Goal: Information Seeking & Learning: Learn about a topic

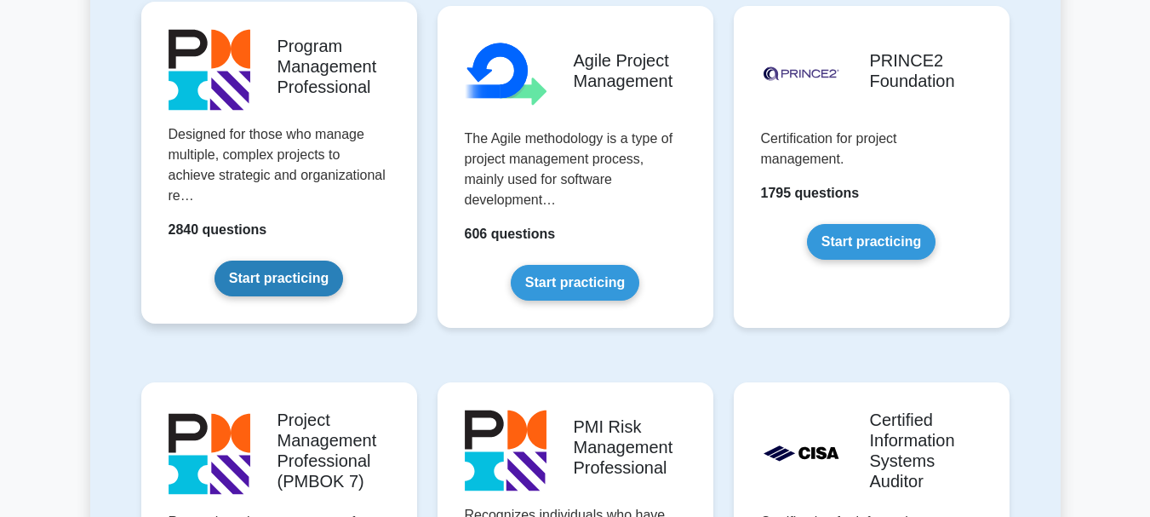
scroll to position [1106, 0]
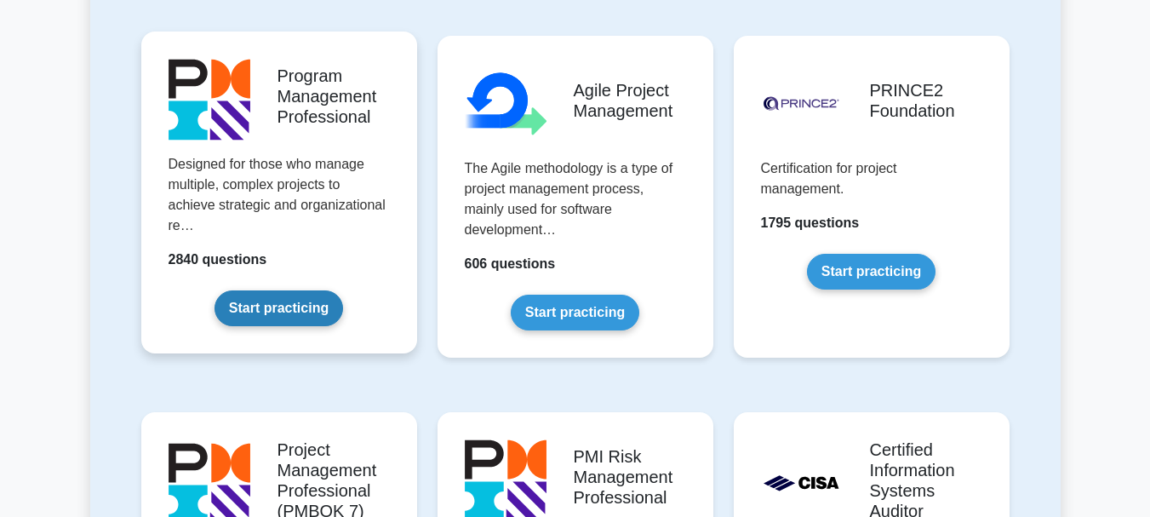
click at [319, 310] on link "Start practicing" at bounding box center [278, 308] width 129 height 36
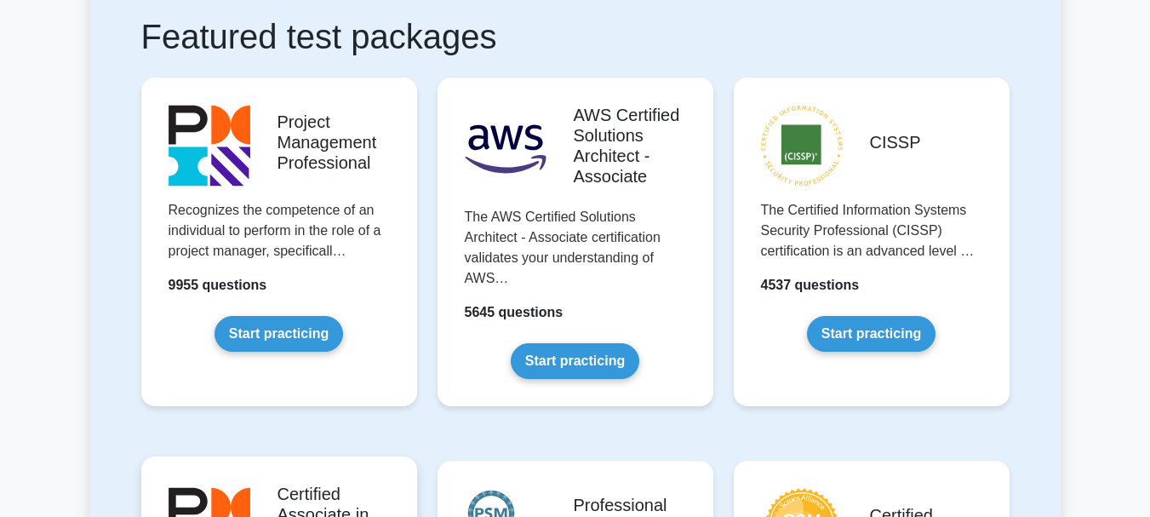
scroll to position [255, 0]
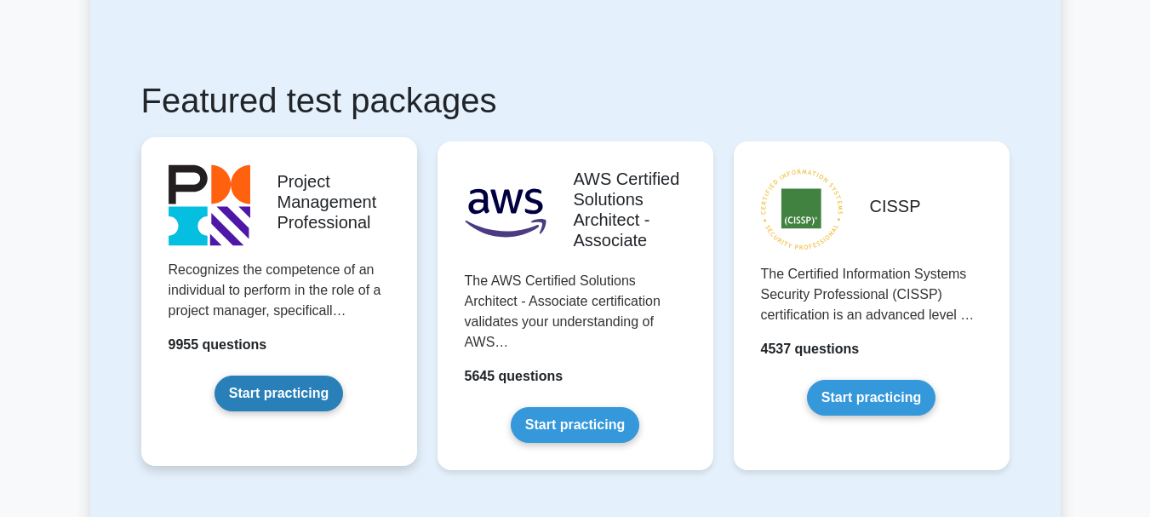
click at [294, 385] on link "Start practicing" at bounding box center [278, 393] width 129 height 36
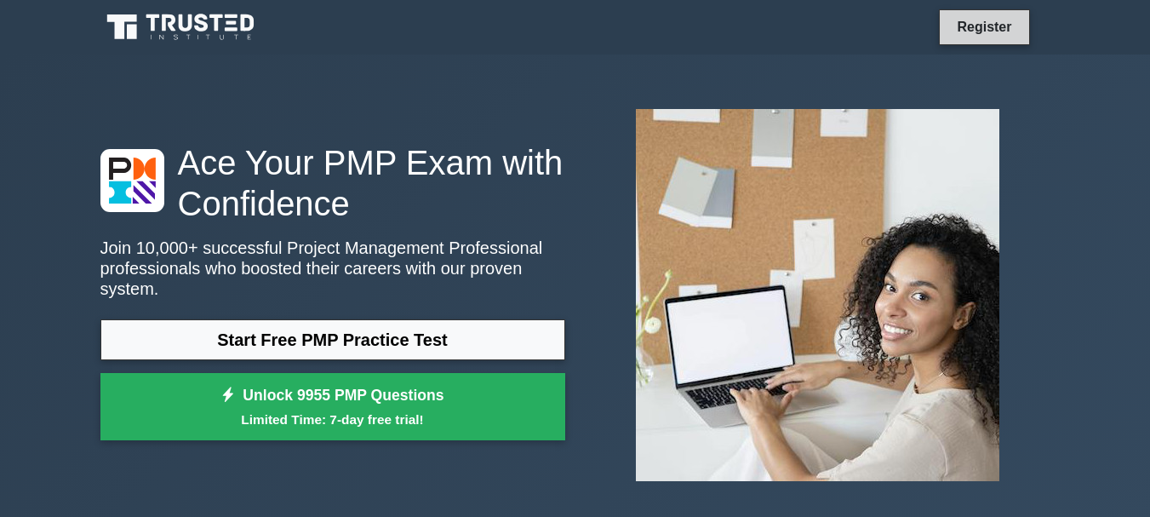
click at [1010, 28] on link "Register" at bounding box center [983, 26] width 75 height 21
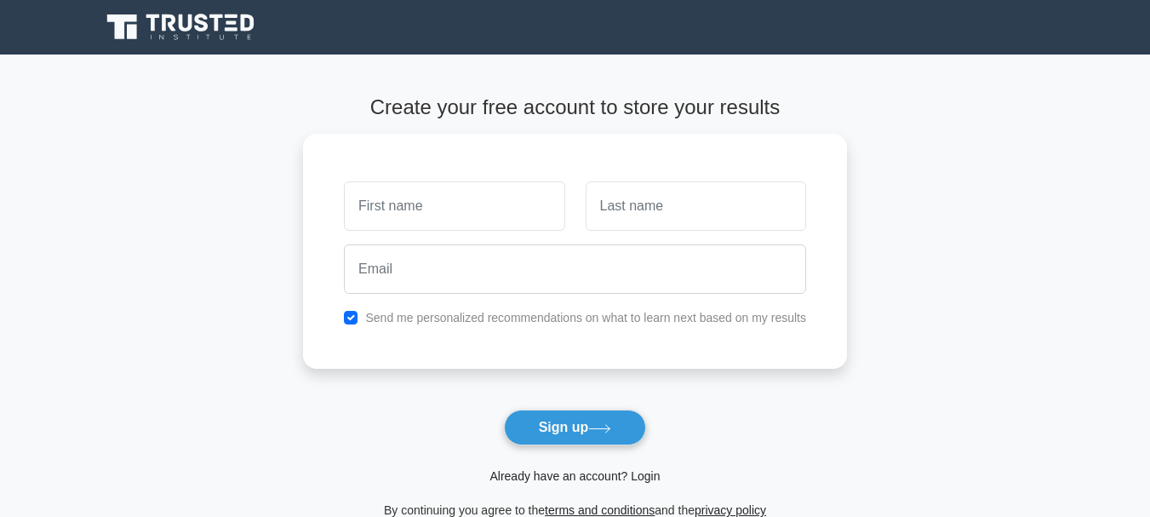
click at [591, 477] on link "Already have an account? Login" at bounding box center [574, 476] width 170 height 14
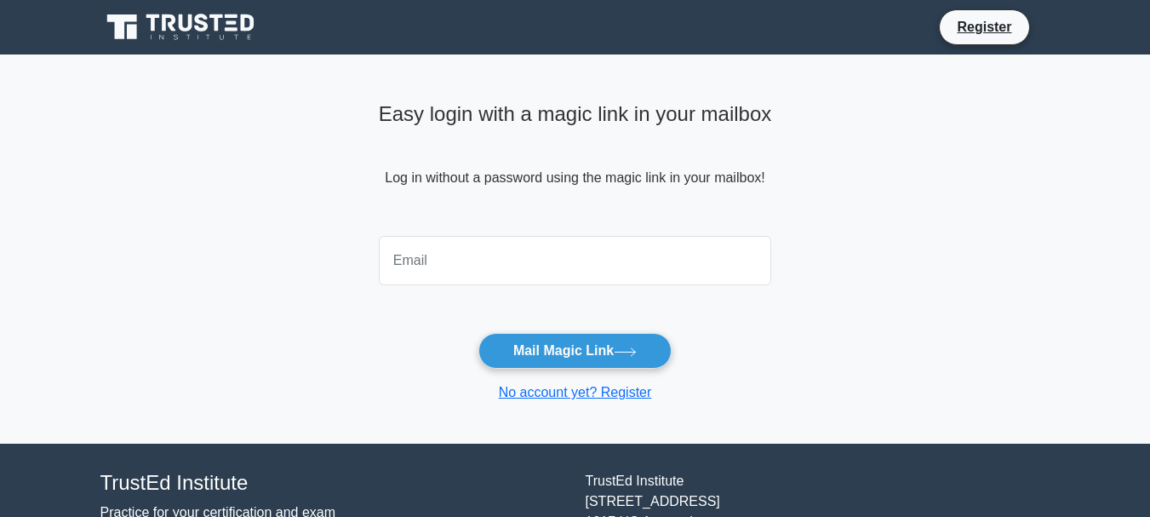
click at [453, 277] on input "email" at bounding box center [575, 260] width 393 height 49
type input "[EMAIL_ADDRESS][DOMAIN_NAME]"
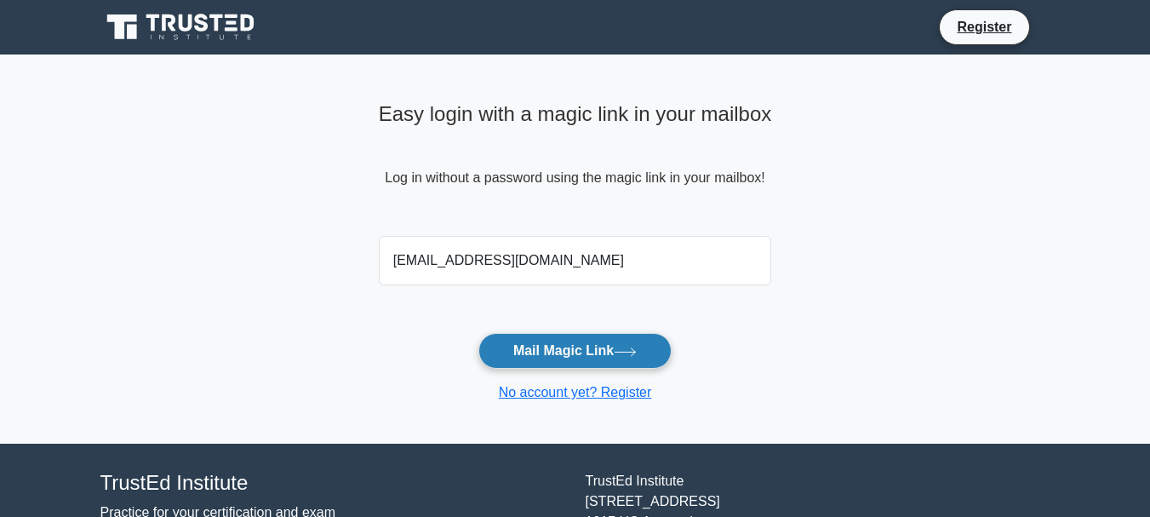
click at [599, 333] on button "Mail Magic Link" at bounding box center [574, 351] width 193 height 36
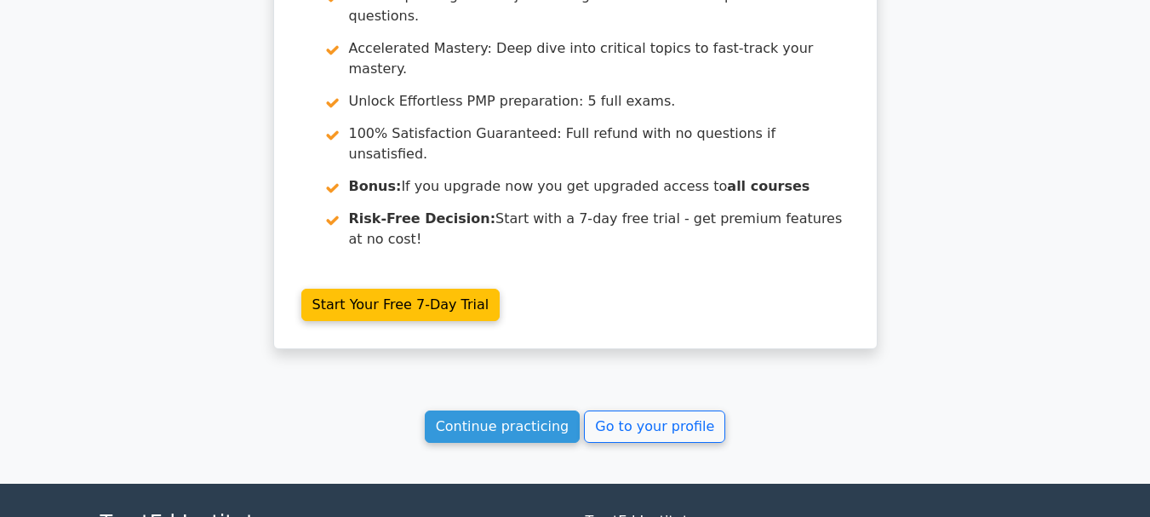
scroll to position [6264, 0]
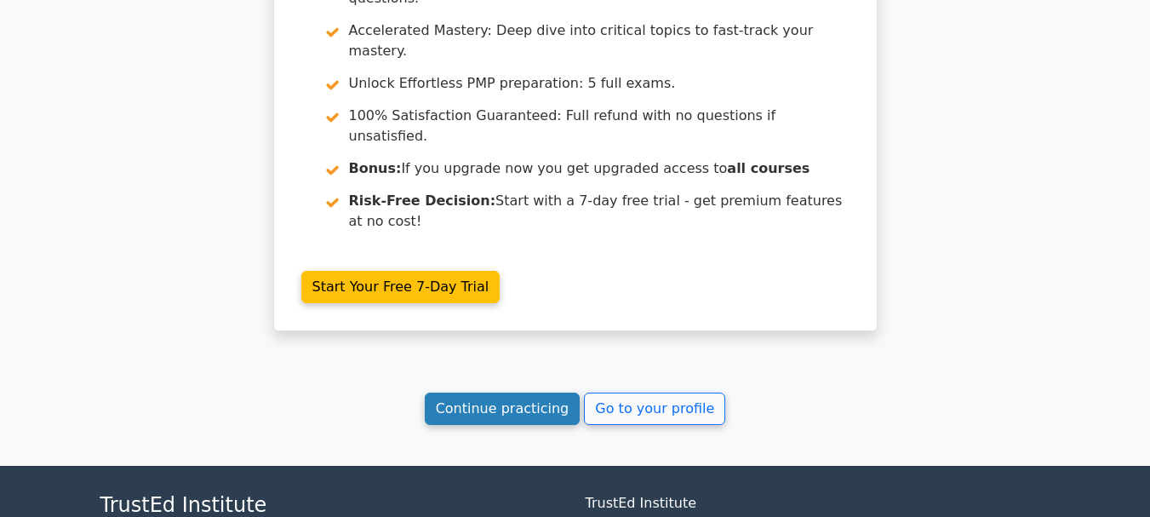
click at [529, 392] on link "Continue practicing" at bounding box center [503, 408] width 156 height 32
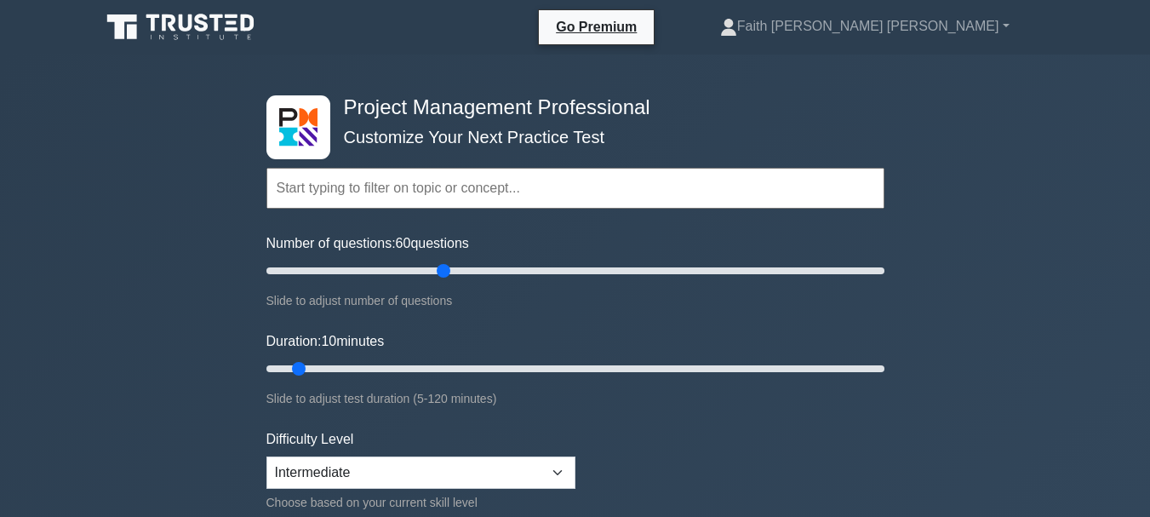
drag, startPoint x: 285, startPoint y: 272, endPoint x: 438, endPoint y: 270, distance: 153.2
click at [438, 270] on input "Number of questions: 60 questions" at bounding box center [575, 270] width 618 height 20
drag, startPoint x: 442, startPoint y: 273, endPoint x: 414, endPoint y: 274, distance: 28.1
type input "50"
click at [414, 274] on input "Number of questions: 50 questions" at bounding box center [575, 270] width 618 height 20
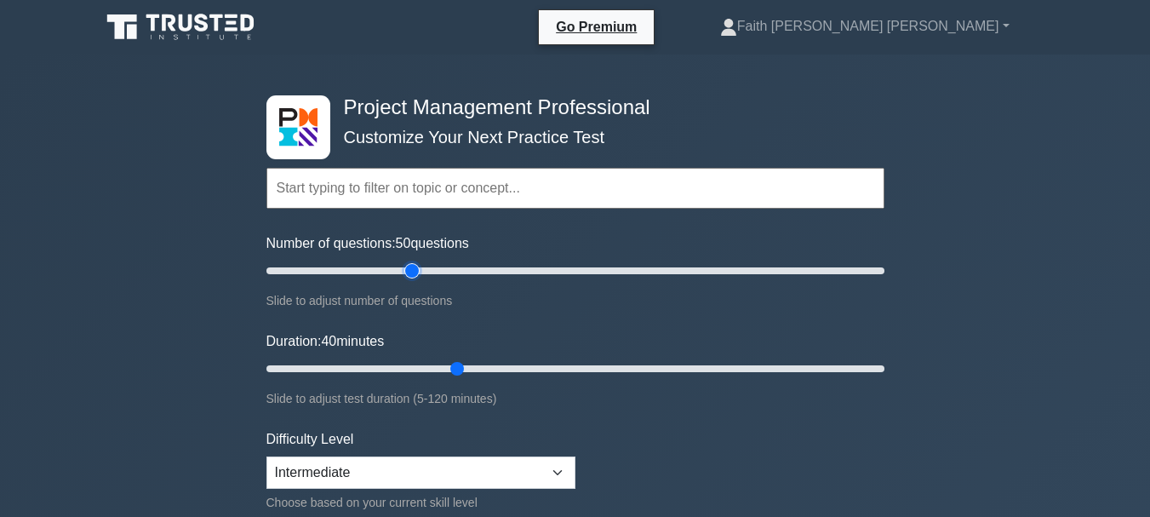
drag, startPoint x: 301, startPoint y: 363, endPoint x: 449, endPoint y: 366, distance: 147.3
type input "40"
click at [449, 366] on input "Duration: 40 minutes" at bounding box center [575, 368] width 618 height 20
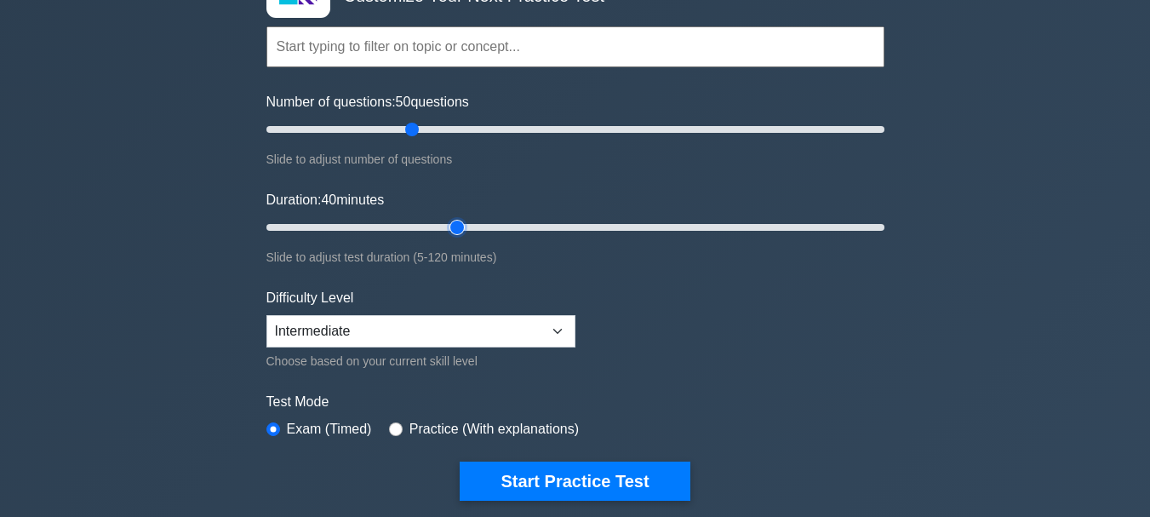
scroll to position [170, 0]
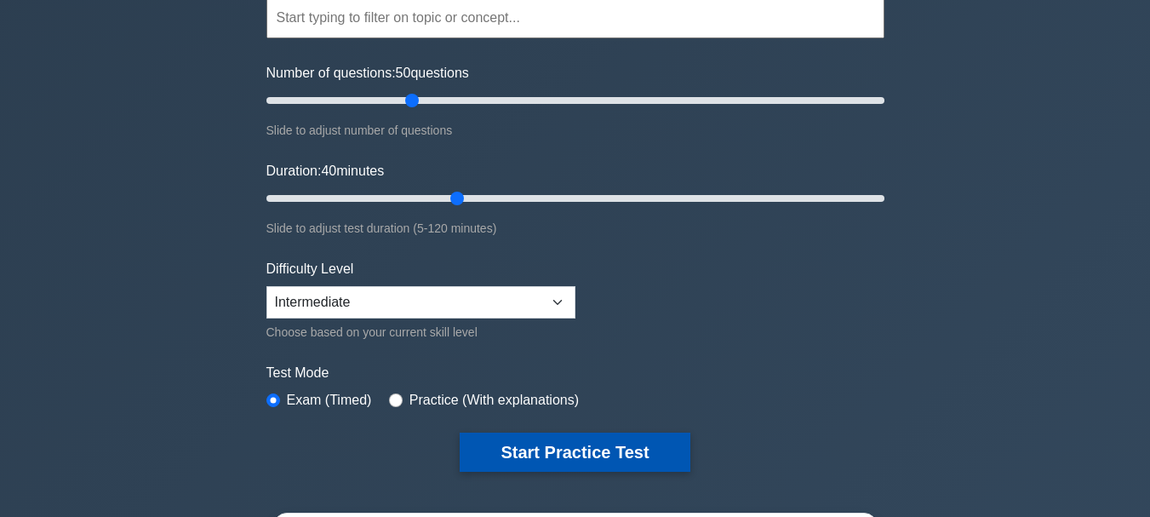
click at [522, 449] on button "Start Practice Test" at bounding box center [575, 451] width 230 height 39
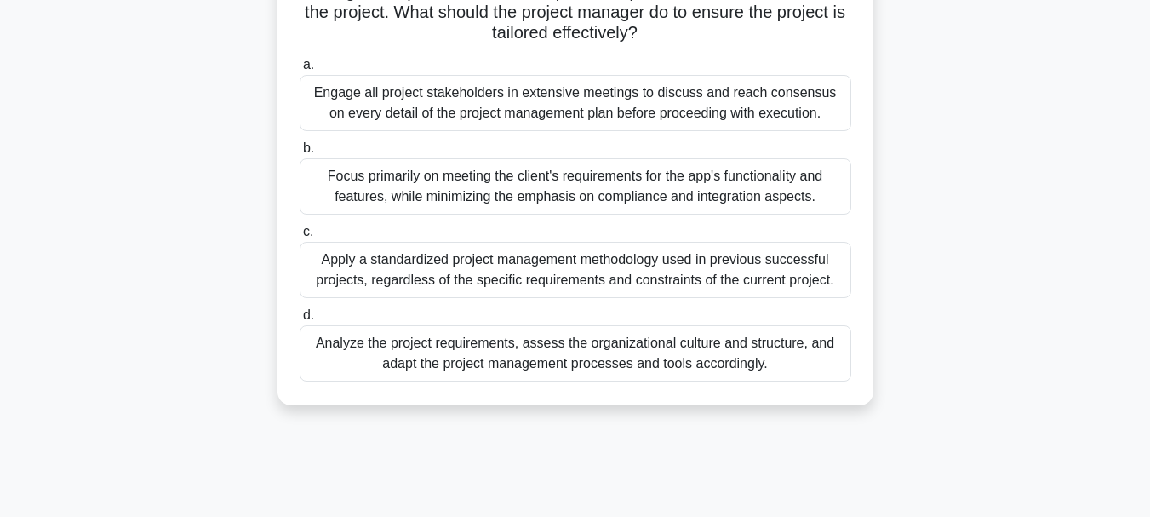
scroll to position [255, 0]
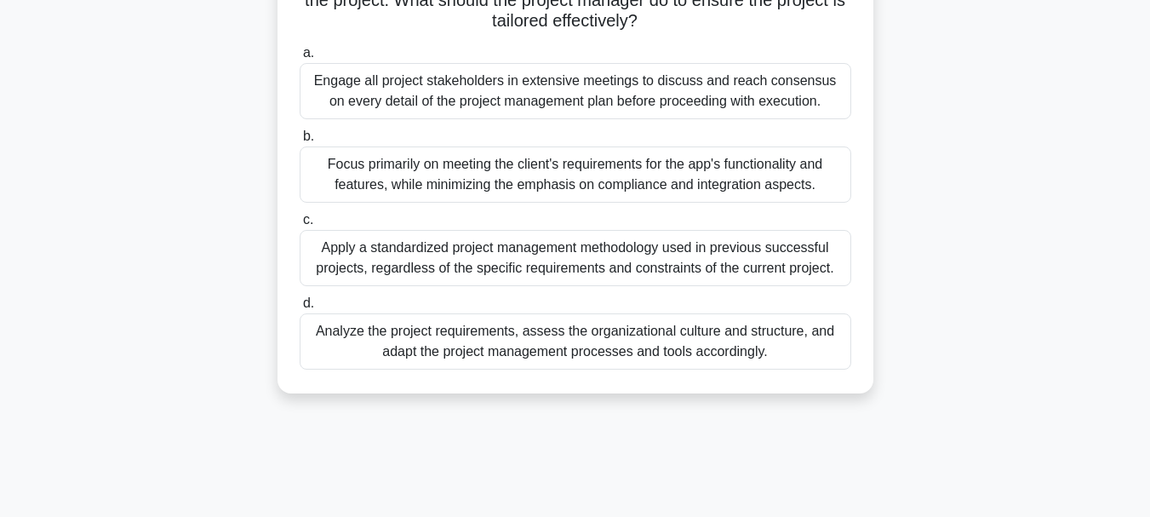
click at [508, 346] on div "Analyze the project requirements, assess the organizational culture and structu…" at bounding box center [576, 341] width 552 height 56
click at [300, 309] on input "d. Analyze the project requirements, assess the organizational culture and stru…" at bounding box center [300, 303] width 0 height 11
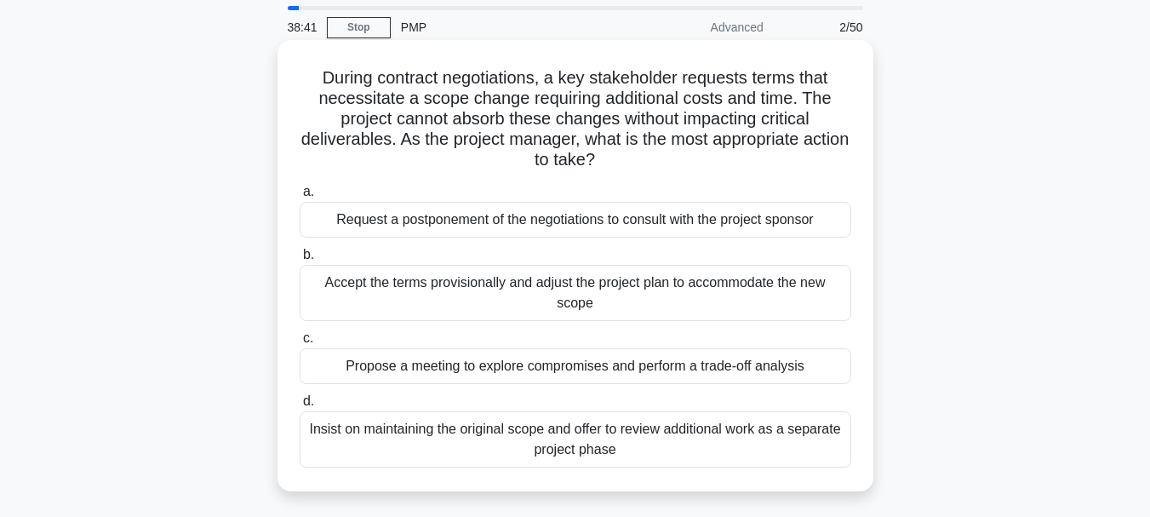
scroll to position [85, 0]
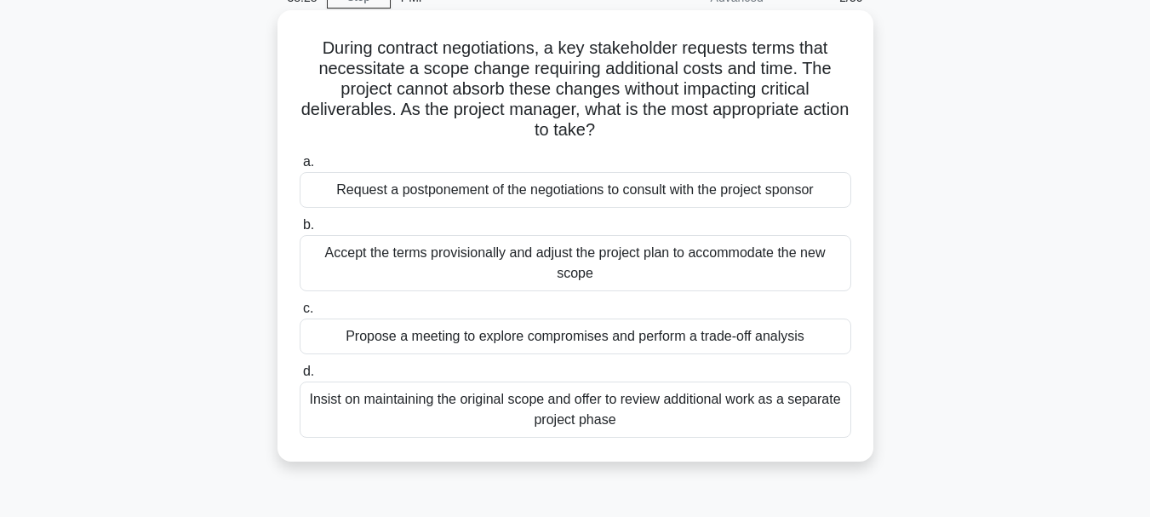
click at [460, 341] on div "Propose a meeting to explore compromises and perform a trade-off analysis" at bounding box center [576, 336] width 552 height 36
click at [300, 314] on input "c. Propose a meeting to explore compromises and perform a trade-off analysis" at bounding box center [300, 308] width 0 height 11
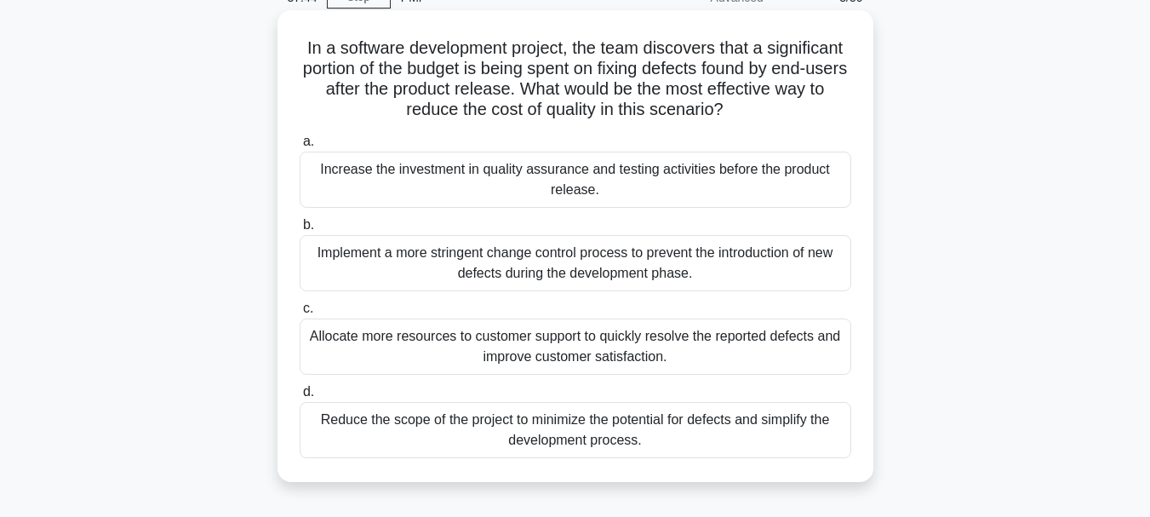
click at [506, 359] on div "Allocate more resources to customer support to quickly resolve the reported def…" at bounding box center [576, 346] width 552 height 56
click at [300, 314] on input "c. Allocate more resources to customer support to quickly resolve the reported …" at bounding box center [300, 308] width 0 height 11
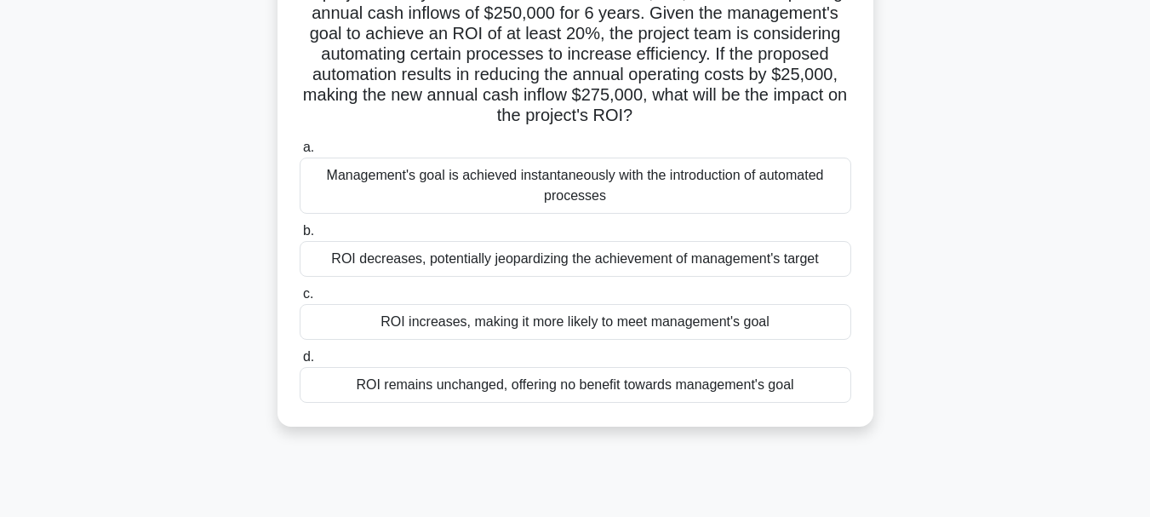
scroll to position [170, 0]
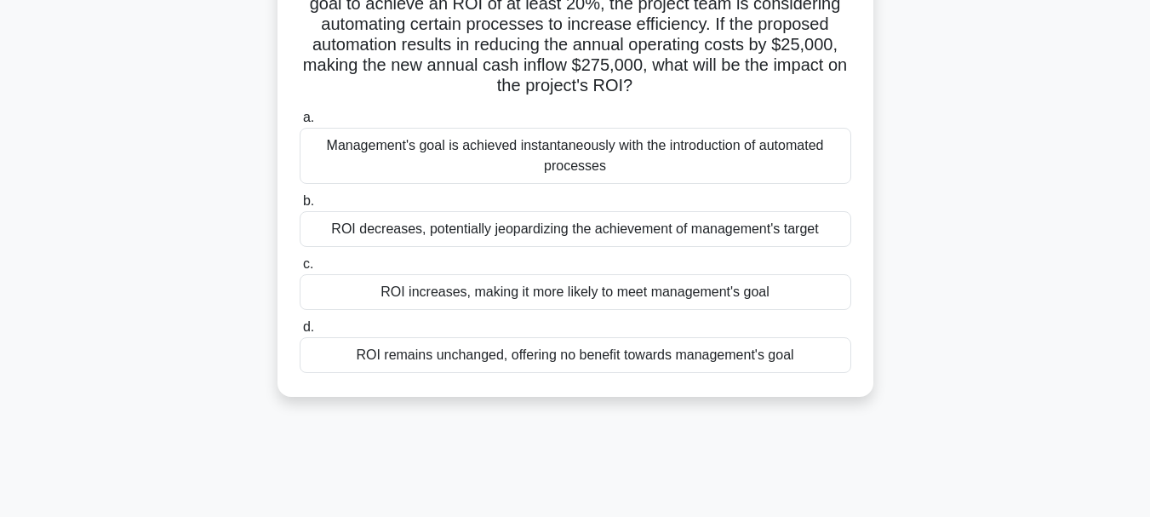
click at [517, 299] on div "ROI increases, making it more likely to meet management's goal" at bounding box center [576, 292] width 552 height 36
click at [300, 270] on input "c. ROI increases, making it more likely to meet management's goal" at bounding box center [300, 264] width 0 height 11
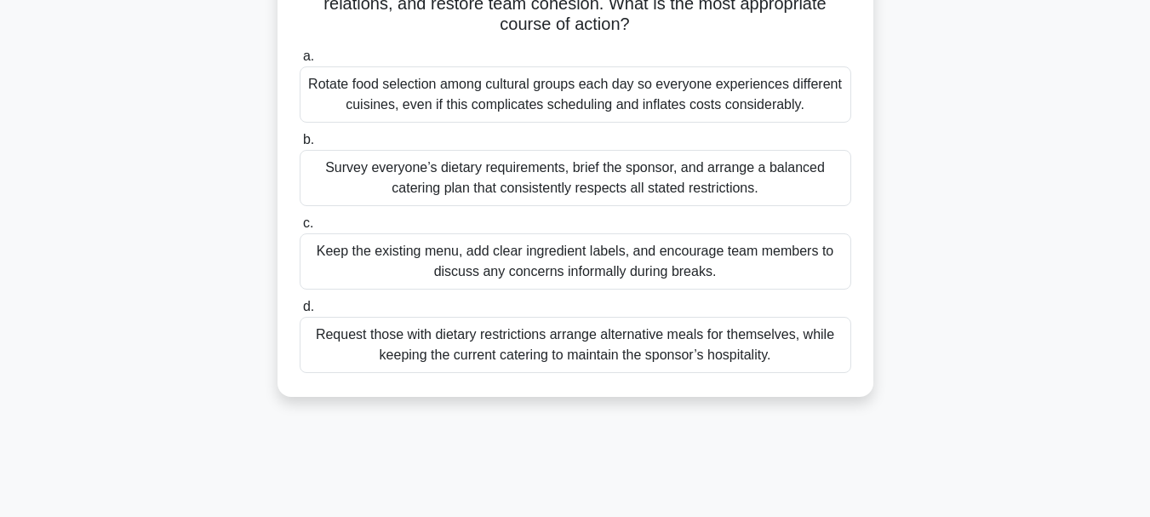
scroll to position [255, 0]
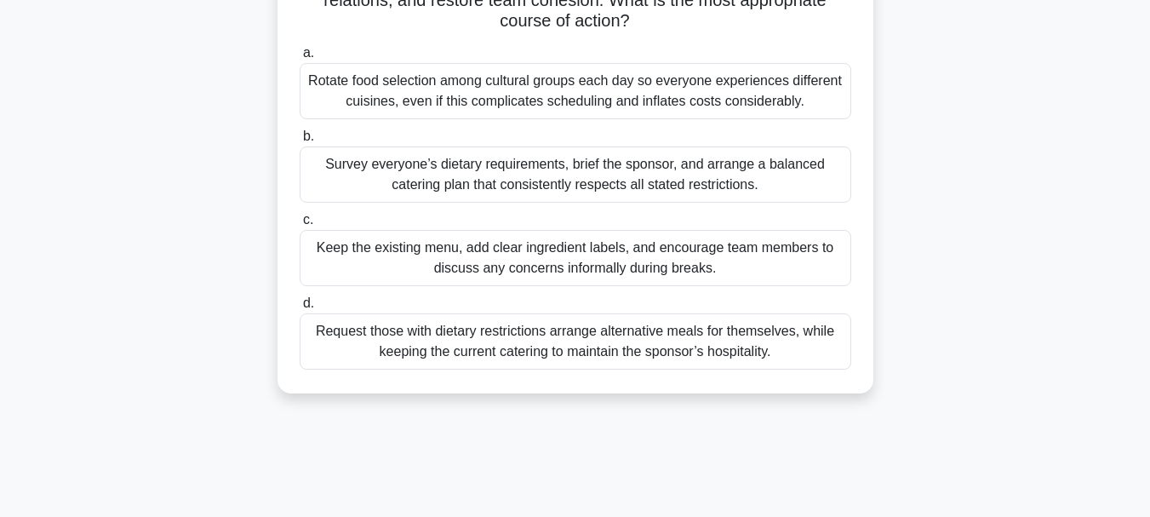
click at [453, 177] on div "Survey everyone’s dietary requirements, brief the sponsor, and arrange a balanc…" at bounding box center [576, 174] width 552 height 56
click at [300, 142] on input "b. Survey everyone’s dietary requirements, brief the sponsor, and arrange a bal…" at bounding box center [300, 136] width 0 height 11
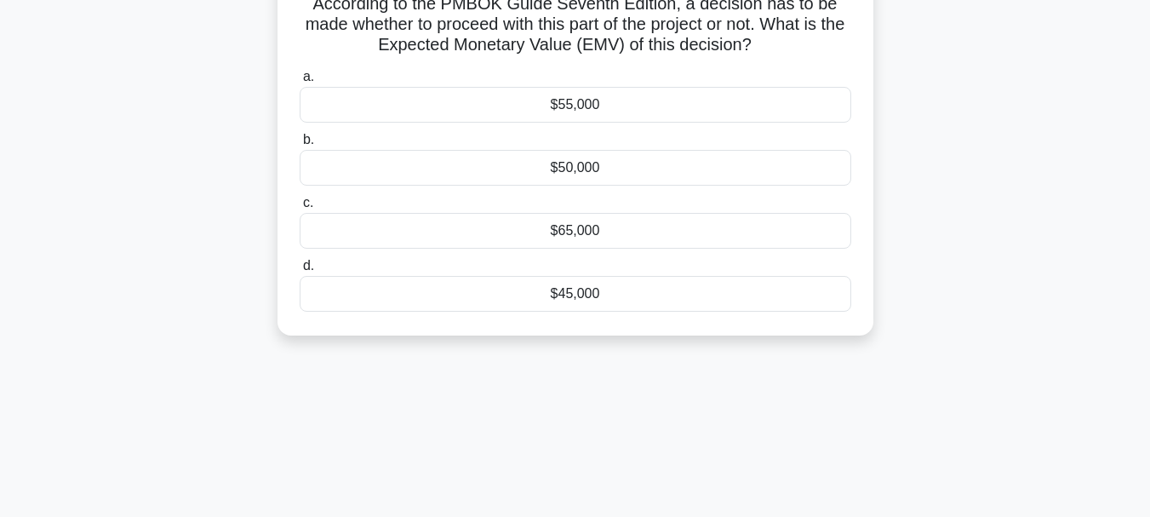
scroll to position [85, 0]
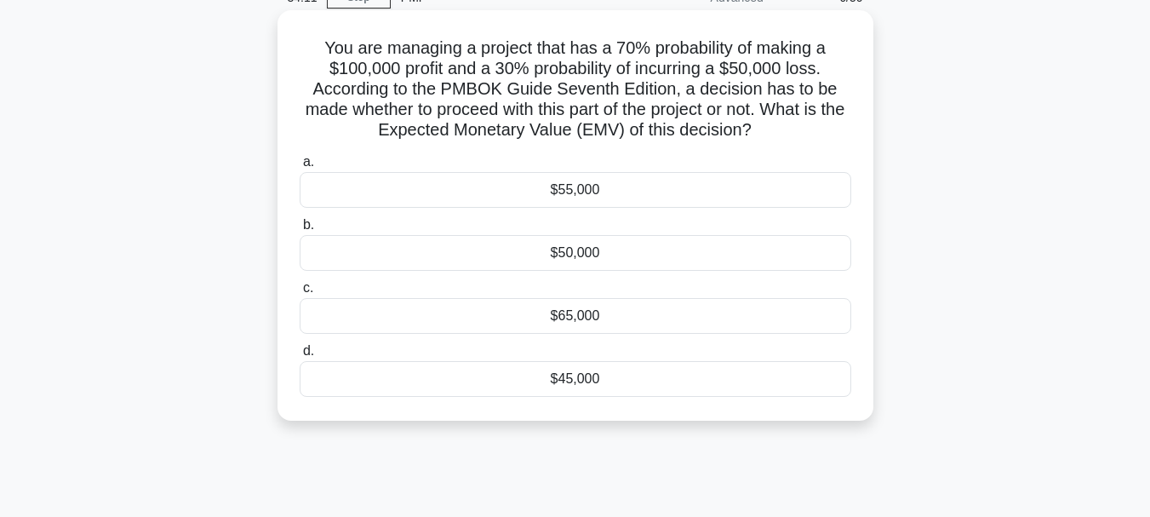
click at [563, 260] on div "$50,000" at bounding box center [576, 253] width 552 height 36
click at [300, 231] on input "b. $50,000" at bounding box center [300, 225] width 0 height 11
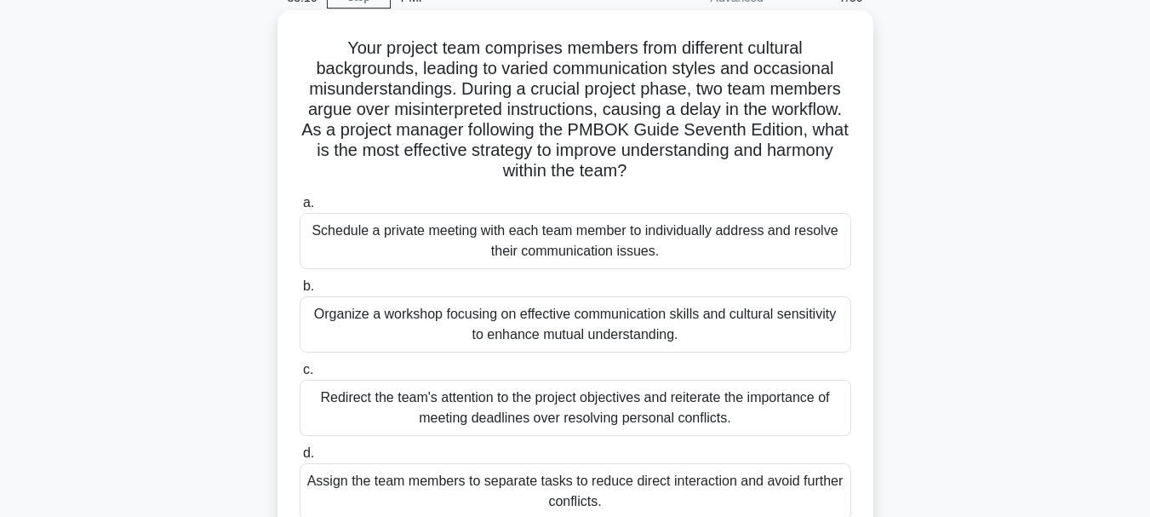
drag, startPoint x: 554, startPoint y: 319, endPoint x: 520, endPoint y: 330, distance: 35.8
click at [555, 319] on div "Organize a workshop focusing on effective communication skills and cultural sen…" at bounding box center [576, 324] width 552 height 56
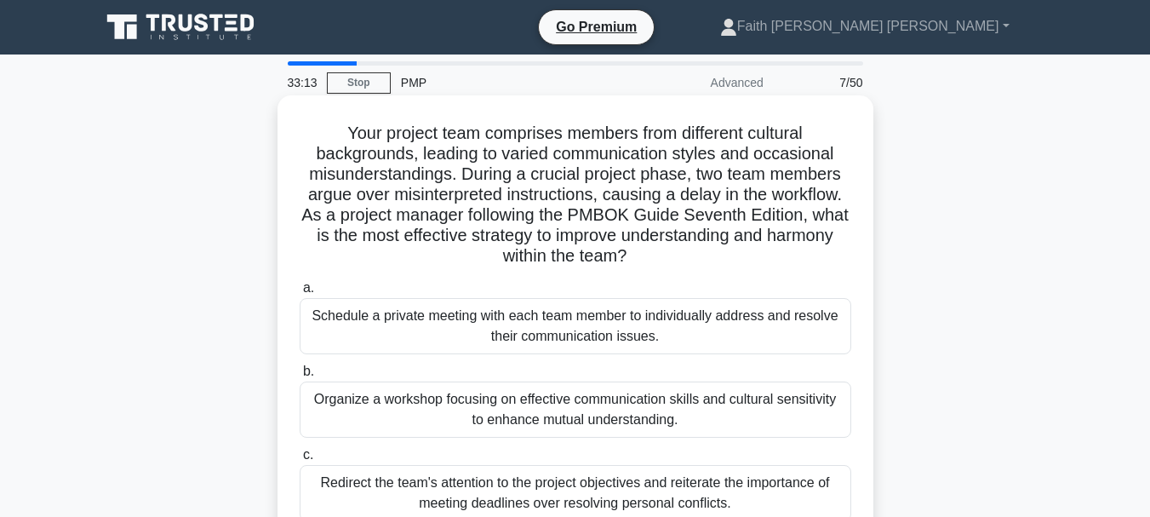
scroll to position [170, 0]
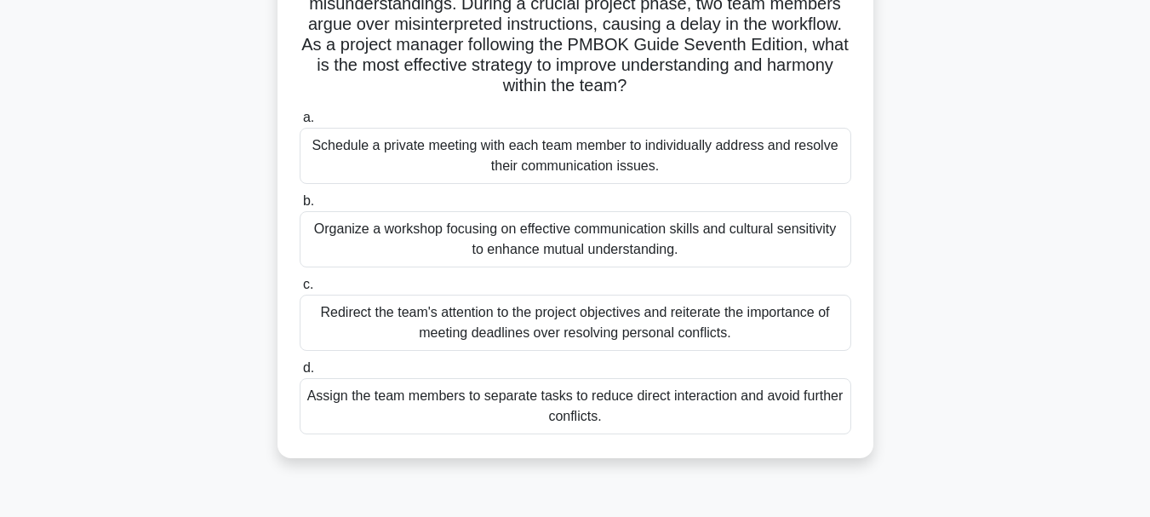
click at [668, 242] on div "Organize a workshop focusing on effective communication skills and cultural sen…" at bounding box center [576, 239] width 552 height 56
click at [300, 207] on input "b. Organize a workshop focusing on effective communication skills and cultural …" at bounding box center [300, 201] width 0 height 11
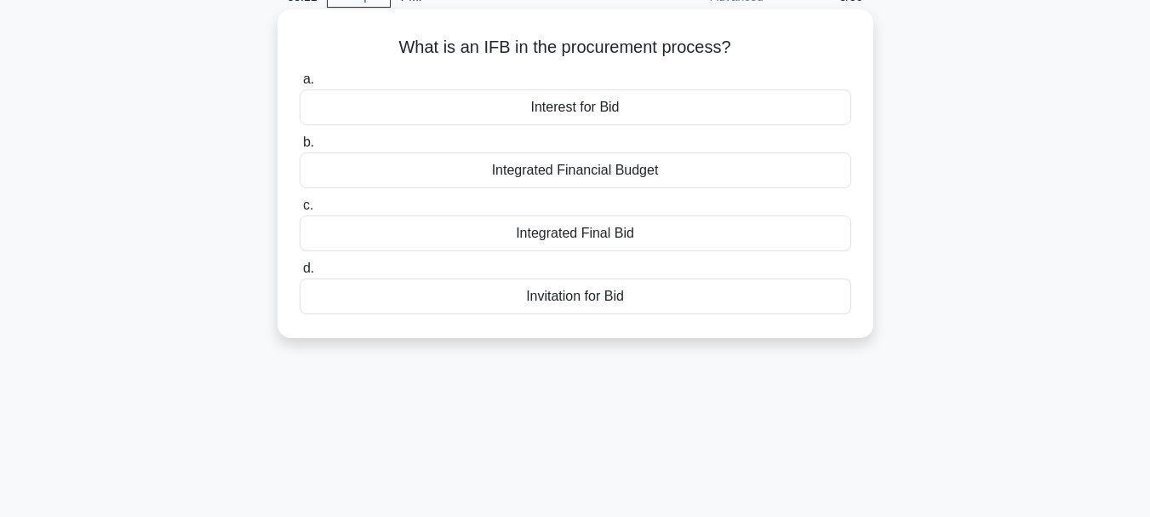
scroll to position [0, 0]
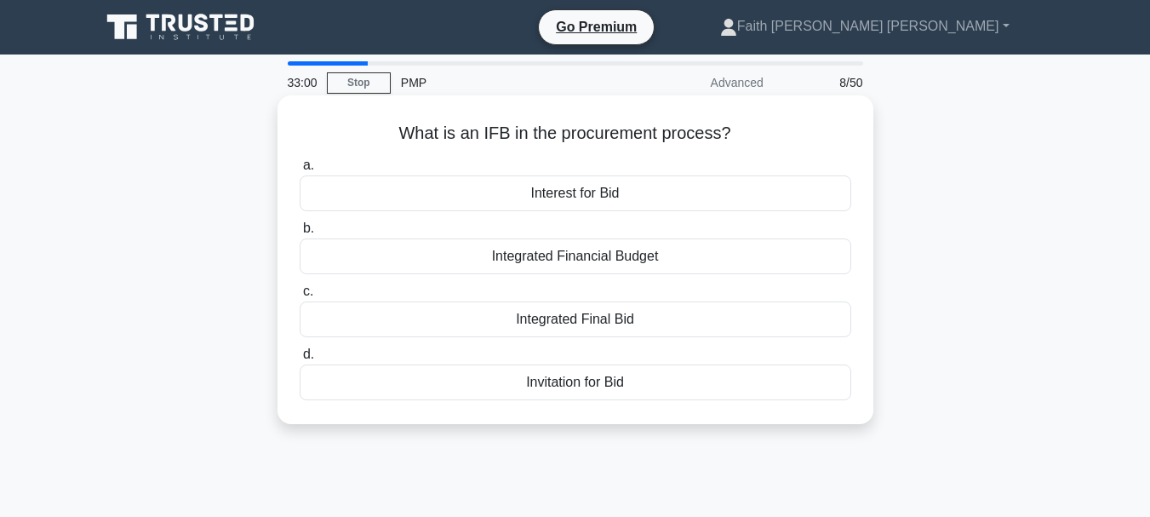
click at [550, 383] on div "Invitation for Bid" at bounding box center [576, 382] width 552 height 36
click at [300, 360] on input "d. Invitation for Bid" at bounding box center [300, 354] width 0 height 11
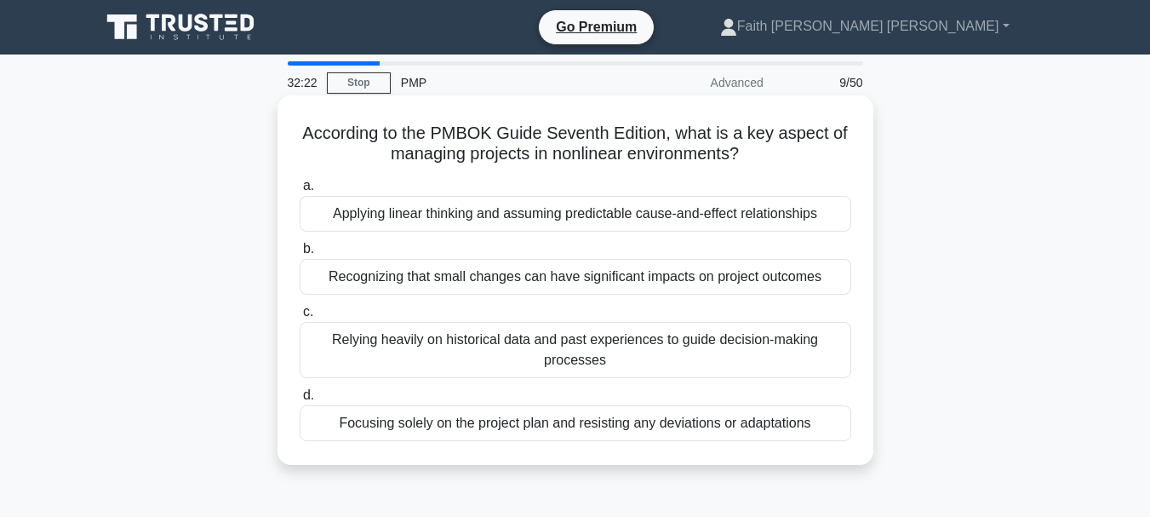
click at [554, 291] on div "Recognizing that small changes can have significant impacts on project outcomes" at bounding box center [576, 277] width 552 height 36
click at [300, 254] on input "b. Recognizing that small changes can have significant impacts on project outco…" at bounding box center [300, 248] width 0 height 11
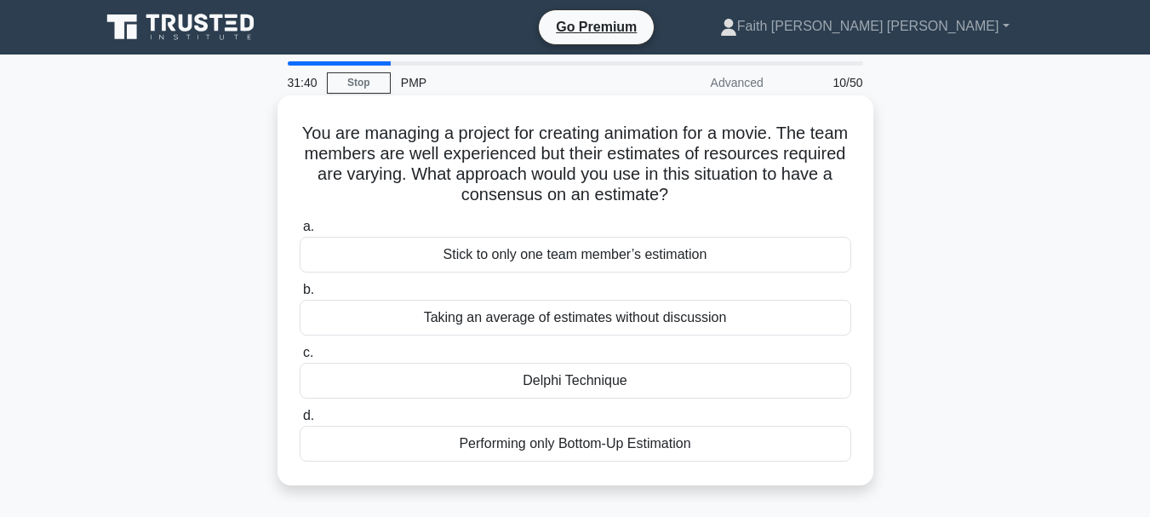
click at [534, 383] on div "Delphi Technique" at bounding box center [576, 381] width 552 height 36
click at [300, 358] on input "c. Delphi Technique" at bounding box center [300, 352] width 0 height 11
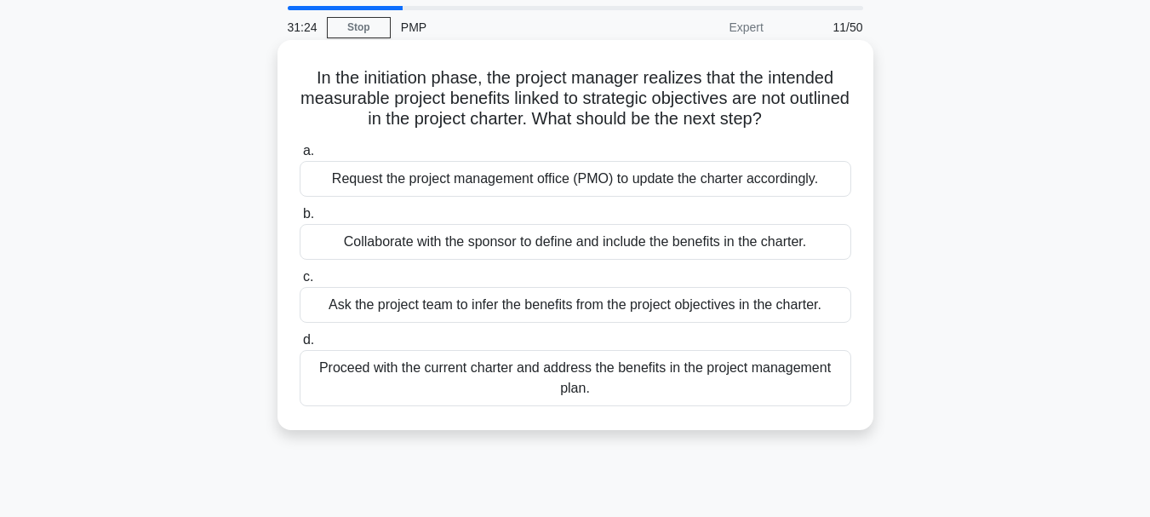
scroll to position [85, 0]
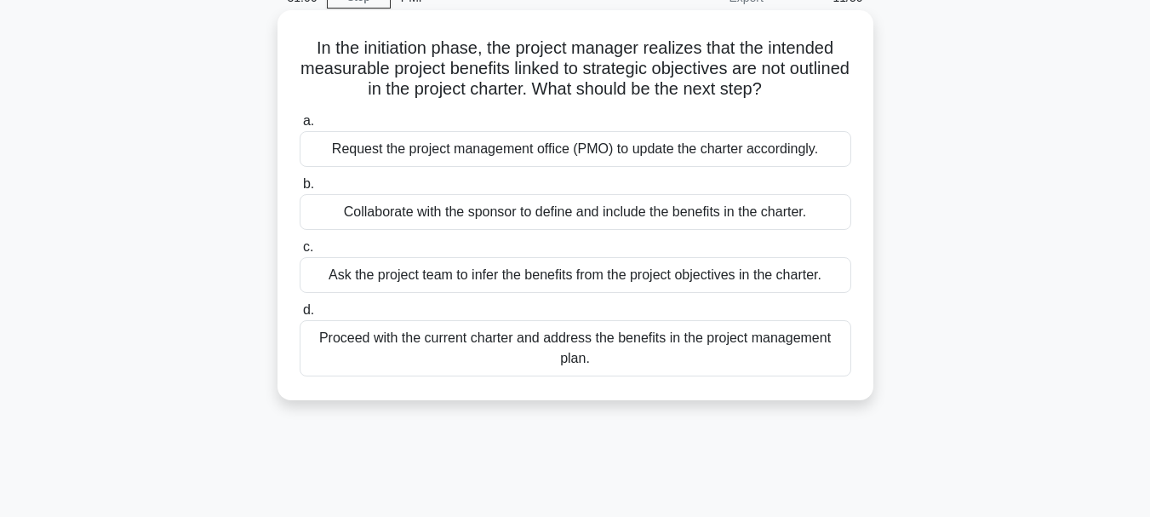
click at [396, 212] on div "Collaborate with the sponsor to define and include the benefits in the charter." at bounding box center [576, 212] width 552 height 36
click at [300, 190] on input "b. Collaborate with the sponsor to define and include the benefits in the chart…" at bounding box center [300, 184] width 0 height 11
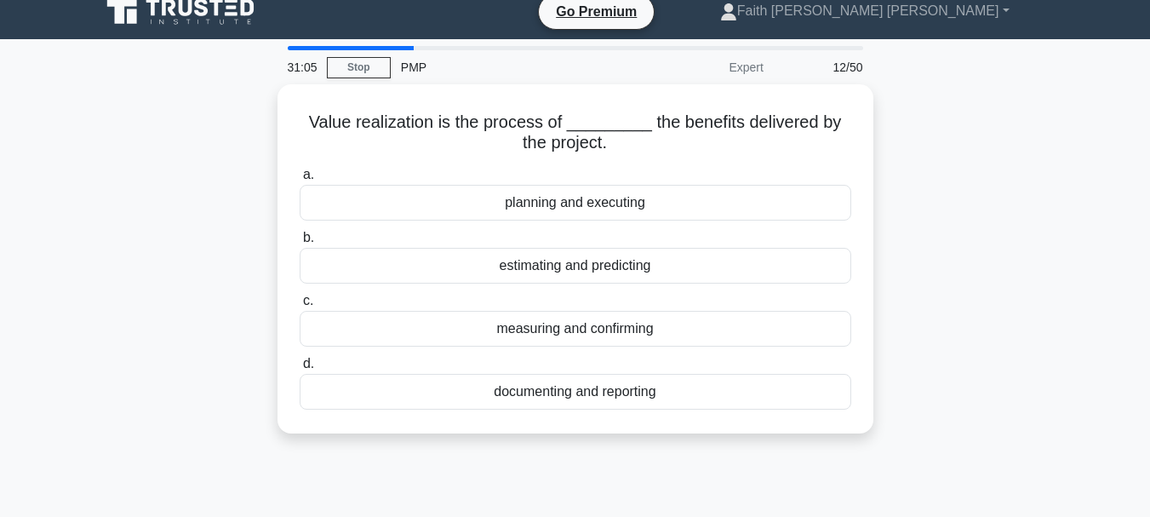
scroll to position [0, 0]
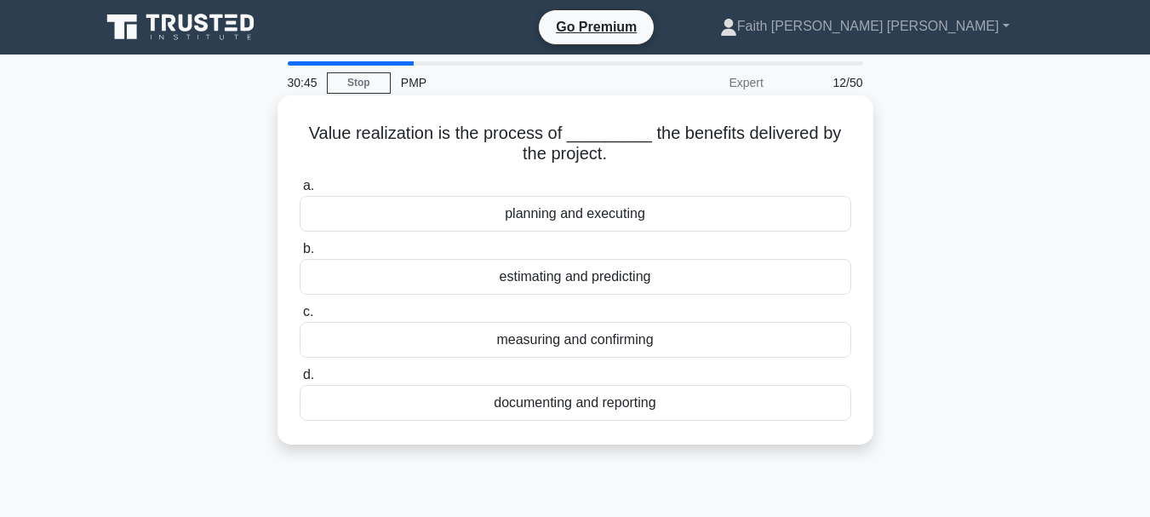
click at [606, 332] on div "measuring and confirming" at bounding box center [576, 340] width 552 height 36
click at [300, 317] on input "c. measuring and confirming" at bounding box center [300, 311] width 0 height 11
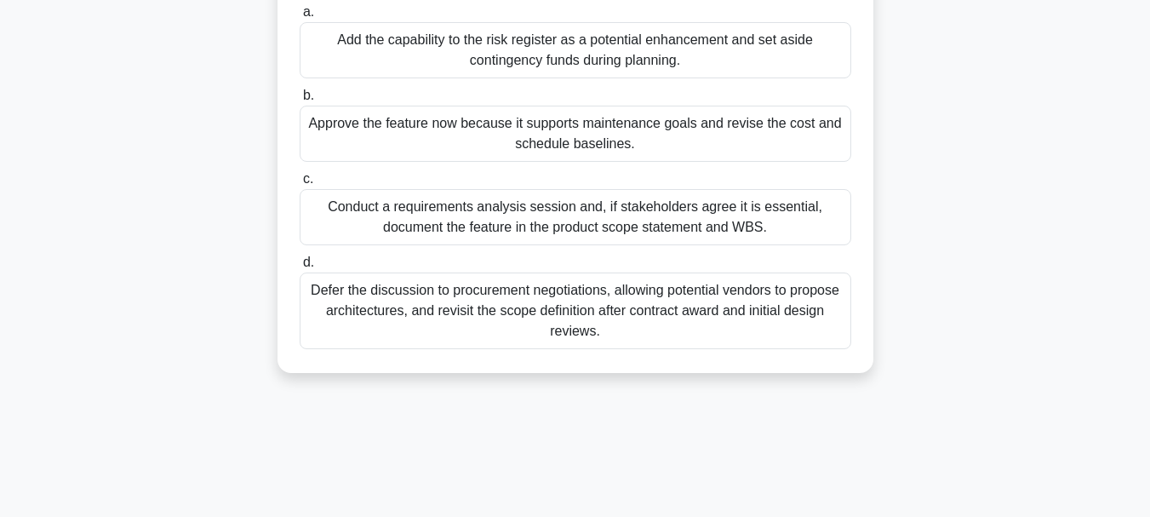
scroll to position [170, 0]
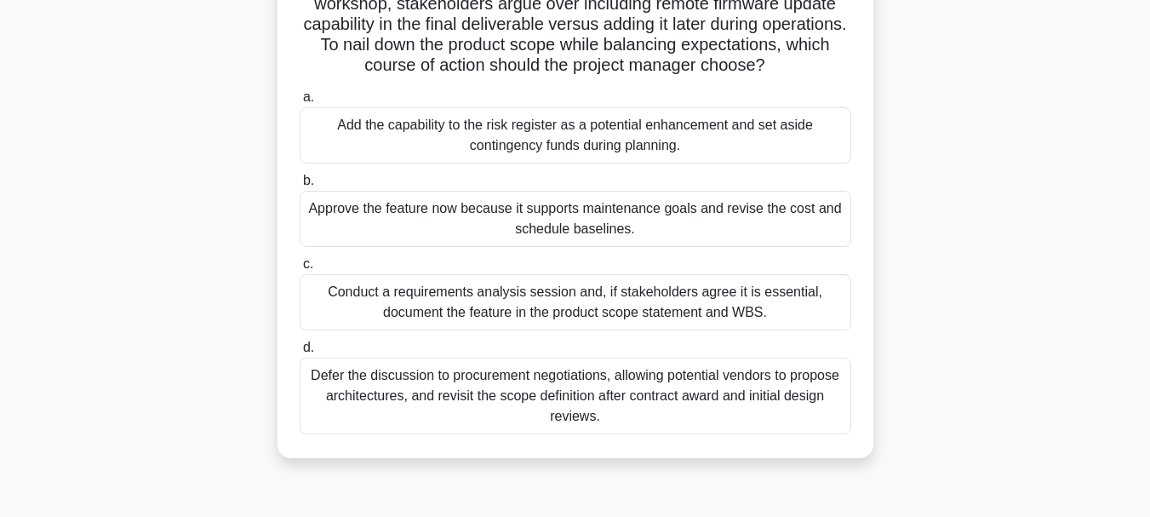
click at [385, 328] on div "Conduct a requirements analysis session and, if stakeholders agree it is essent…" at bounding box center [576, 302] width 552 height 56
click at [300, 270] on input "c. Conduct a requirements analysis session and, if stakeholders agree it is ess…" at bounding box center [300, 264] width 0 height 11
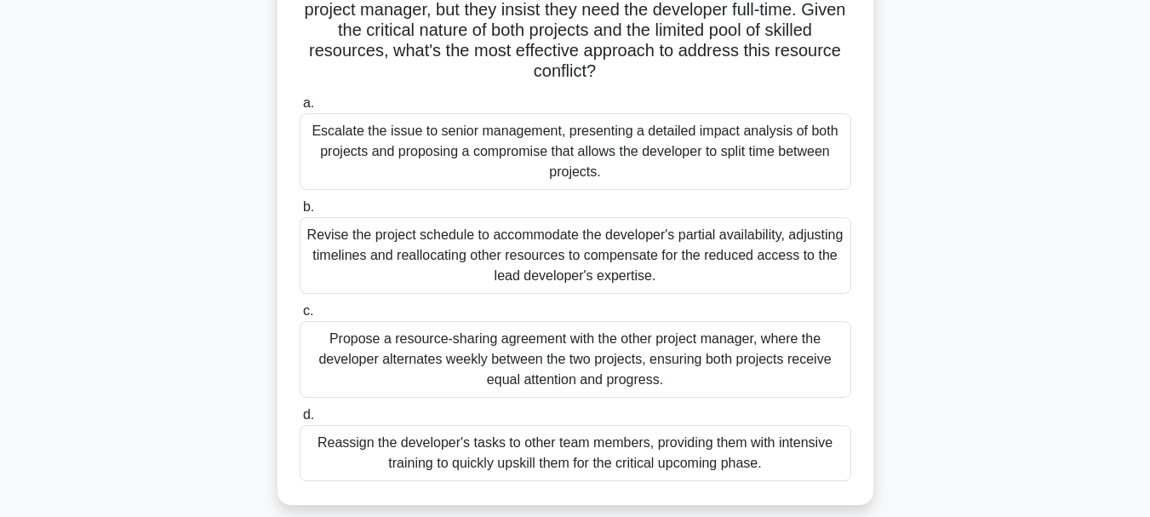
scroll to position [255, 0]
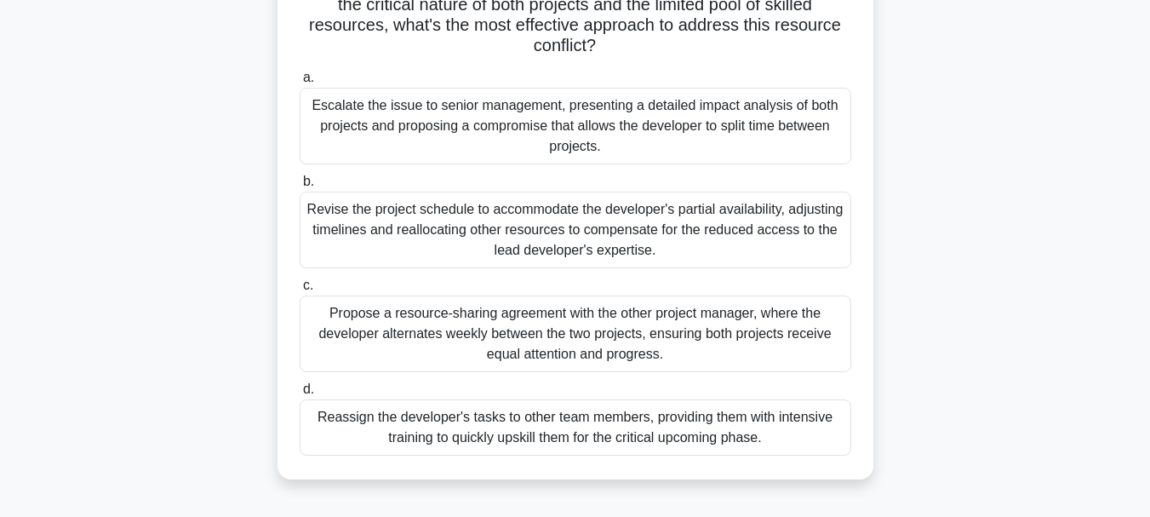
click at [449, 329] on div "Propose a resource-sharing agreement with the other project manager, where the …" at bounding box center [576, 333] width 552 height 77
click at [300, 291] on input "c. Propose a resource-sharing agreement with the other project manager, where t…" at bounding box center [300, 285] width 0 height 11
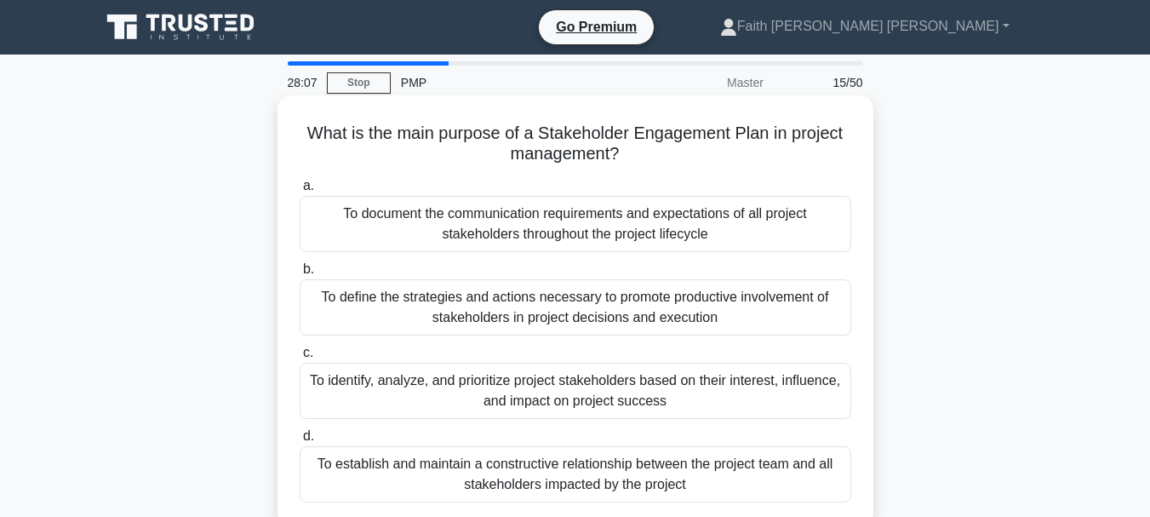
scroll to position [85, 0]
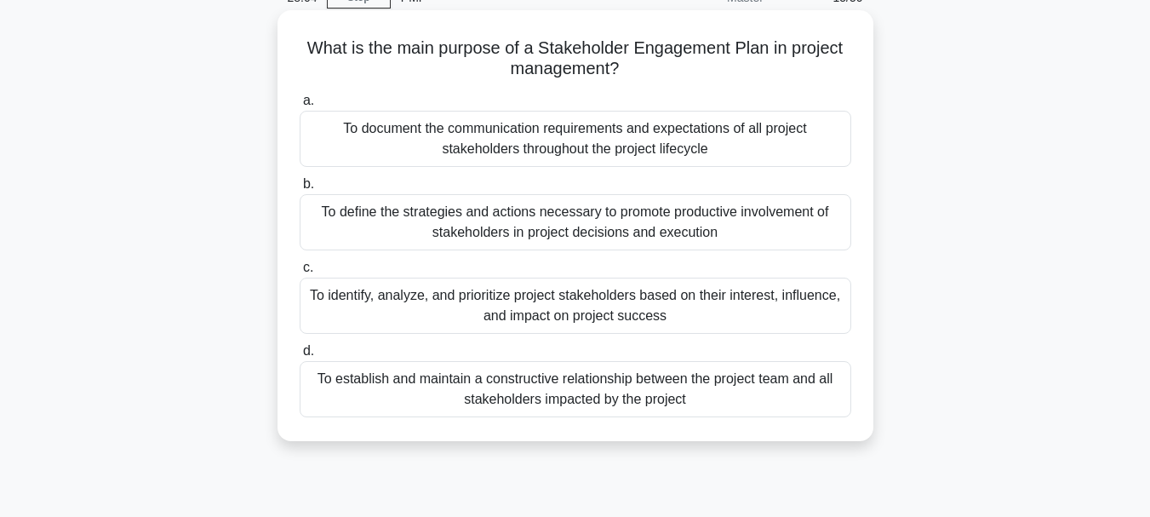
click at [546, 231] on div "To define the strategies and actions necessary to promote productive involvemen…" at bounding box center [576, 222] width 552 height 56
click at [300, 190] on input "b. To define the strategies and actions necessary to promote productive involve…" at bounding box center [300, 184] width 0 height 11
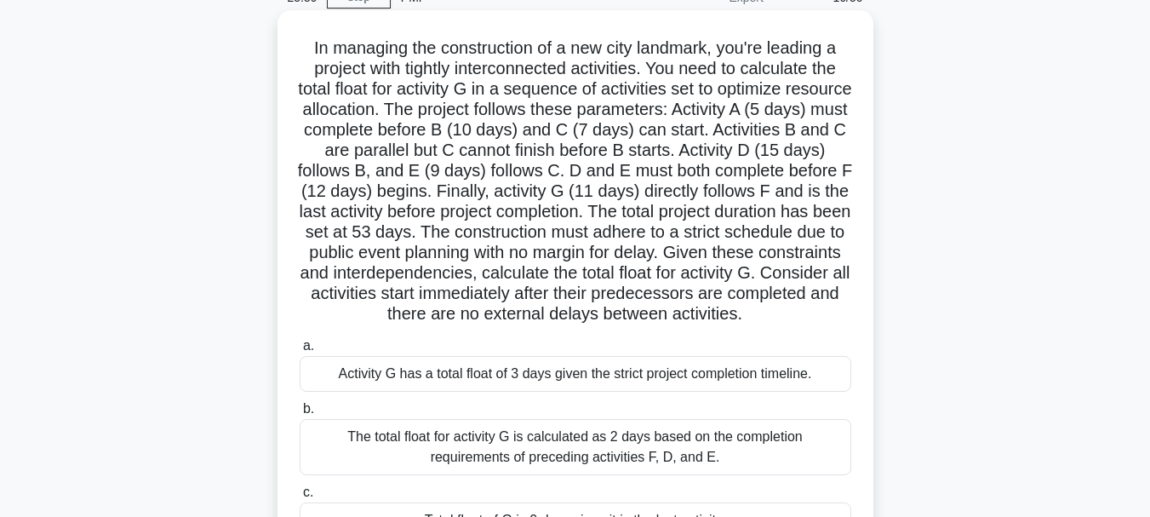
scroll to position [170, 0]
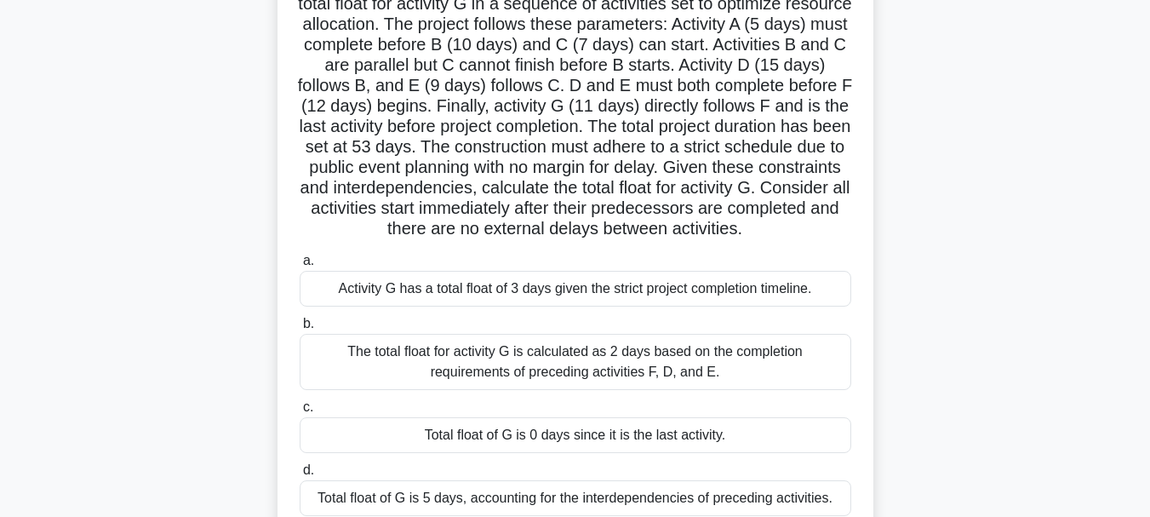
click at [529, 306] on div "Activity G has a total float of 3 days given the strict project completion time…" at bounding box center [576, 289] width 552 height 36
click at [300, 266] on input "a. Activity G has a total float of 3 days given the strict project completion t…" at bounding box center [300, 260] width 0 height 11
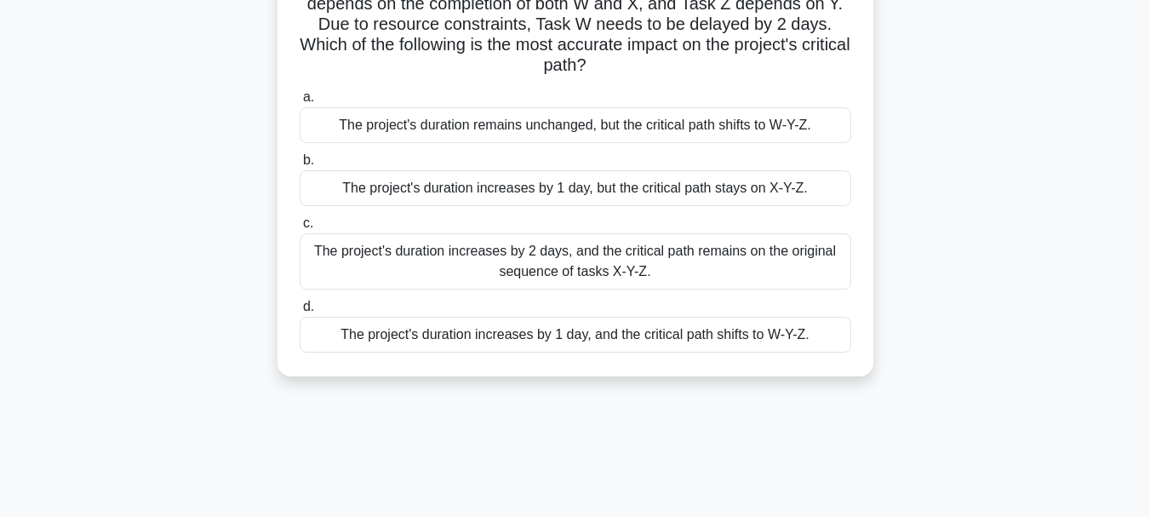
click at [642, 283] on div "The project's duration increases by 2 days, and the critical path remains on th…" at bounding box center [576, 261] width 552 height 56
click at [300, 229] on input "c. The project's duration increases by 2 days, and the critical path remains on…" at bounding box center [300, 223] width 0 height 11
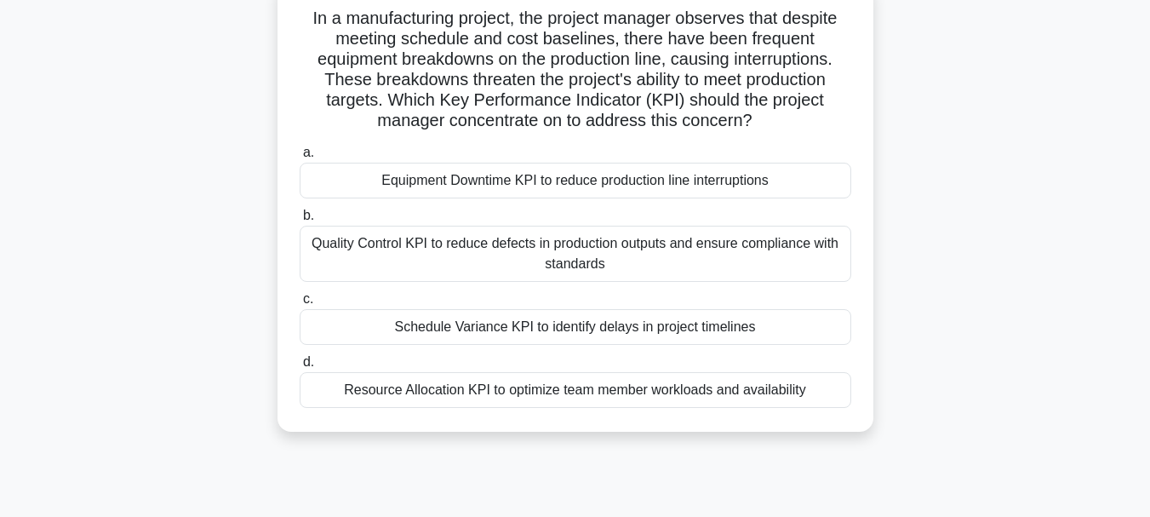
scroll to position [85, 0]
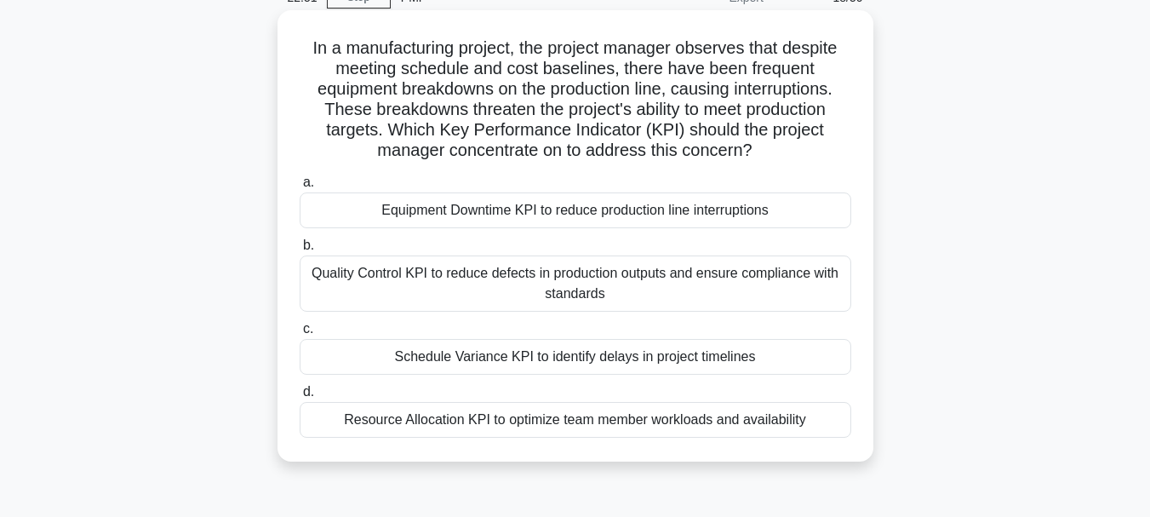
click at [580, 209] on div "Equipment Downtime KPI to reduce production line interruptions" at bounding box center [576, 210] width 552 height 36
click at [300, 188] on input "a. Equipment Downtime KPI to reduce production line interruptions" at bounding box center [300, 182] width 0 height 11
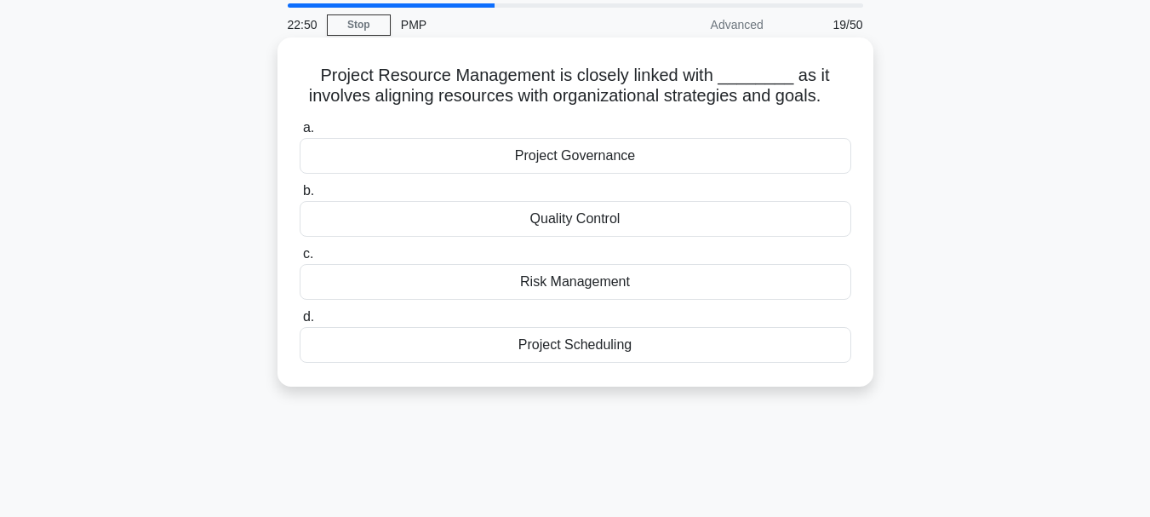
scroll to position [0, 0]
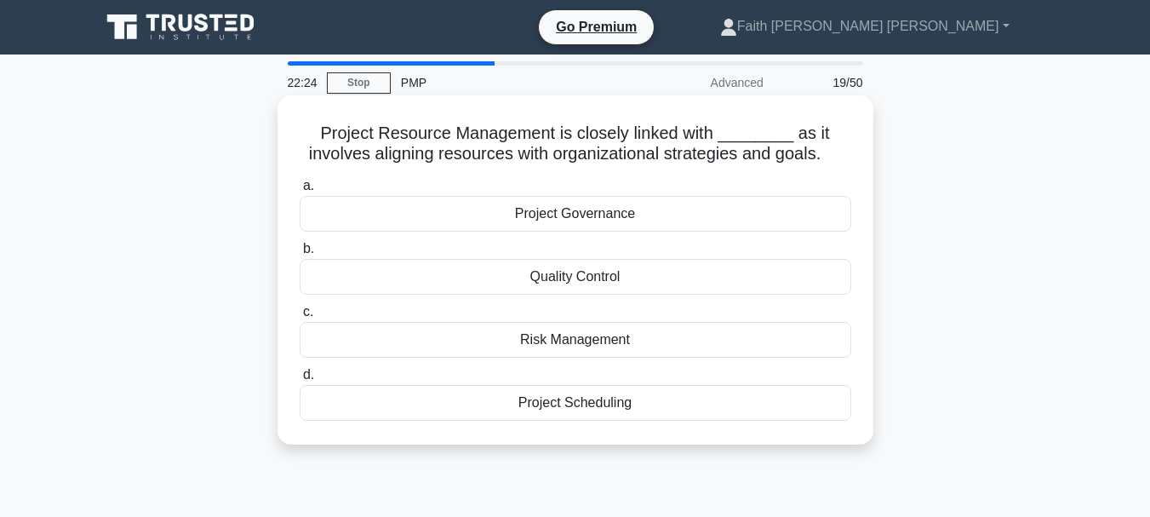
click at [557, 405] on div "Project Scheduling" at bounding box center [576, 403] width 552 height 36
click at [300, 380] on input "d. Project Scheduling" at bounding box center [300, 374] width 0 height 11
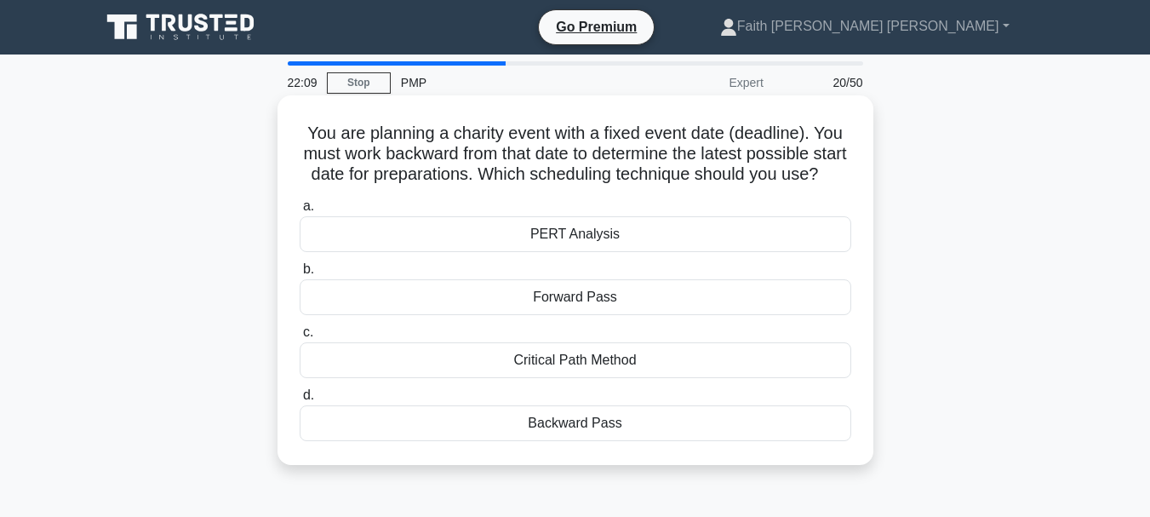
scroll to position [85, 0]
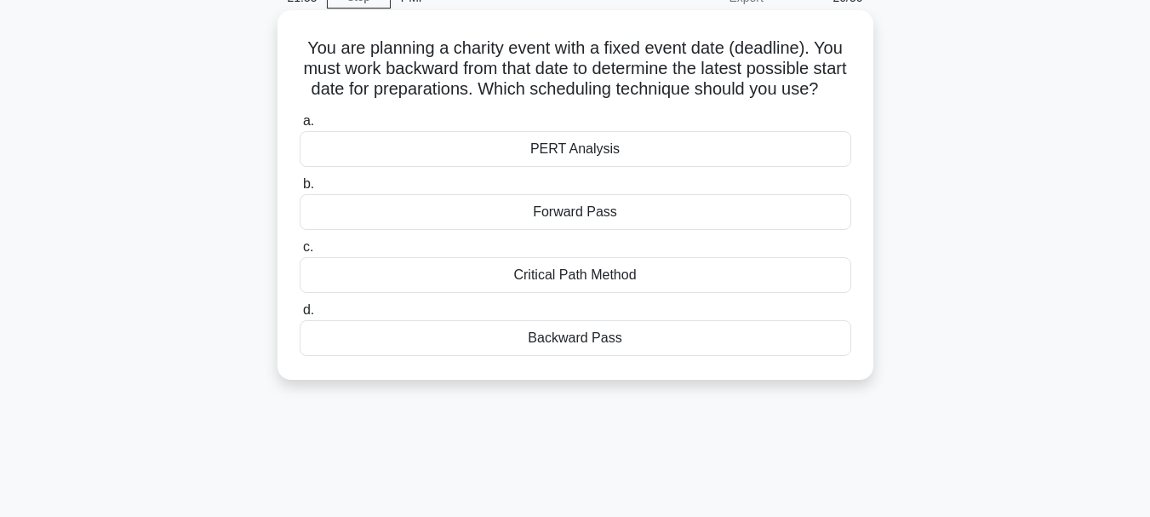
click at [556, 356] on div "Backward Pass" at bounding box center [576, 338] width 552 height 36
click at [300, 316] on input "d. Backward Pass" at bounding box center [300, 310] width 0 height 11
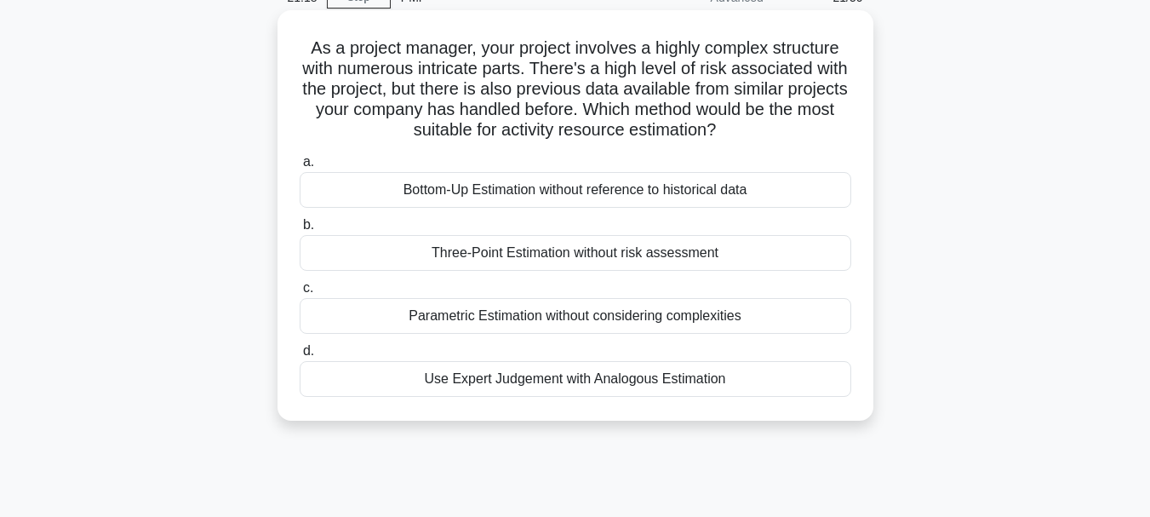
click at [587, 379] on div "Use Expert Judgement with Analogous Estimation" at bounding box center [576, 379] width 552 height 36
click at [300, 357] on input "d. Use Expert Judgement with Analogous Estimation" at bounding box center [300, 351] width 0 height 11
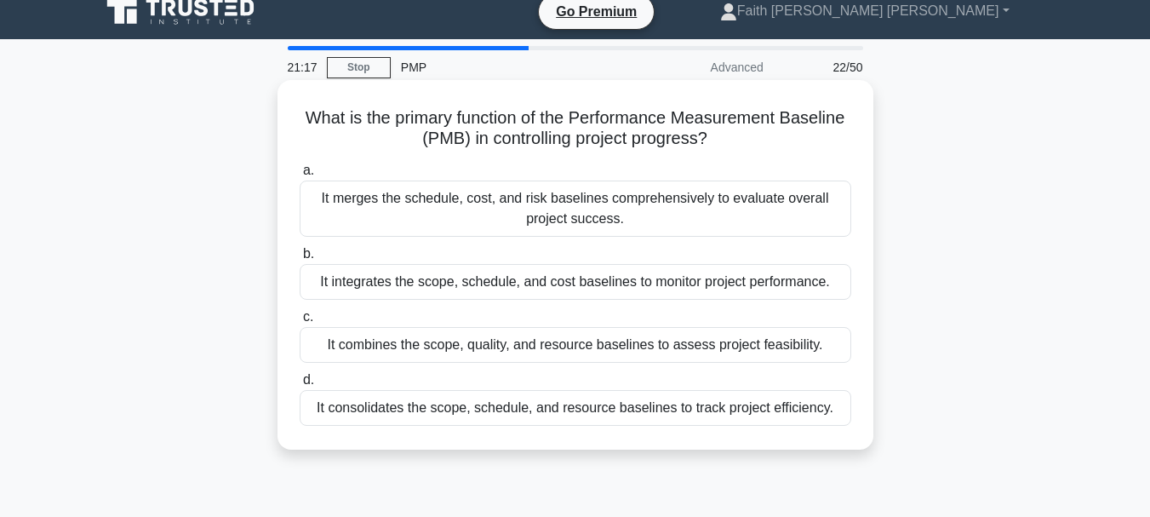
scroll to position [0, 0]
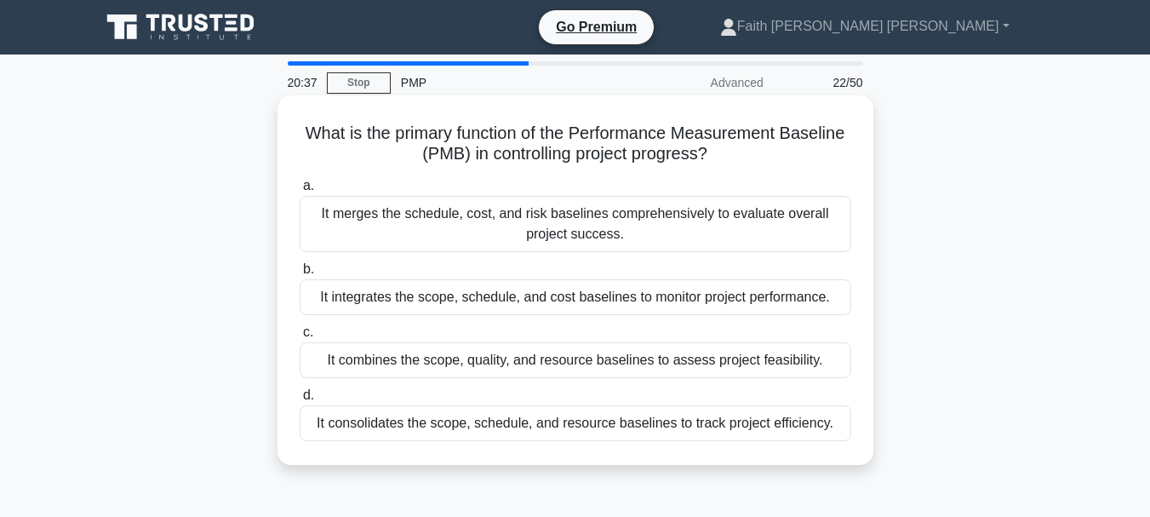
click at [598, 304] on div "It integrates the scope, schedule, and cost baselines to monitor project perfor…" at bounding box center [576, 297] width 552 height 36
click at [300, 275] on input "b. It integrates the scope, schedule, and cost baselines to monitor project per…" at bounding box center [300, 269] width 0 height 11
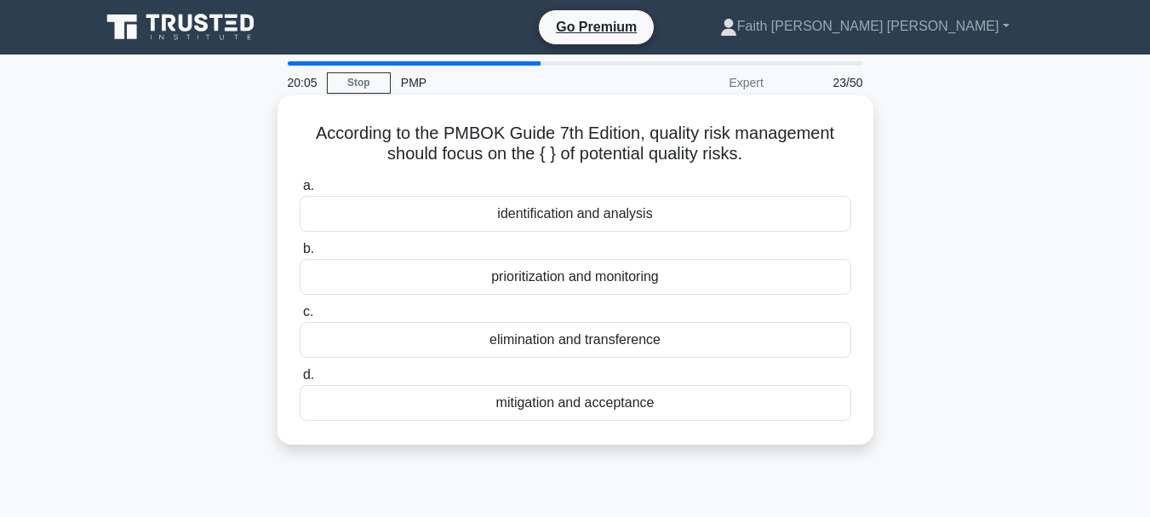
click at [592, 403] on div "mitigation and acceptance" at bounding box center [576, 403] width 552 height 36
click at [300, 380] on input "d. mitigation and acceptance" at bounding box center [300, 374] width 0 height 11
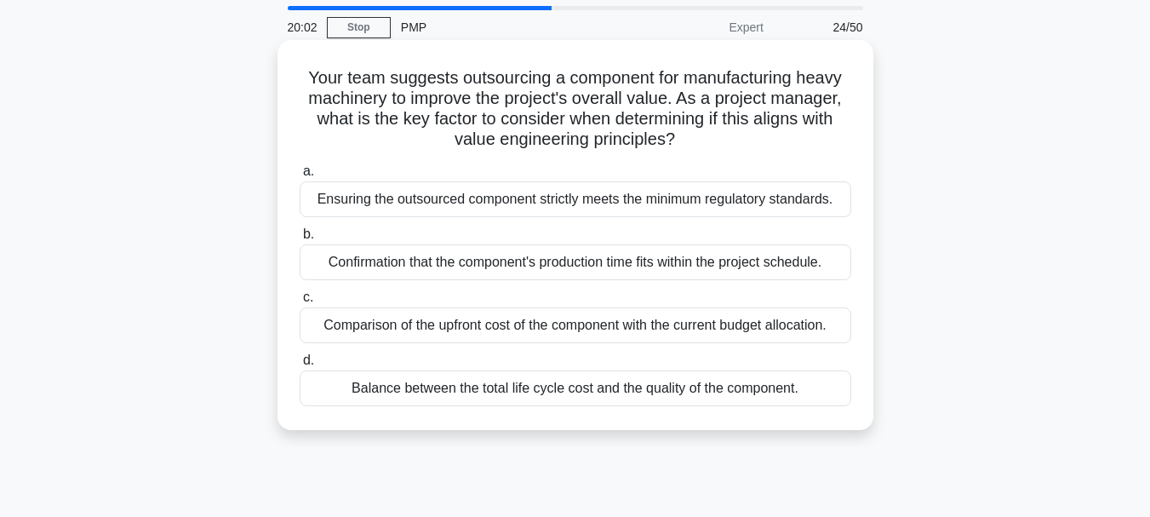
scroll to position [85, 0]
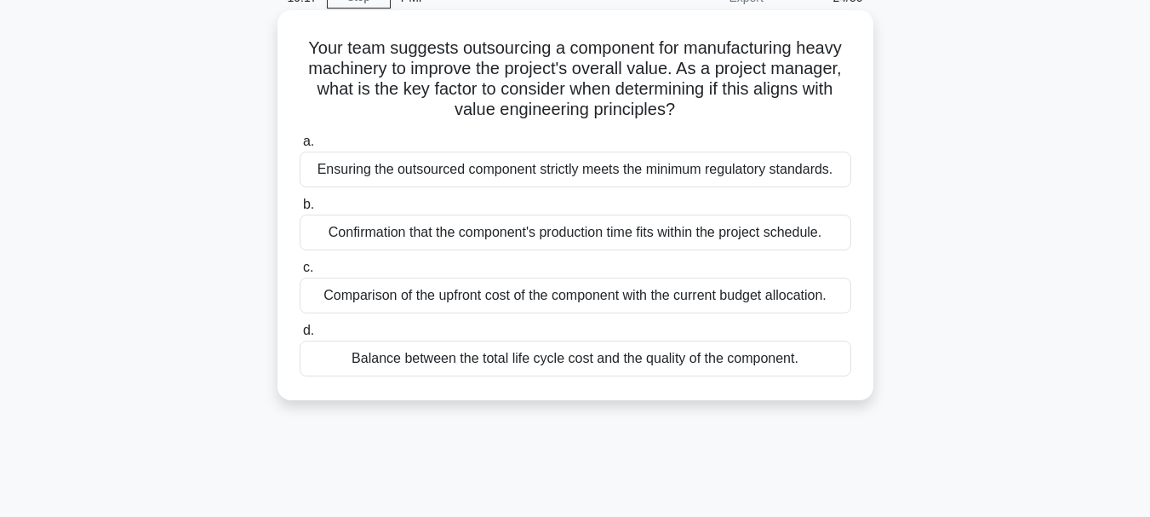
click at [569, 177] on div "Ensuring the outsourced component strictly meets the minimum regulatory standar…" at bounding box center [576, 169] width 552 height 36
click at [300, 147] on input "a. Ensuring the outsourced component strictly meets the minimum regulatory stan…" at bounding box center [300, 141] width 0 height 11
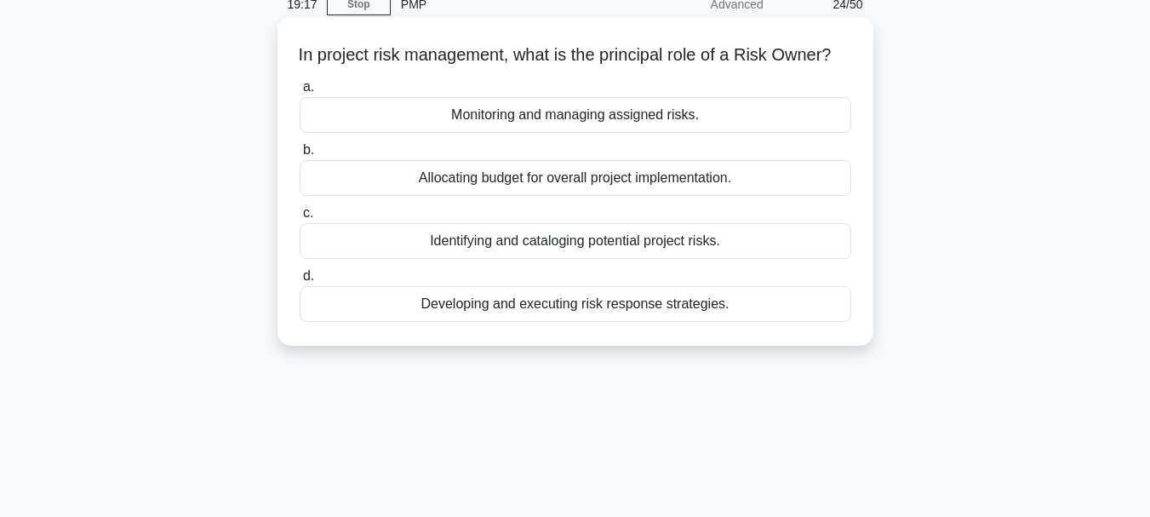
scroll to position [0, 0]
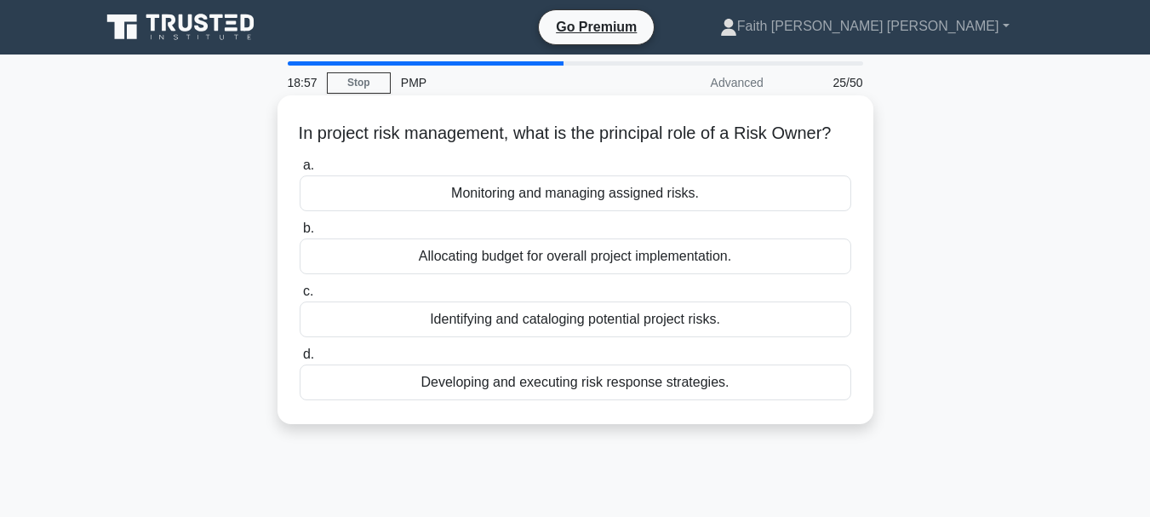
click at [568, 211] on div "Monitoring and managing assigned risks." at bounding box center [576, 193] width 552 height 36
click at [300, 171] on input "a. Monitoring and managing assigned risks." at bounding box center [300, 165] width 0 height 11
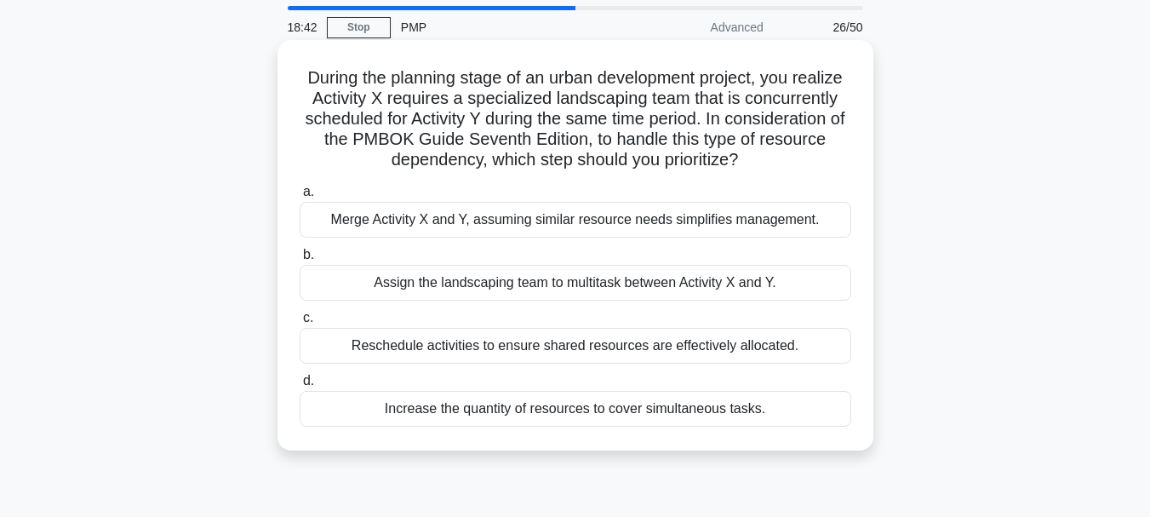
scroll to position [85, 0]
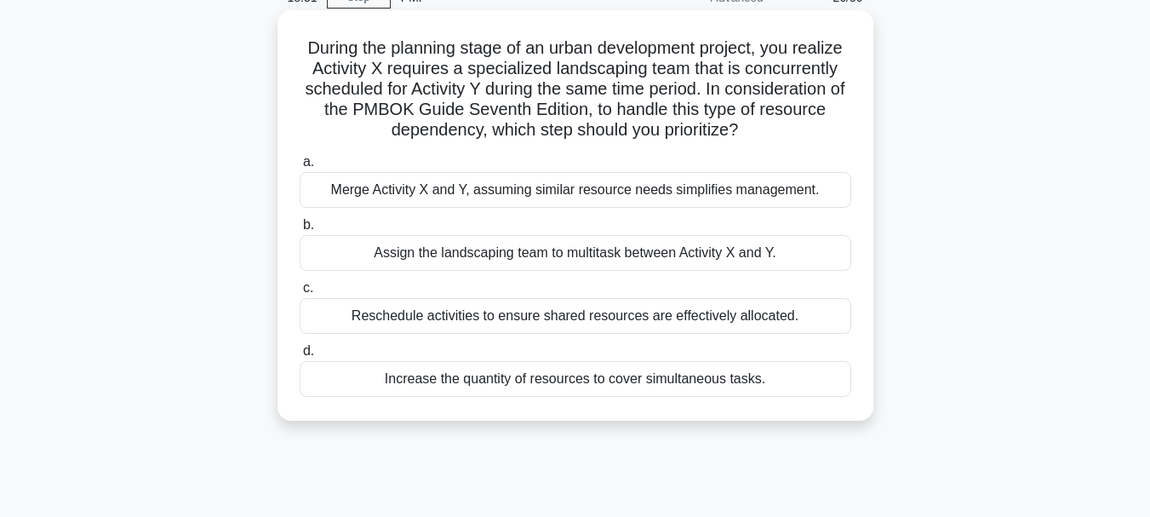
click at [641, 319] on div "Reschedule activities to ensure shared resources are effectively allocated." at bounding box center [576, 316] width 552 height 36
click at [300, 294] on input "c. Reschedule activities to ensure shared resources are effectively allocated." at bounding box center [300, 288] width 0 height 11
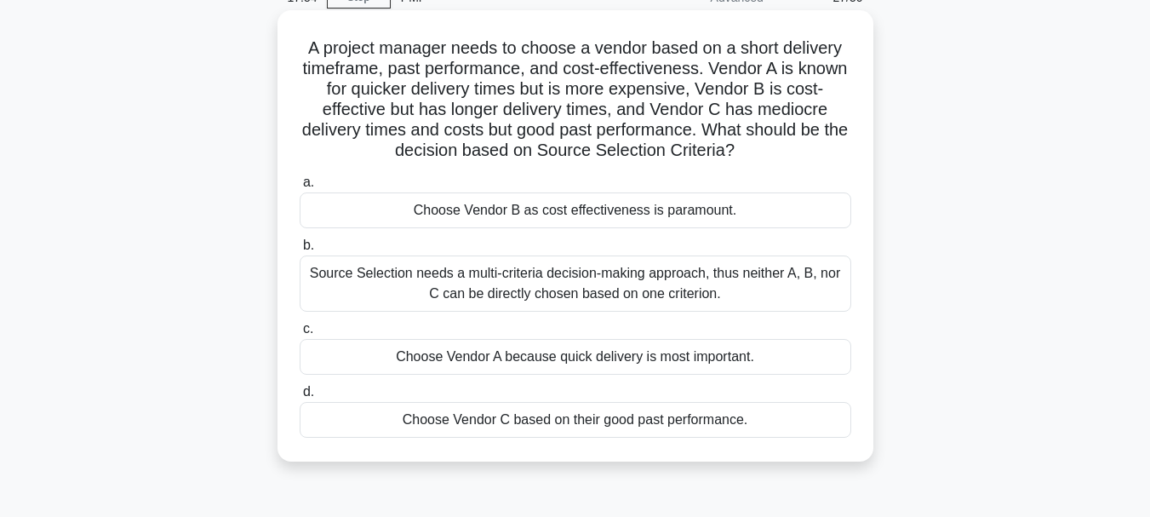
click at [443, 275] on div "Source Selection needs a multi-criteria decision-making approach, thus neither …" at bounding box center [576, 283] width 552 height 56
click at [300, 251] on input "b. Source Selection needs a multi-criteria decision-making approach, thus neith…" at bounding box center [300, 245] width 0 height 11
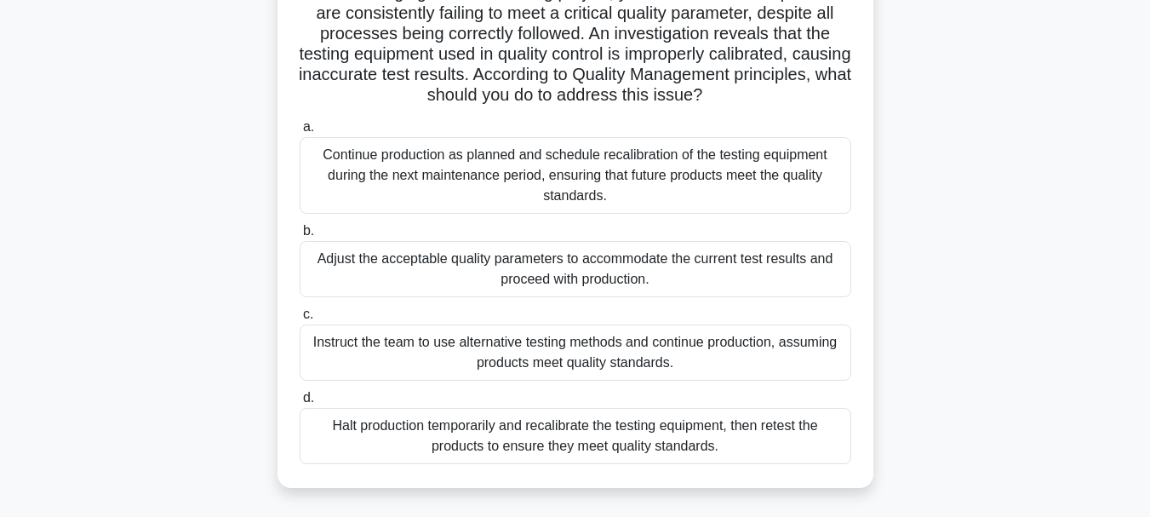
scroll to position [170, 0]
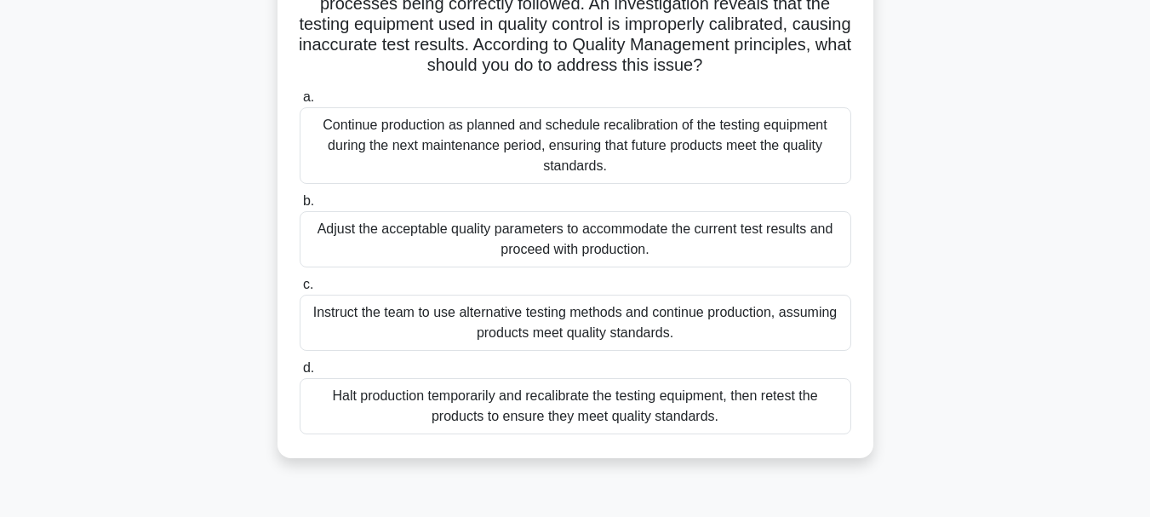
click at [393, 410] on div "Halt production temporarily and recalibrate the testing equipment, then retest …" at bounding box center [576, 406] width 552 height 56
click at [300, 374] on input "d. Halt production temporarily and recalibrate the testing equipment, then rete…" at bounding box center [300, 368] width 0 height 11
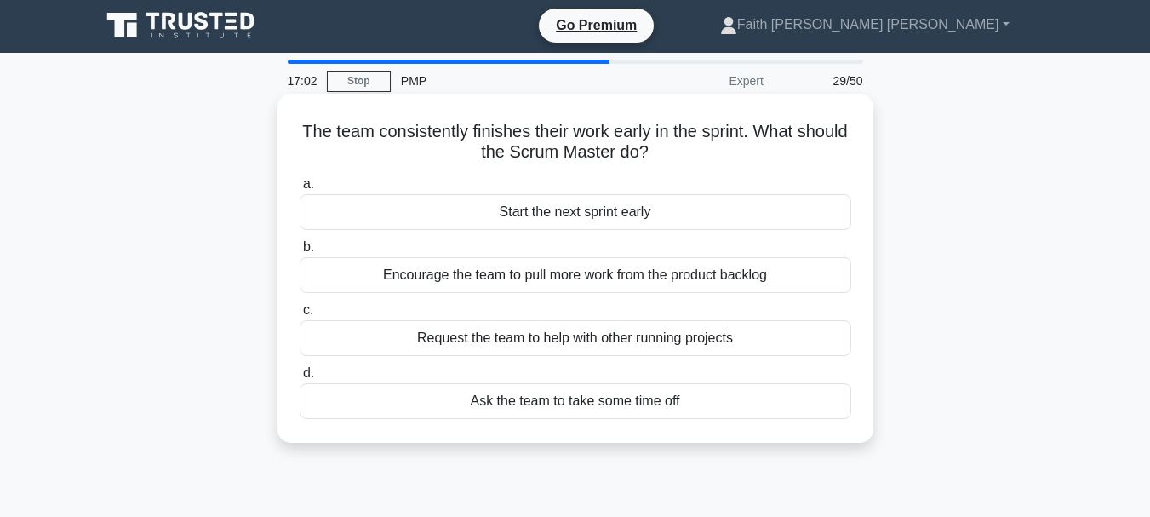
scroll to position [0, 0]
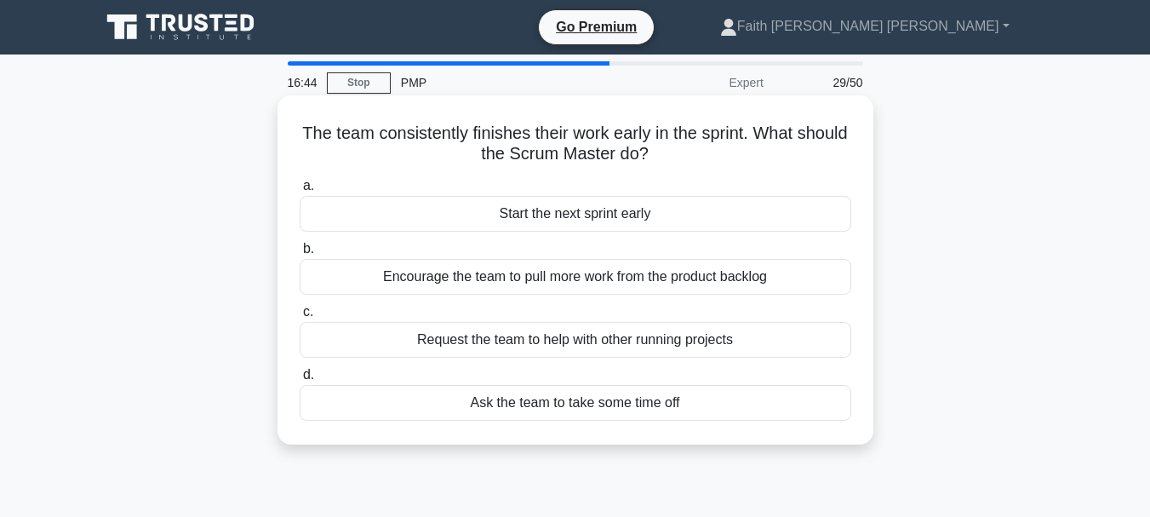
click at [537, 285] on div "Encourage the team to pull more work from the product backlog" at bounding box center [576, 277] width 552 height 36
click at [300, 254] on input "b. Encourage the team to pull more work from the product backlog" at bounding box center [300, 248] width 0 height 11
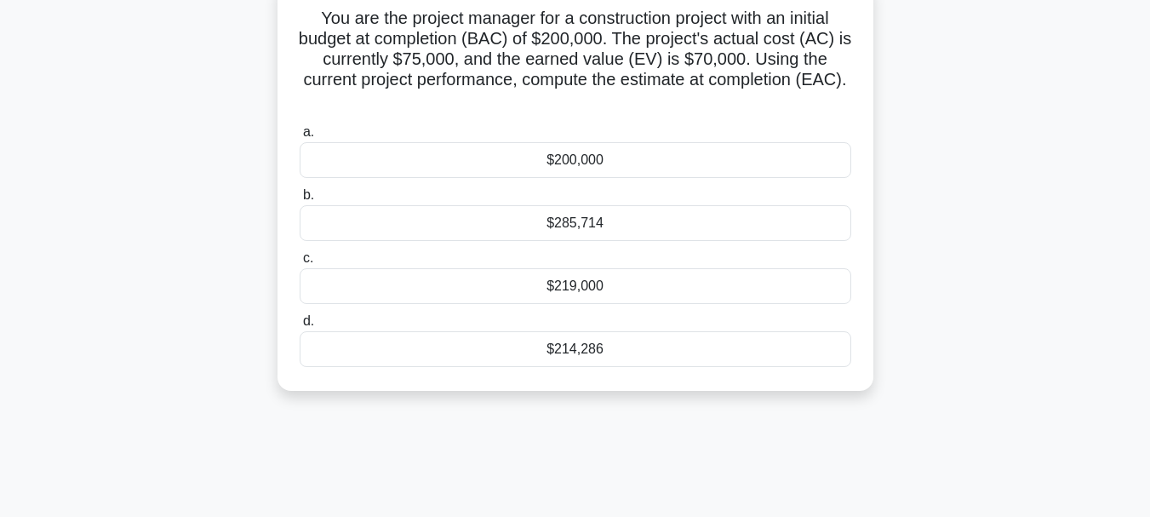
scroll to position [85, 0]
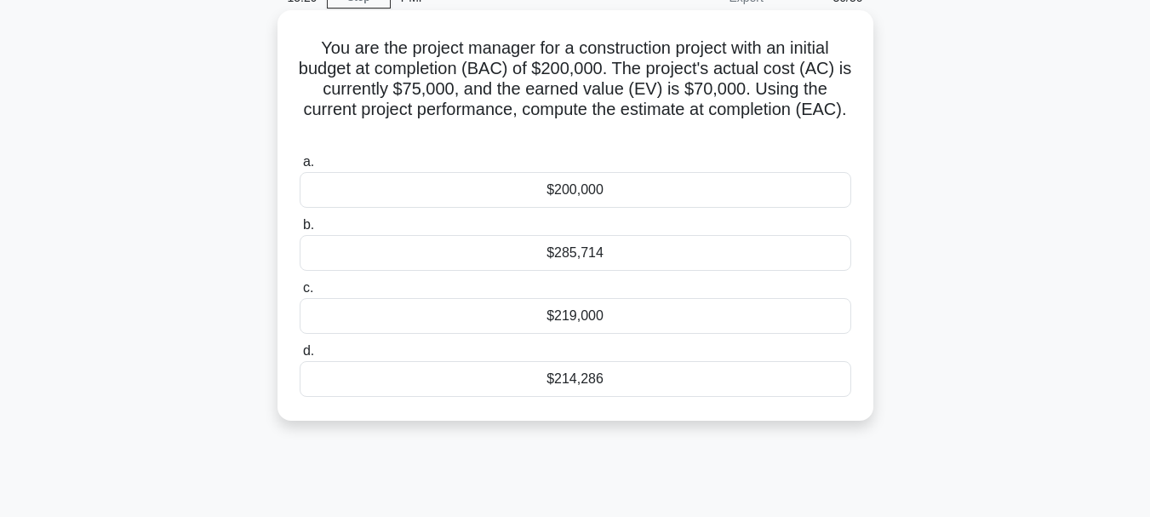
click at [569, 255] on div "$285,714" at bounding box center [576, 253] width 552 height 36
click at [300, 231] on input "b. $285,714" at bounding box center [300, 225] width 0 height 11
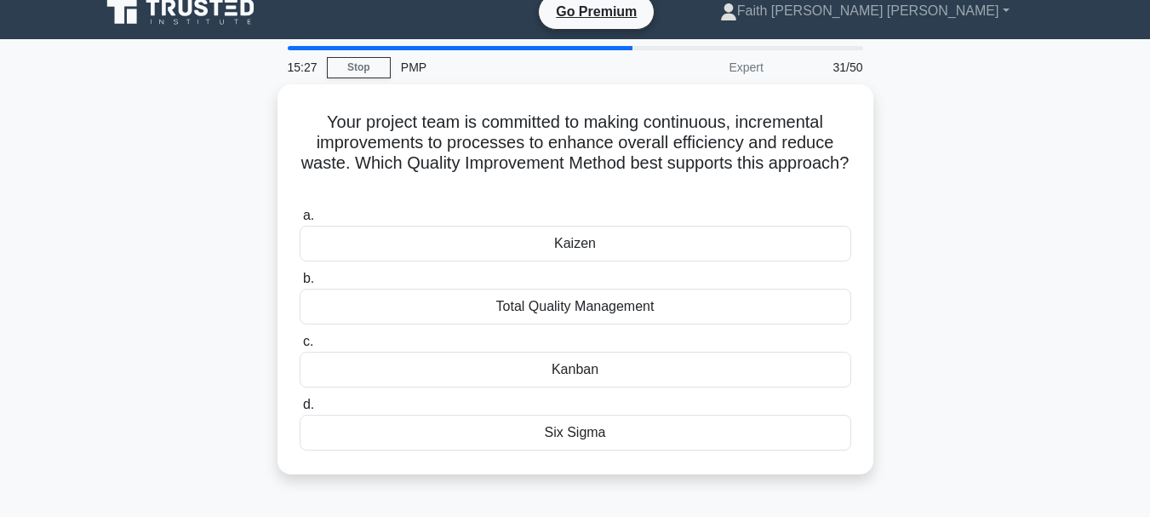
scroll to position [0, 0]
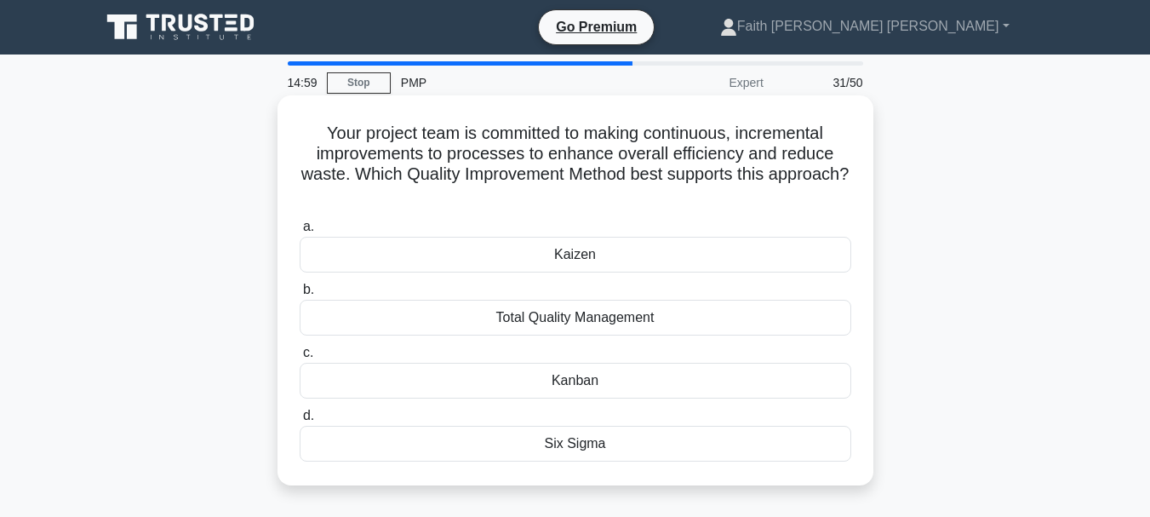
click at [573, 450] on div "Six Sigma" at bounding box center [576, 444] width 552 height 36
click at [300, 421] on input "d. Six Sigma" at bounding box center [300, 415] width 0 height 11
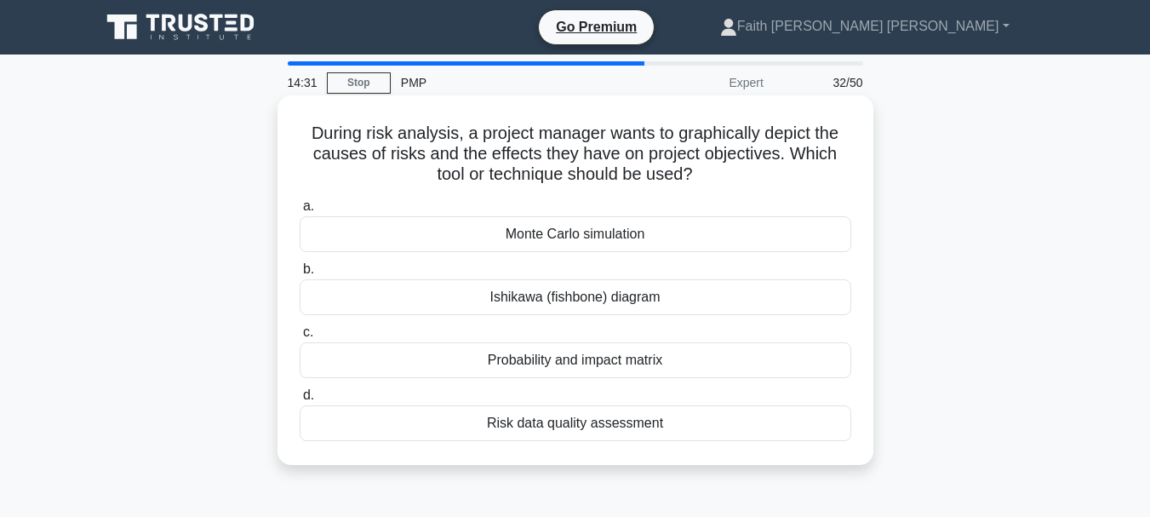
click at [645, 304] on div "Ishikawa (fishbone) diagram" at bounding box center [576, 297] width 552 height 36
click at [300, 275] on input "b. Ishikawa (fishbone) diagram" at bounding box center [300, 269] width 0 height 11
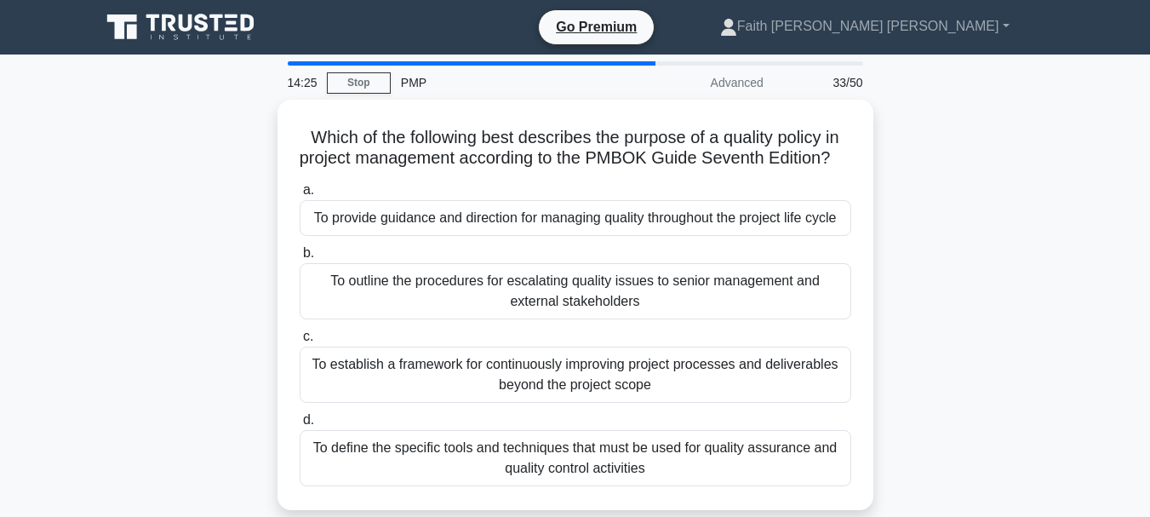
scroll to position [85, 0]
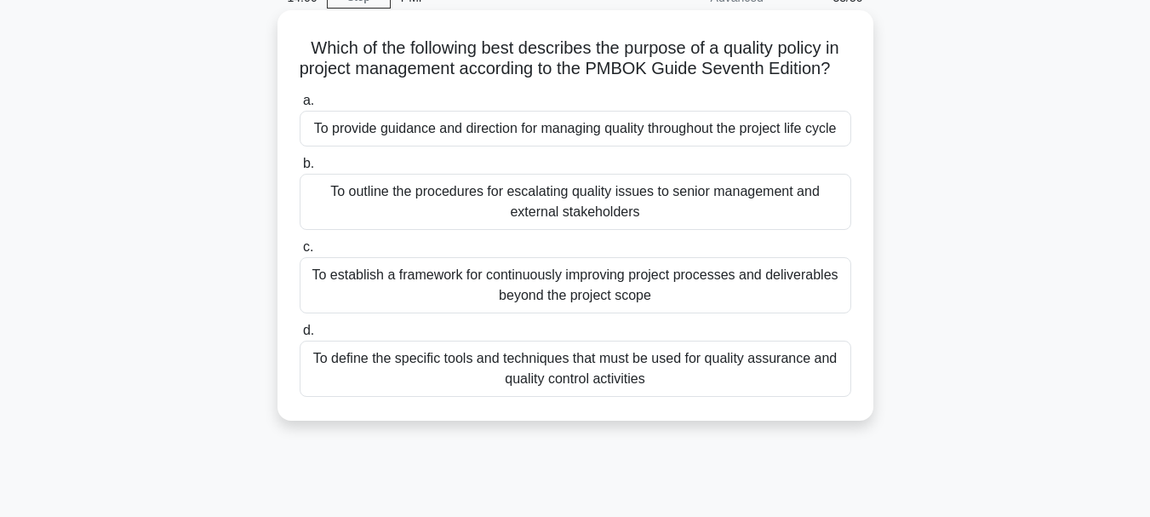
click at [513, 146] on div "To provide guidance and direction for managing quality throughout the project l…" at bounding box center [576, 129] width 552 height 36
click at [300, 106] on input "a. To provide guidance and direction for managing quality throughout the projec…" at bounding box center [300, 100] width 0 height 11
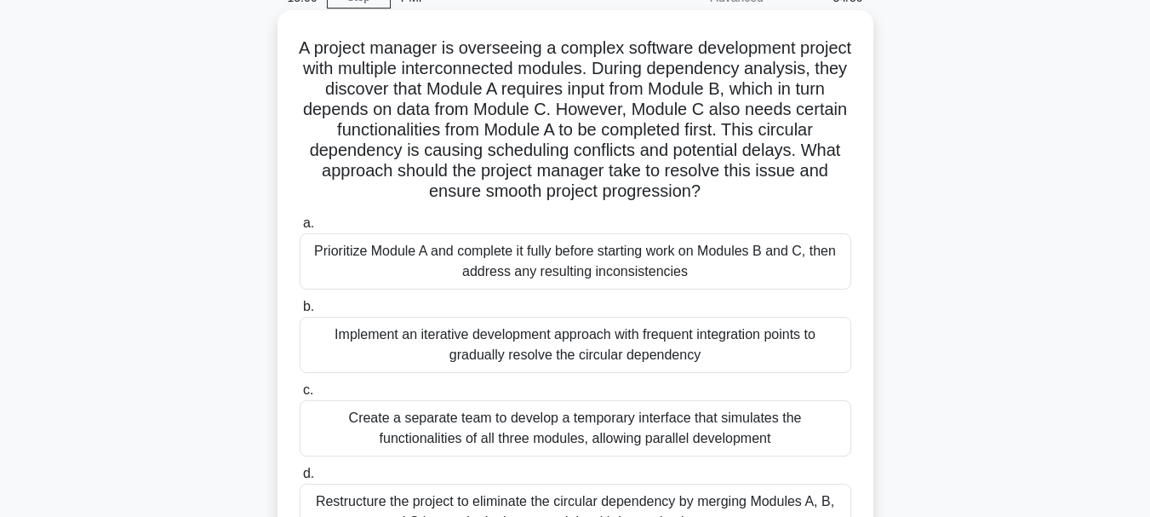
click at [572, 344] on div "Implement an iterative development approach with frequent integration points to…" at bounding box center [576, 345] width 552 height 56
click at [300, 312] on input "b. Implement an iterative development approach with frequent integration points…" at bounding box center [300, 306] width 0 height 11
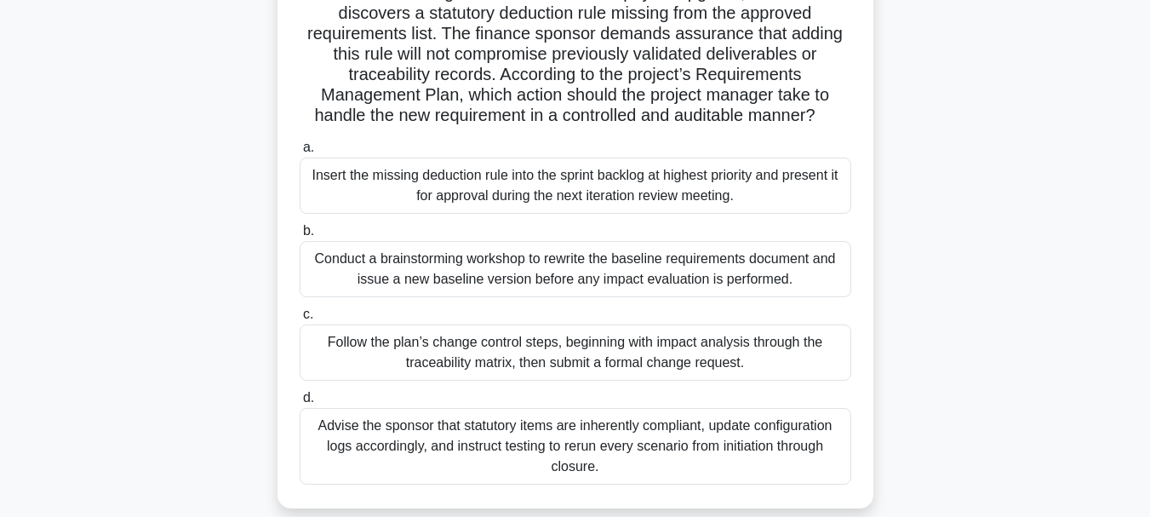
scroll to position [170, 0]
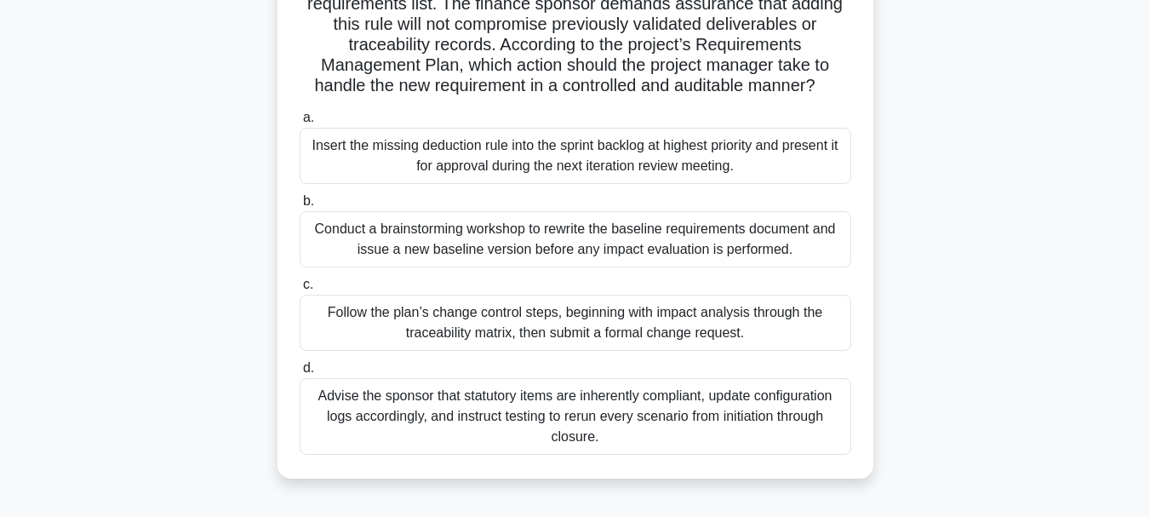
click at [489, 334] on div "Follow the plan’s change control steps, beginning with impact analysis through …" at bounding box center [576, 322] width 552 height 56
click at [300, 290] on input "c. Follow the plan’s change control steps, beginning with impact analysis throu…" at bounding box center [300, 284] width 0 height 11
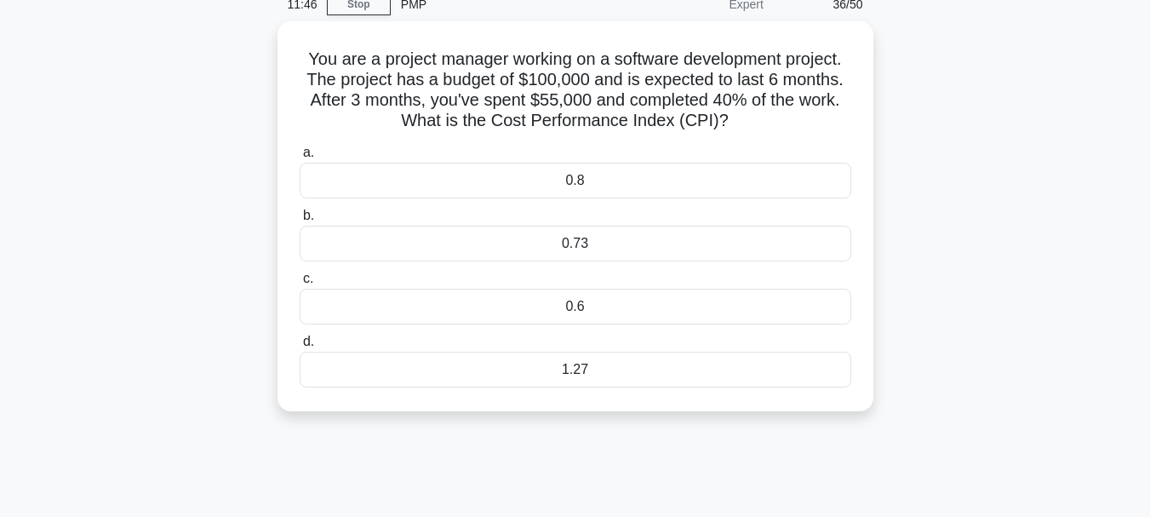
scroll to position [0, 0]
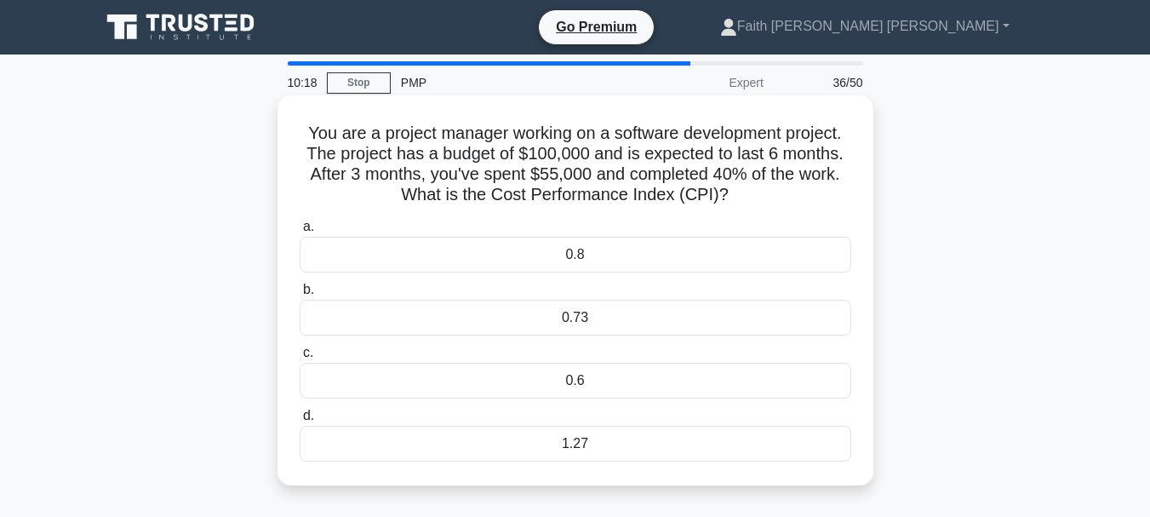
click at [581, 320] on div "0.73" at bounding box center [576, 318] width 552 height 36
click at [300, 295] on input "b. 0.73" at bounding box center [300, 289] width 0 height 11
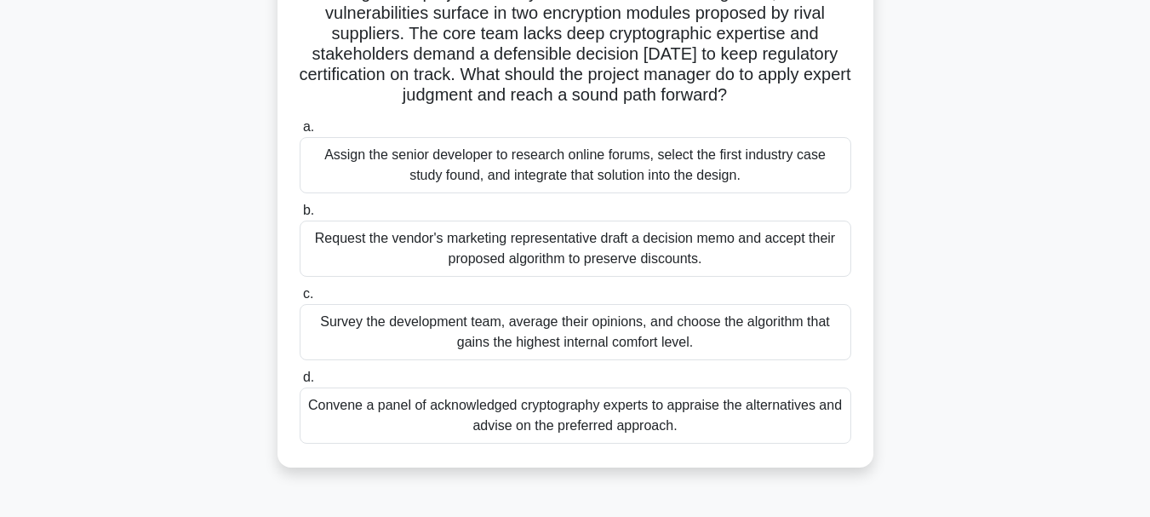
scroll to position [170, 0]
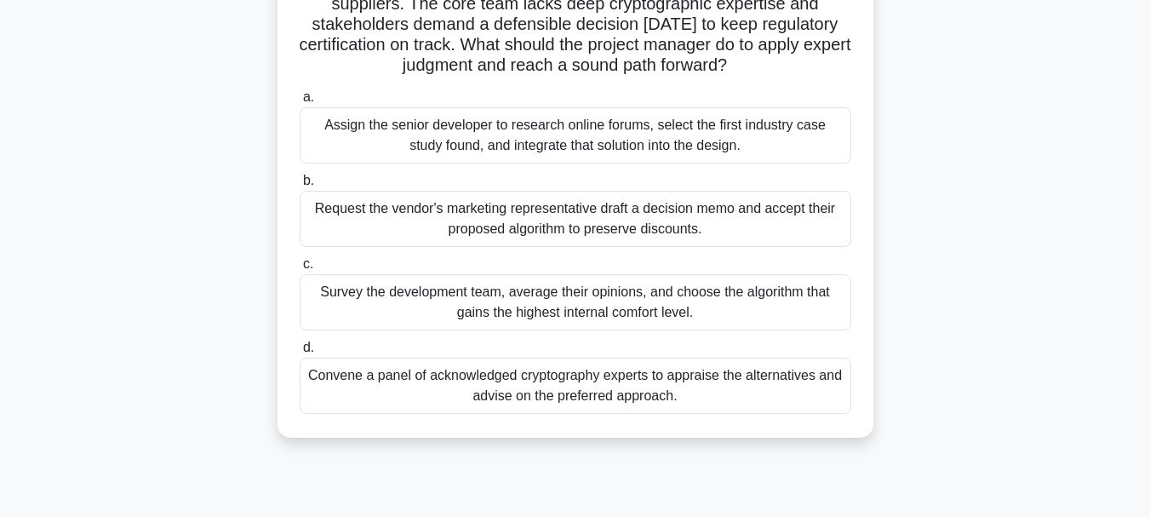
click at [551, 388] on div "Convene a panel of acknowledged cryptography experts to appraise the alternativ…" at bounding box center [576, 385] width 552 height 56
click at [300, 353] on input "d. Convene a panel of acknowledged cryptography experts to appraise the alterna…" at bounding box center [300, 347] width 0 height 11
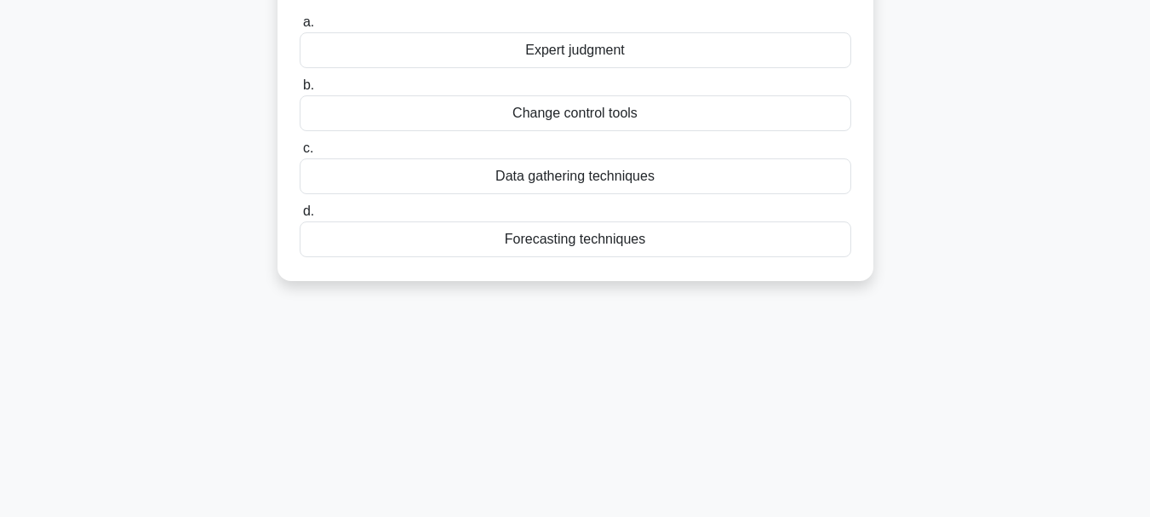
scroll to position [0, 0]
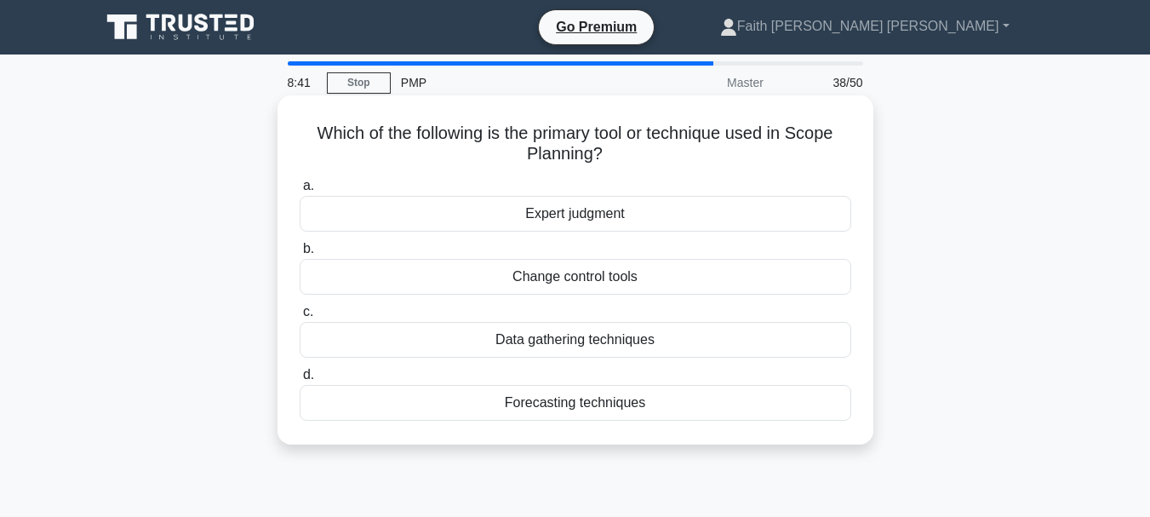
click at [570, 403] on div "Forecasting techniques" at bounding box center [576, 403] width 552 height 36
click at [300, 380] on input "d. Forecasting techniques" at bounding box center [300, 374] width 0 height 11
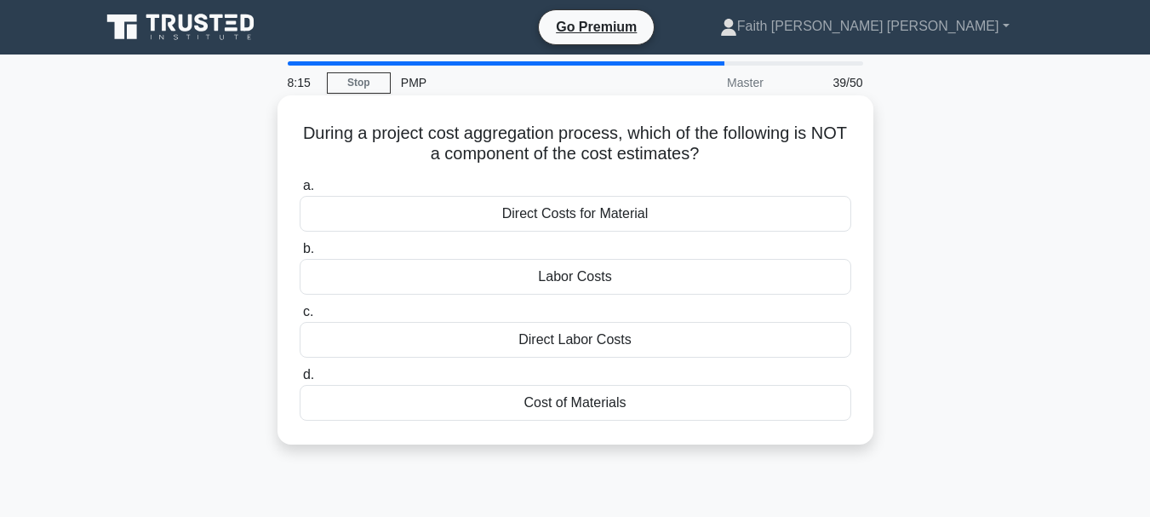
click at [573, 401] on div "Cost of Materials" at bounding box center [576, 403] width 552 height 36
click at [300, 380] on input "d. Cost of Materials" at bounding box center [300, 374] width 0 height 11
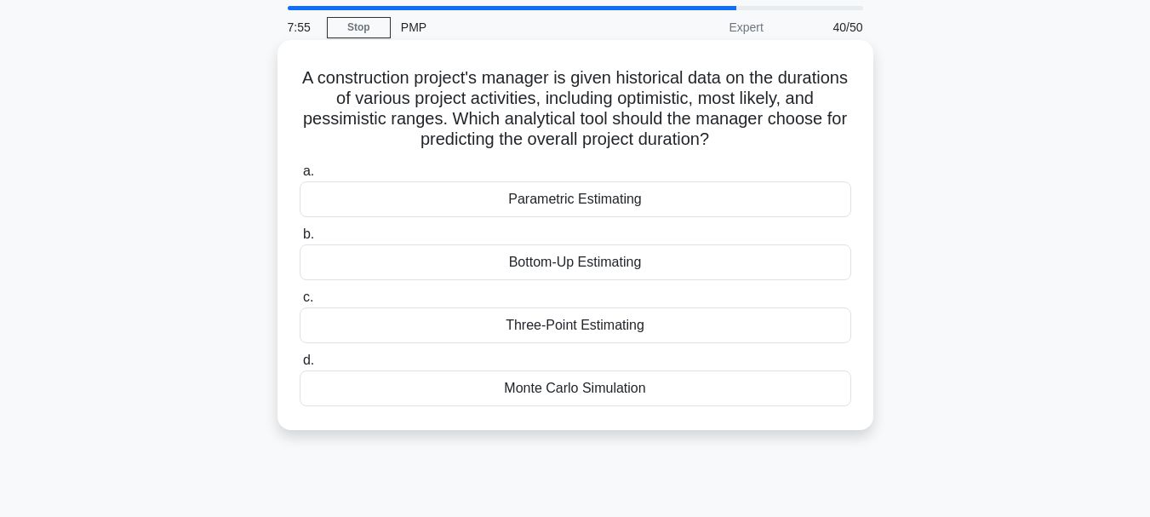
scroll to position [85, 0]
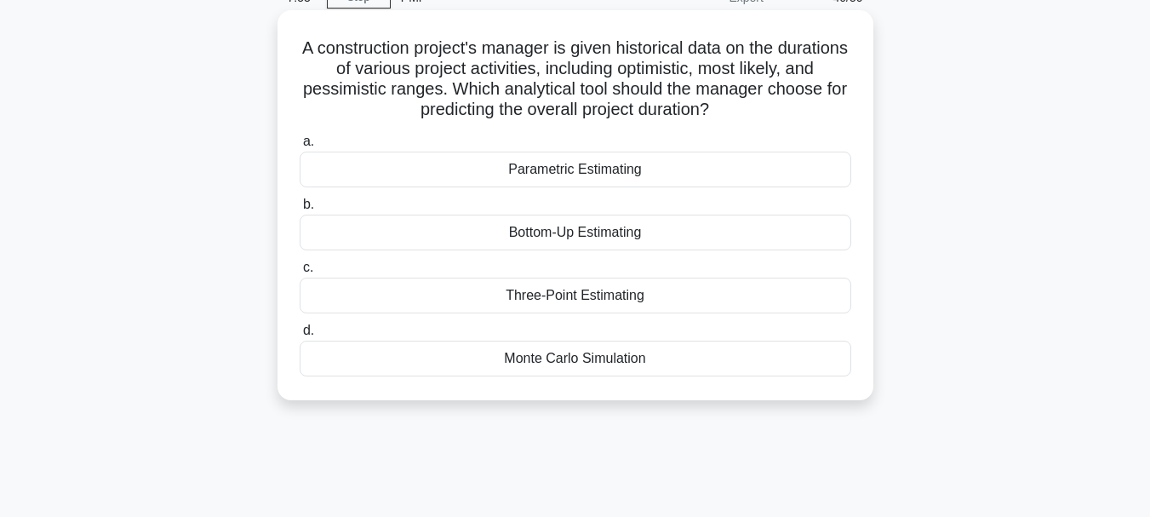
click at [561, 295] on div "Three-Point Estimating" at bounding box center [576, 295] width 552 height 36
click at [300, 273] on input "c. Three-Point Estimating" at bounding box center [300, 267] width 0 height 11
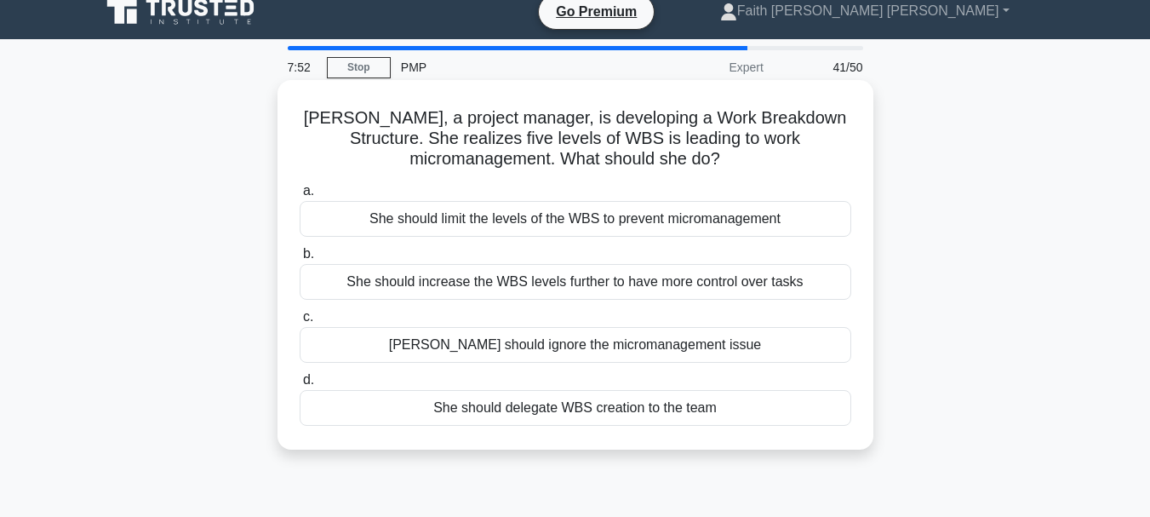
scroll to position [0, 0]
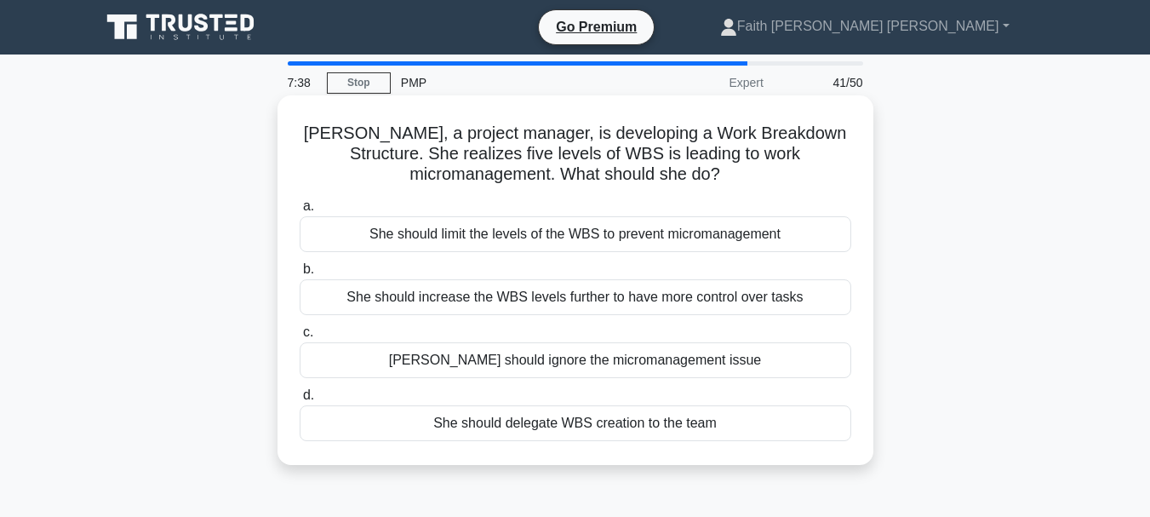
click at [539, 435] on div "She should delegate WBS creation to the team" at bounding box center [576, 423] width 552 height 36
click at [300, 401] on input "d. She should delegate WBS creation to the team" at bounding box center [300, 395] width 0 height 11
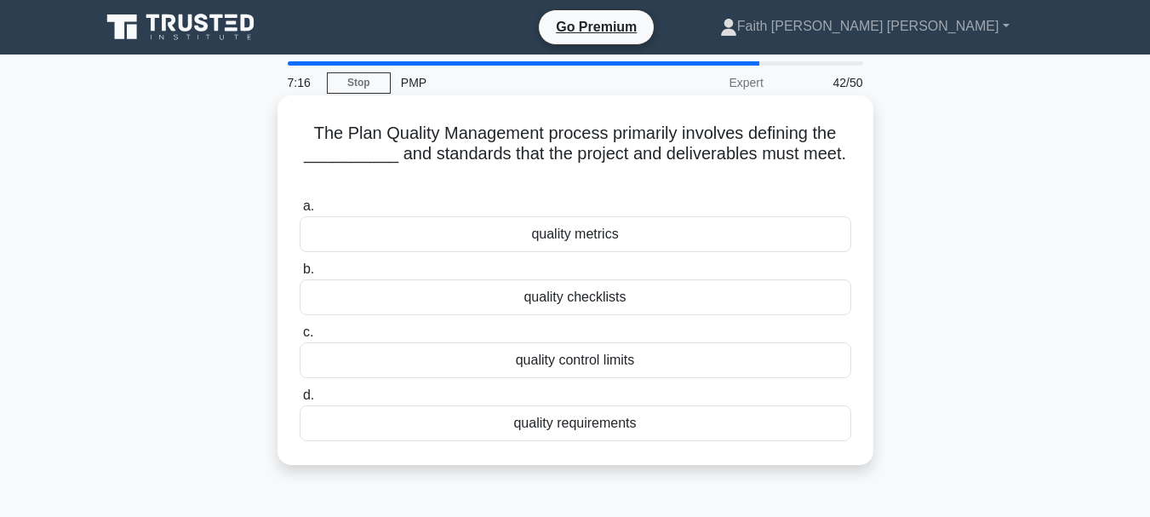
click at [585, 430] on div "quality requirements" at bounding box center [576, 423] width 552 height 36
click at [300, 401] on input "d. quality requirements" at bounding box center [300, 395] width 0 height 11
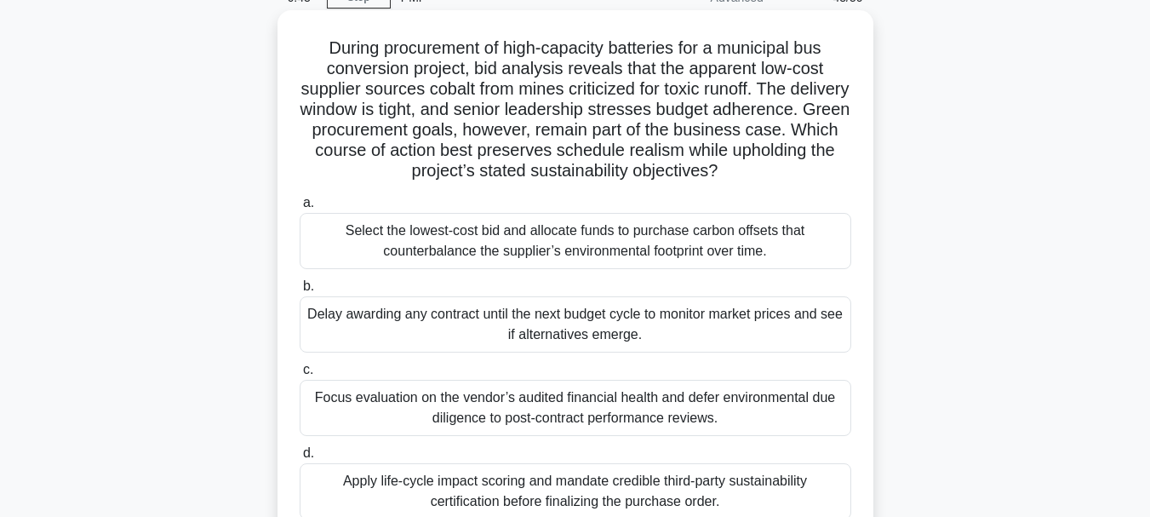
scroll to position [170, 0]
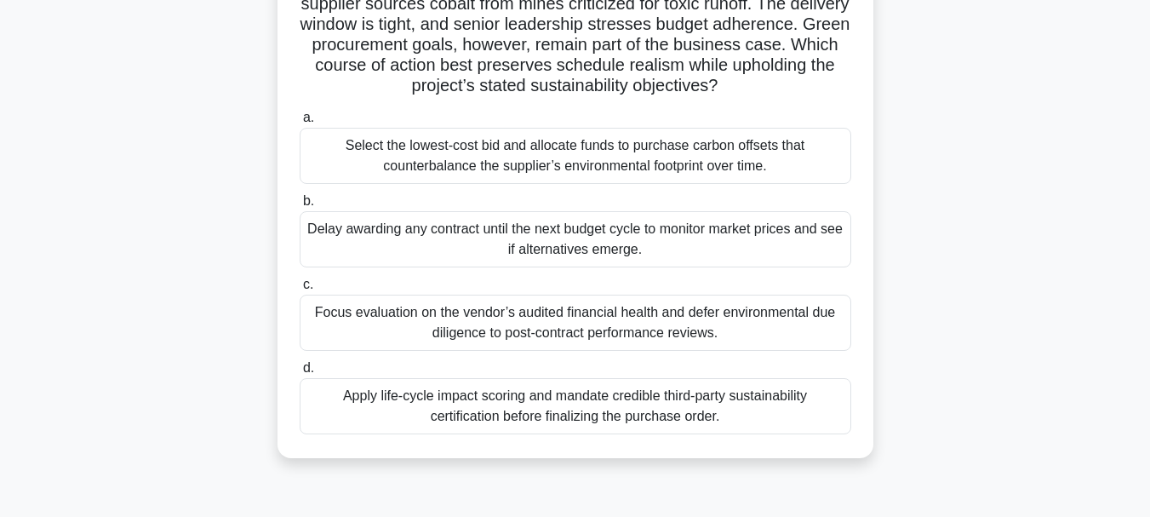
click at [557, 412] on div "Apply life-cycle impact scoring and mandate credible third-party sustainability…" at bounding box center [576, 406] width 552 height 56
click at [300, 374] on input "d. Apply life-cycle impact scoring and mandate credible third-party sustainabil…" at bounding box center [300, 368] width 0 height 11
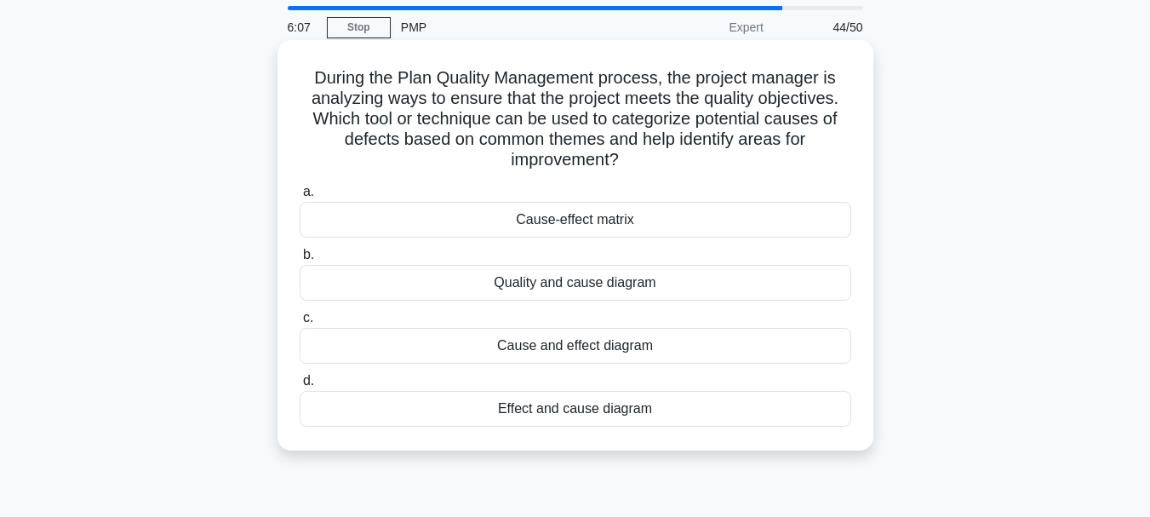
scroll to position [85, 0]
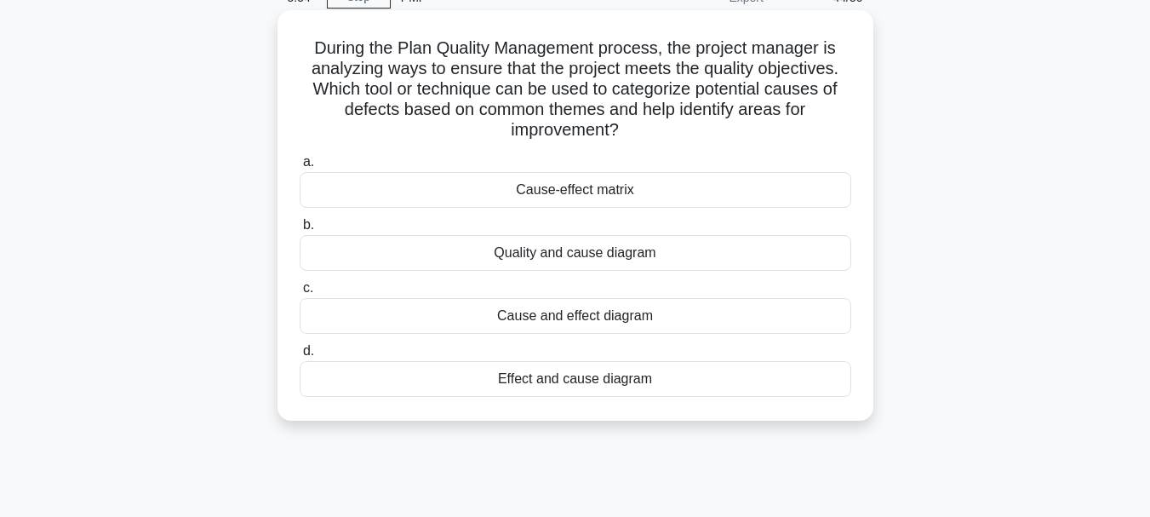
click at [569, 317] on div "Cause and effect diagram" at bounding box center [576, 316] width 552 height 36
click at [300, 294] on input "c. Cause and effect diagram" at bounding box center [300, 288] width 0 height 11
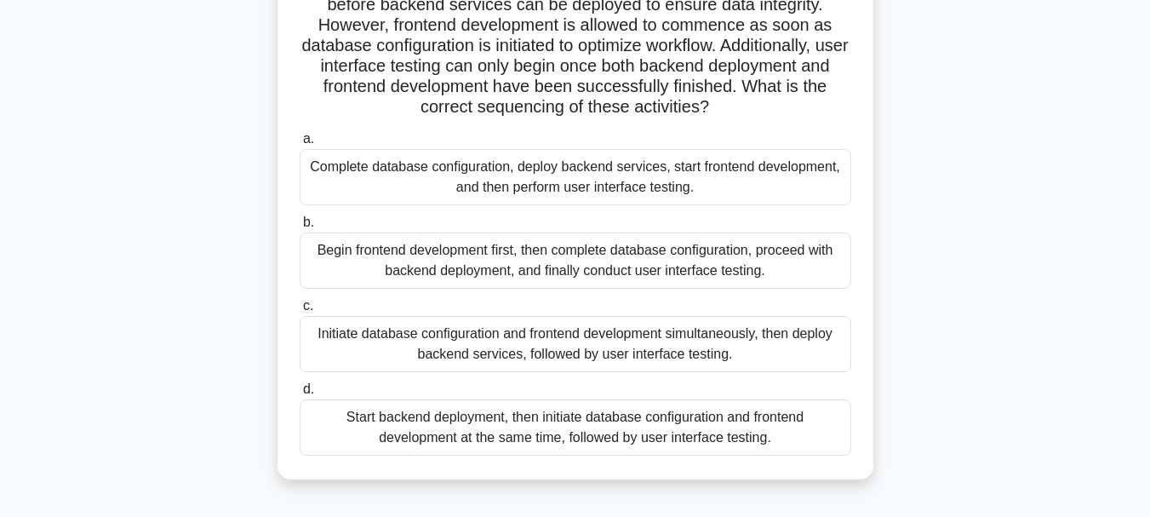
scroll to position [170, 0]
click at [549, 355] on div "Initiate database configuration and frontend development simultaneously, then d…" at bounding box center [576, 343] width 552 height 56
click at [300, 311] on input "c. Initiate database configuration and frontend development simultaneously, the…" at bounding box center [300, 305] width 0 height 11
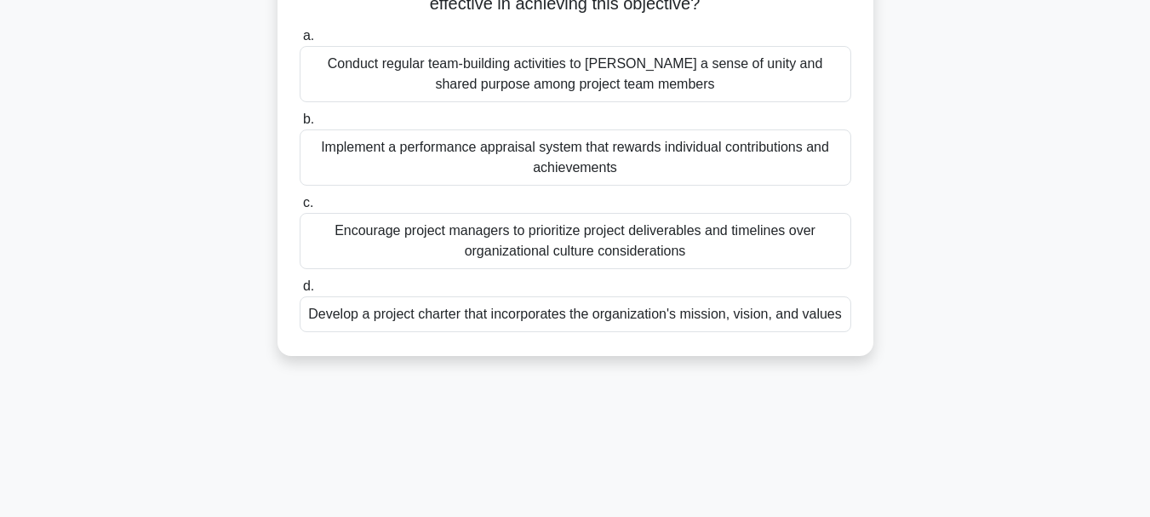
scroll to position [85, 0]
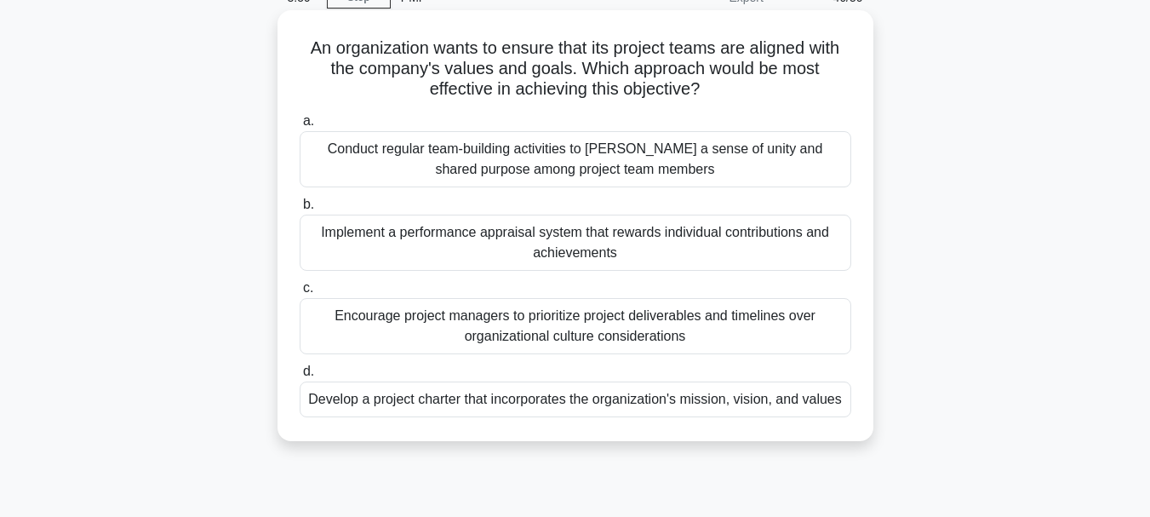
click at [528, 409] on div "Develop a project charter that incorporates the organization's mission, vision,…" at bounding box center [576, 399] width 552 height 36
click at [300, 377] on input "d. Develop a project charter that incorporates the organization's mission, visi…" at bounding box center [300, 371] width 0 height 11
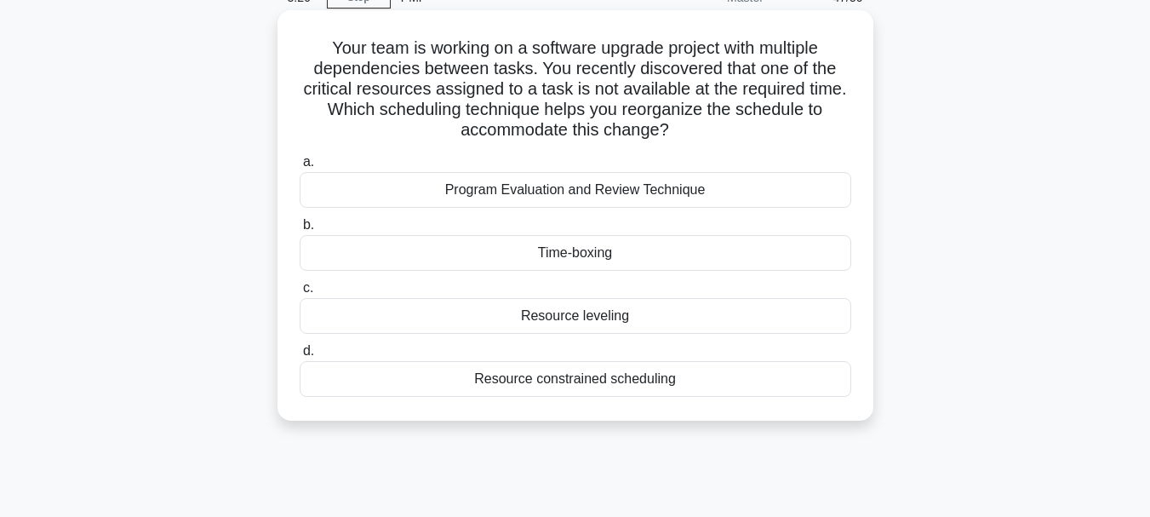
click at [584, 313] on div "Resource leveling" at bounding box center [576, 316] width 552 height 36
click at [300, 294] on input "c. Resource leveling" at bounding box center [300, 288] width 0 height 11
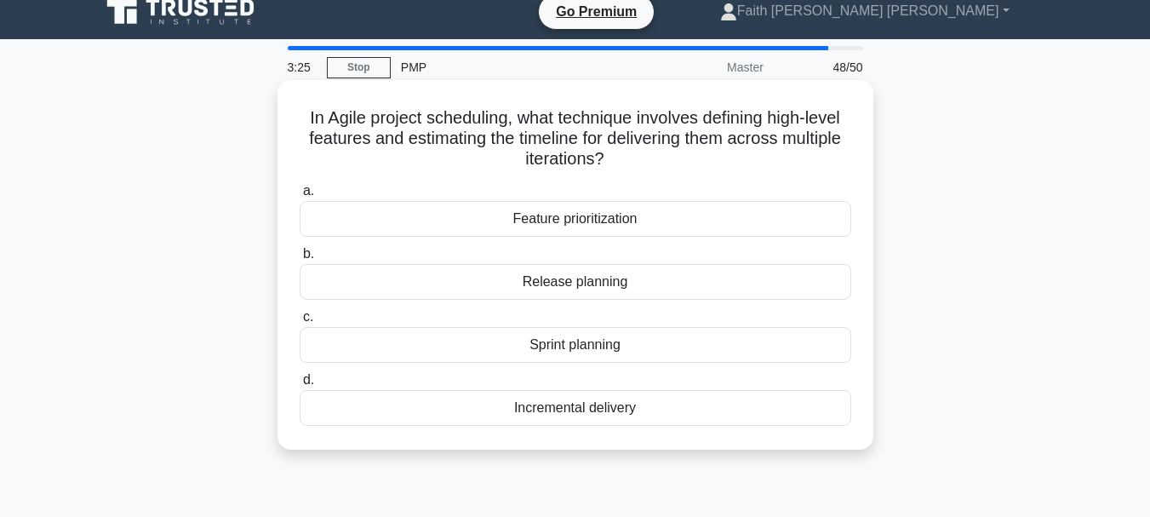
scroll to position [0, 0]
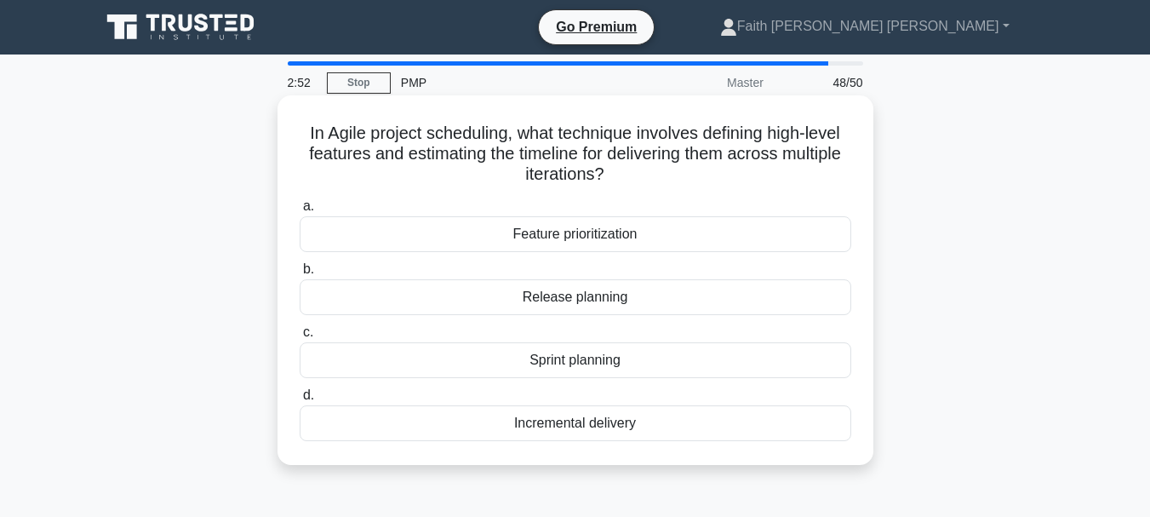
click at [625, 239] on div "Feature prioritization" at bounding box center [576, 234] width 552 height 36
click at [300, 212] on input "a. Feature prioritization" at bounding box center [300, 206] width 0 height 11
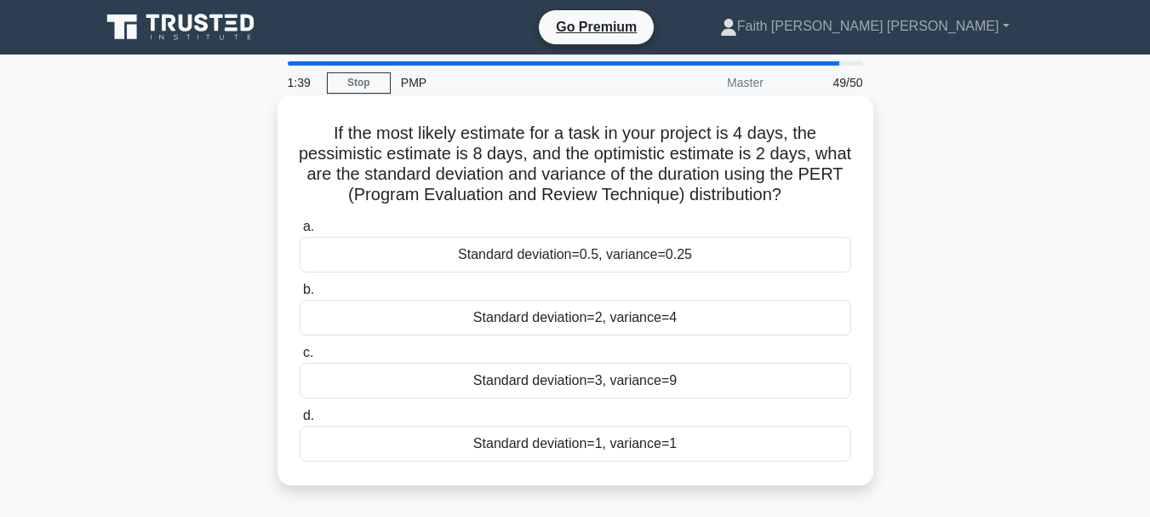
scroll to position [85, 0]
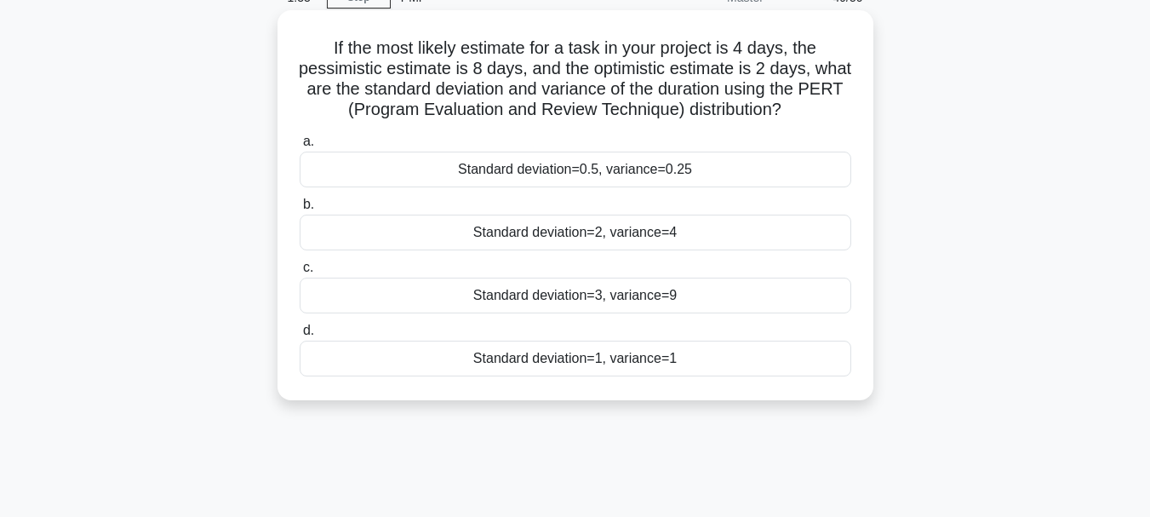
click at [557, 232] on div "Standard deviation=2, variance=4" at bounding box center [576, 232] width 552 height 36
click at [300, 210] on input "b. Standard deviation=2, variance=4" at bounding box center [300, 204] width 0 height 11
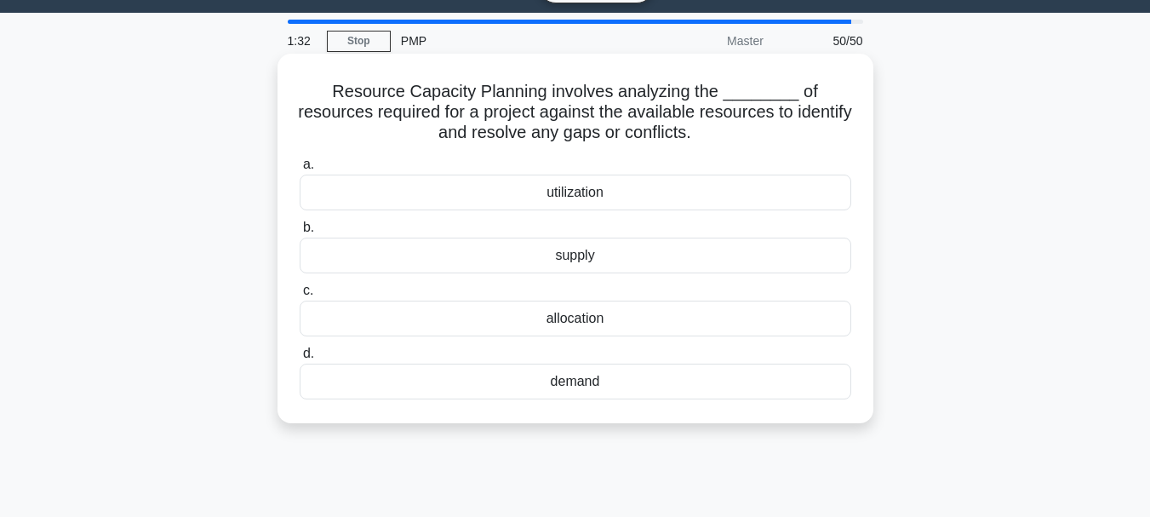
scroll to position [0, 0]
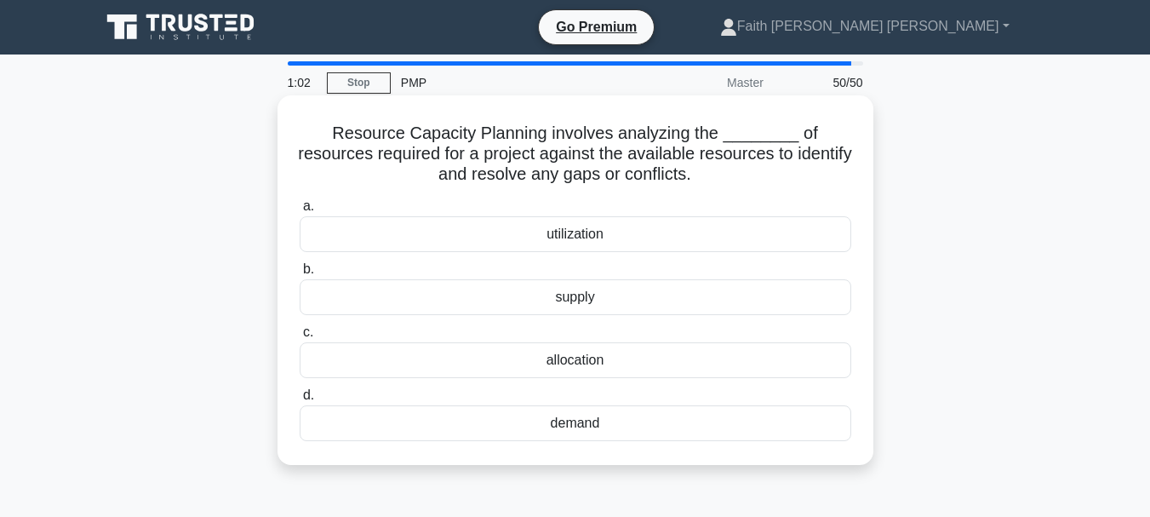
click at [595, 295] on div "supply" at bounding box center [576, 297] width 552 height 36
click at [300, 275] on input "b. supply" at bounding box center [300, 269] width 0 height 11
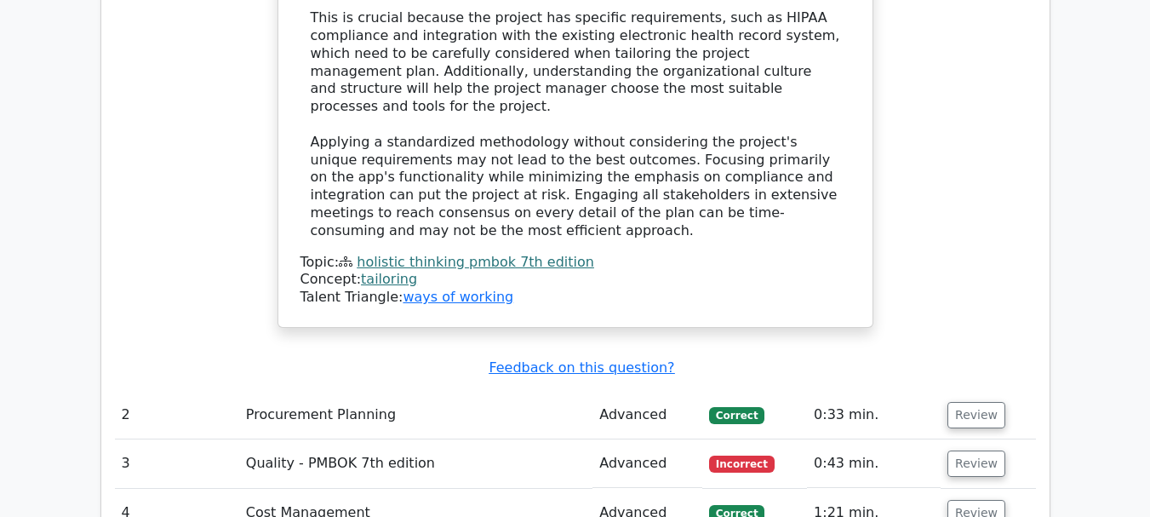
scroll to position [3234, 0]
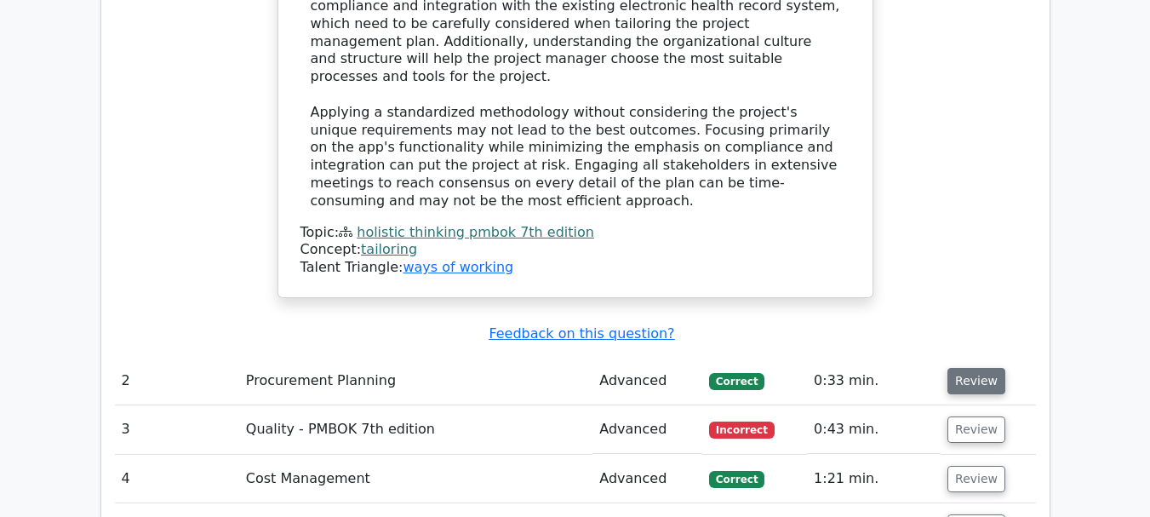
click at [969, 368] on button "Review" at bounding box center [976, 381] width 58 height 26
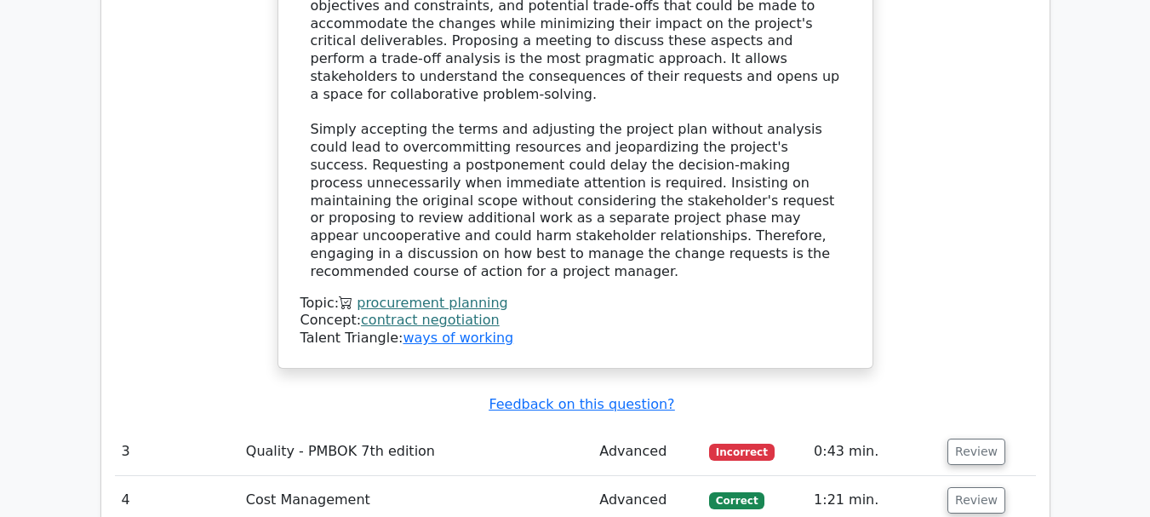
scroll to position [4256, 0]
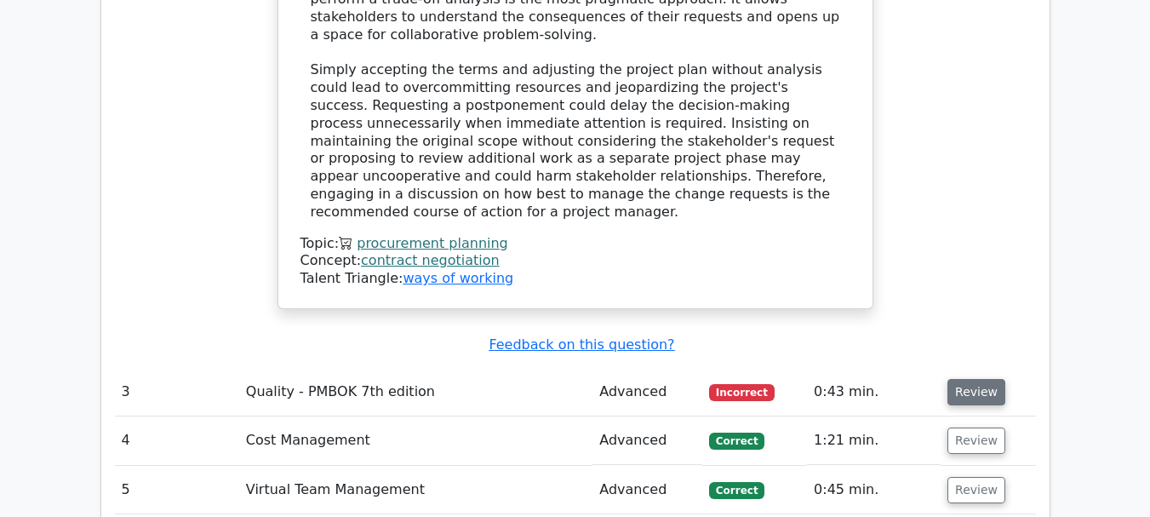
click at [979, 379] on button "Review" at bounding box center [976, 392] width 58 height 26
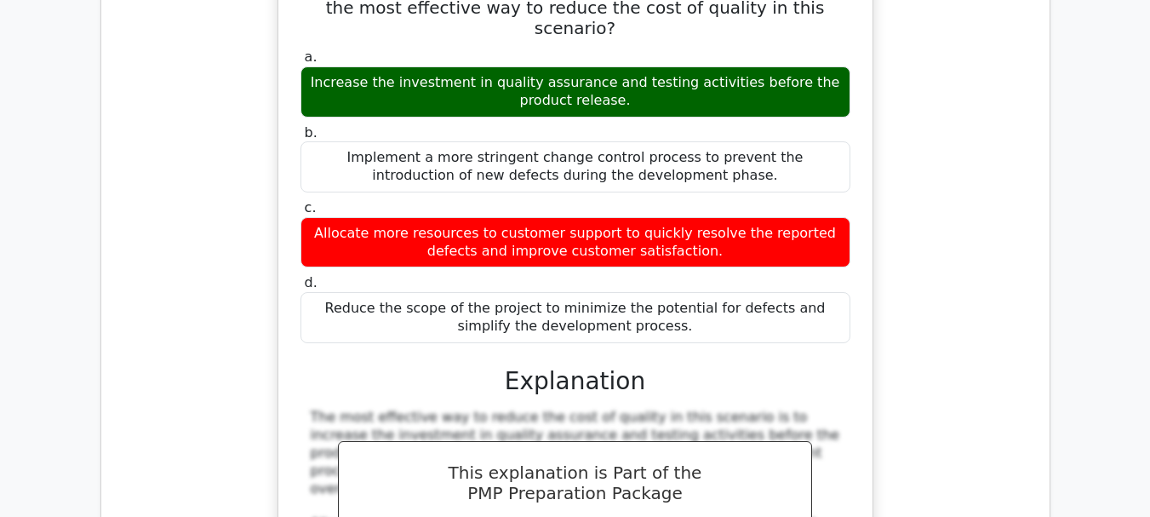
scroll to position [5192, 0]
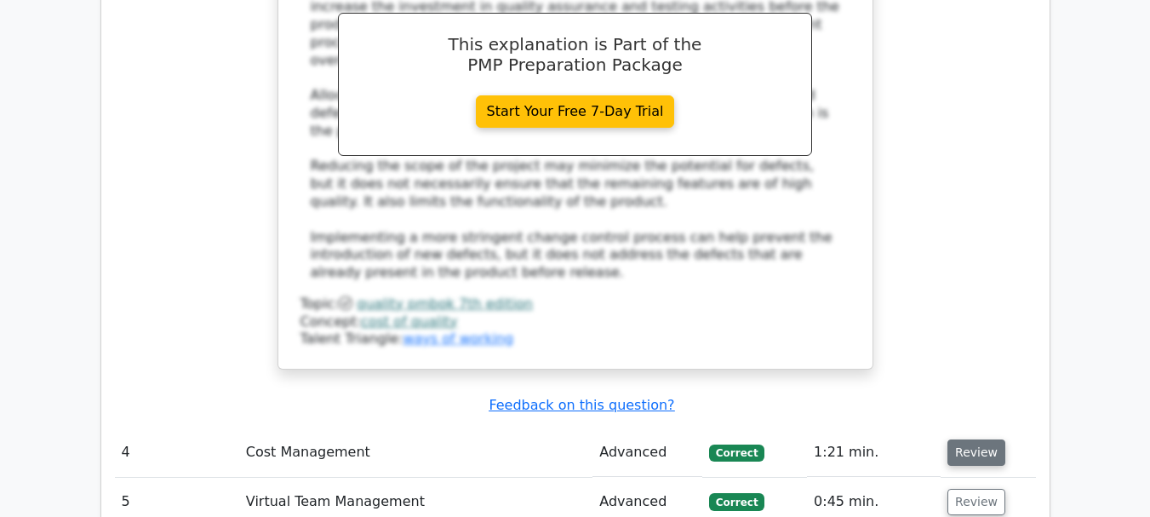
click at [991, 439] on button "Review" at bounding box center [976, 452] width 58 height 26
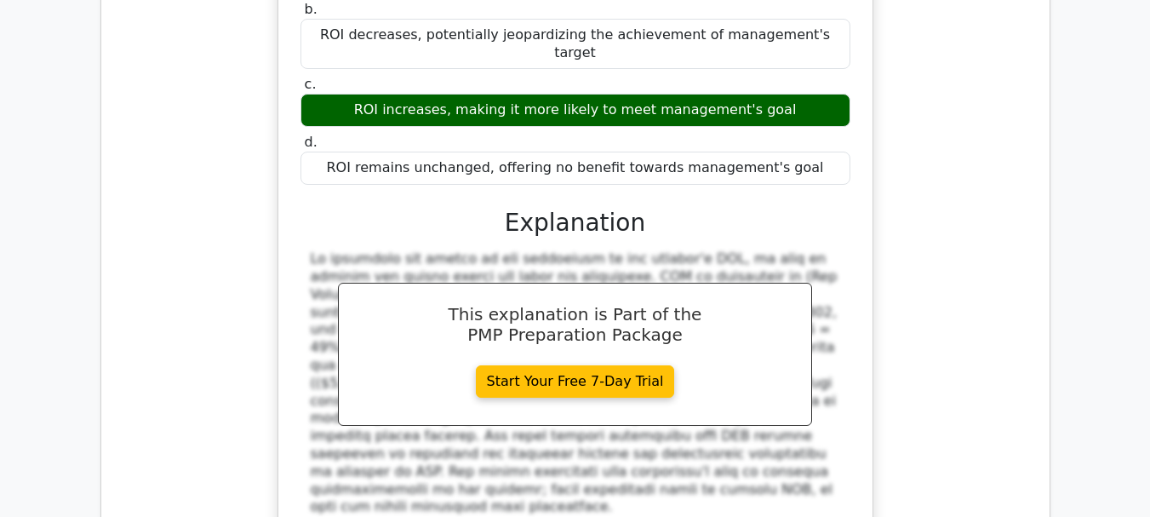
scroll to position [6043, 0]
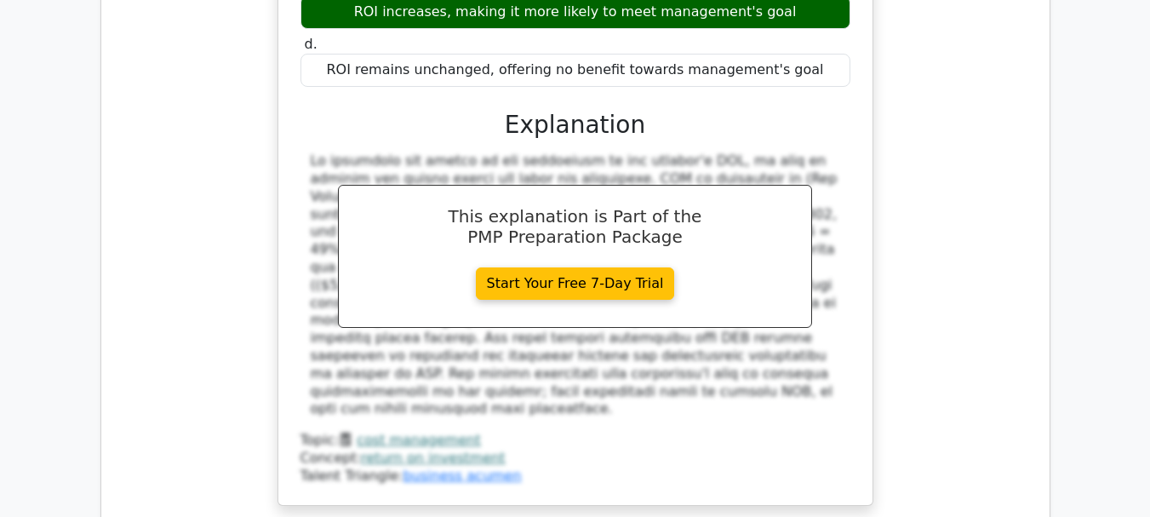
drag, startPoint x: 963, startPoint y: 243, endPoint x: 927, endPoint y: 249, distance: 37.2
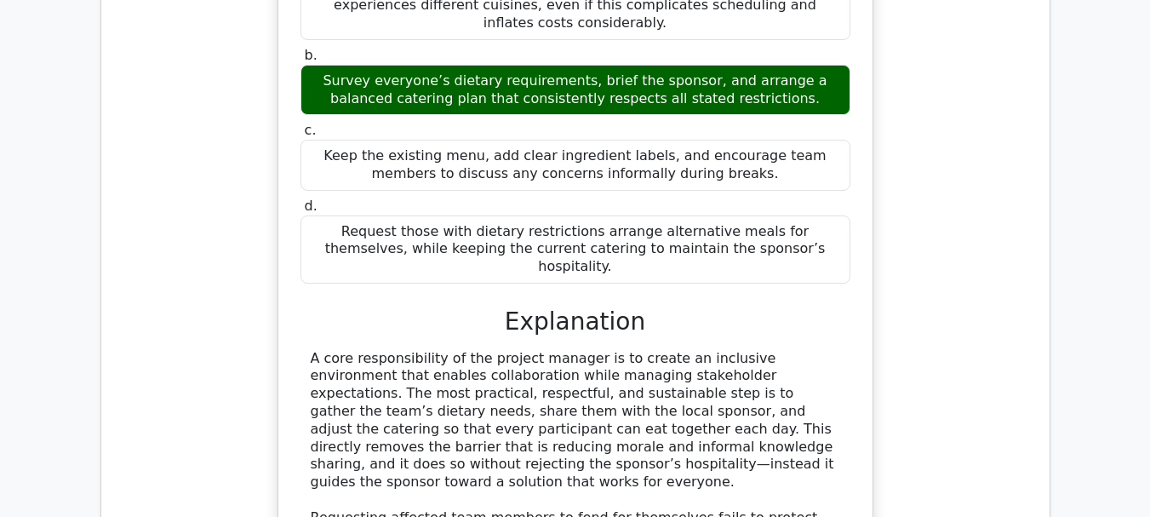
scroll to position [7064, 0]
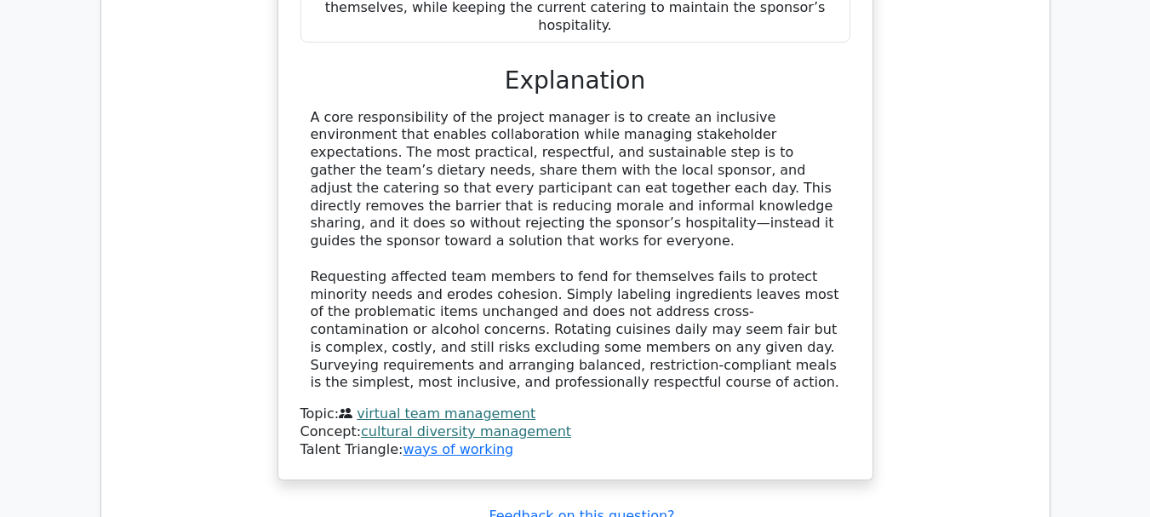
scroll to position [7149, 0]
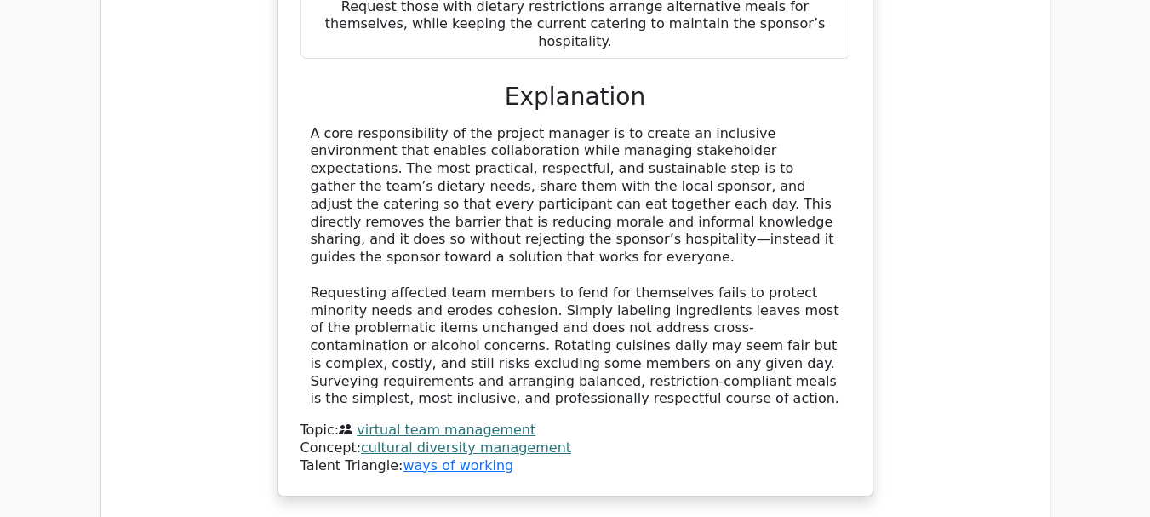
drag, startPoint x: 323, startPoint y: 205, endPoint x: 722, endPoint y: 309, distance: 412.5
drag, startPoint x: 316, startPoint y: 203, endPoint x: 809, endPoint y: 283, distance: 499.1
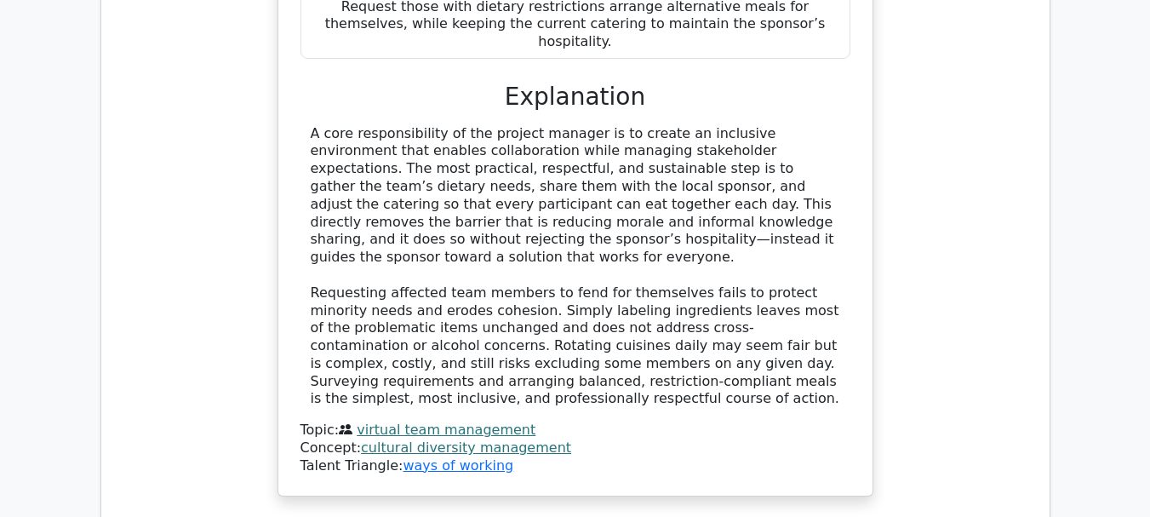
copy h5 "You are managing a project that has a 70% probability of making a $100,000 prof…"
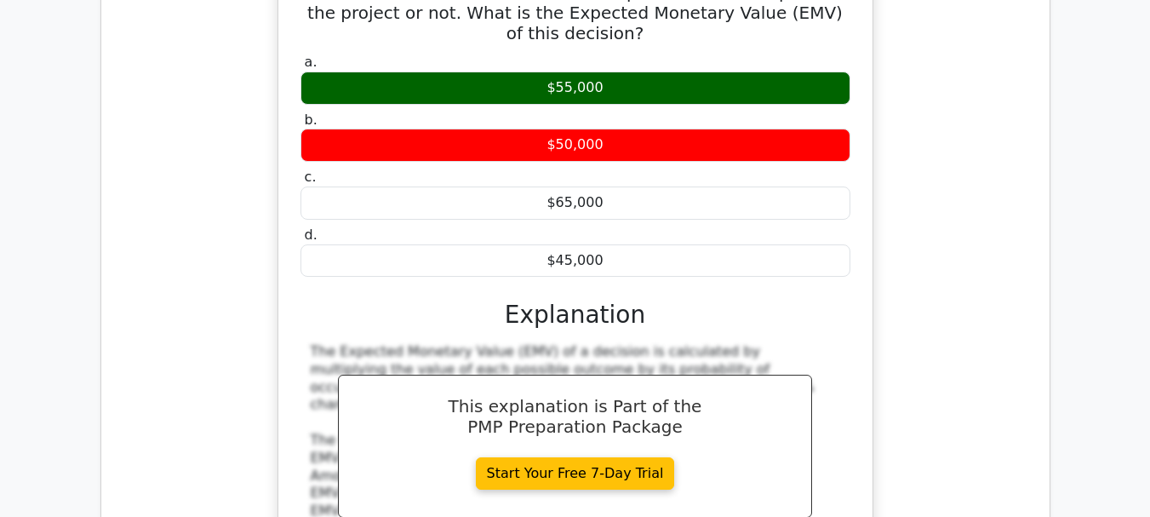
scroll to position [8000, 0]
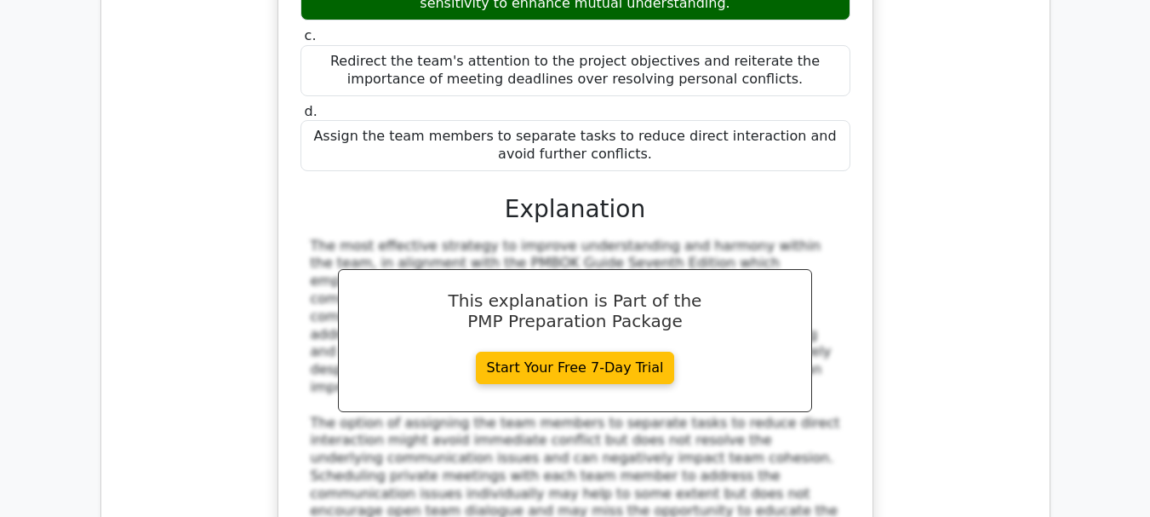
scroll to position [9022, 0]
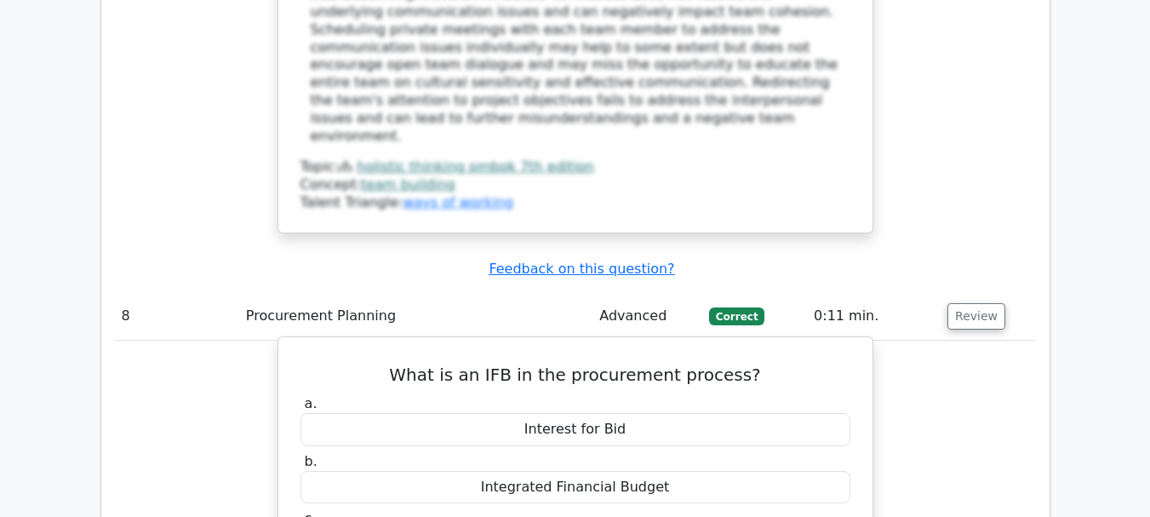
scroll to position [9532, 0]
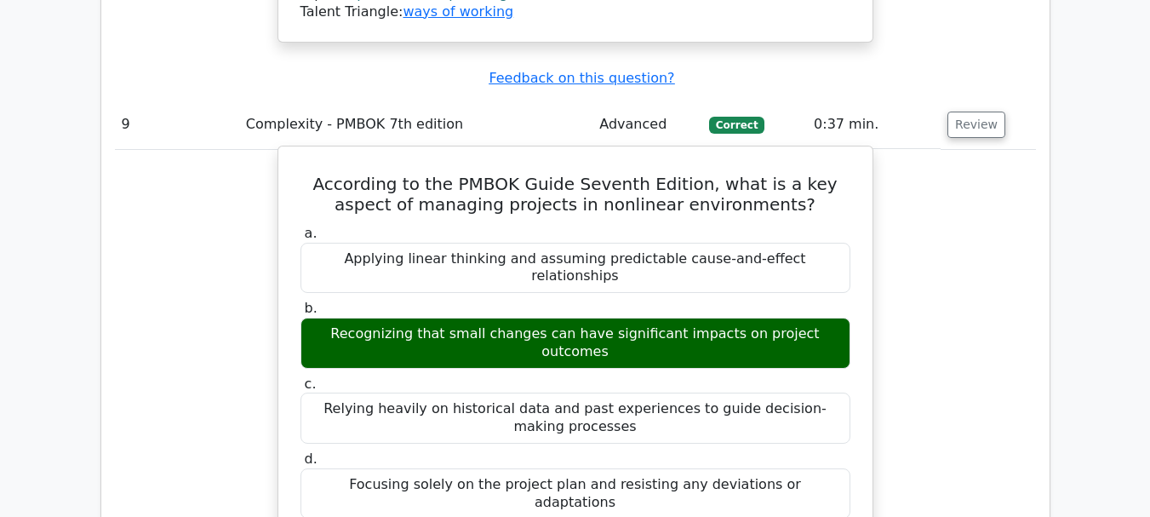
scroll to position [10469, 0]
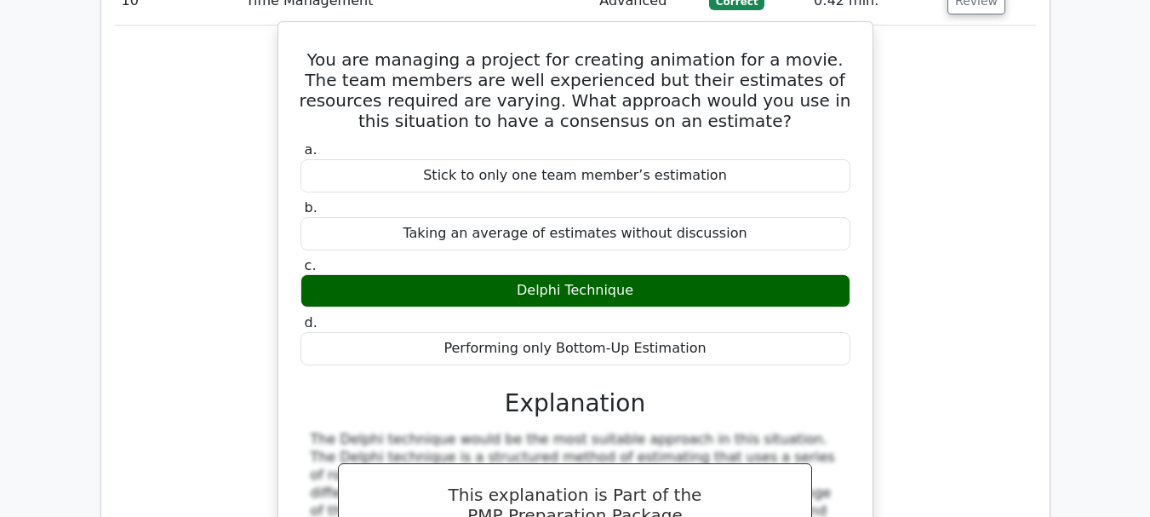
scroll to position [11490, 0]
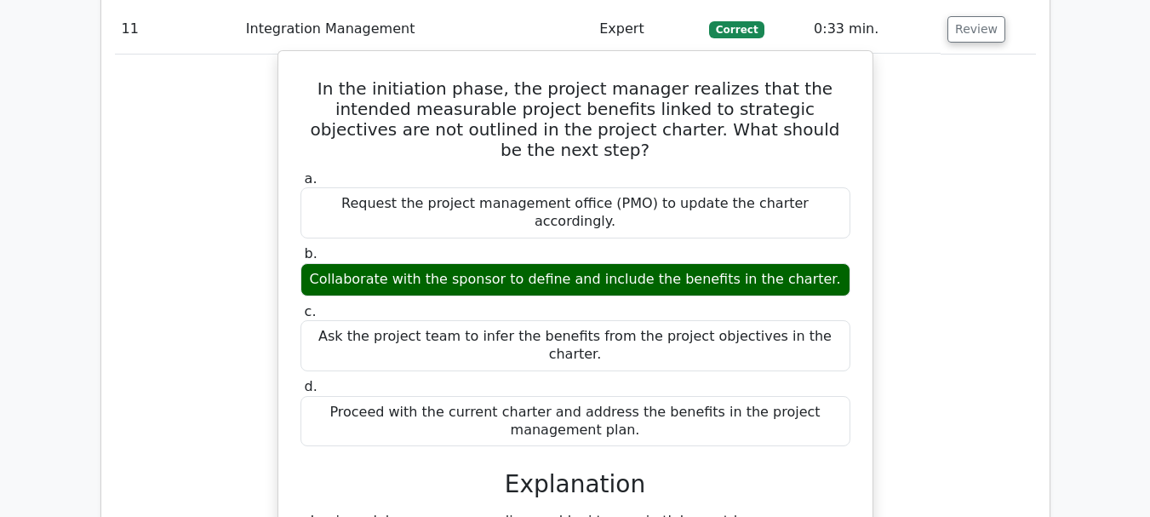
scroll to position [12341, 0]
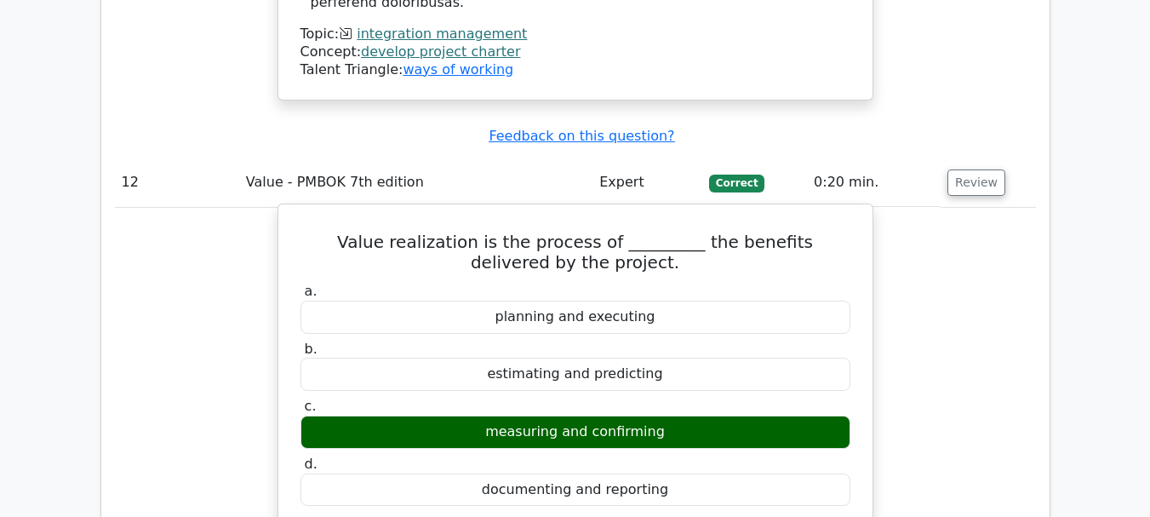
scroll to position [13277, 0]
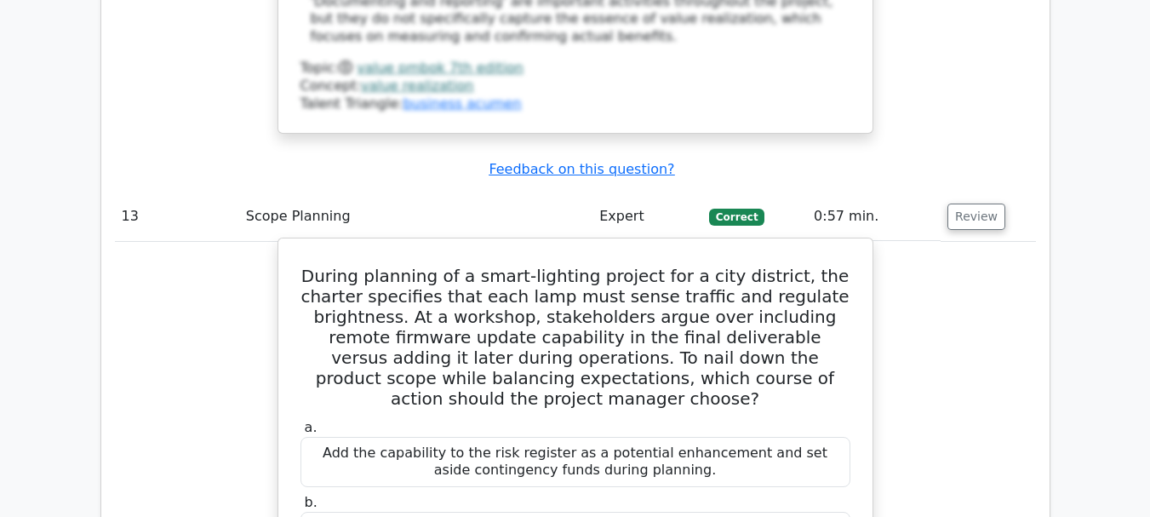
scroll to position [14299, 0]
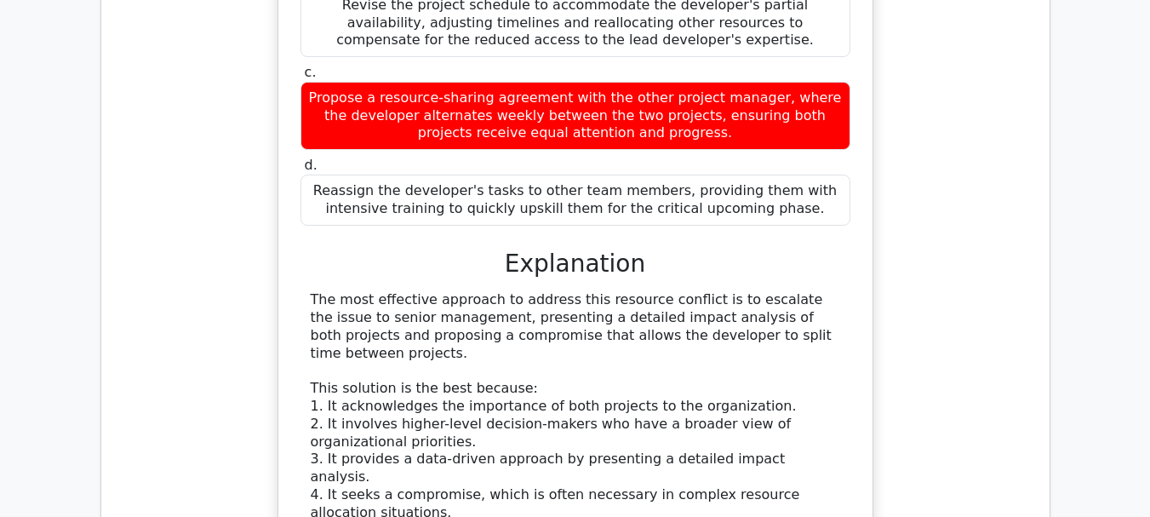
scroll to position [15831, 0]
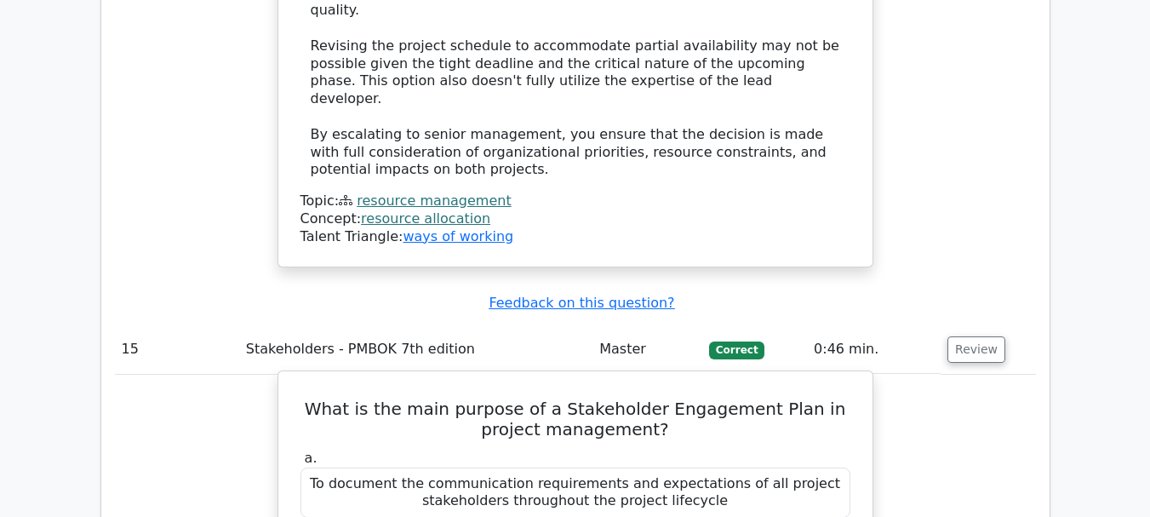
scroll to position [16597, 0]
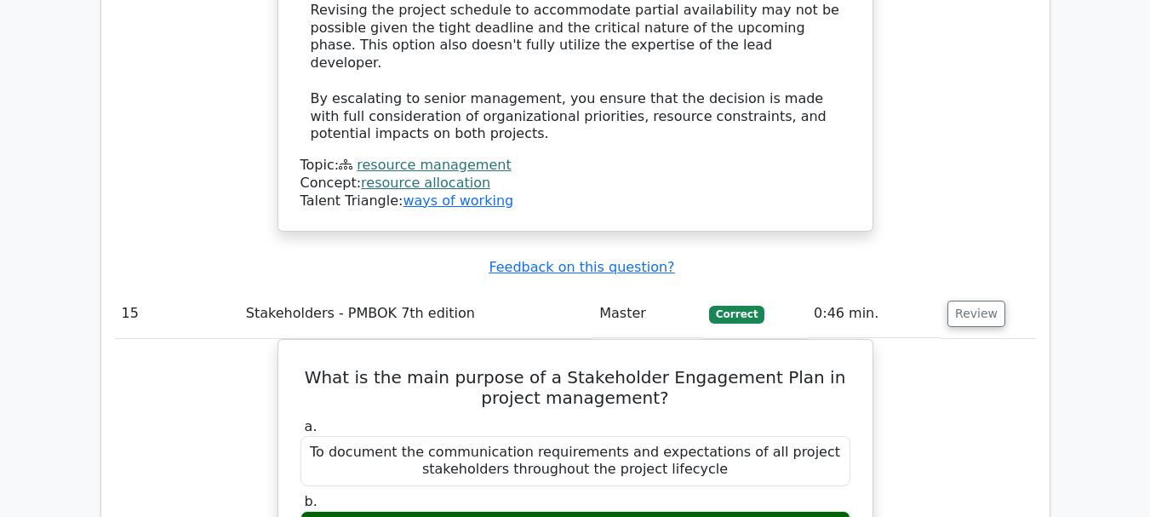
drag, startPoint x: 958, startPoint y: 186, endPoint x: 945, endPoint y: 187, distance: 13.7
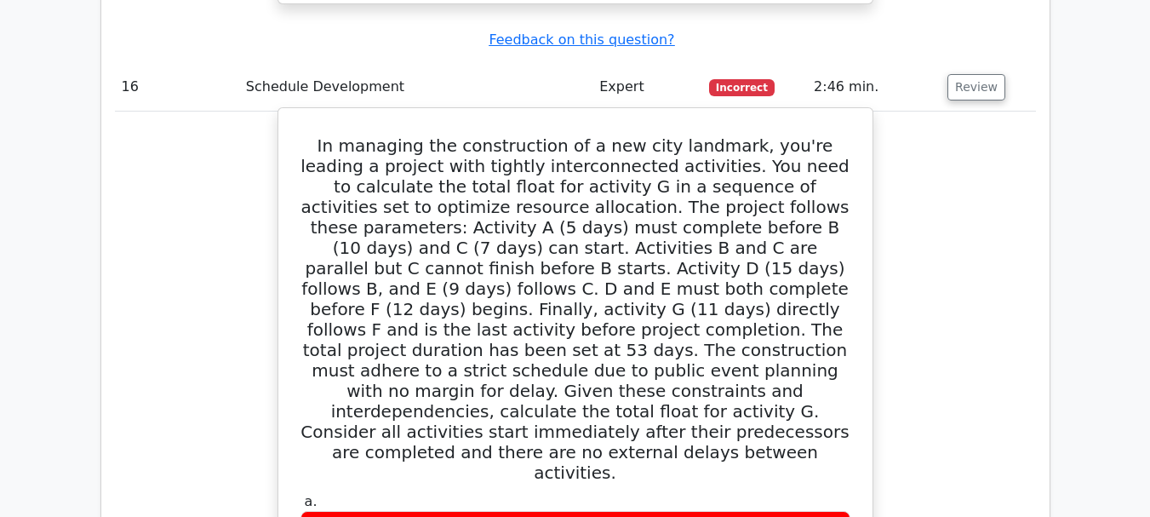
scroll to position [17788, 0]
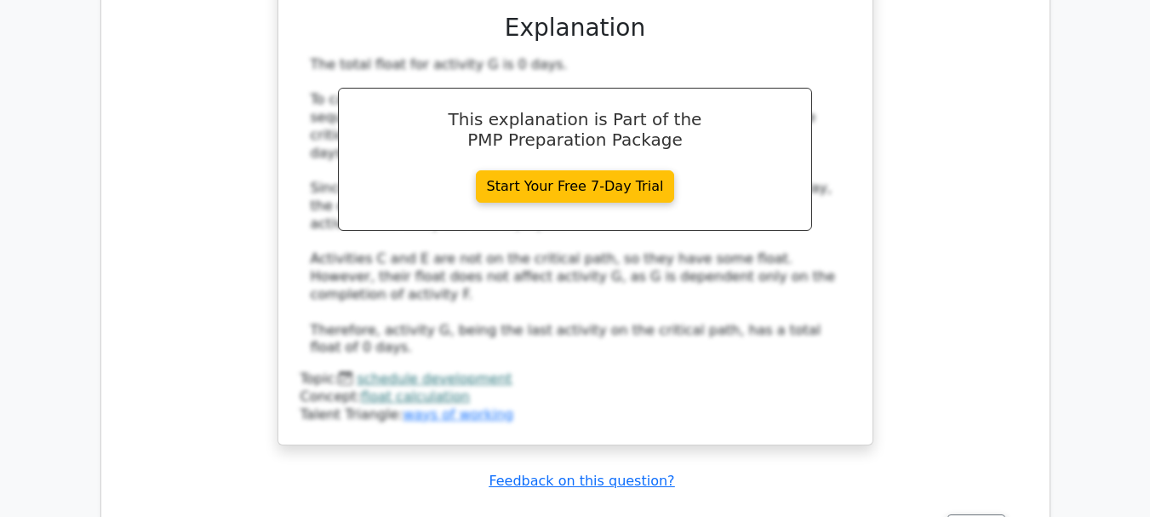
scroll to position [18554, 0]
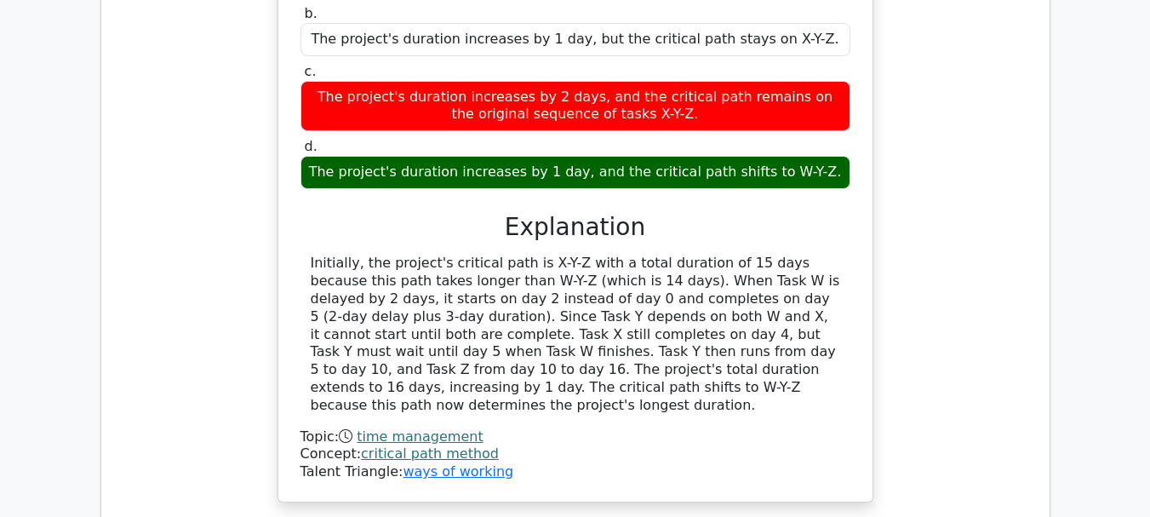
scroll to position [19320, 0]
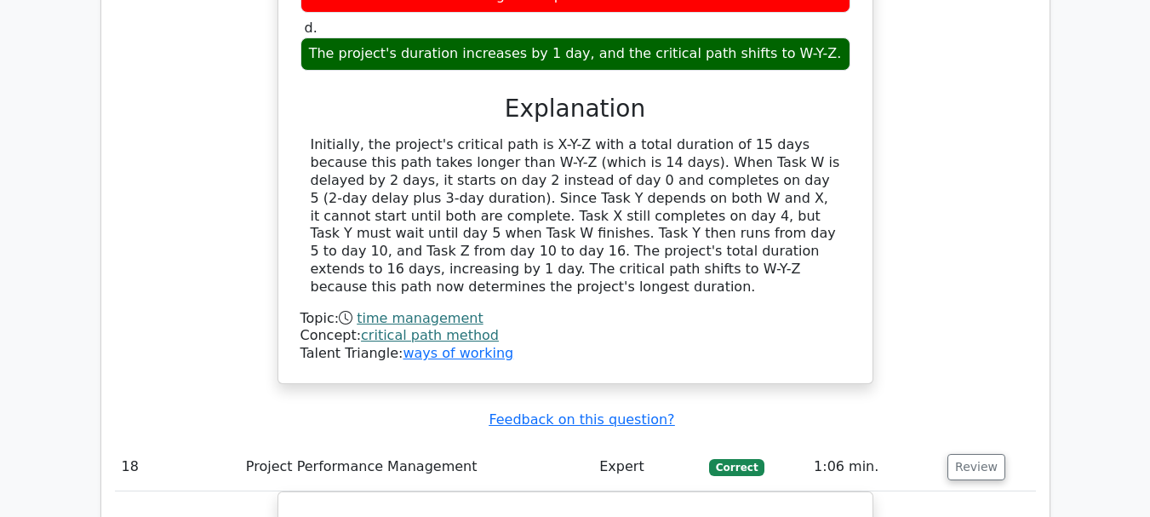
scroll to position [19405, 0]
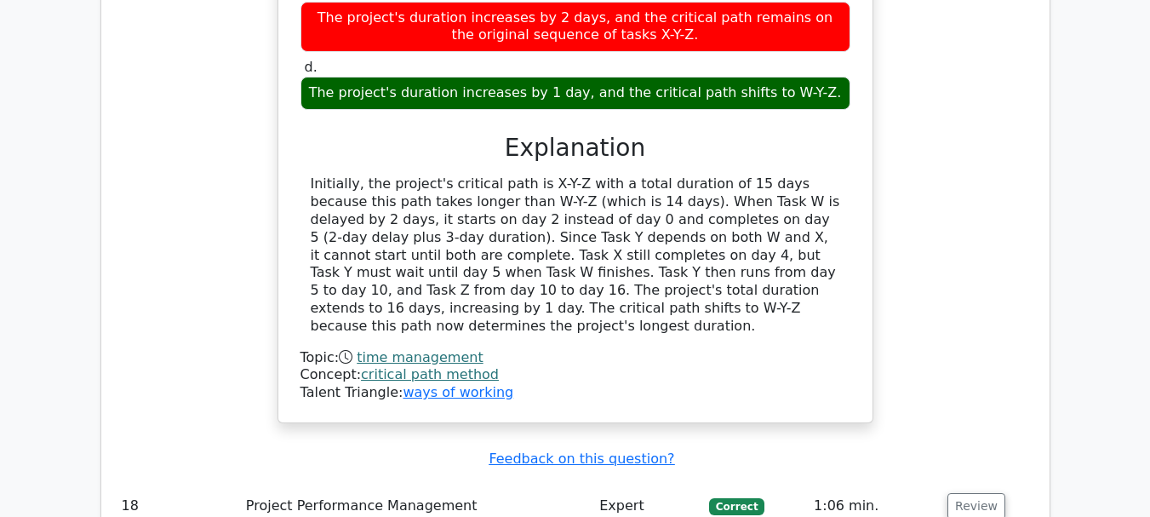
drag, startPoint x: 330, startPoint y: 199, endPoint x: 915, endPoint y: 231, distance: 585.6
copy h5 "Project Resource Management is closely linked with ________ as it involves alig…"
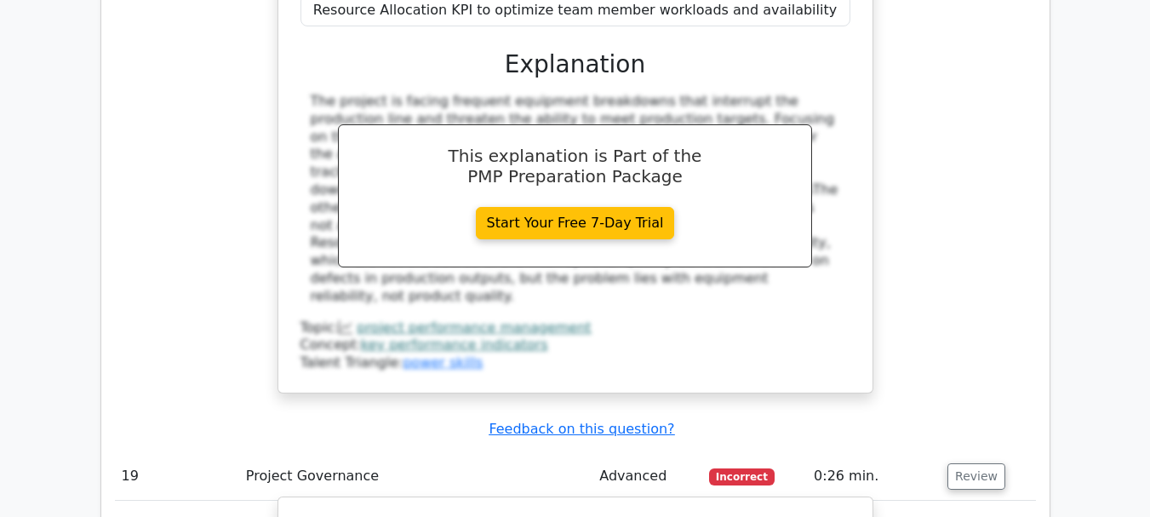
scroll to position [20342, 0]
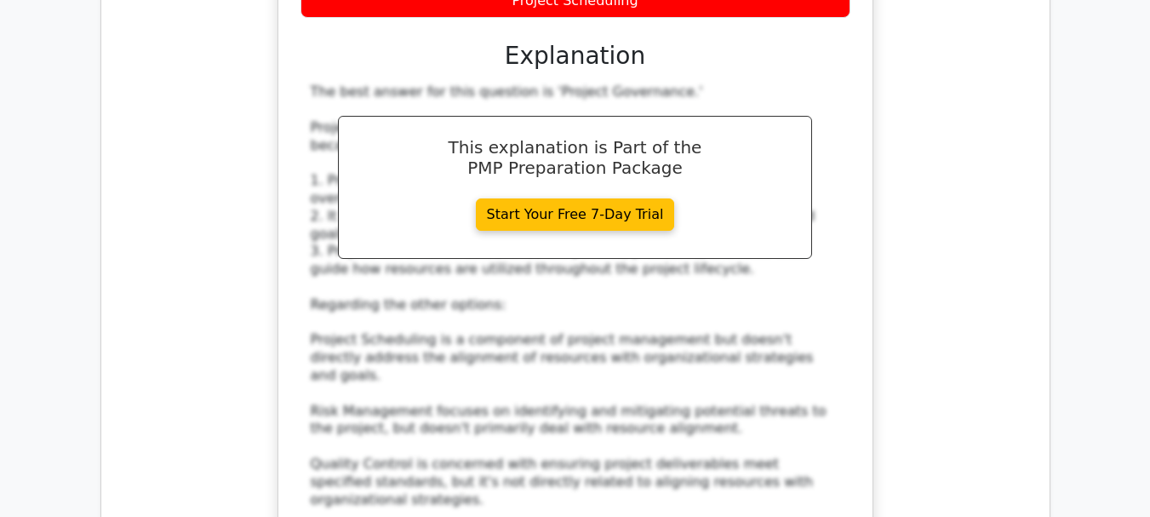
scroll to position [21176, 0]
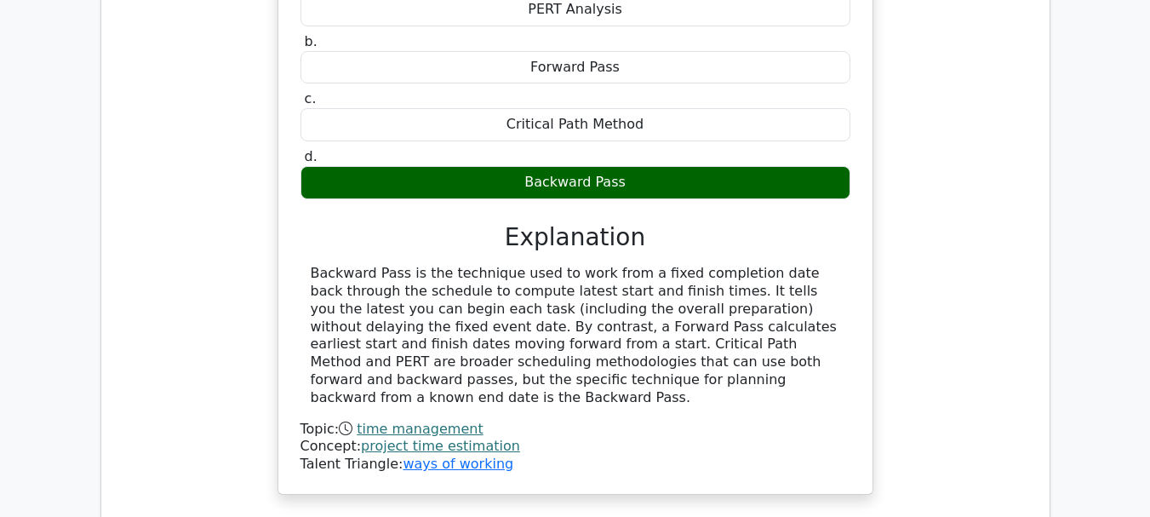
scroll to position [22027, 0]
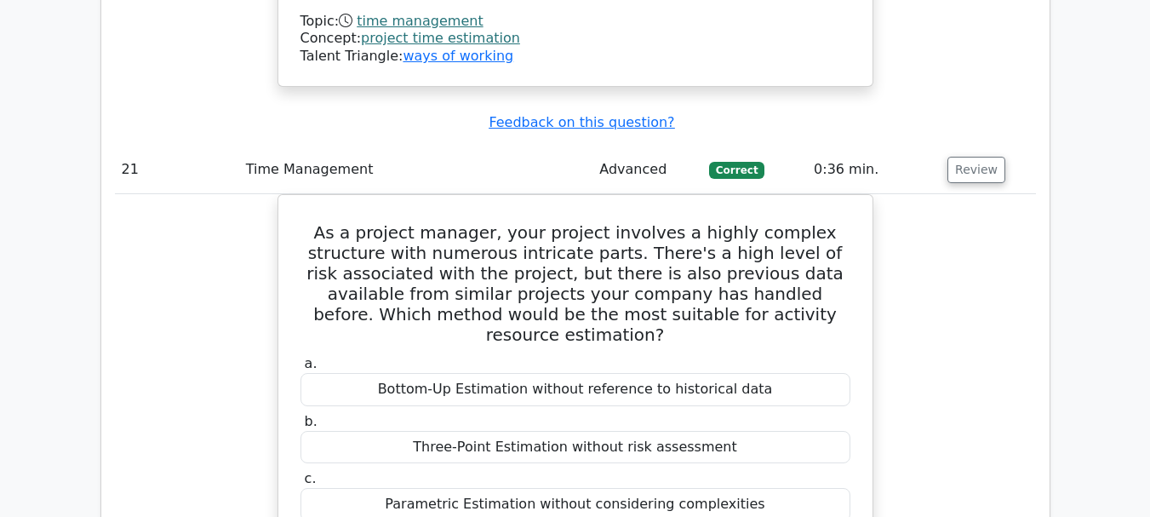
scroll to position [22623, 0]
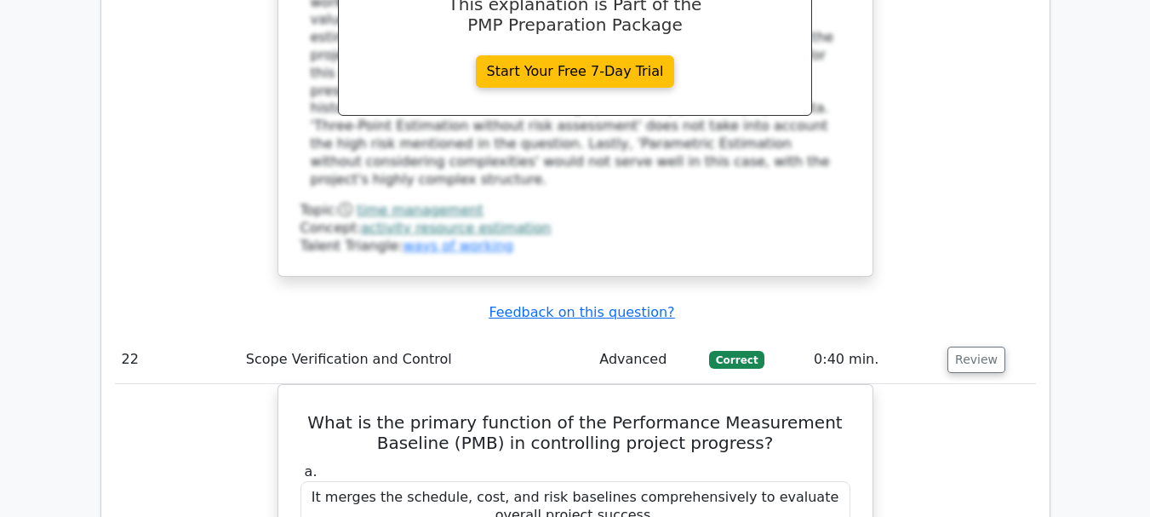
scroll to position [23474, 0]
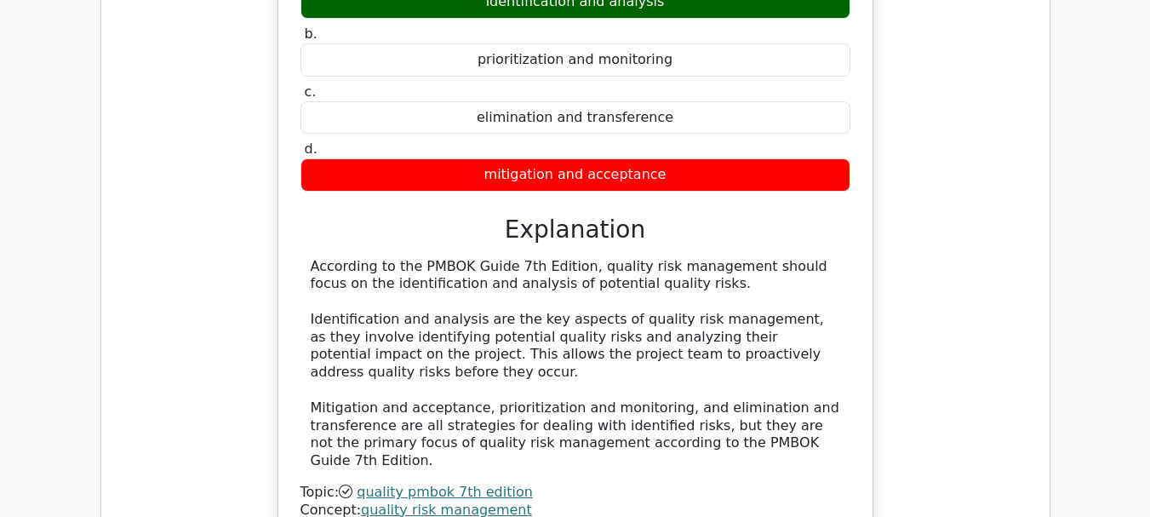
scroll to position [24495, 0]
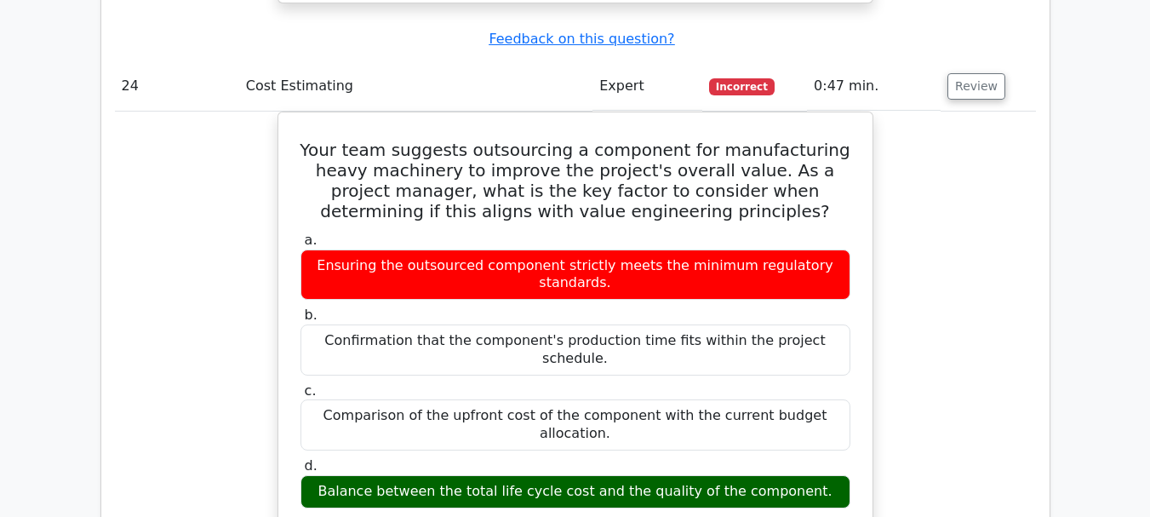
scroll to position [25091, 0]
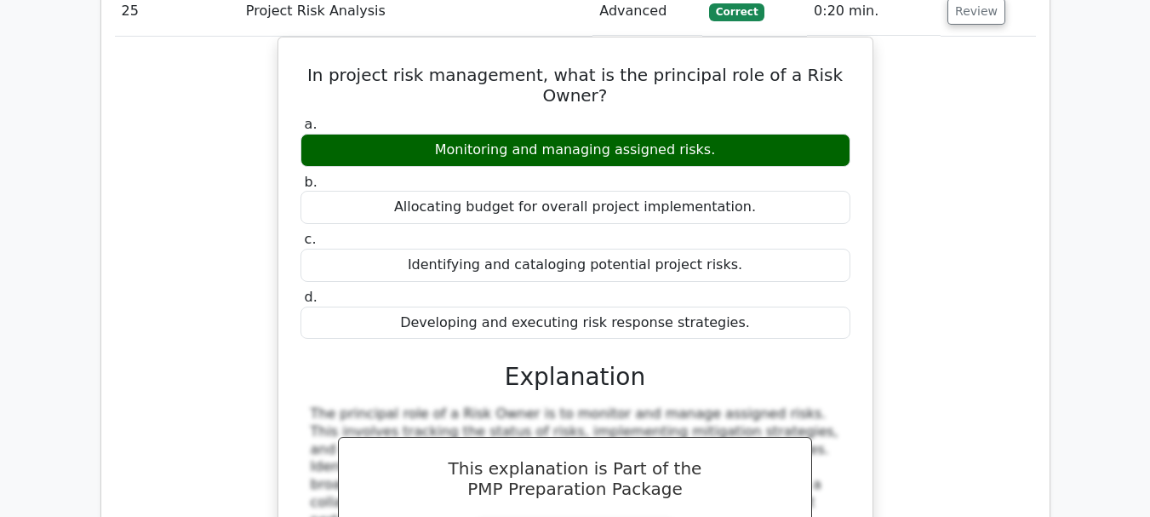
scroll to position [26112, 0]
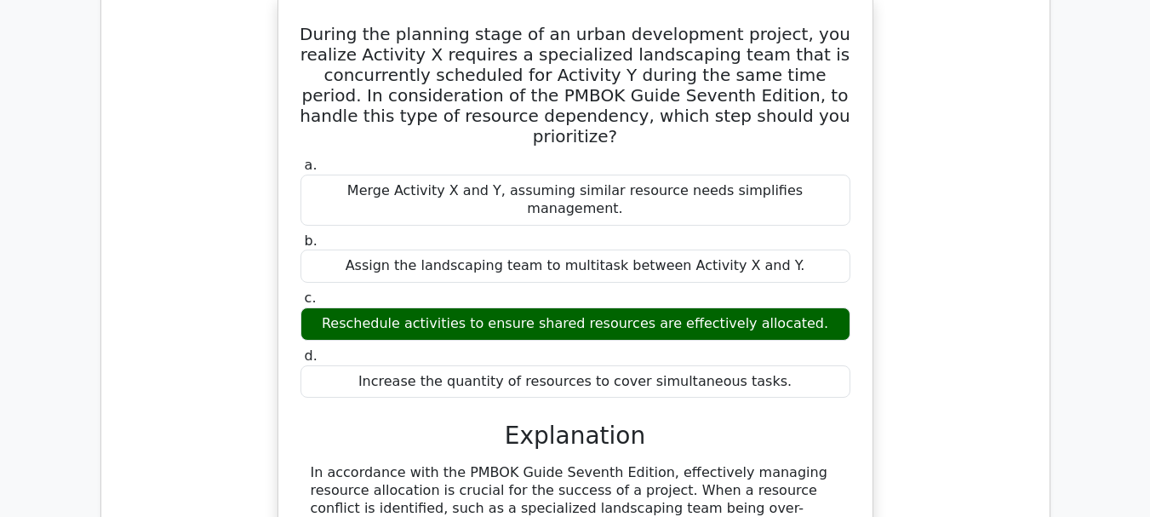
scroll to position [26878, 0]
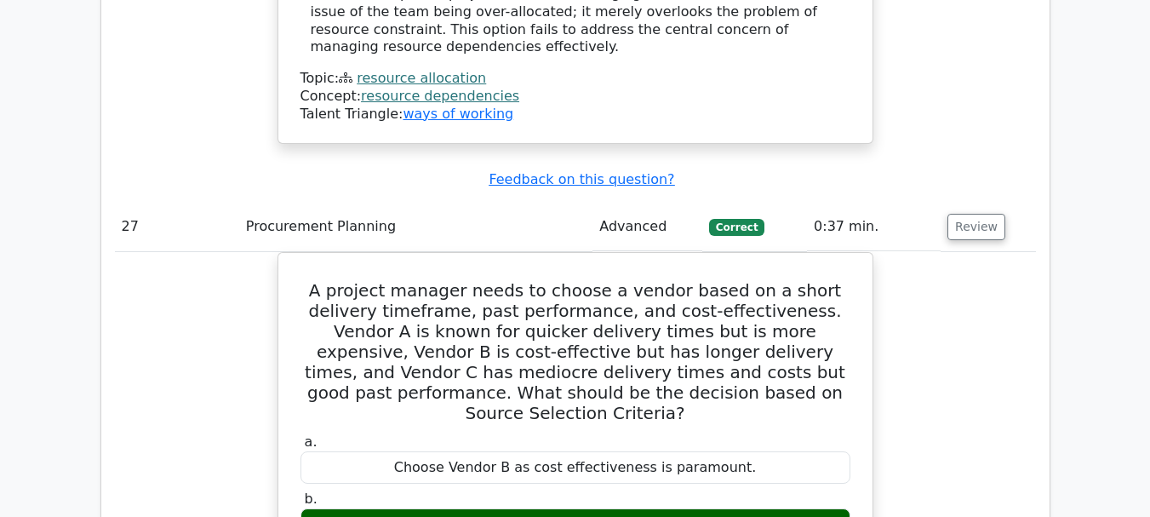
scroll to position [27729, 0]
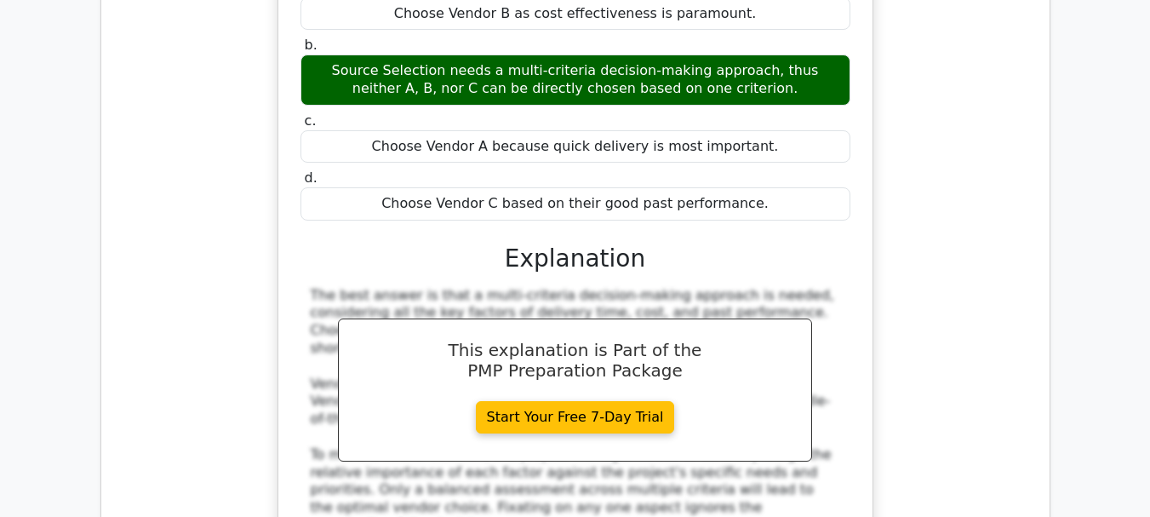
scroll to position [28495, 0]
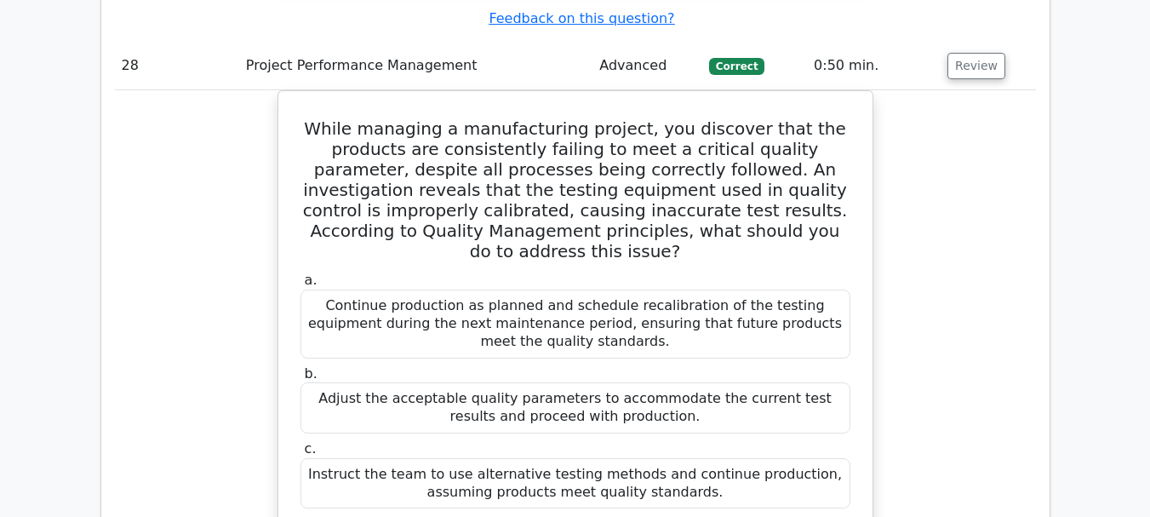
scroll to position [28751, 0]
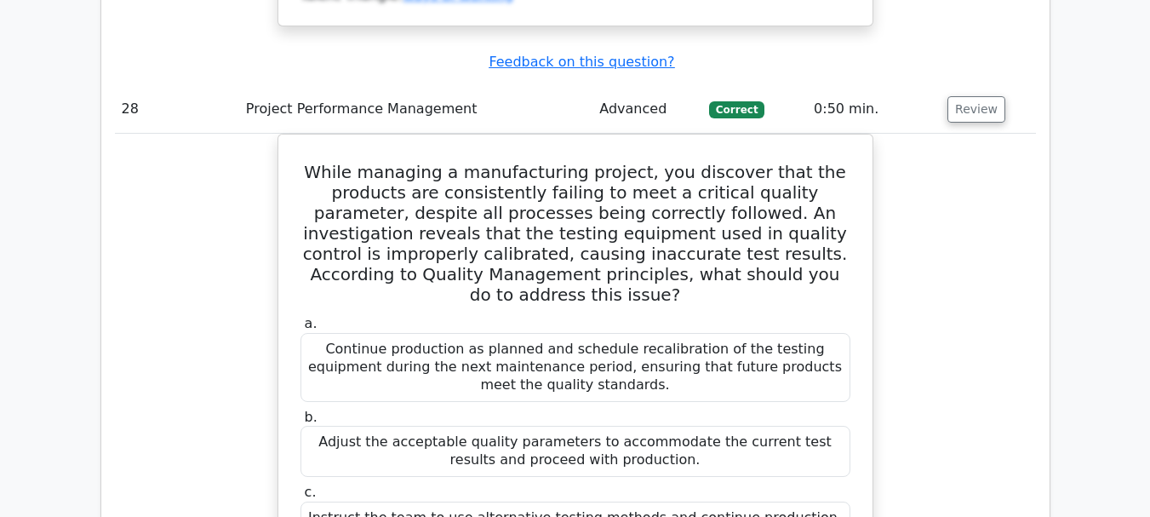
drag, startPoint x: 317, startPoint y: 118, endPoint x: 631, endPoint y: 157, distance: 316.4
drag, startPoint x: 306, startPoint y: 116, endPoint x: 719, endPoint y: 224, distance: 426.7
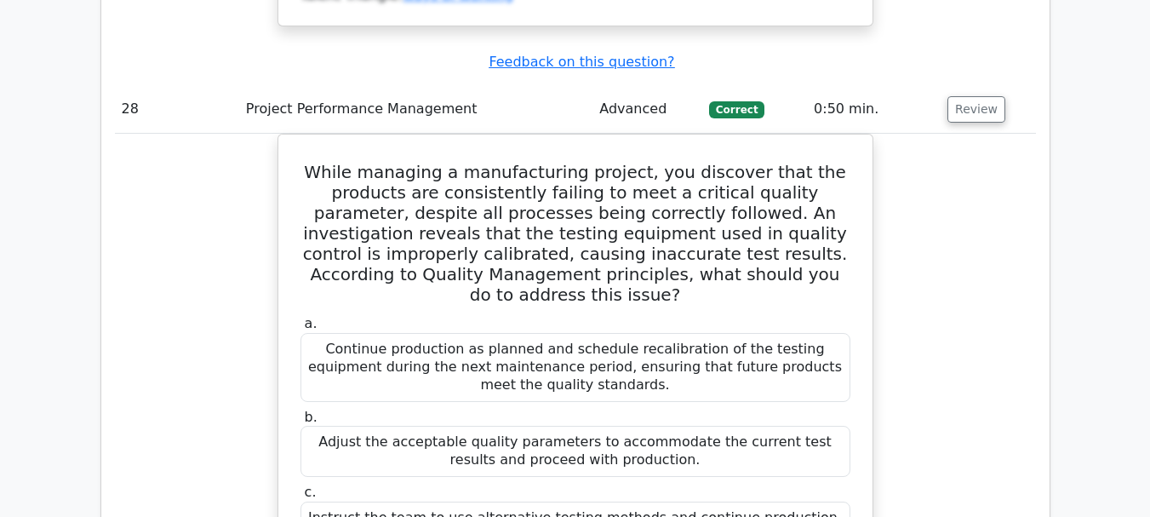
copy div "You are the project manager for a construction project with an initial budget a…"
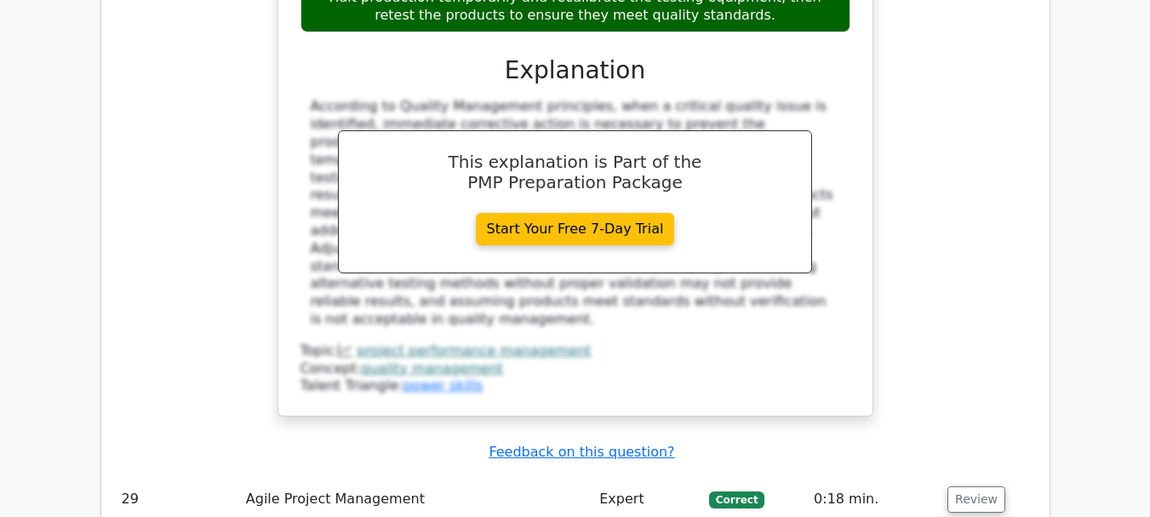
scroll to position [29346, 0]
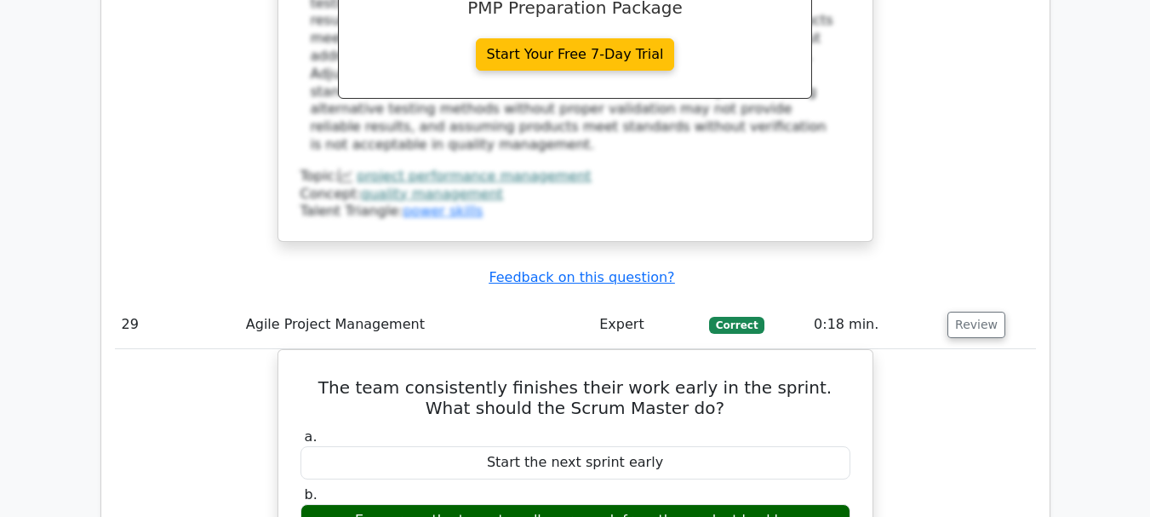
scroll to position [29517, 0]
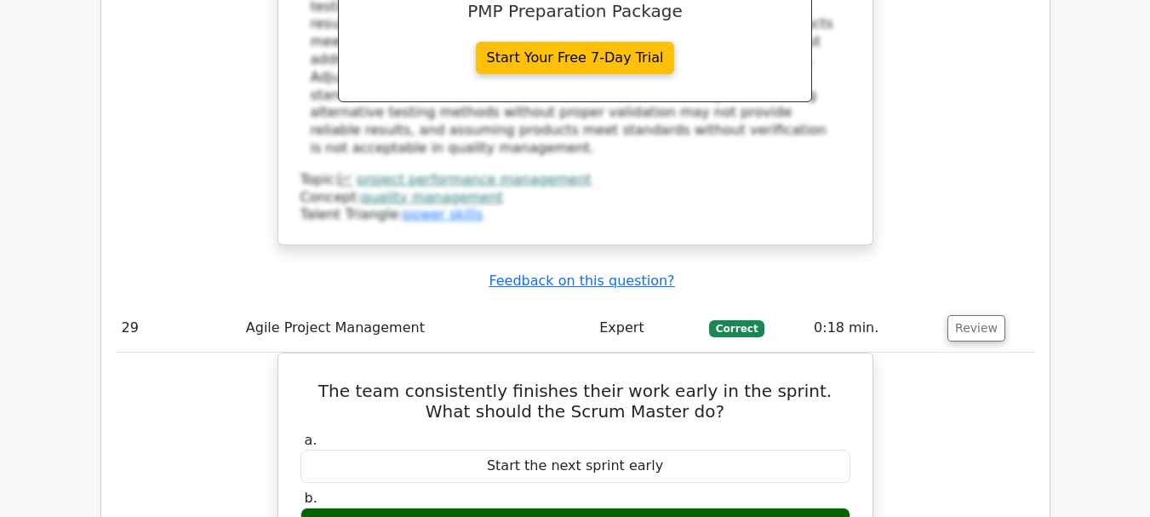
drag, startPoint x: 314, startPoint y: 146, endPoint x: 708, endPoint y: 237, distance: 404.3
copy div "Your project team is committed to making continuous, incremental improvements t…"
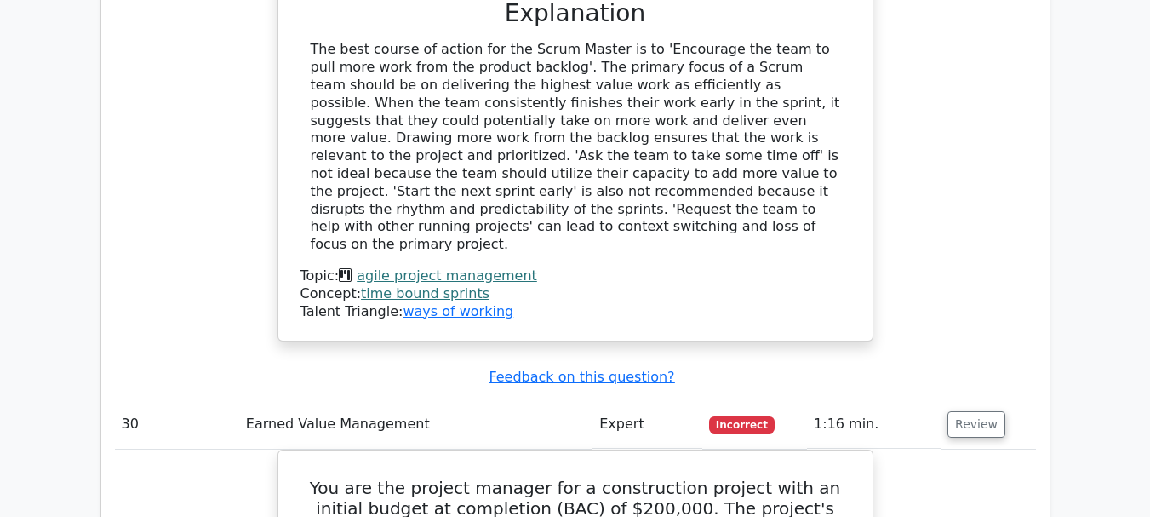
scroll to position [30197, 0]
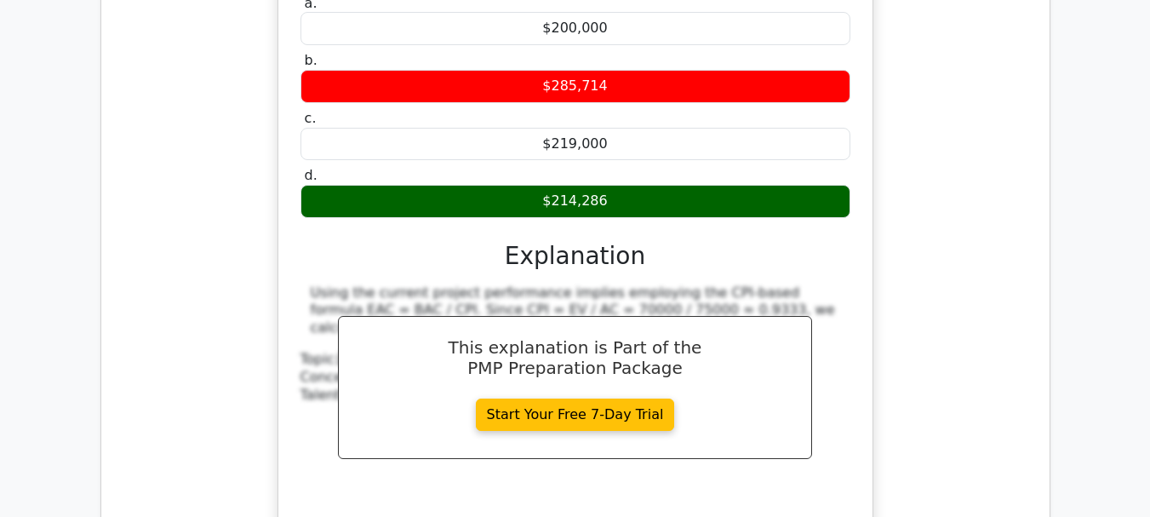
scroll to position [30963, 0]
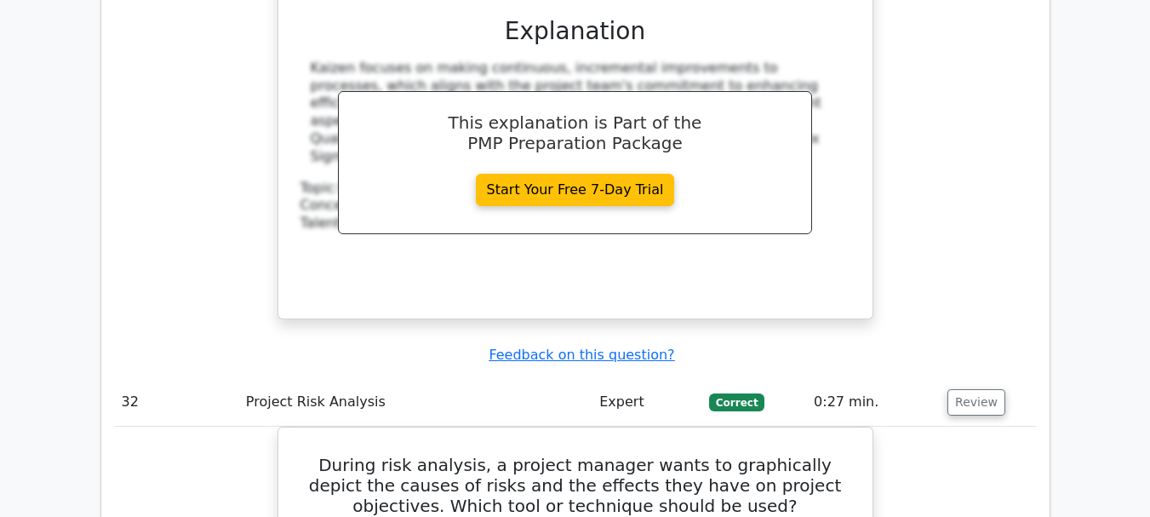
scroll to position [31900, 0]
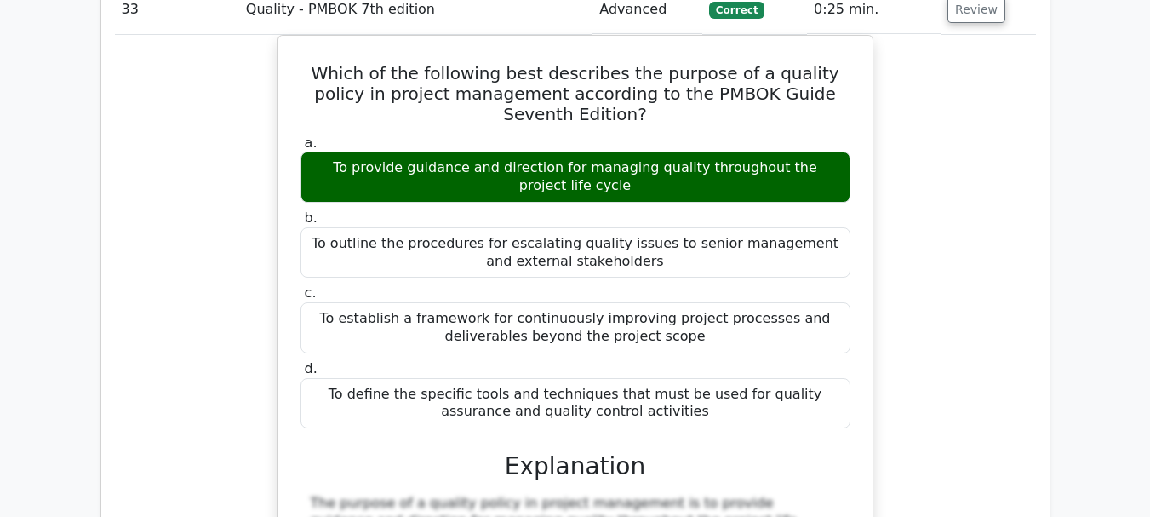
scroll to position [33091, 0]
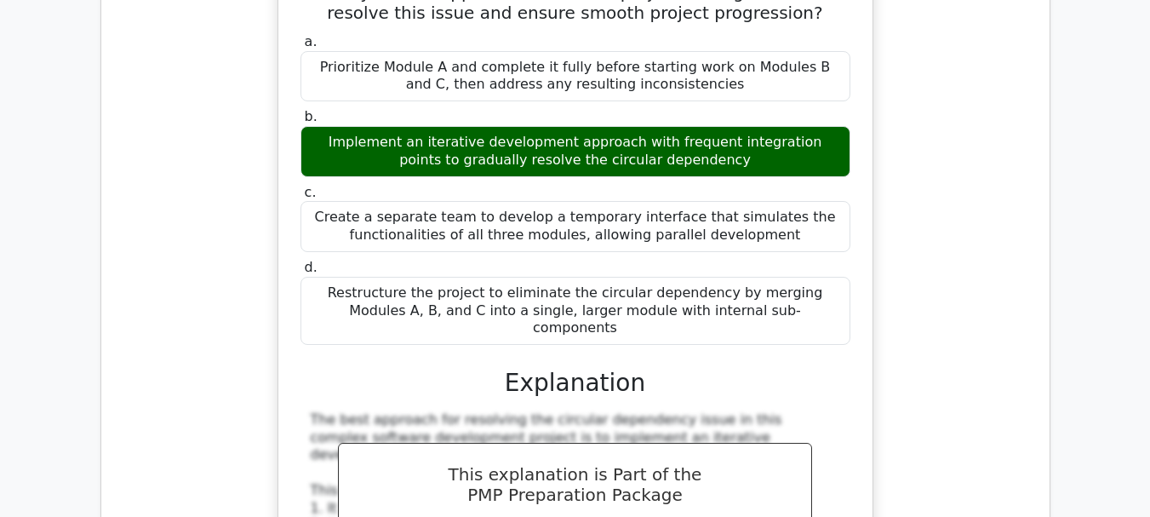
scroll to position [34198, 0]
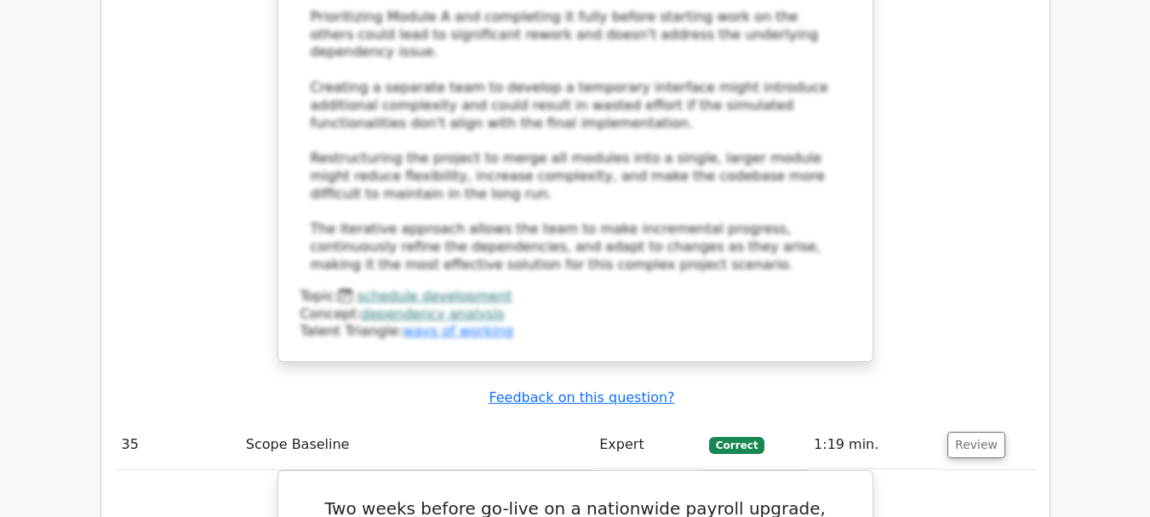
scroll to position [34964, 0]
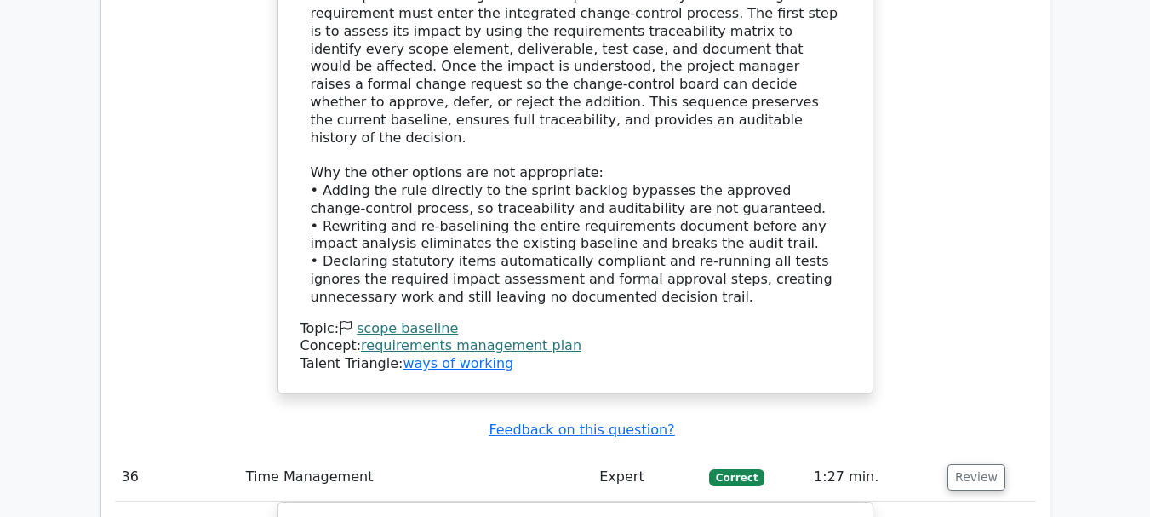
scroll to position [35900, 0]
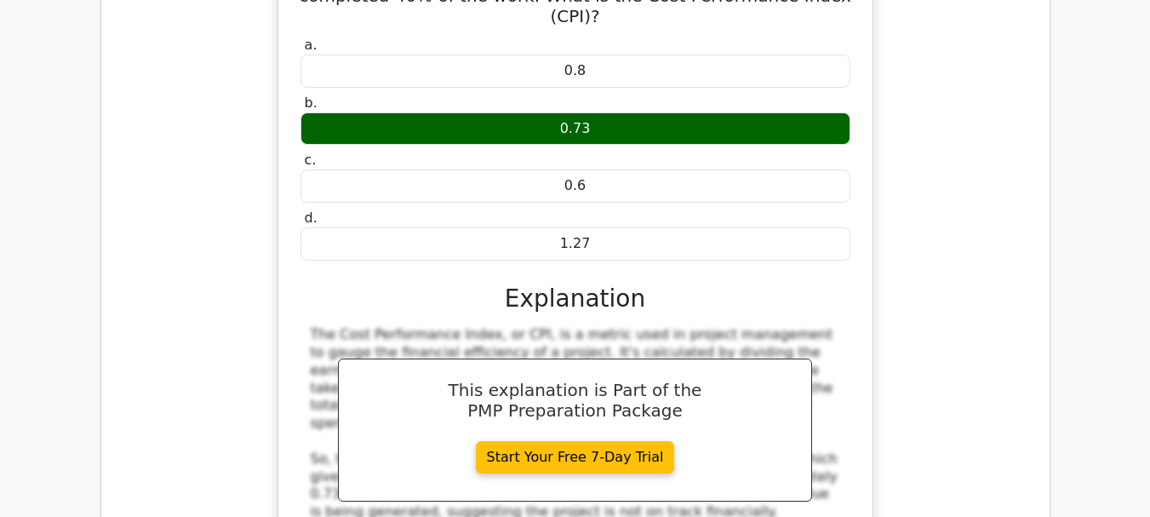
scroll to position [36581, 0]
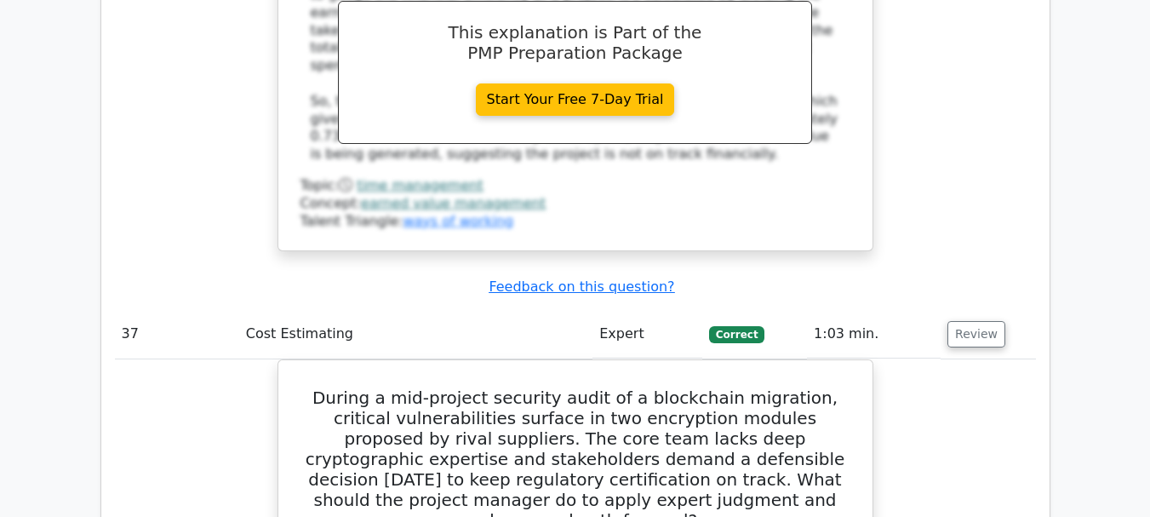
scroll to position [36768, 0]
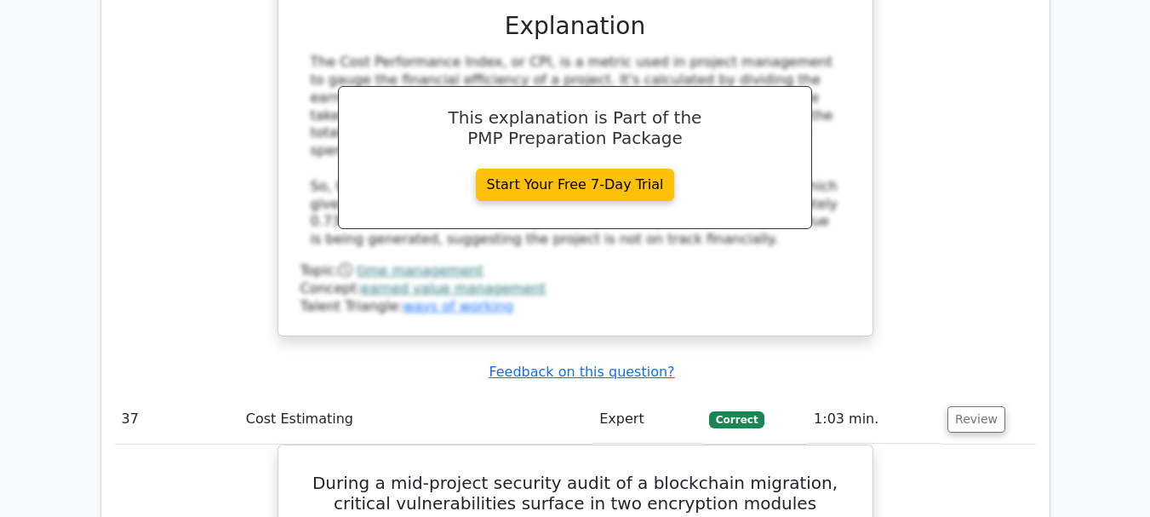
drag, startPoint x: 313, startPoint y: 94, endPoint x: 763, endPoint y: 119, distance: 450.1
copy h5 "During a project cost aggregation process, which of the following is NOT a comp…"
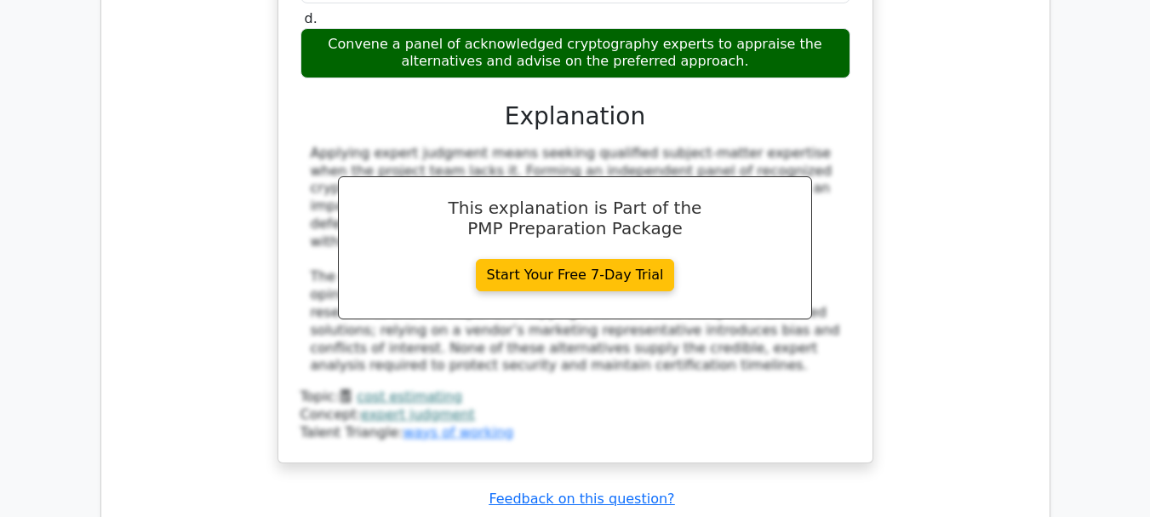
scroll to position [37619, 0]
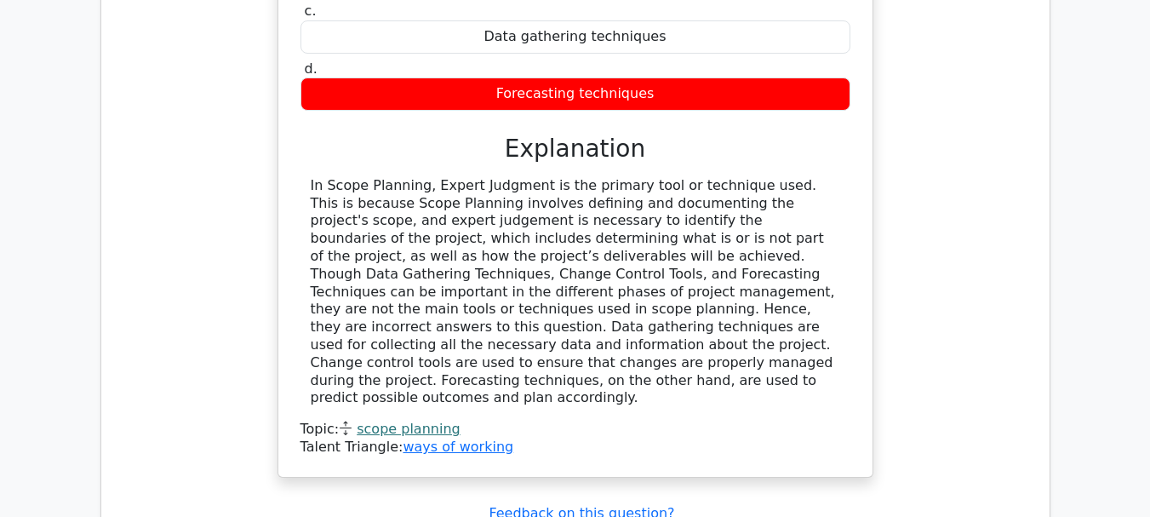
scroll to position [38385, 0]
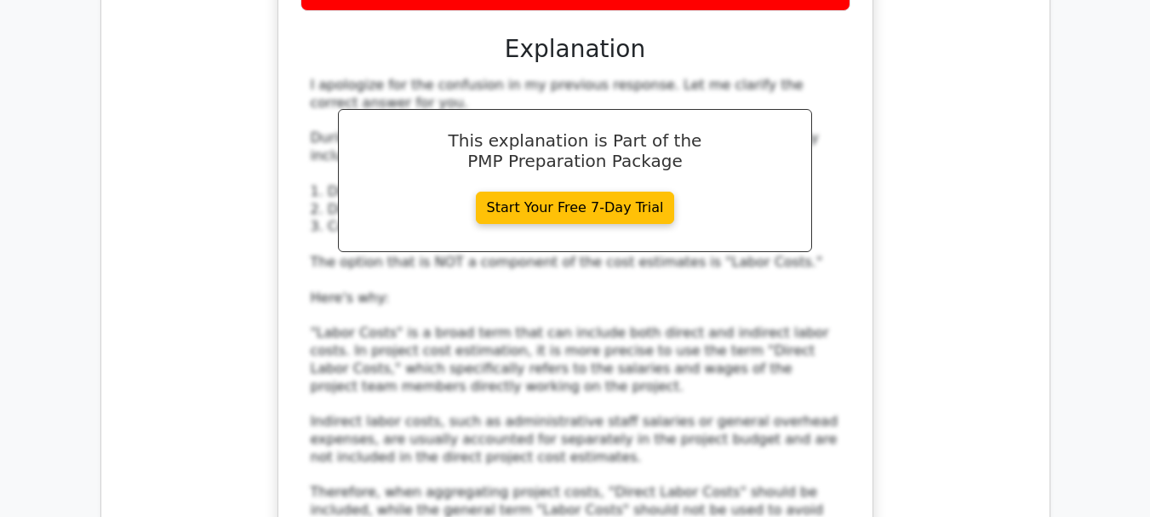
scroll to position [39270, 0]
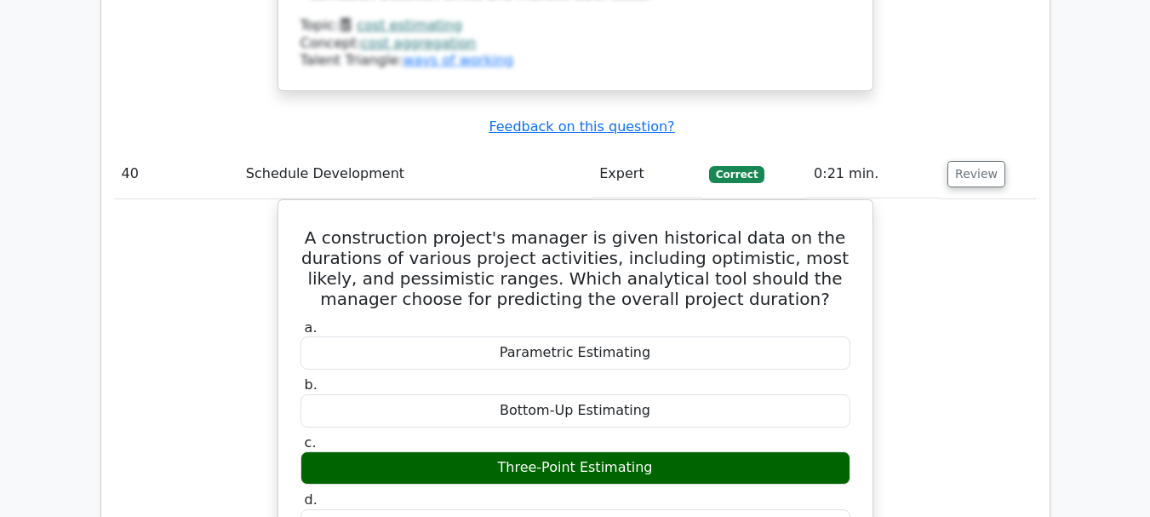
scroll to position [40036, 0]
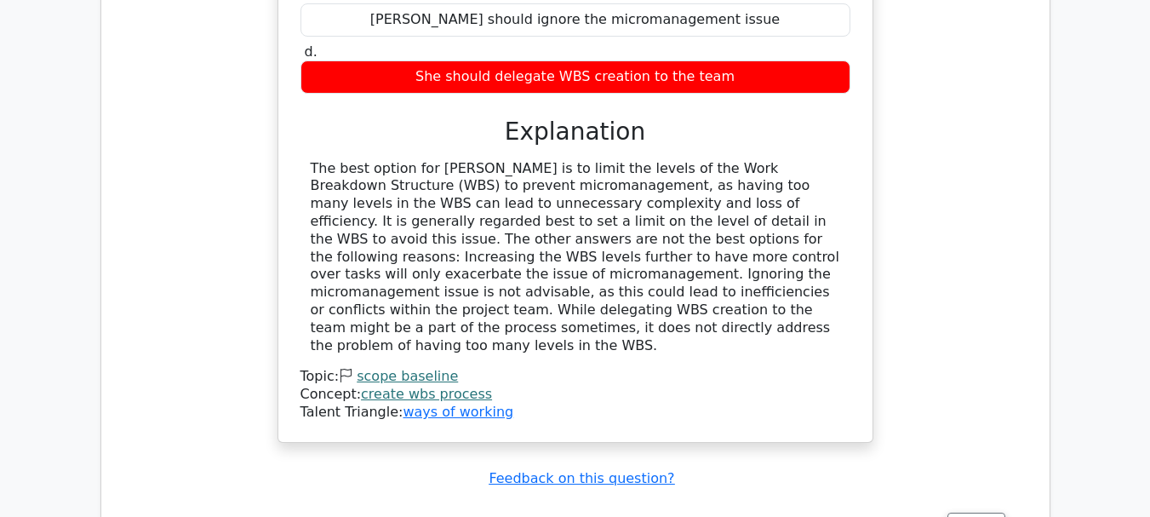
scroll to position [41058, 0]
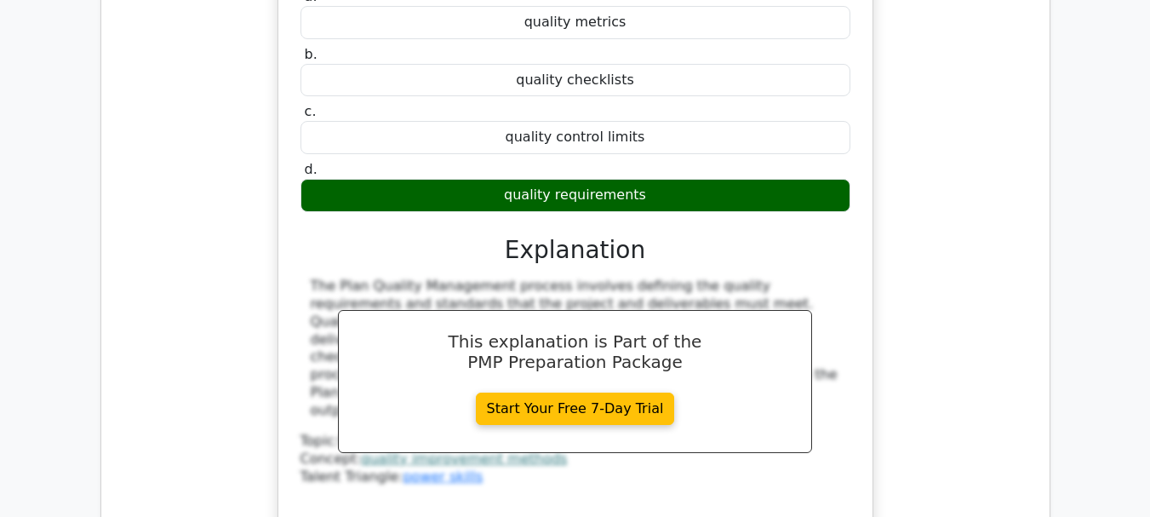
scroll to position [41739, 0]
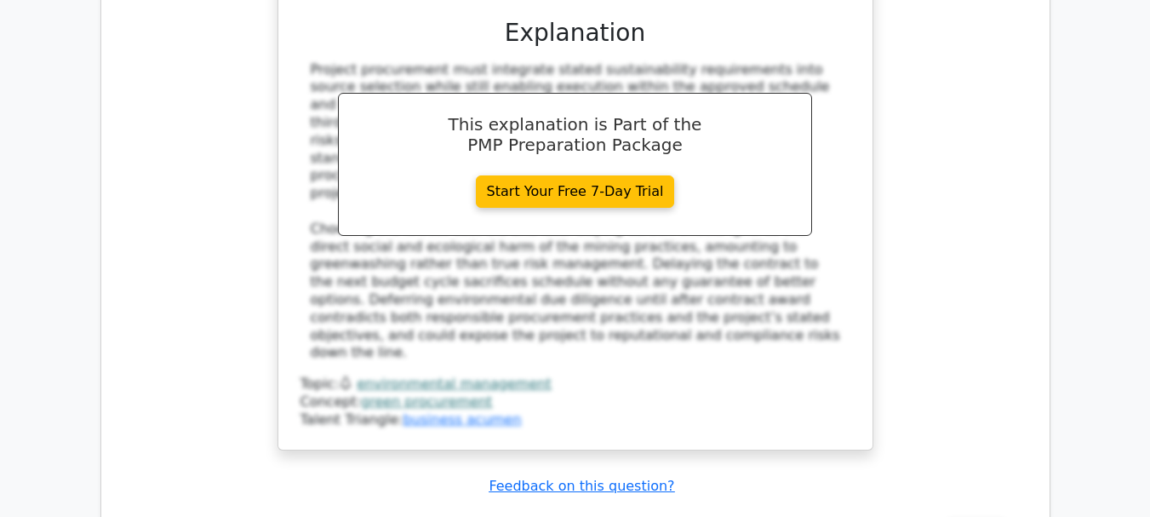
scroll to position [42845, 0]
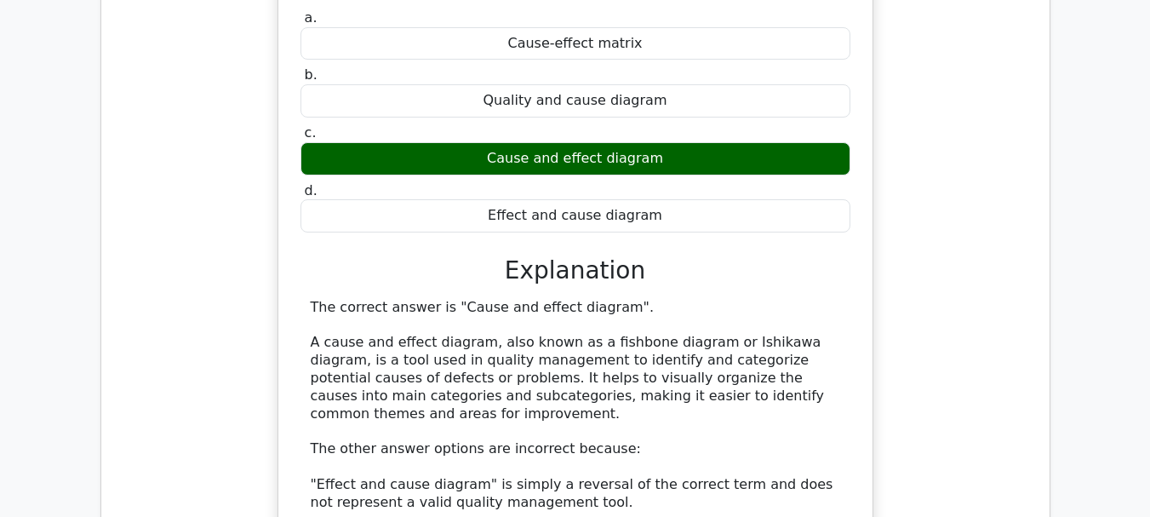
scroll to position [43526, 0]
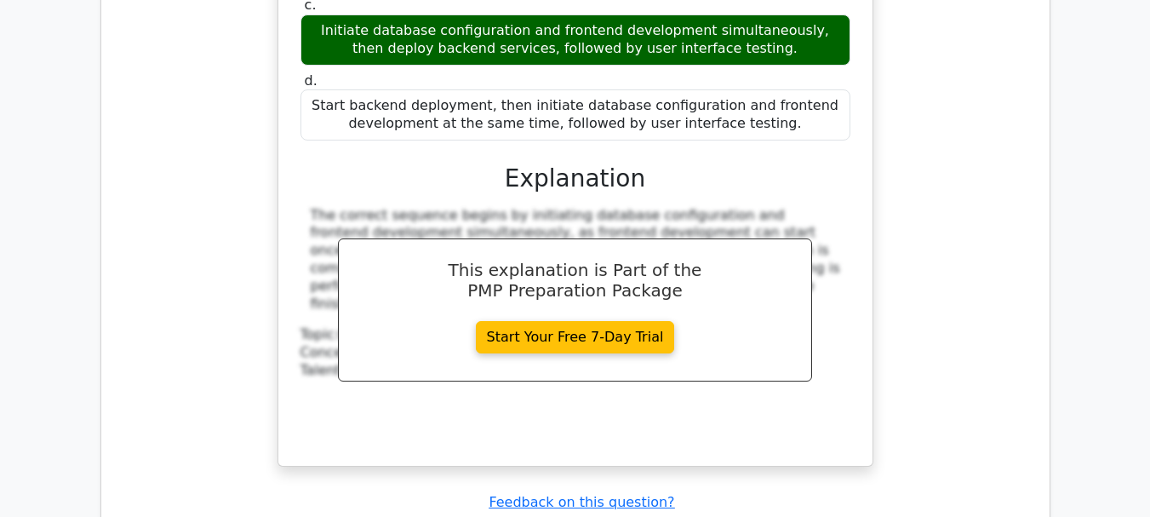
scroll to position [44785, 0]
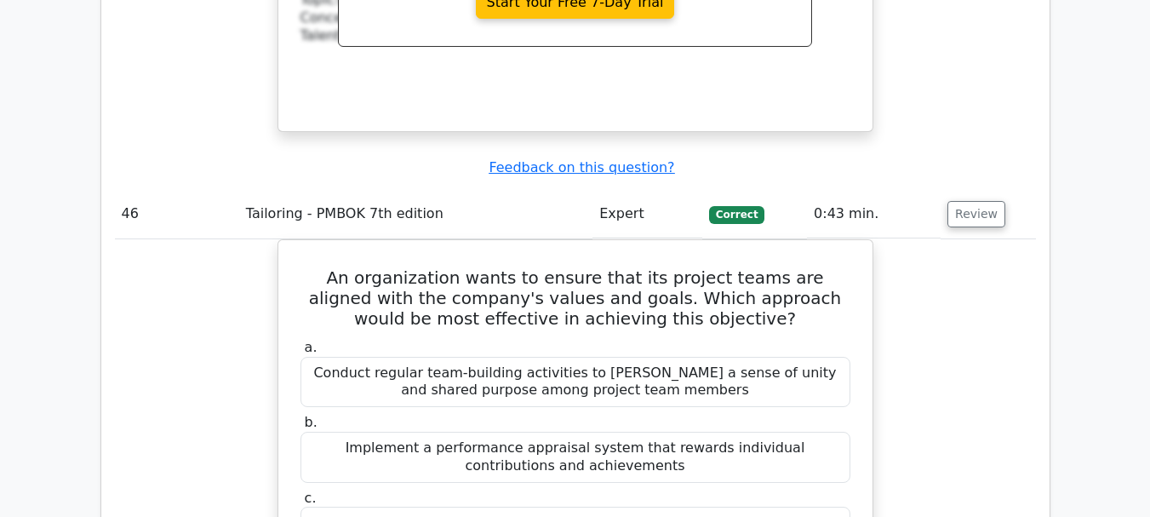
scroll to position [45041, 0]
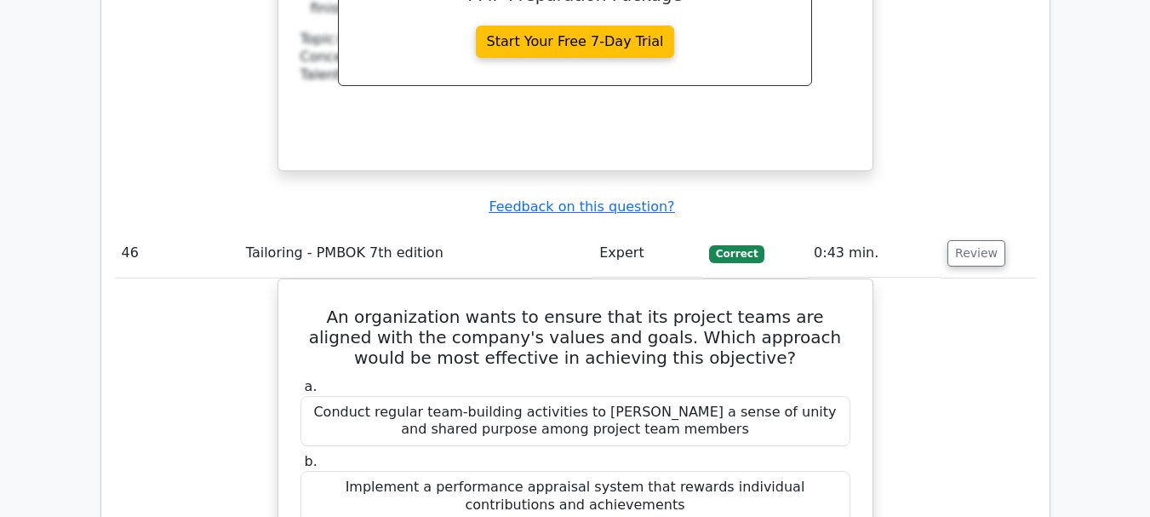
drag, startPoint x: 420, startPoint y: 80, endPoint x: 732, endPoint y: 107, distance: 313.5
drag, startPoint x: 295, startPoint y: 77, endPoint x: 545, endPoint y: 95, distance: 250.0
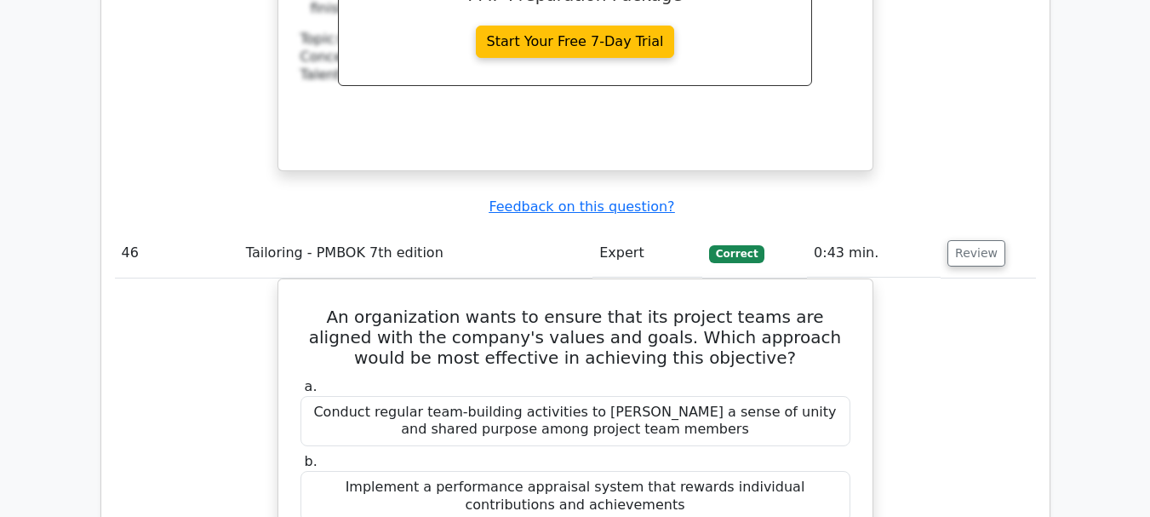
copy h5 "In Agile project scheduling, what technique involves defining high-level featur…"
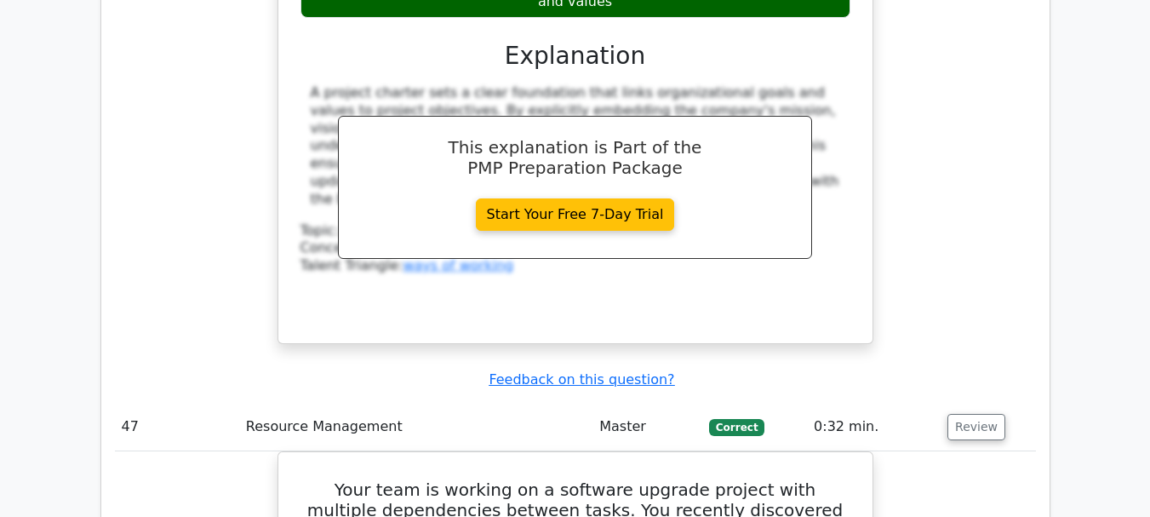
scroll to position [45722, 0]
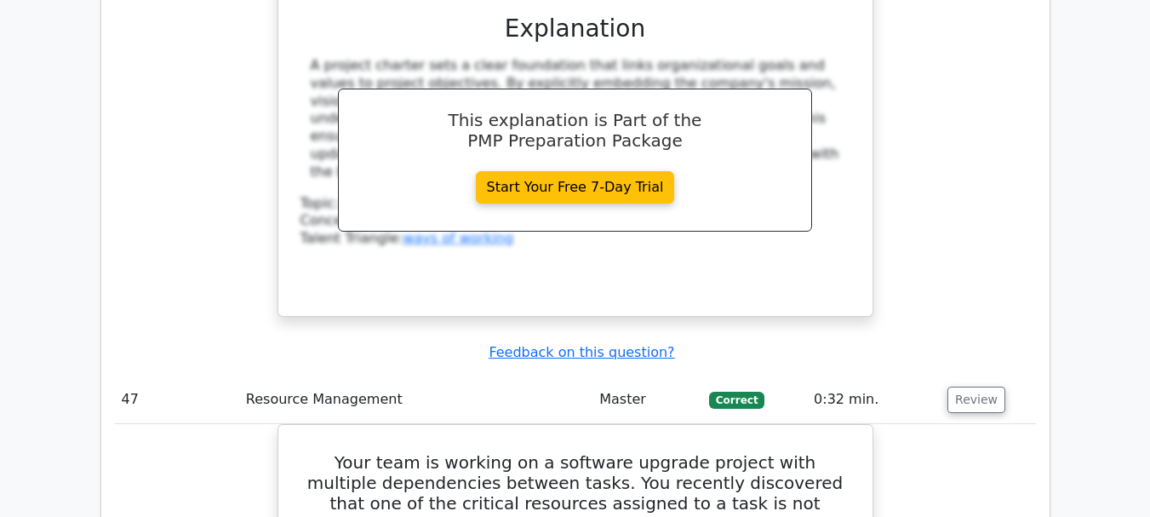
drag, startPoint x: 317, startPoint y: 144, endPoint x: 832, endPoint y: 213, distance: 518.7
copy h5 "If the most likely estimate for a task in your project is 4 days, the pessimist…"
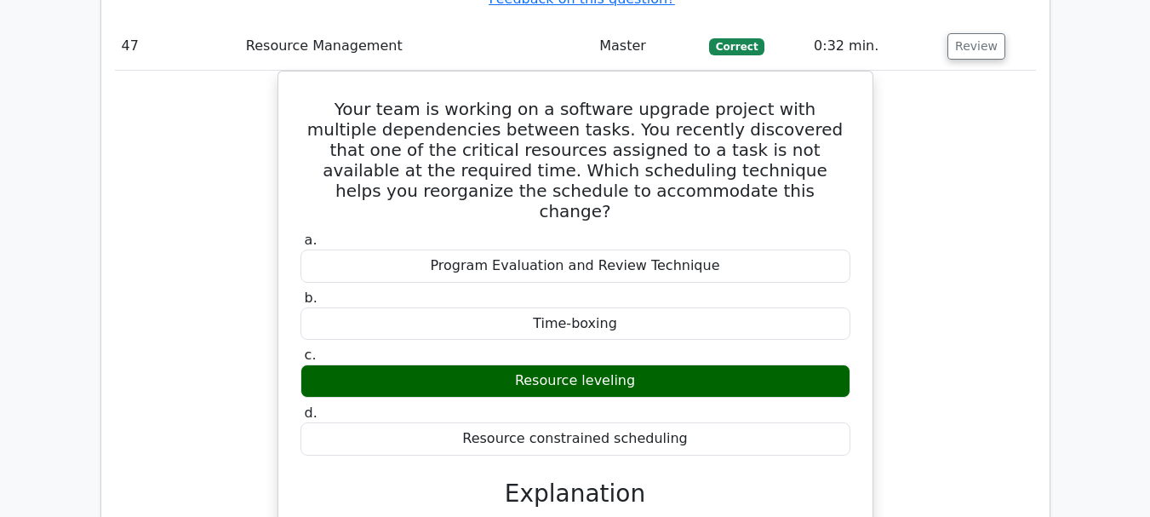
scroll to position [46317, 0]
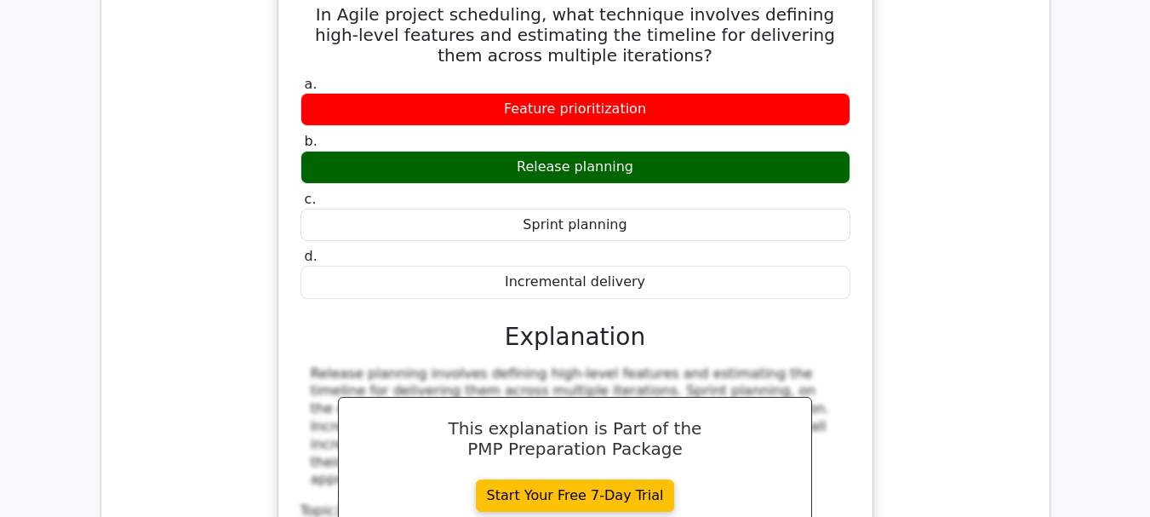
scroll to position [47883, 0]
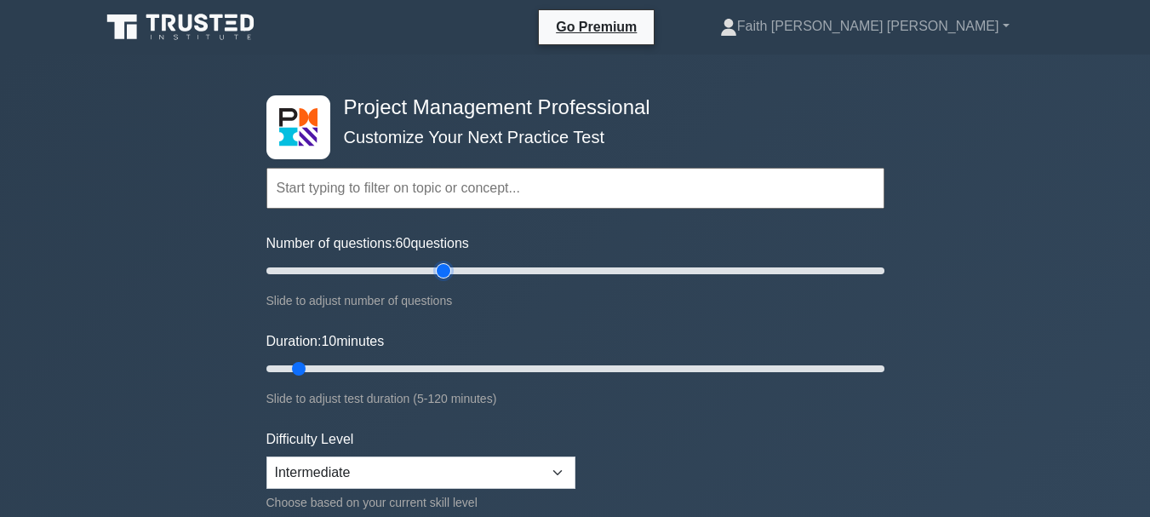
drag, startPoint x: 285, startPoint y: 269, endPoint x: 439, endPoint y: 275, distance: 154.2
type input "60"
click at [439, 275] on input "Number of questions: 60 questions" at bounding box center [575, 270] width 618 height 20
drag, startPoint x: 301, startPoint y: 366, endPoint x: 515, endPoint y: 369, distance: 213.6
type input "50"
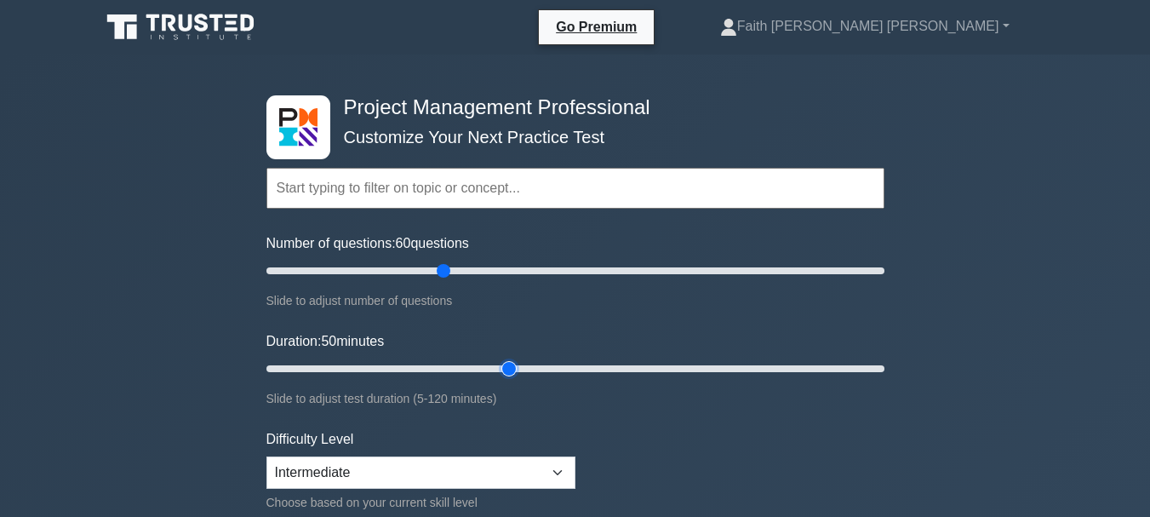
click at [515, 369] on input "Duration: 50 minutes" at bounding box center [575, 368] width 618 height 20
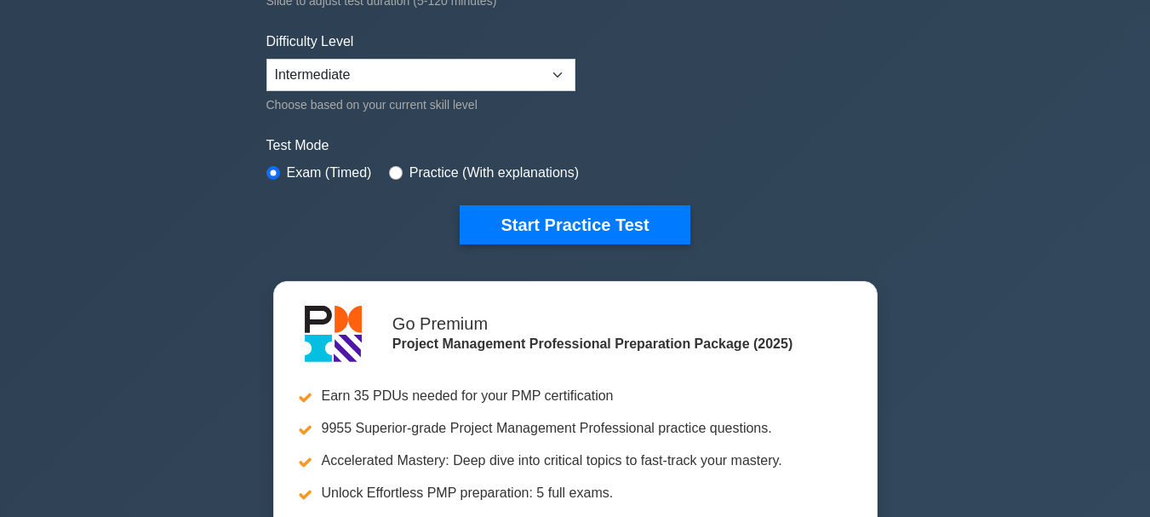
scroll to position [426, 0]
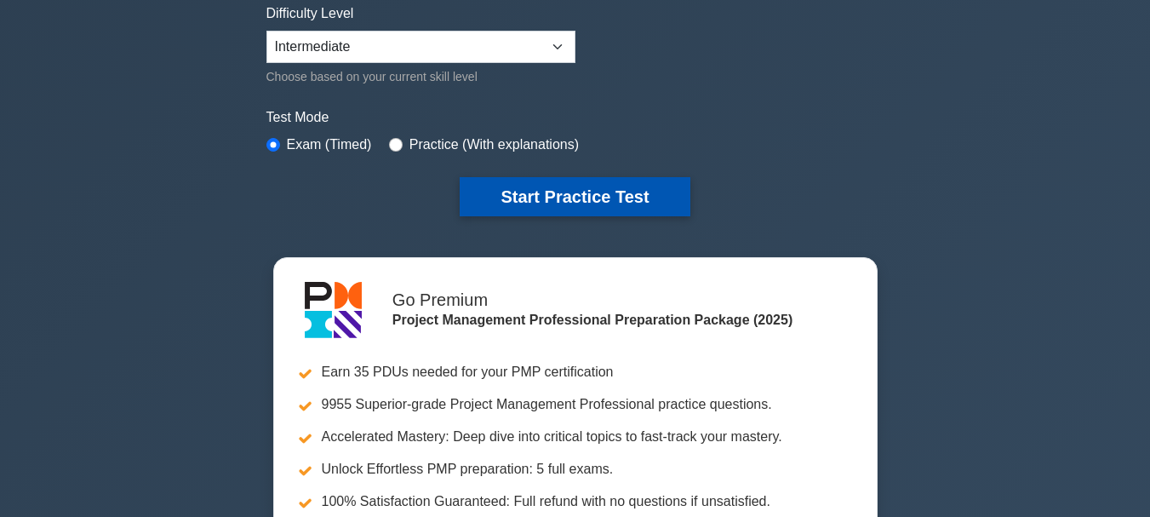
click at [604, 195] on button "Start Practice Test" at bounding box center [575, 196] width 230 height 39
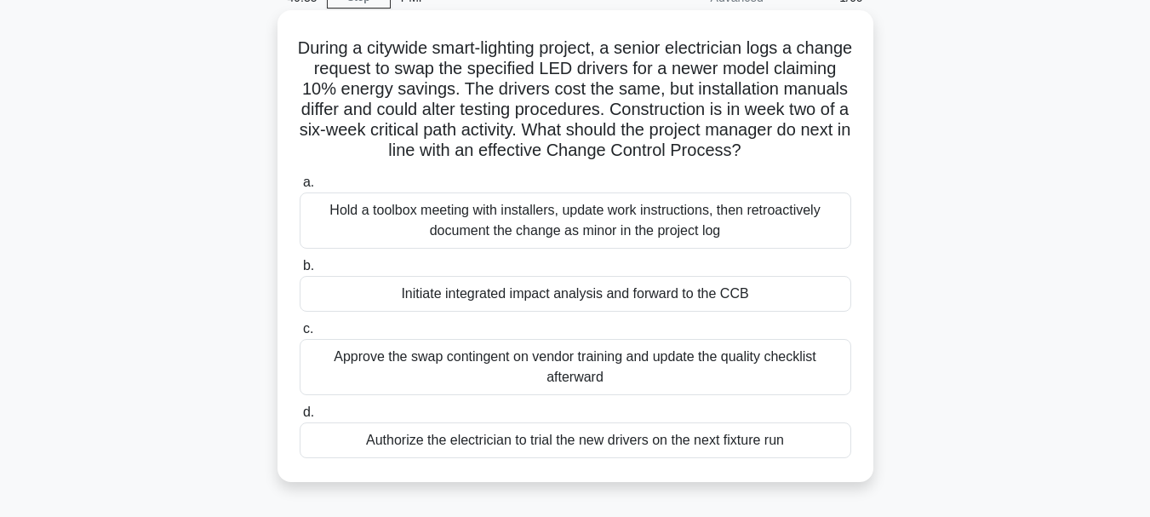
scroll to position [170, 0]
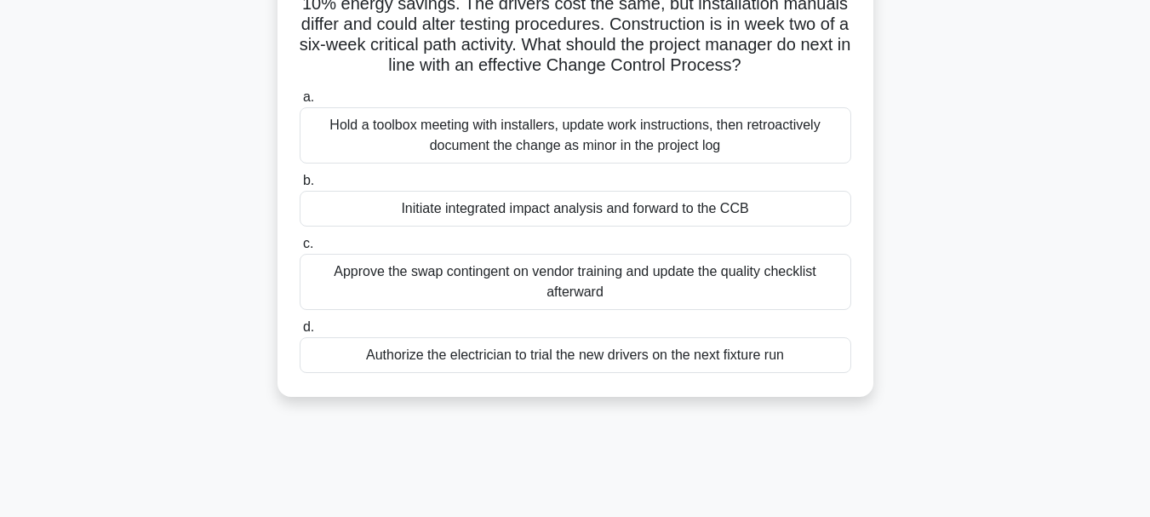
click at [498, 211] on div "Initiate integrated impact analysis and forward to the CCB" at bounding box center [576, 209] width 552 height 36
click at [300, 186] on input "b. Initiate integrated impact analysis and forward to the CCB" at bounding box center [300, 180] width 0 height 11
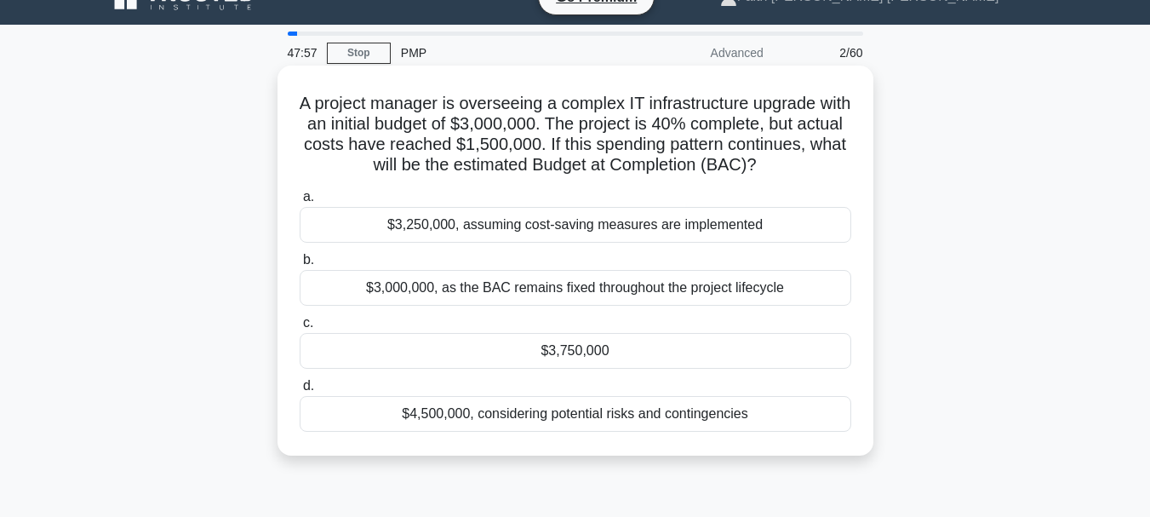
scroll to position [0, 0]
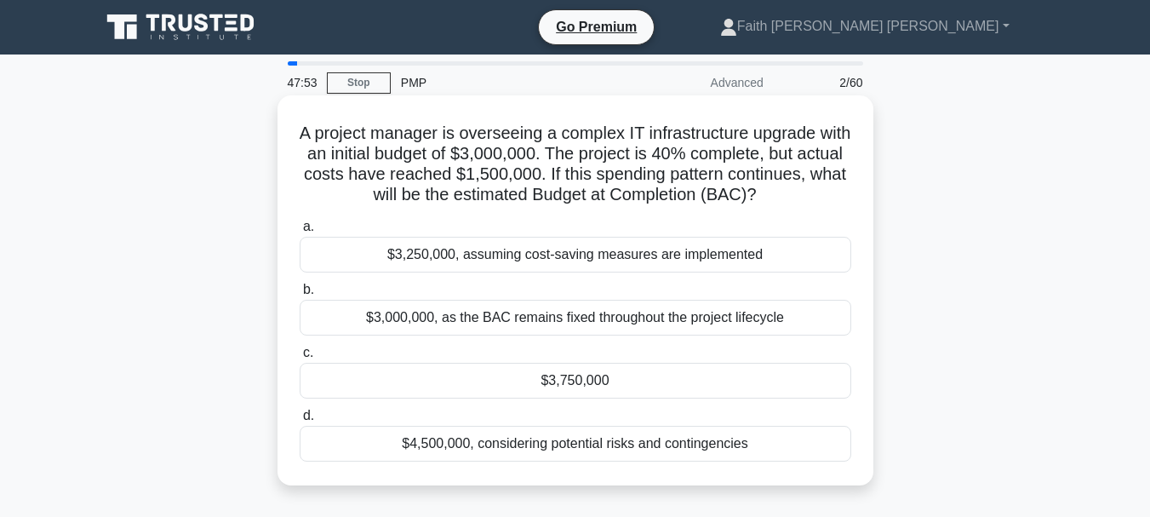
click at [573, 314] on div "$3,000,000, as the BAC remains fixed throughout the project lifecycle" at bounding box center [576, 318] width 552 height 36
click at [300, 295] on input "b. $3,000,000, as the BAC remains fixed throughout the project lifecycle" at bounding box center [300, 289] width 0 height 11
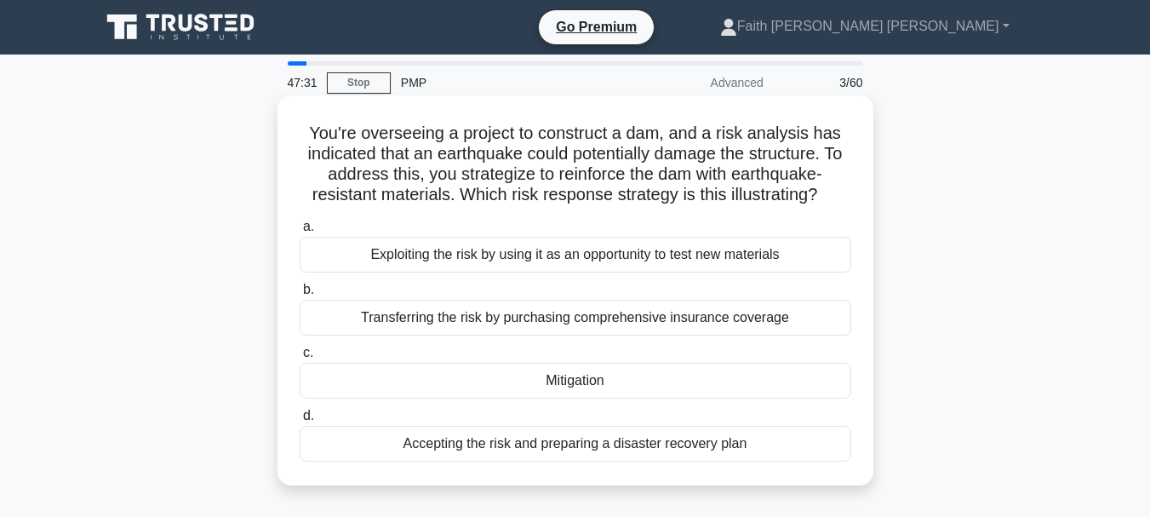
scroll to position [85, 0]
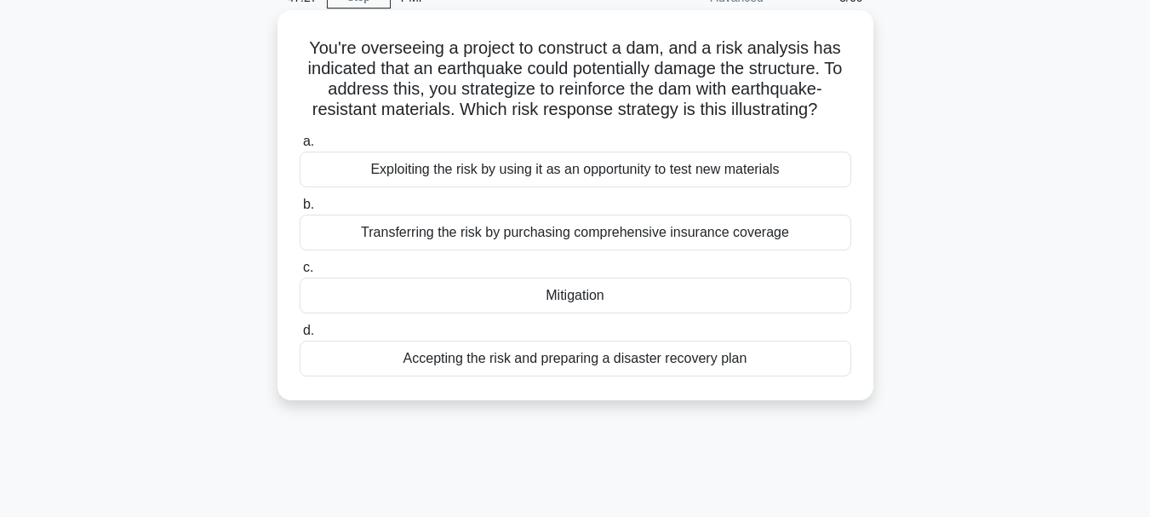
click at [560, 300] on div "Mitigation" at bounding box center [576, 295] width 552 height 36
click at [300, 273] on input "c. Mitigation" at bounding box center [300, 267] width 0 height 11
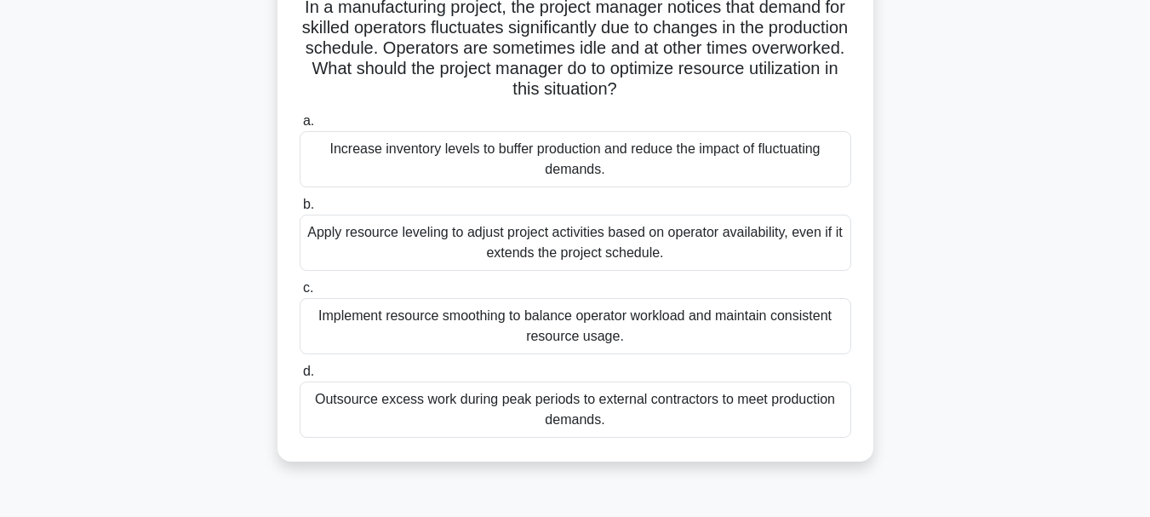
scroll to position [170, 0]
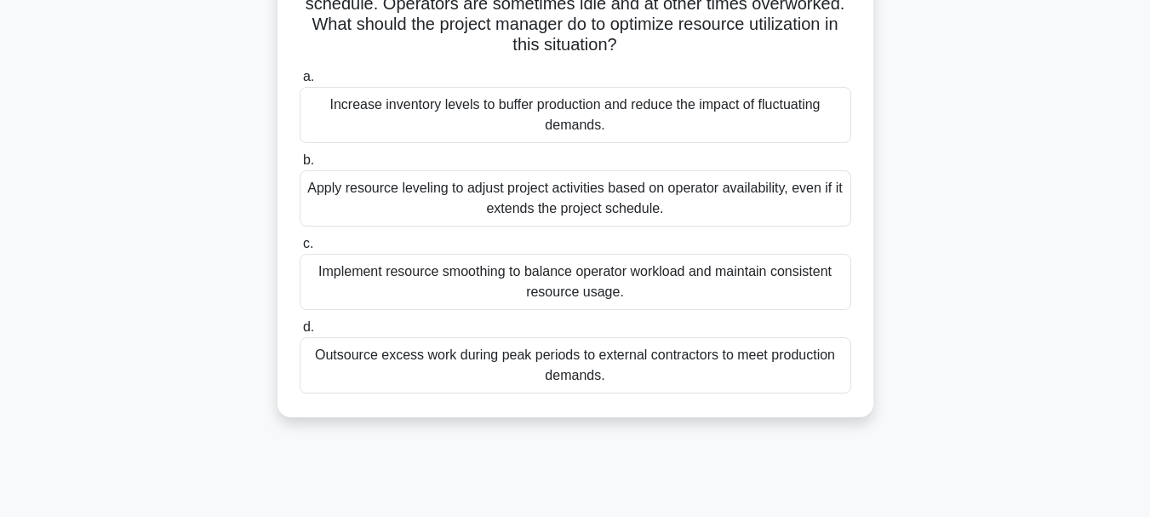
click at [463, 283] on div "Implement resource smoothing to balance operator workload and maintain consiste…" at bounding box center [576, 282] width 552 height 56
click at [300, 249] on input "c. Implement resource smoothing to balance operator workload and maintain consi…" at bounding box center [300, 243] width 0 height 11
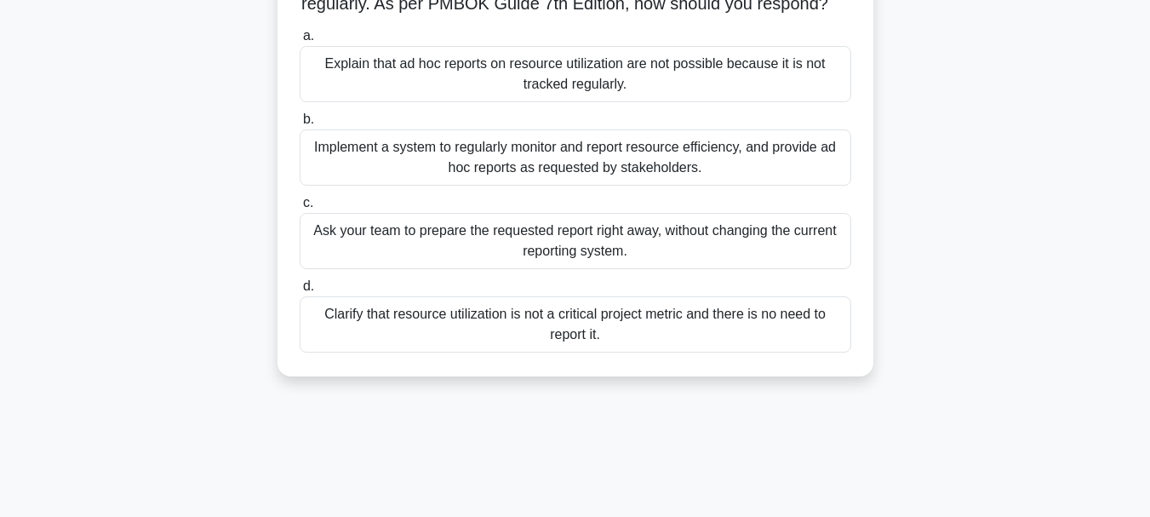
click at [618, 181] on div "Implement a system to regularly monitor and report resource efficiency, and pro…" at bounding box center [576, 157] width 552 height 56
click at [300, 125] on input "b. Implement a system to regularly monitor and report resource efficiency, and …" at bounding box center [300, 119] width 0 height 11
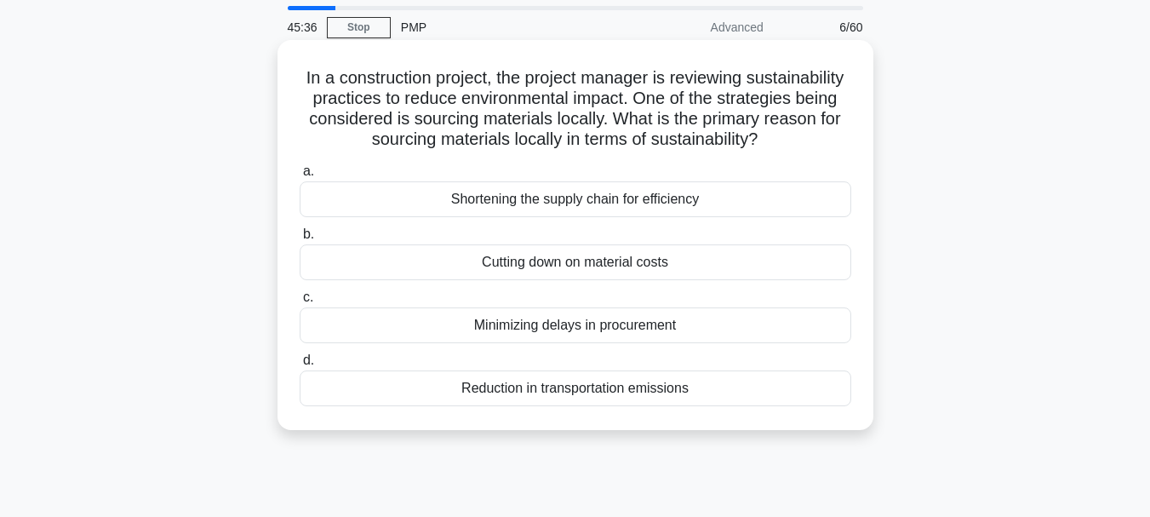
scroll to position [85, 0]
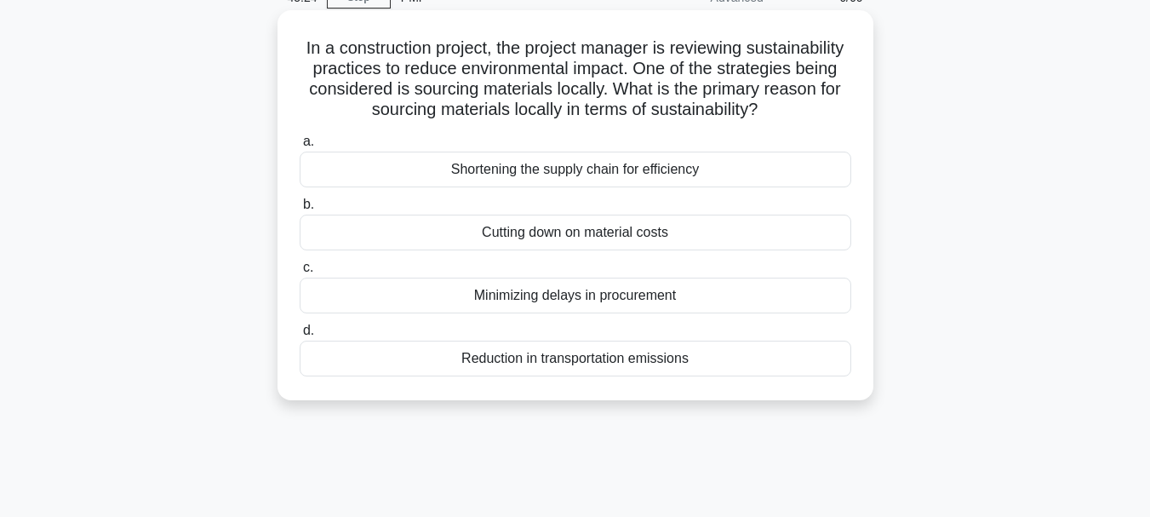
click at [584, 313] on div "Minimizing delays in procurement" at bounding box center [576, 295] width 552 height 36
click at [300, 273] on input "c. Minimizing delays in procurement" at bounding box center [300, 267] width 0 height 11
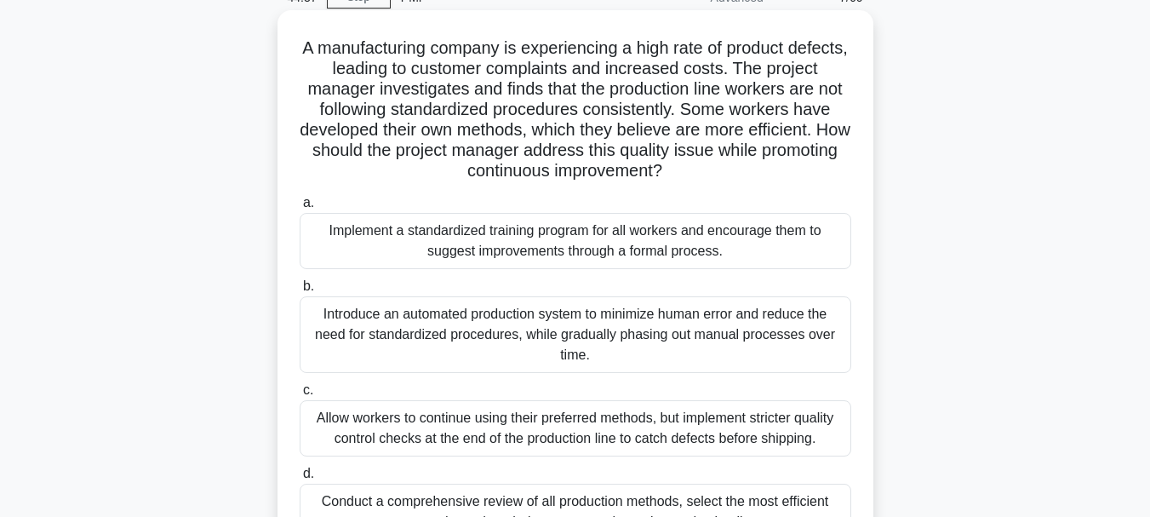
click at [607, 256] on div "Implement a standardized training program for all workers and encourage them to…" at bounding box center [576, 241] width 552 height 56
click at [300, 209] on input "a. Implement a standardized training program for all workers and encourage them…" at bounding box center [300, 202] width 0 height 11
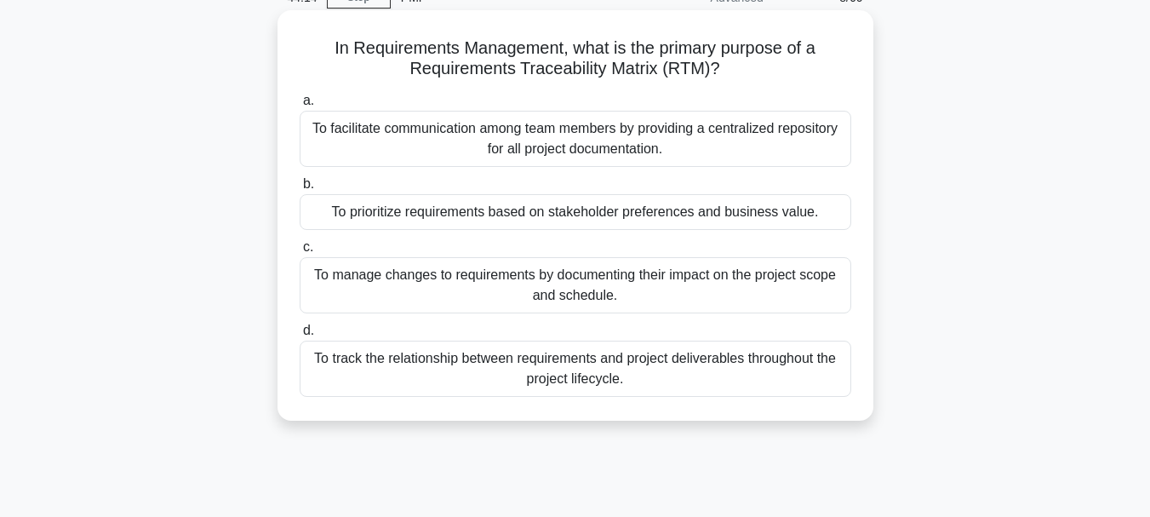
click at [543, 375] on div "To track the relationship between requirements and project deliverables through…" at bounding box center [576, 368] width 552 height 56
click at [300, 336] on input "d. To track the relationship between requirements and project deliverables thro…" at bounding box center [300, 330] width 0 height 11
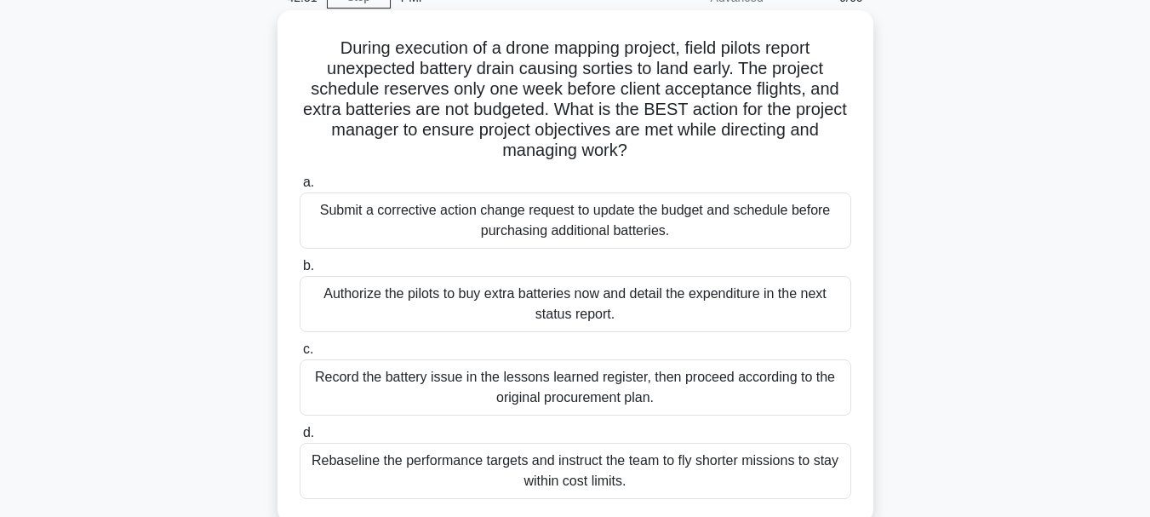
click at [482, 228] on div "Submit a corrective action change request to update the budget and schedule bef…" at bounding box center [576, 220] width 552 height 56
click at [300, 188] on input "a. Submit a corrective action change request to update the budget and schedule …" at bounding box center [300, 182] width 0 height 11
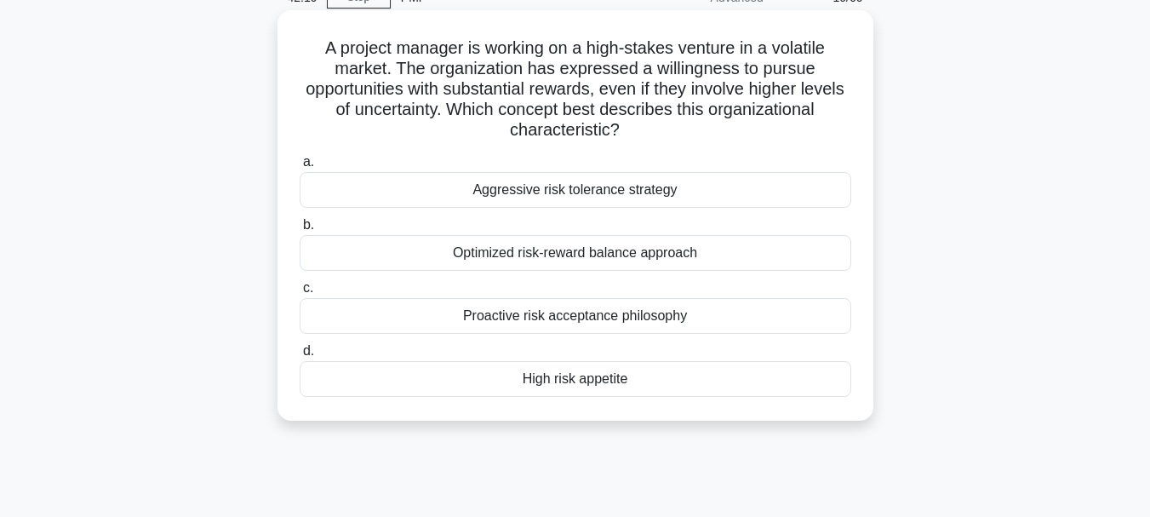
click at [588, 385] on div "High risk appetite" at bounding box center [576, 379] width 552 height 36
click at [300, 357] on input "d. High risk appetite" at bounding box center [300, 351] width 0 height 11
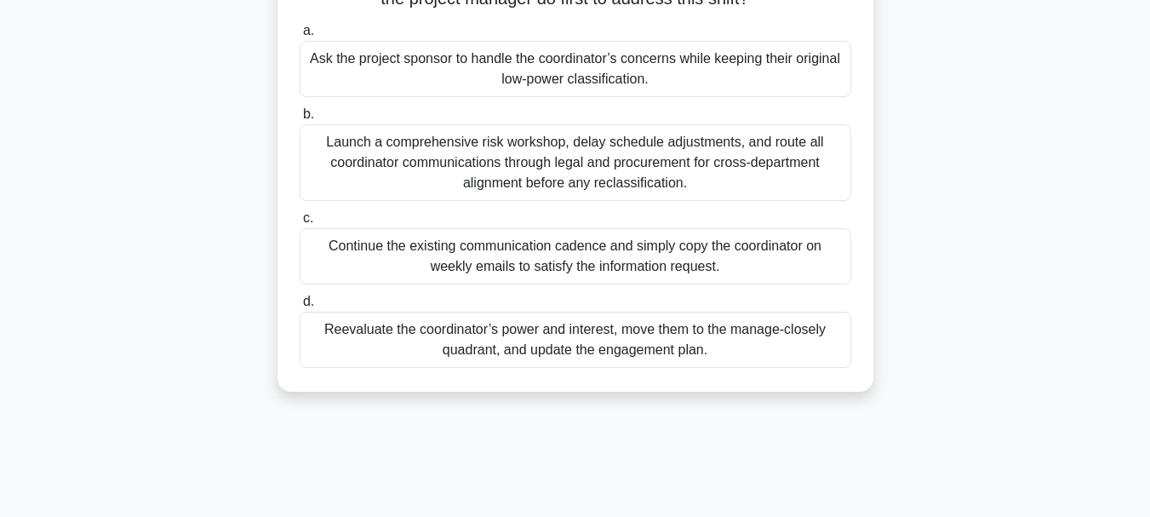
scroll to position [255, 0]
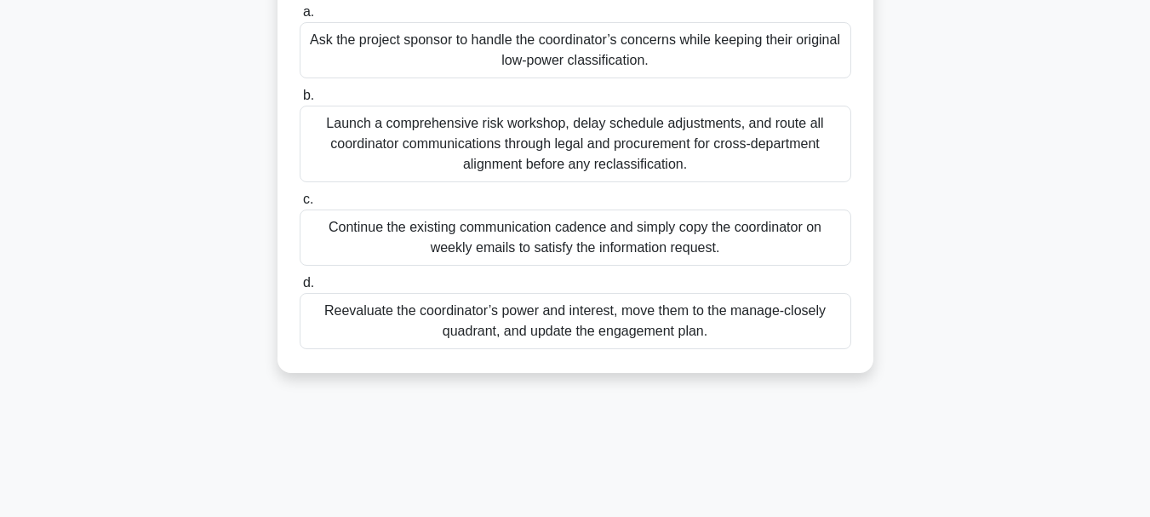
click at [506, 314] on div "Reevaluate the coordinator’s power and interest, move them to the manage-closel…" at bounding box center [576, 321] width 552 height 56
click at [300, 289] on input "d. Reevaluate the coordinator’s power and interest, move them to the manage-clo…" at bounding box center [300, 282] width 0 height 11
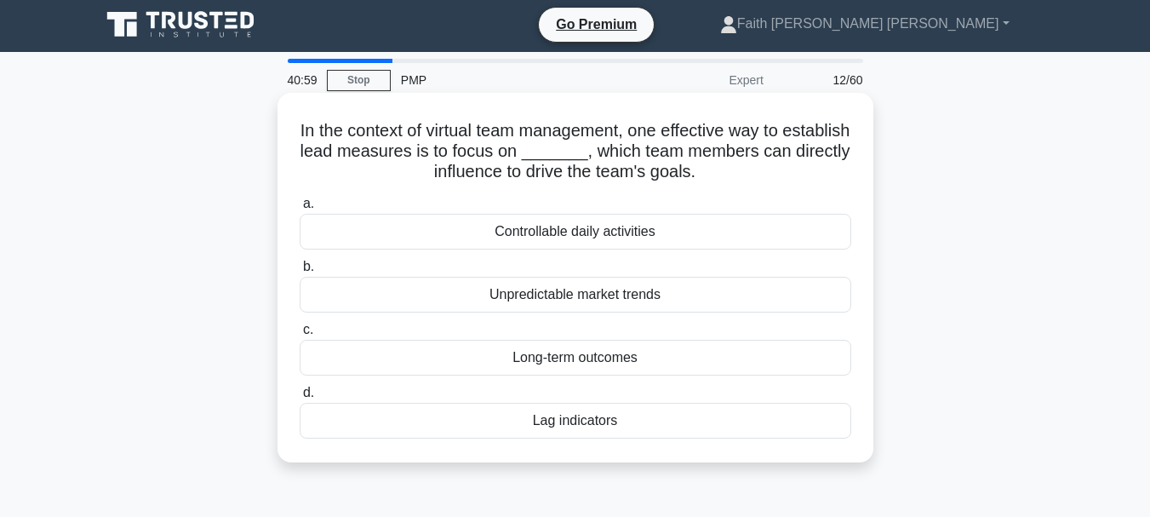
scroll to position [0, 0]
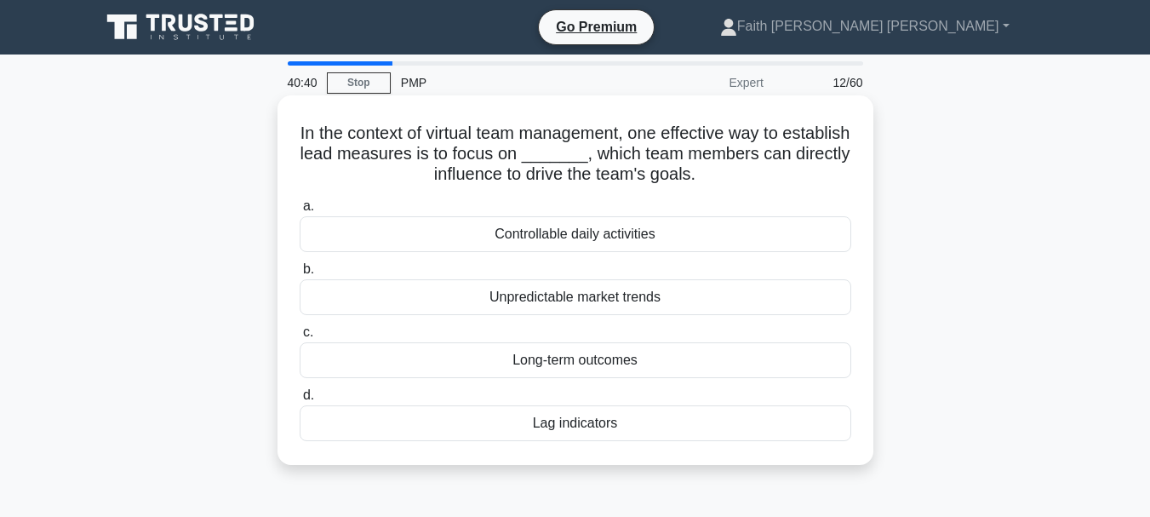
click at [593, 234] on div "Controllable daily activities" at bounding box center [576, 234] width 552 height 36
click at [300, 212] on input "a. Controllable daily activities" at bounding box center [300, 206] width 0 height 11
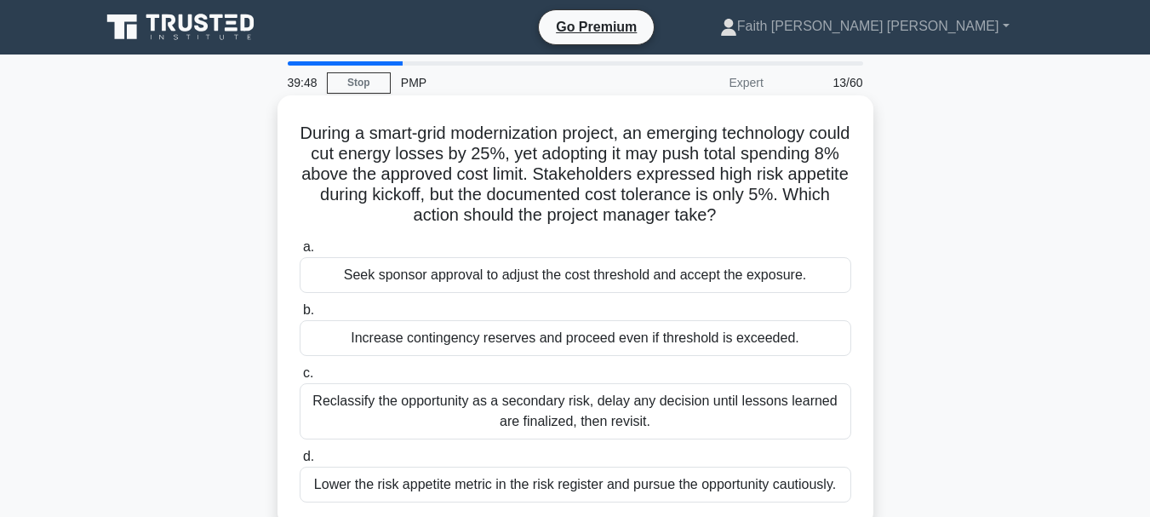
scroll to position [85, 0]
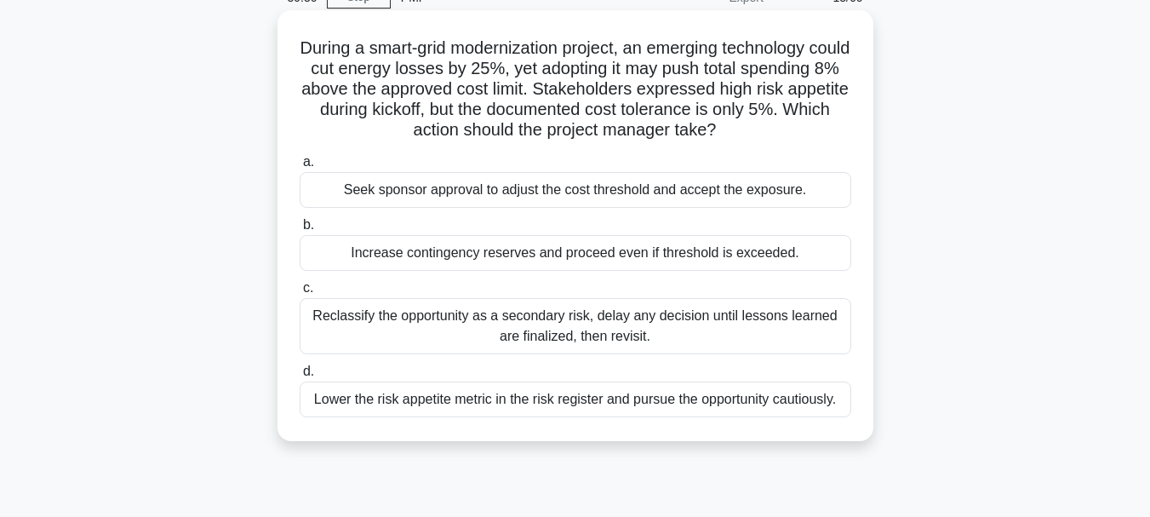
click at [470, 324] on div "Reclassify the opportunity as a secondary risk, delay any decision until lesson…" at bounding box center [576, 326] width 552 height 56
click at [300, 294] on input "c. Reclassify the opportunity as a secondary risk, delay any decision until les…" at bounding box center [300, 288] width 0 height 11
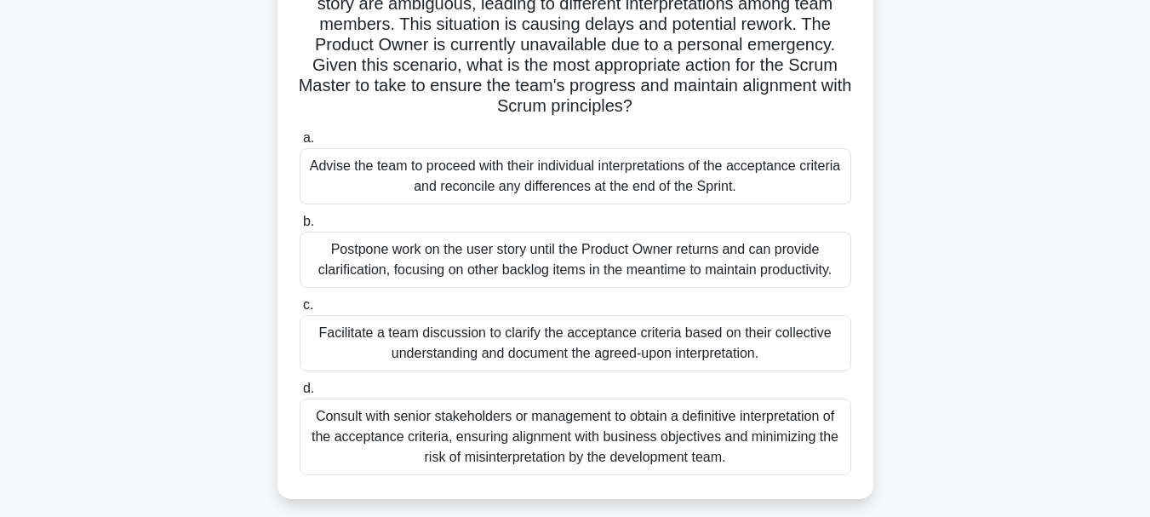
scroll to position [255, 0]
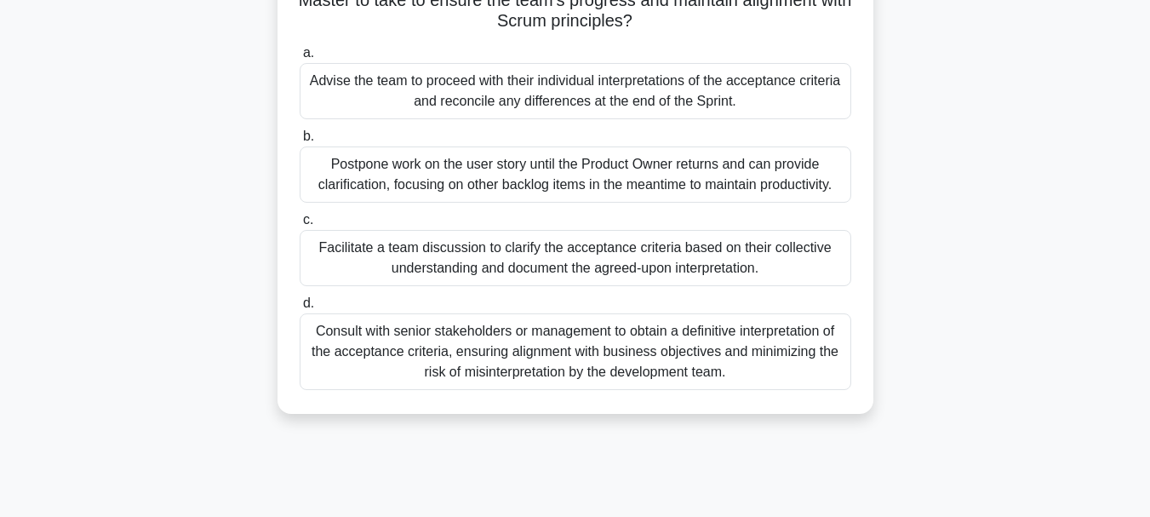
click at [414, 267] on div "Facilitate a team discussion to clarify the acceptance criteria based on their …" at bounding box center [576, 258] width 552 height 56
click at [300, 226] on input "c. Facilitate a team discussion to clarify the acceptance criteria based on the…" at bounding box center [300, 219] width 0 height 11
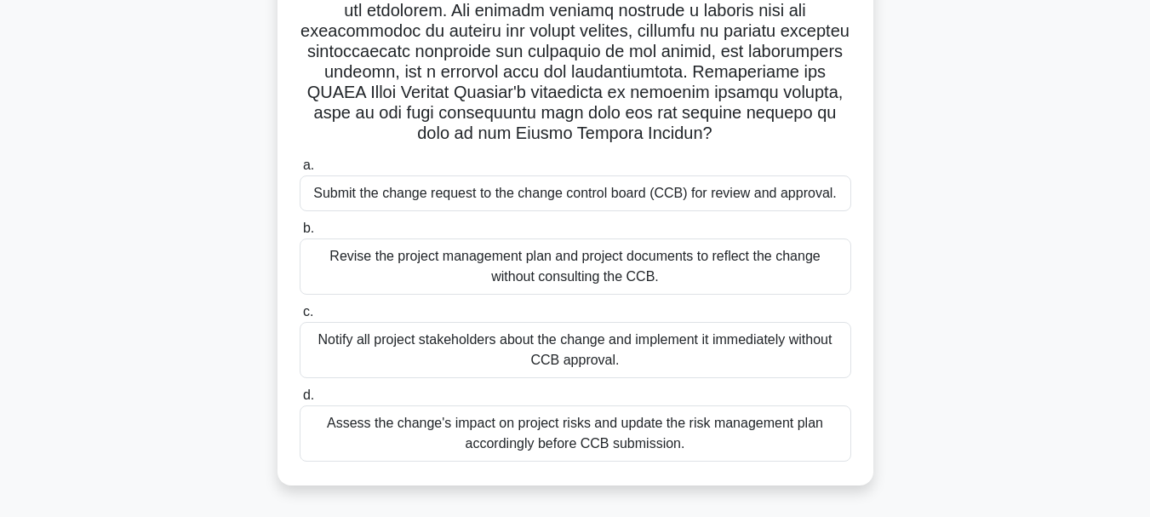
scroll to position [324, 0]
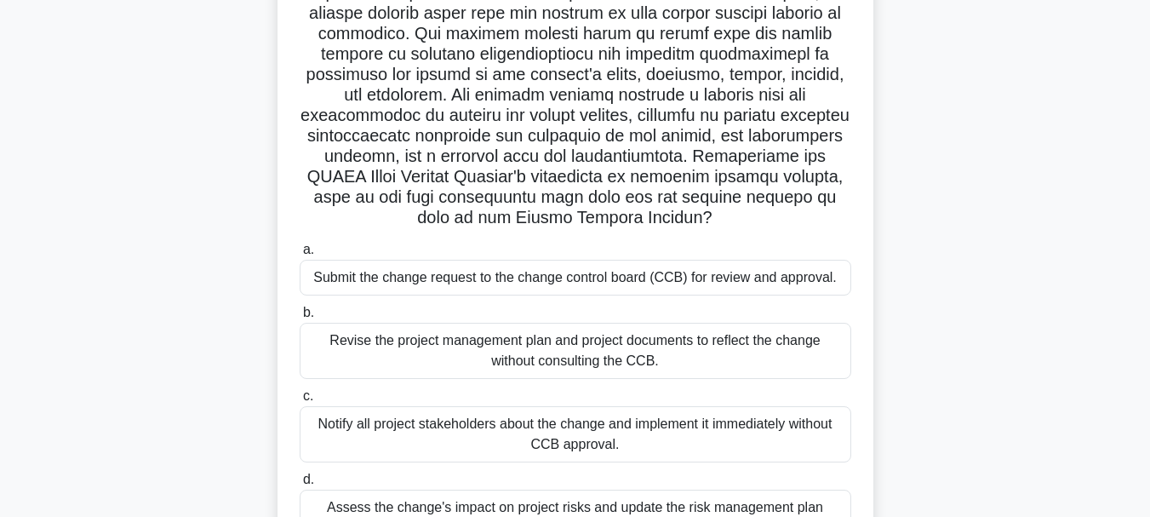
click at [571, 291] on div "Submit the change request to the change control board (CCB) for review and appr…" at bounding box center [576, 278] width 552 height 36
click at [300, 255] on input "a. Submit the change request to the change control board (CCB) for review and a…" at bounding box center [300, 249] width 0 height 11
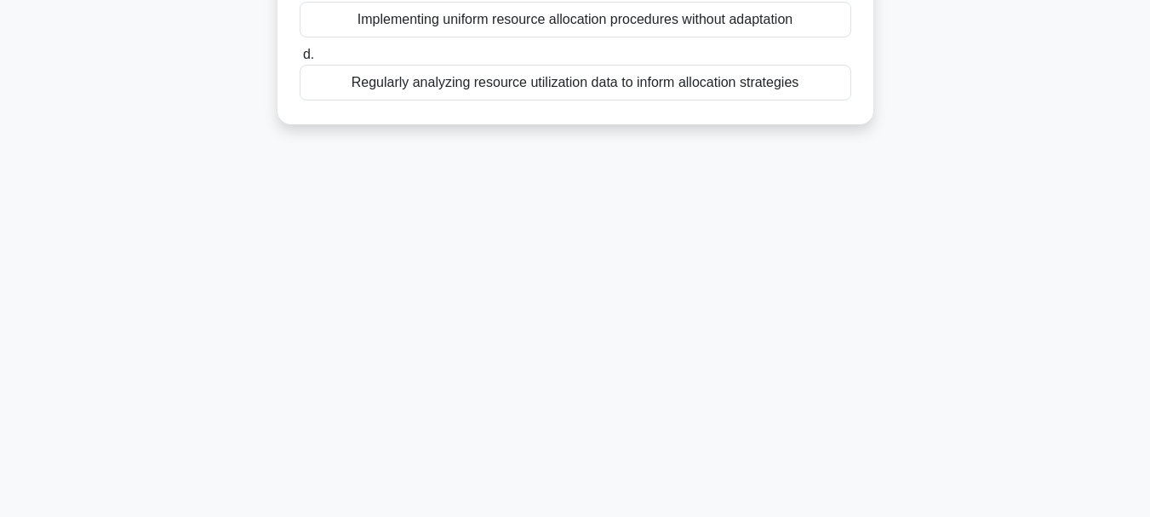
scroll to position [0, 0]
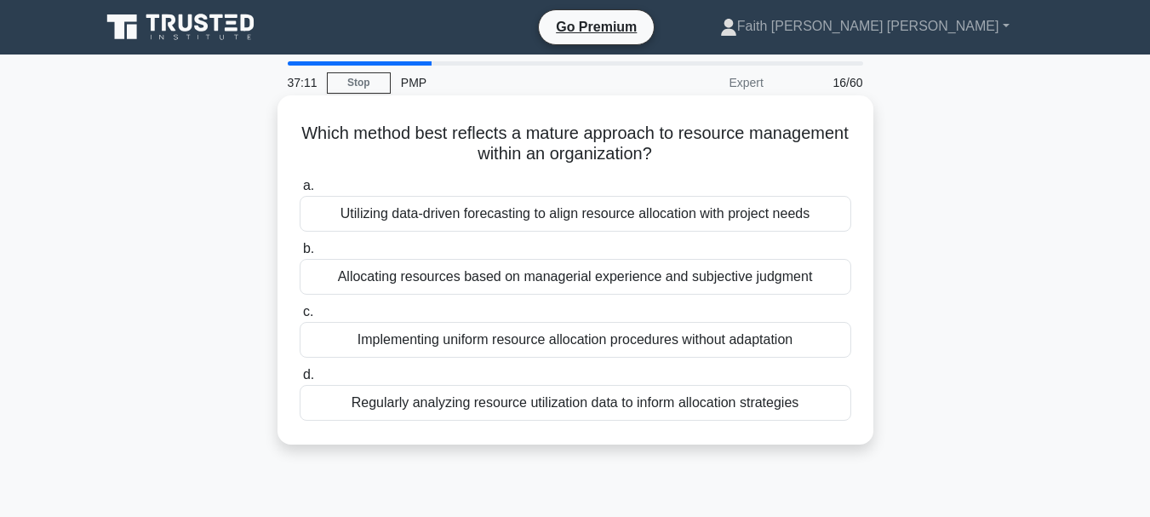
click at [534, 411] on div "Regularly analyzing resource utilization data to inform allocation strategies" at bounding box center [576, 403] width 552 height 36
click at [300, 380] on input "d. Regularly analyzing resource utilization data to inform allocation strategies" at bounding box center [300, 374] width 0 height 11
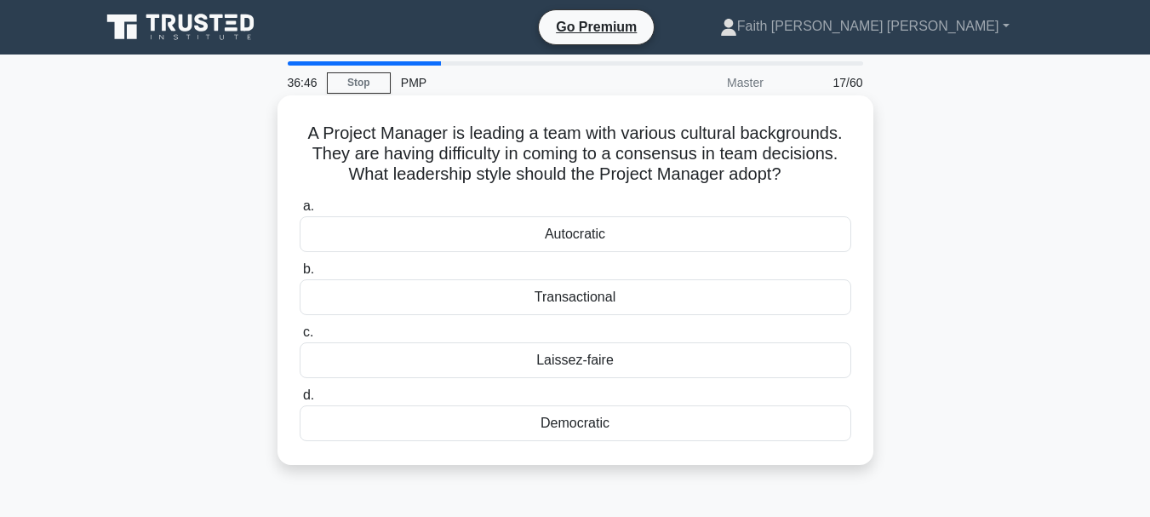
click at [563, 426] on div "Democratic" at bounding box center [576, 423] width 552 height 36
click at [654, 428] on div "Democratic" at bounding box center [576, 423] width 552 height 36
click at [300, 401] on input "d. Democratic" at bounding box center [300, 395] width 0 height 11
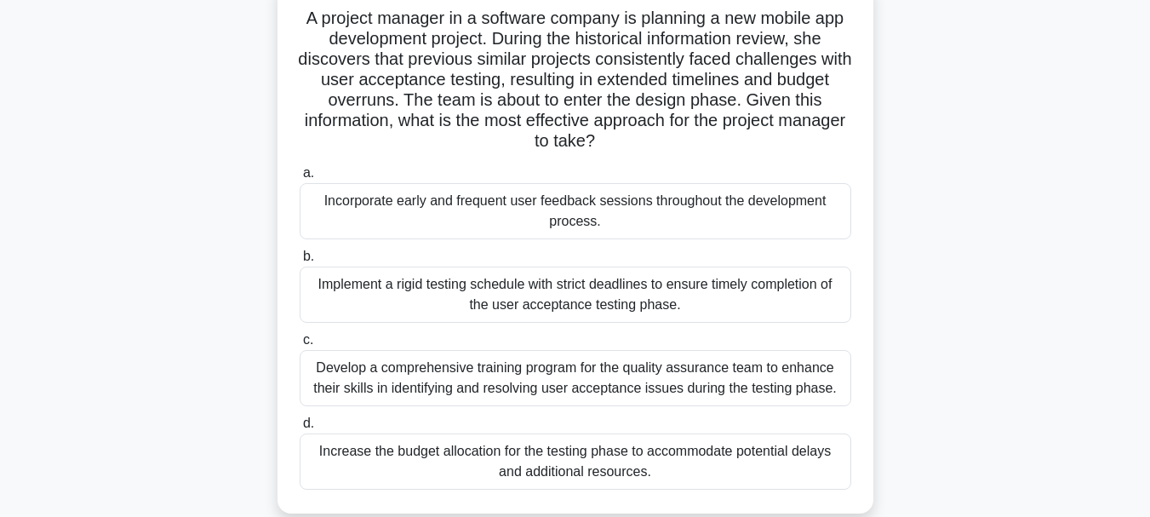
scroll to position [85, 0]
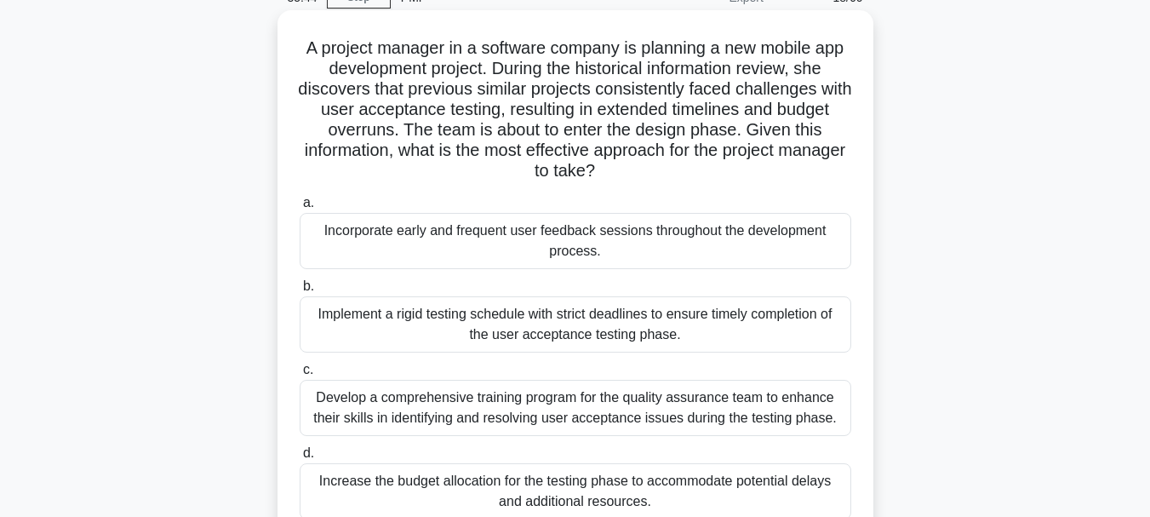
click at [600, 420] on div "Develop a comprehensive training program for the quality assurance team to enha…" at bounding box center [576, 408] width 552 height 56
click at [300, 375] on input "c. Develop a comprehensive training program for the quality assurance team to e…" at bounding box center [300, 369] width 0 height 11
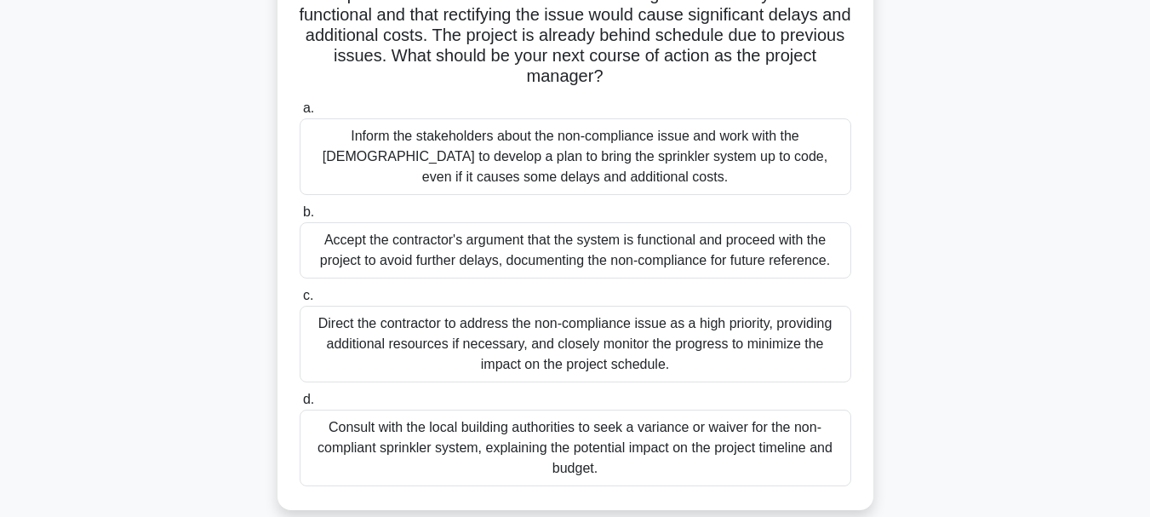
scroll to position [170, 0]
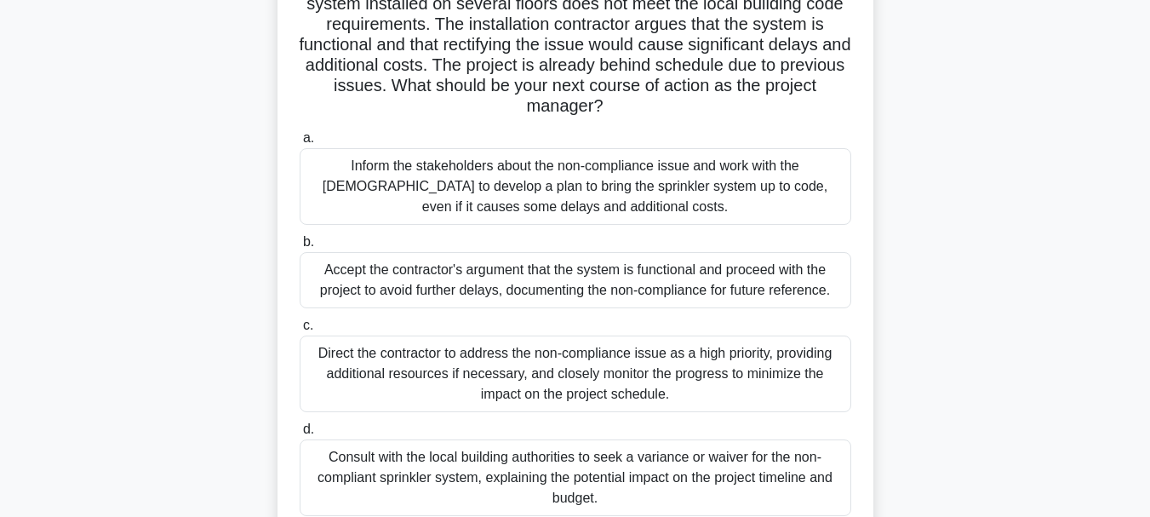
click at [632, 188] on div "Inform the stakeholders about the non-compliance issue and work with the contra…" at bounding box center [576, 186] width 552 height 77
click at [300, 144] on input "a. Inform the stakeholders about the non-compliance issue and work with the con…" at bounding box center [300, 138] width 0 height 11
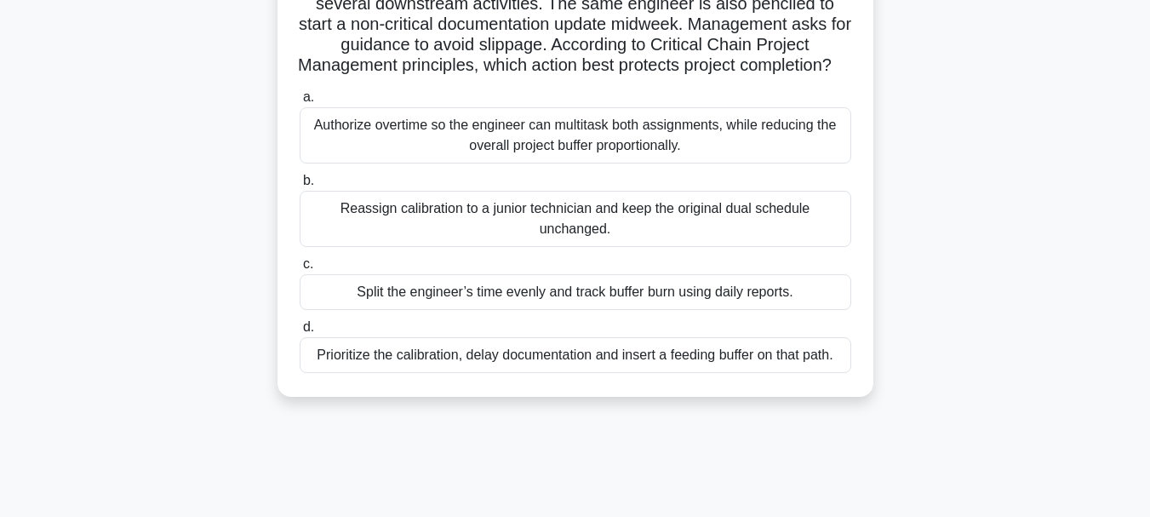
click at [662, 373] on div "Prioritize the calibration, delay documentation and insert a feeding buffer on …" at bounding box center [576, 355] width 552 height 36
click at [300, 333] on input "d. Prioritize the calibration, delay documentation and insert a feeding buffer …" at bounding box center [300, 327] width 0 height 11
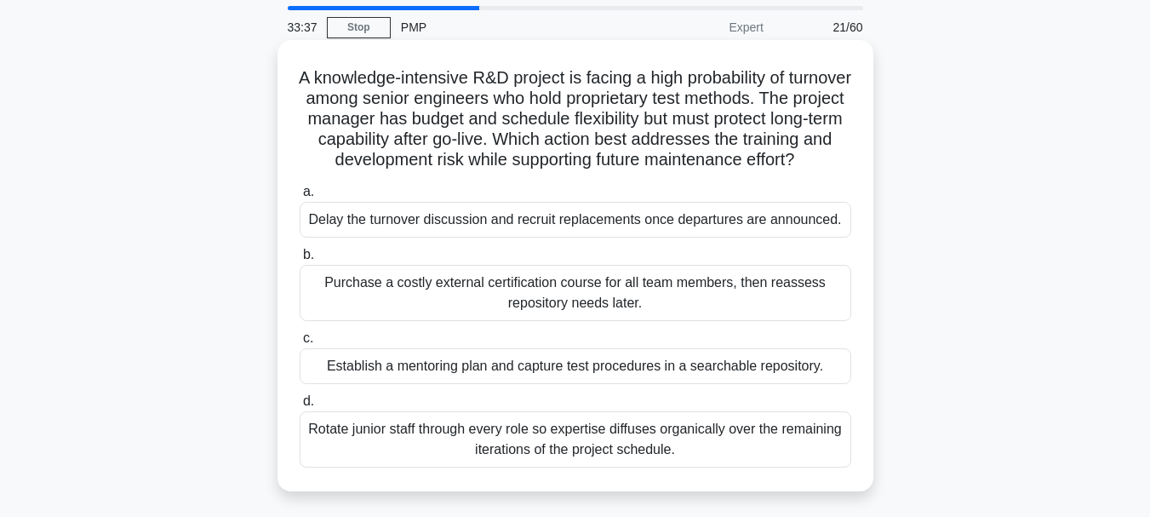
scroll to position [85, 0]
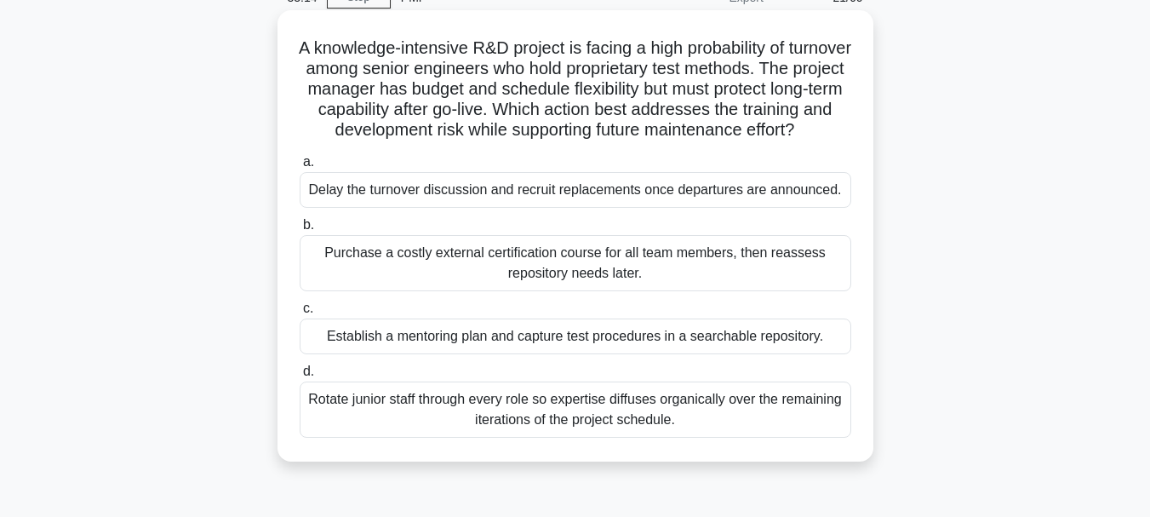
click at [601, 354] on div "Establish a mentoring plan and capture test procedures in a searchable reposito…" at bounding box center [576, 336] width 552 height 36
click at [300, 314] on input "c. Establish a mentoring plan and capture test procedures in a searchable repos…" at bounding box center [300, 308] width 0 height 11
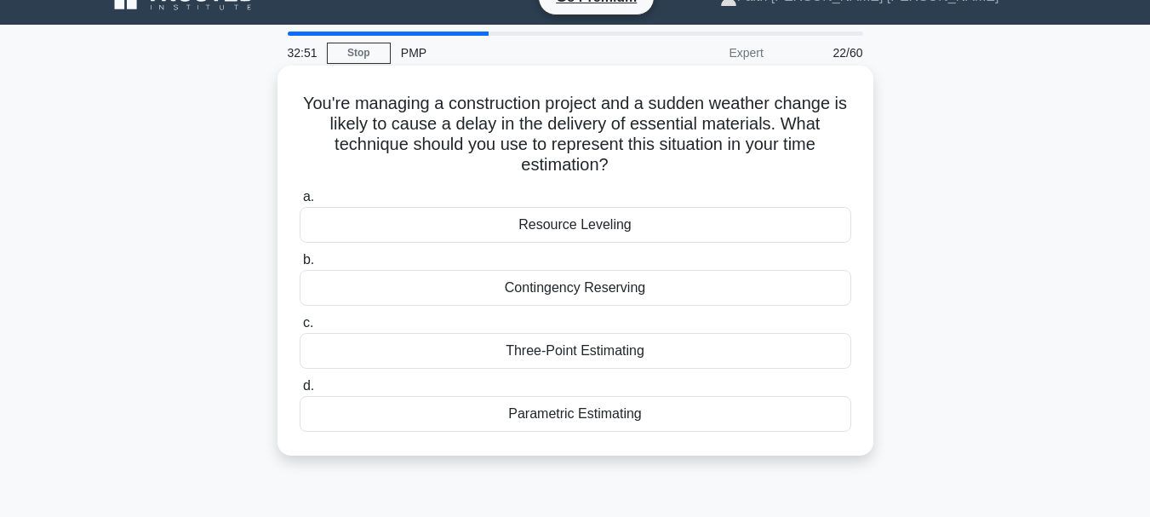
scroll to position [0, 0]
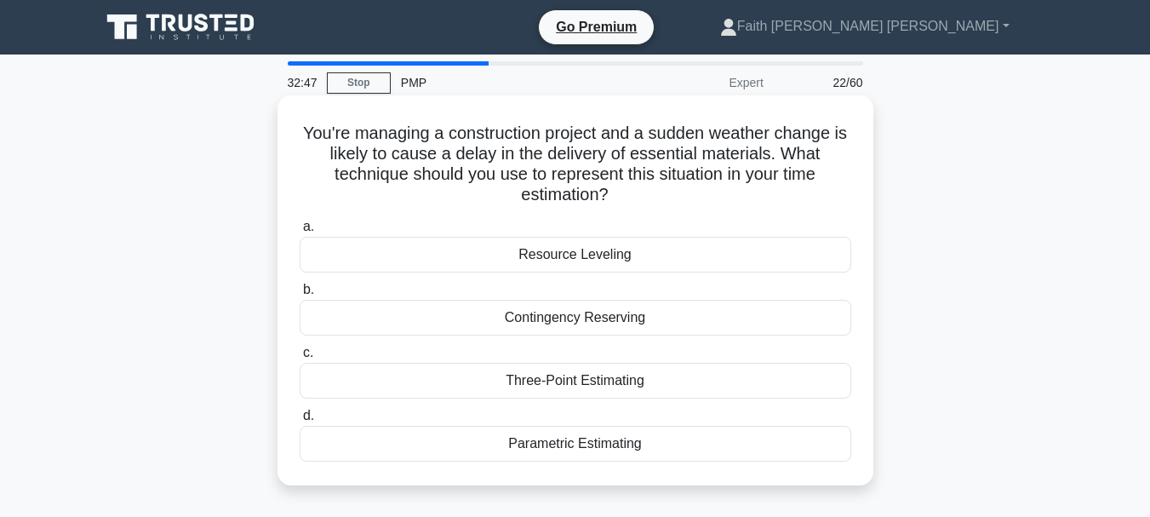
click at [601, 262] on div "Resource Leveling" at bounding box center [576, 255] width 552 height 36
click at [300, 232] on input "a. Resource Leveling" at bounding box center [300, 226] width 0 height 11
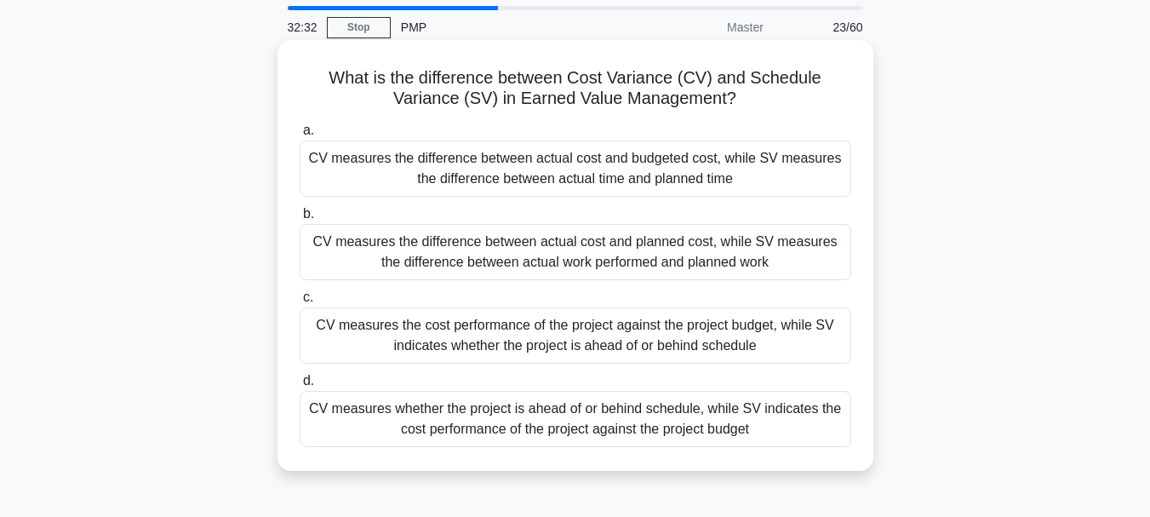
scroll to position [85, 0]
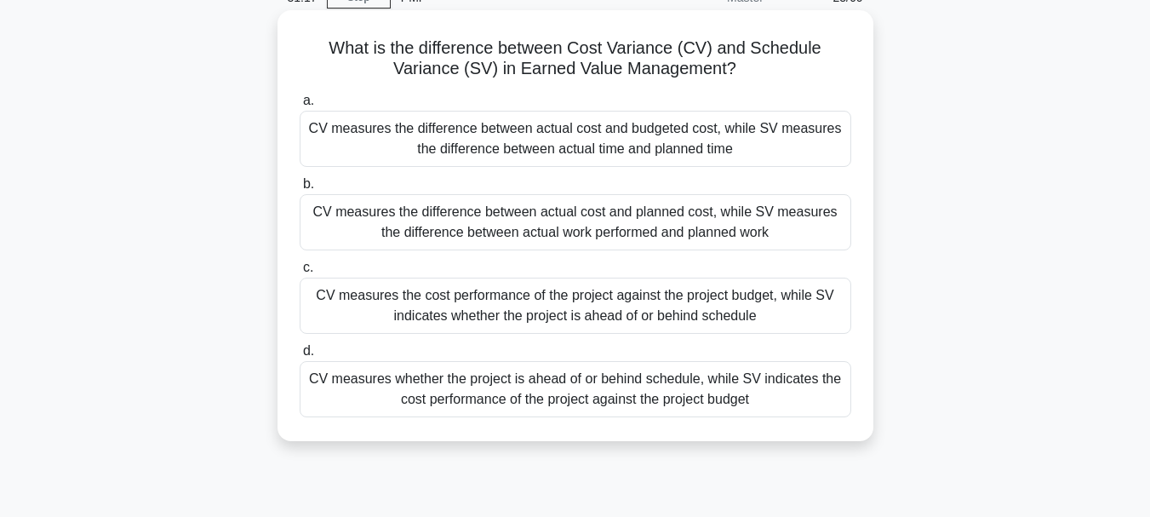
click at [540, 319] on div "CV measures the cost performance of the project against the project budget, whi…" at bounding box center [576, 305] width 552 height 56
click at [300, 273] on input "c. CV measures the cost performance of the project against the project budget, …" at bounding box center [300, 267] width 0 height 11
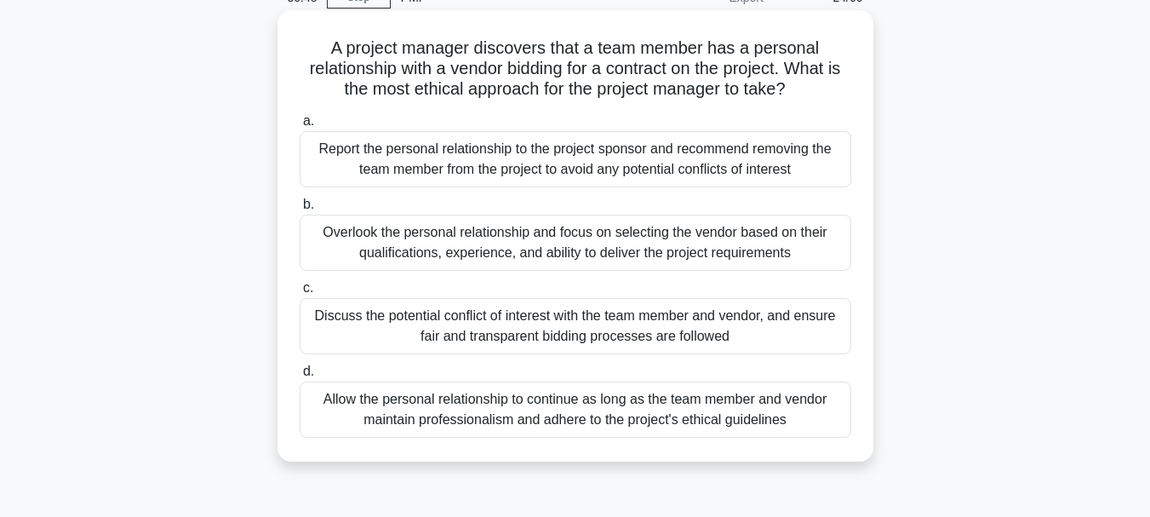
click at [438, 324] on div "Discuss the potential conflict of interest with the team member and vendor, and…" at bounding box center [576, 326] width 552 height 56
click at [300, 294] on input "c. Discuss the potential conflict of interest with the team member and vendor, …" at bounding box center [300, 288] width 0 height 11
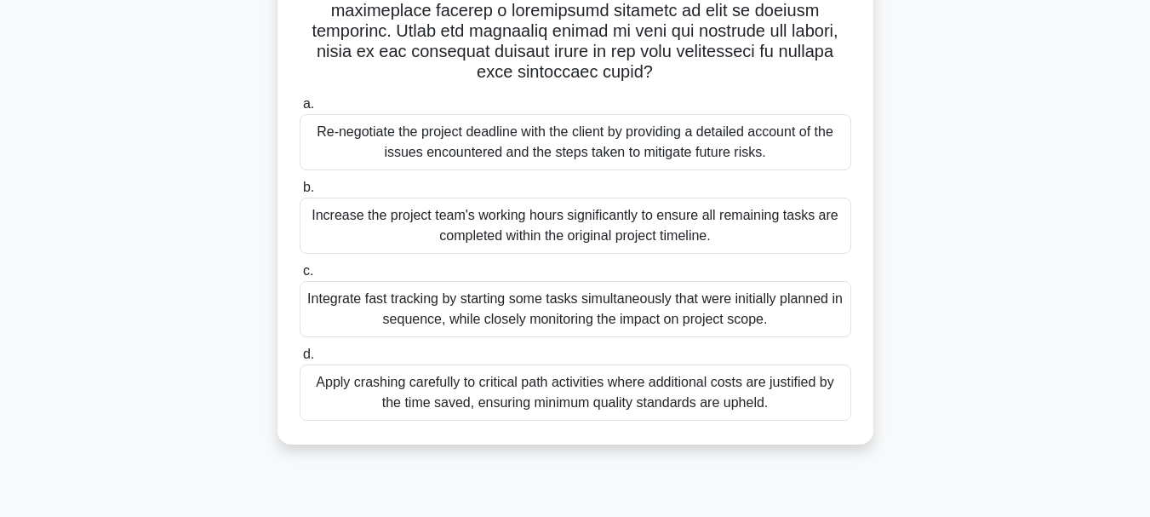
scroll to position [403, 0]
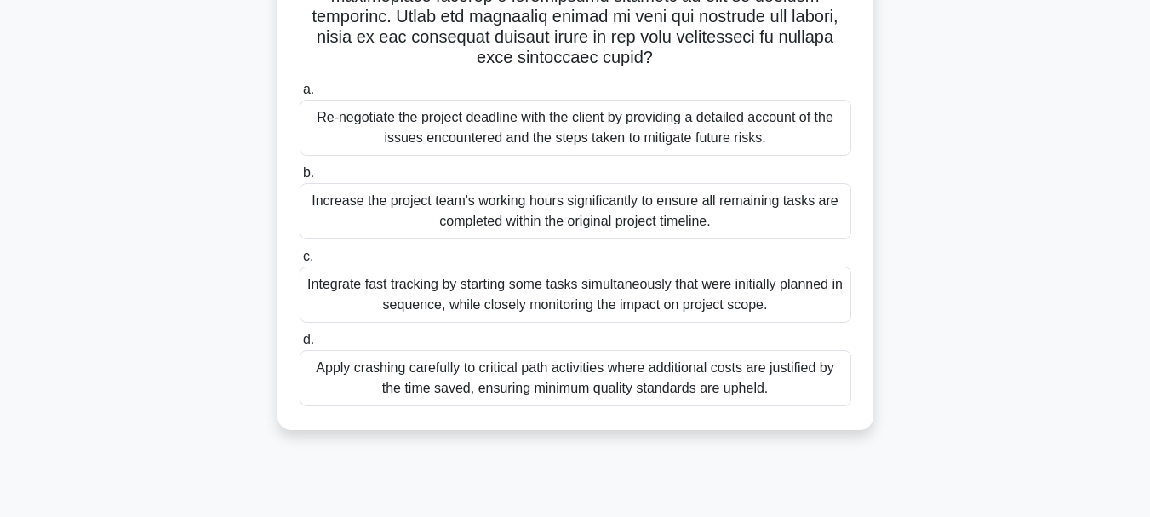
click at [620, 382] on div "Apply crashing carefully to critical path activities where additional costs are…" at bounding box center [576, 378] width 552 height 56
click at [300, 346] on input "d. Apply crashing carefully to critical path activities where additional costs …" at bounding box center [300, 339] width 0 height 11
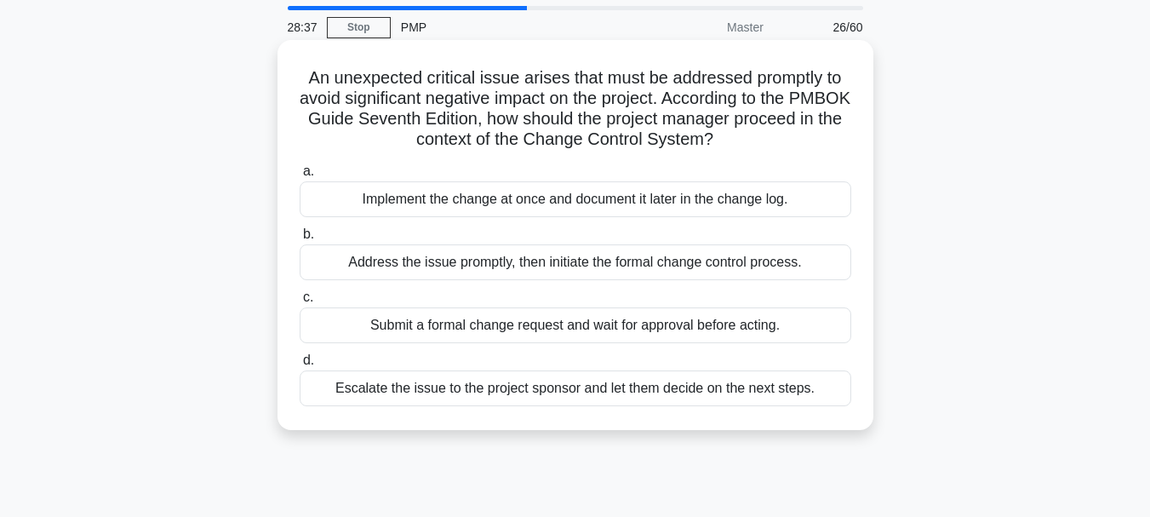
scroll to position [85, 0]
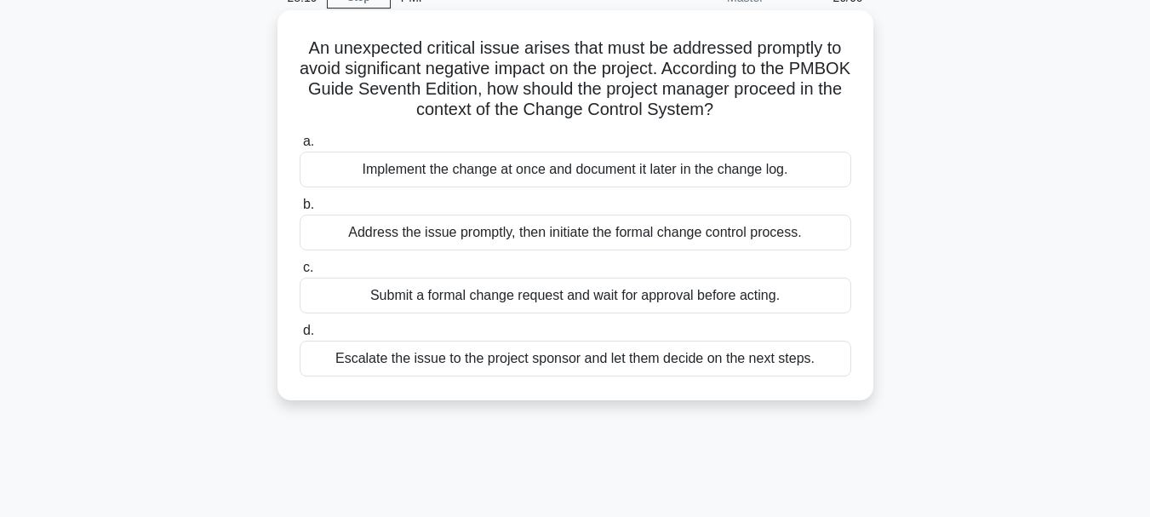
click at [558, 296] on div "Submit a formal change request and wait for approval before acting." at bounding box center [576, 295] width 552 height 36
click at [300, 273] on input "c. Submit a formal change request and wait for approval before acting." at bounding box center [300, 267] width 0 height 11
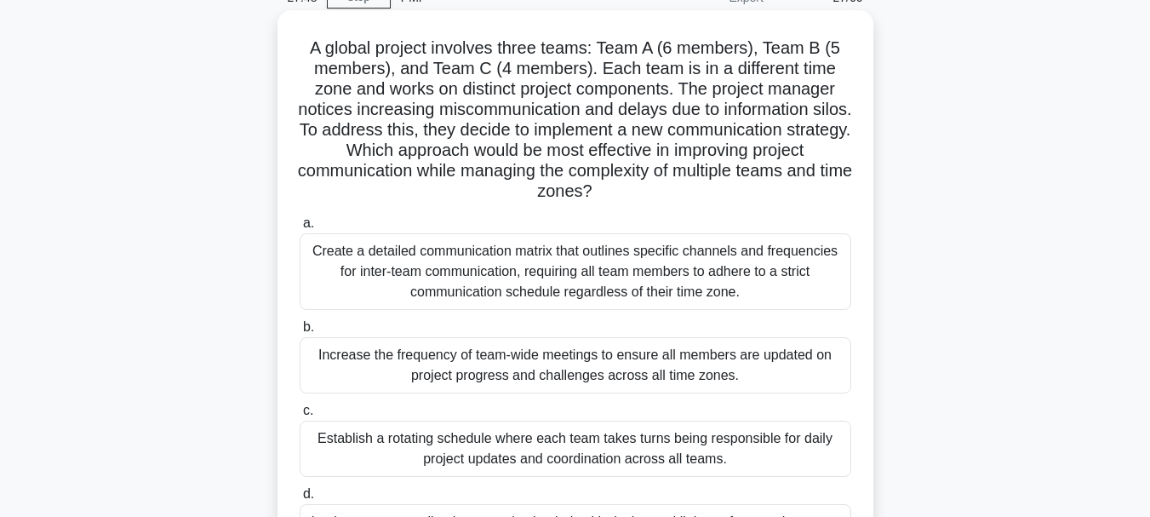
scroll to position [170, 0]
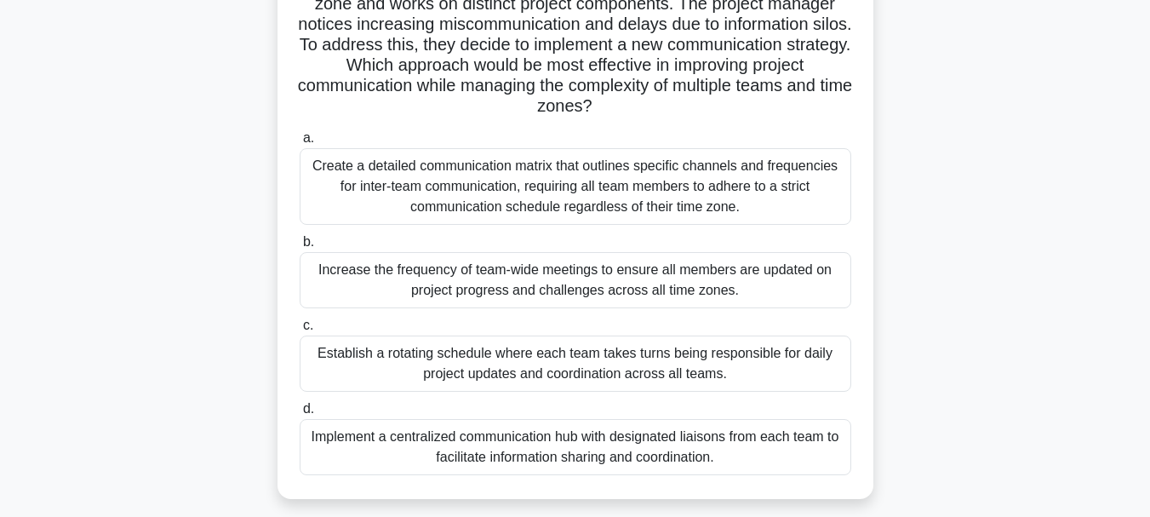
click at [561, 278] on div "Increase the frequency of team-wide meetings to ensure all members are updated …" at bounding box center [576, 280] width 552 height 56
click at [300, 248] on input "b. Increase the frequency of team-wide meetings to ensure all members are updat…" at bounding box center [300, 242] width 0 height 11
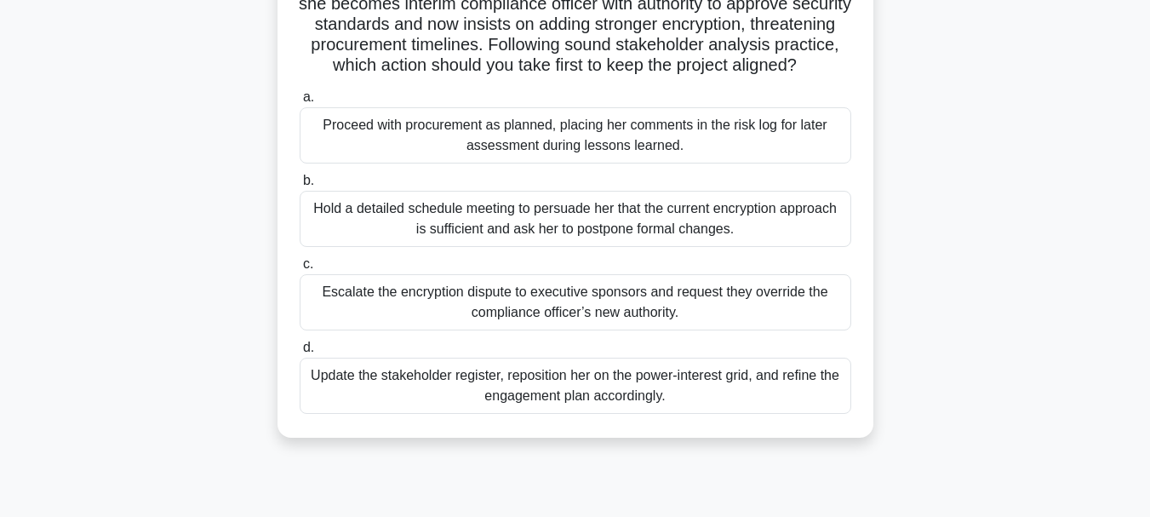
click at [601, 409] on div "Update the stakeholder register, reposition her on the power-interest grid, and…" at bounding box center [576, 385] width 552 height 56
click at [300, 353] on input "d. Update the stakeholder register, reposition her on the power-interest grid, …" at bounding box center [300, 347] width 0 height 11
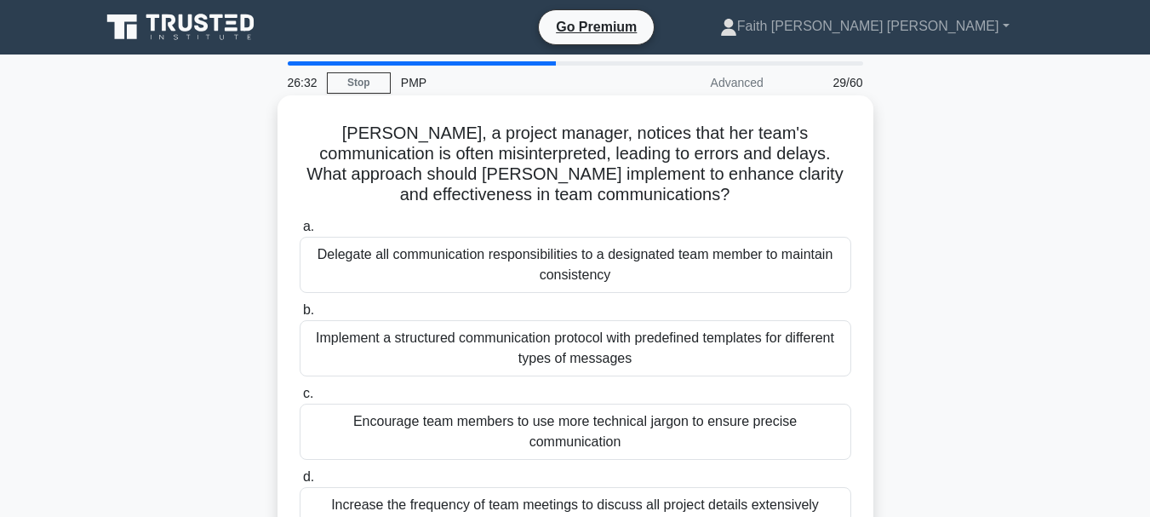
scroll to position [85, 0]
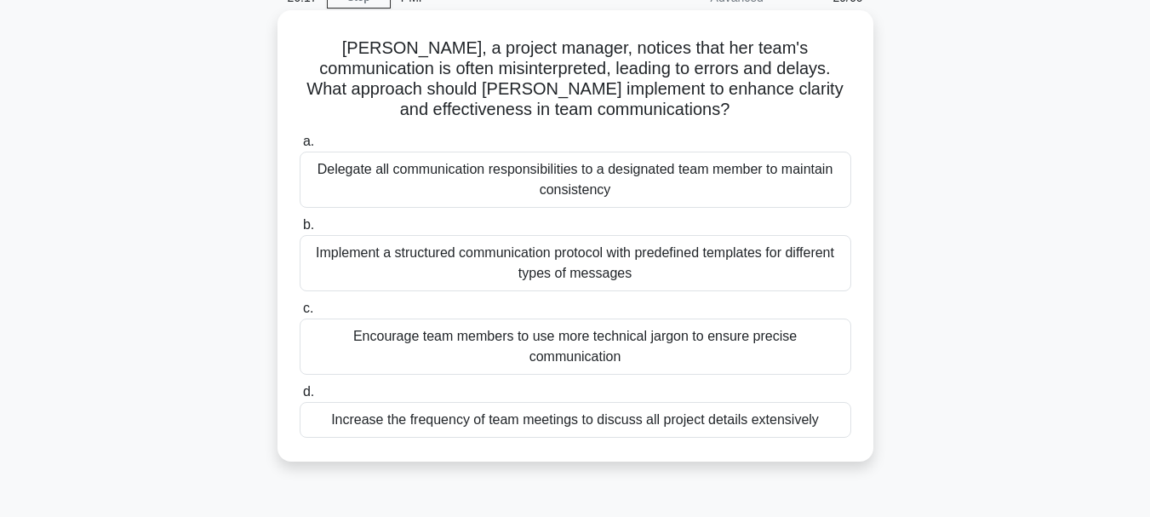
click at [562, 291] on div "Implement a structured communication protocol with predefined templates for dif…" at bounding box center [576, 263] width 552 height 56
click at [300, 231] on input "b. Implement a structured communication protocol with predefined templates for …" at bounding box center [300, 225] width 0 height 11
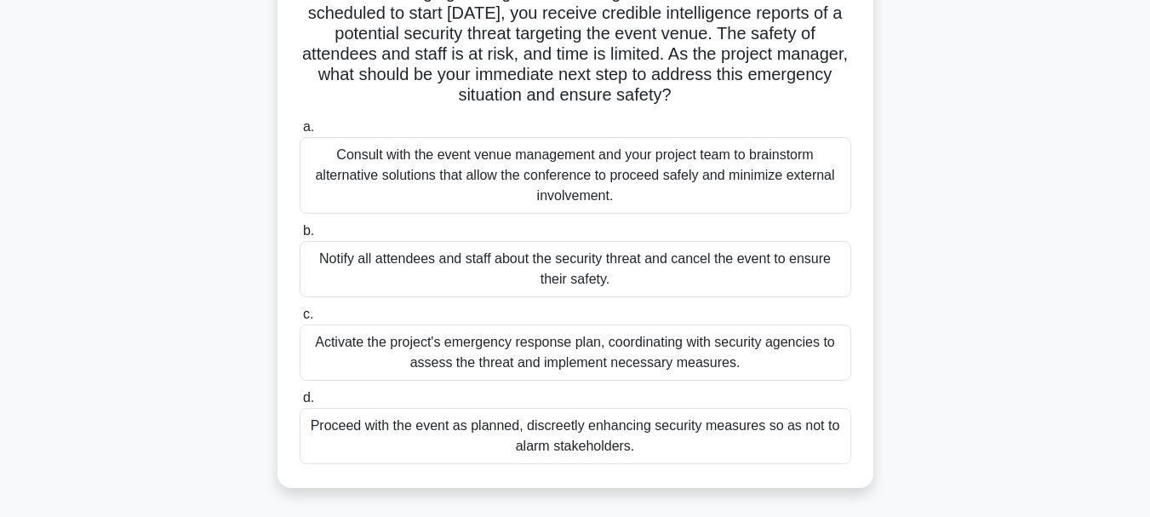
scroll to position [170, 0]
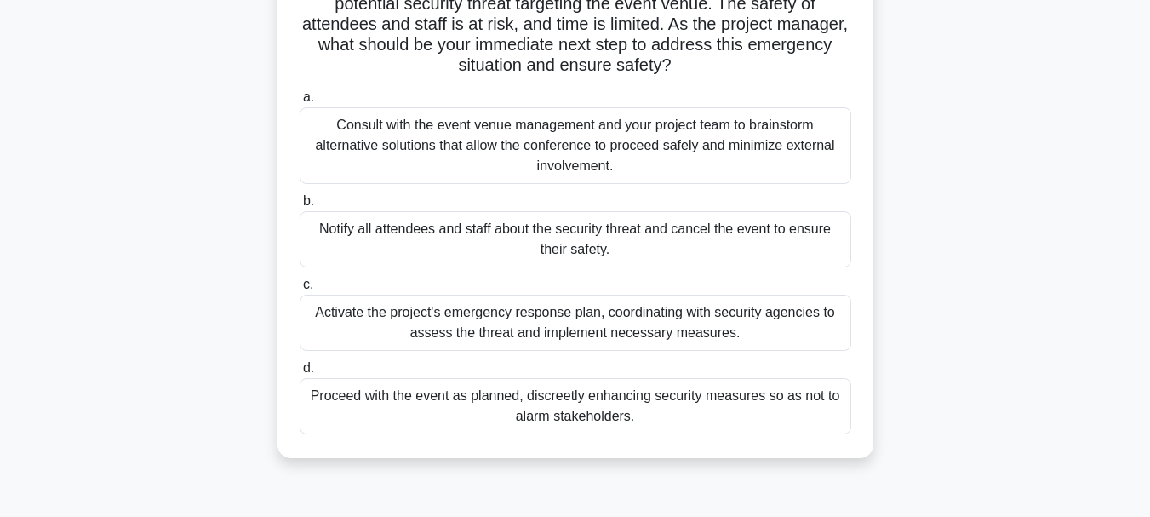
click at [586, 326] on div "Activate the project's emergency response plan, coordinating with security agen…" at bounding box center [576, 322] width 552 height 56
click at [300, 290] on input "c. Activate the project's emergency response plan, coordinating with security a…" at bounding box center [300, 284] width 0 height 11
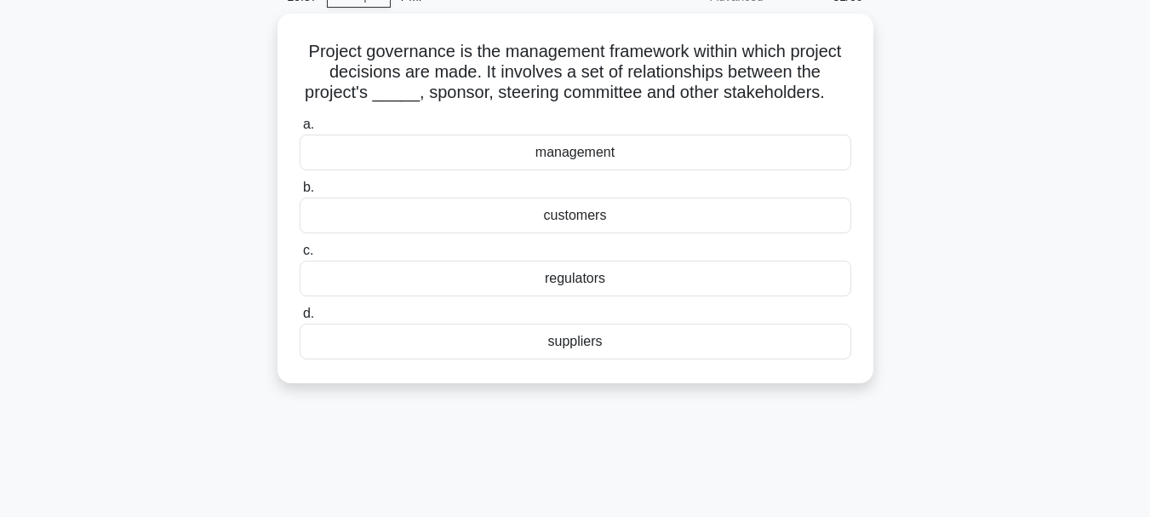
scroll to position [0, 0]
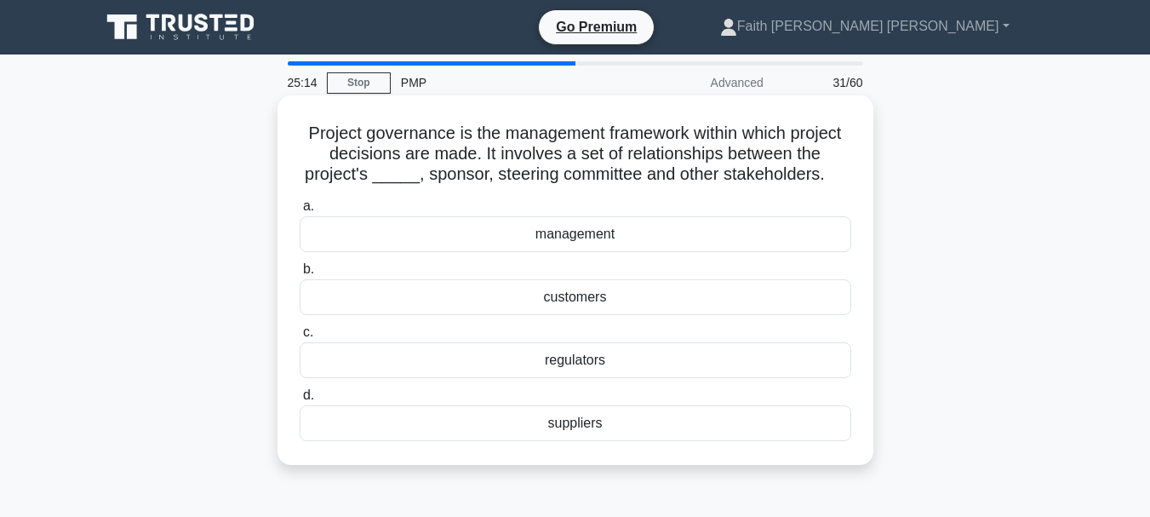
click at [560, 236] on div "management" at bounding box center [576, 234] width 552 height 36
click at [300, 212] on input "a. management" at bounding box center [300, 206] width 0 height 11
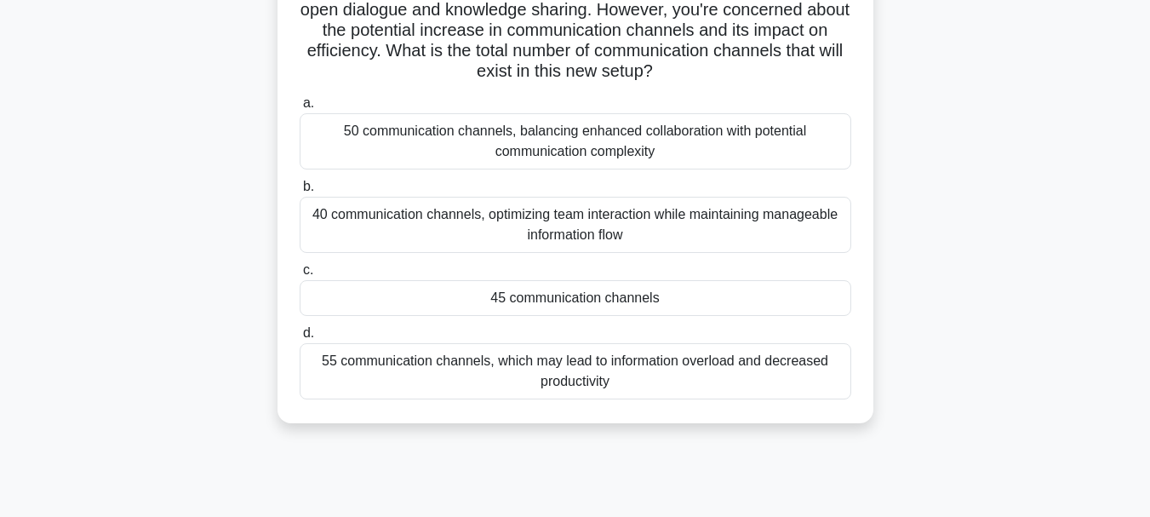
scroll to position [255, 0]
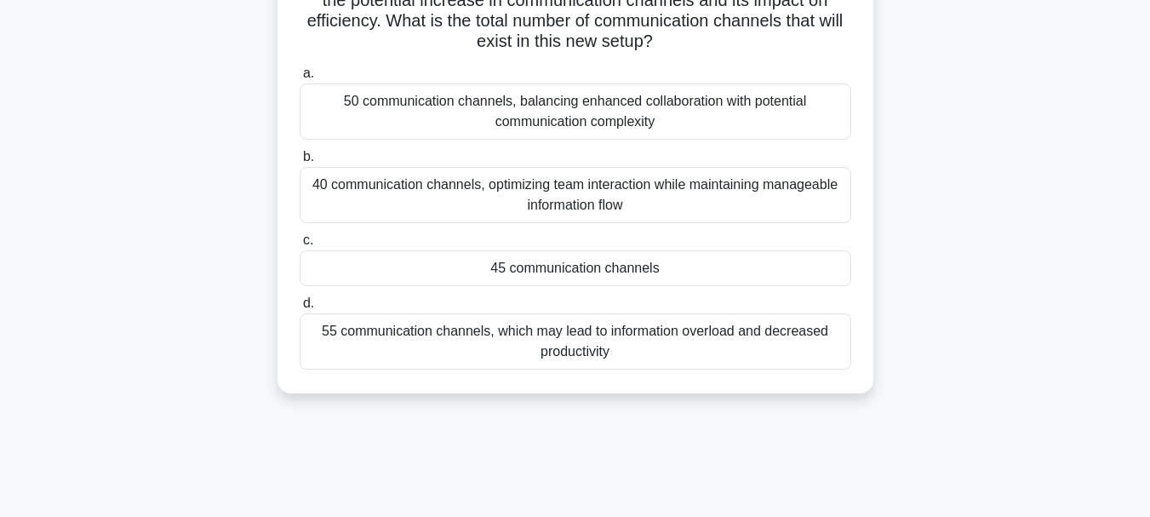
click at [596, 124] on div "50 communication channels, balancing enhanced collaboration with potential comm…" at bounding box center [576, 111] width 552 height 56
click at [300, 79] on input "a. 50 communication channels, balancing enhanced collaboration with potential c…" at bounding box center [300, 73] width 0 height 11
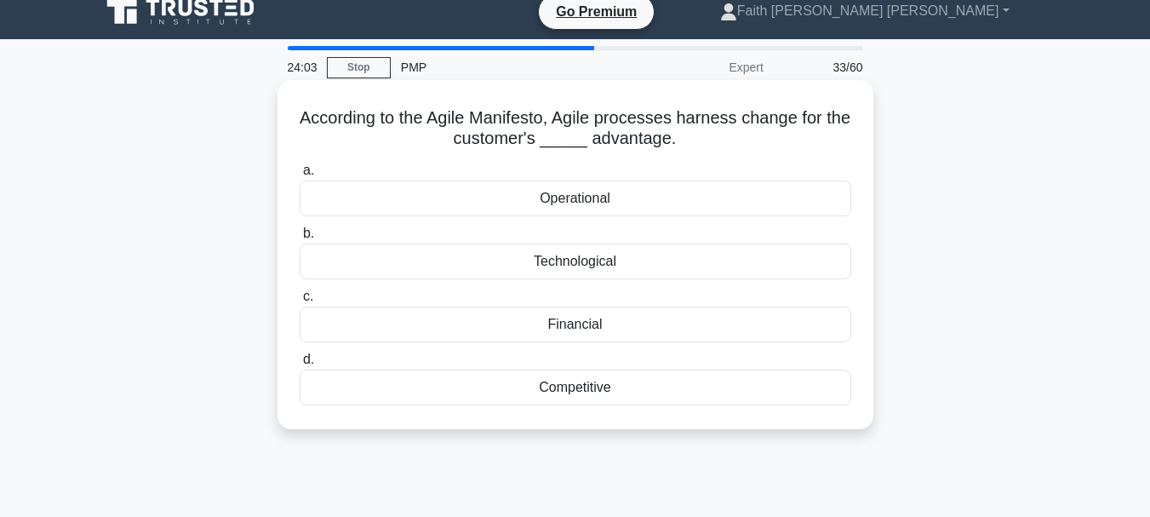
scroll to position [0, 0]
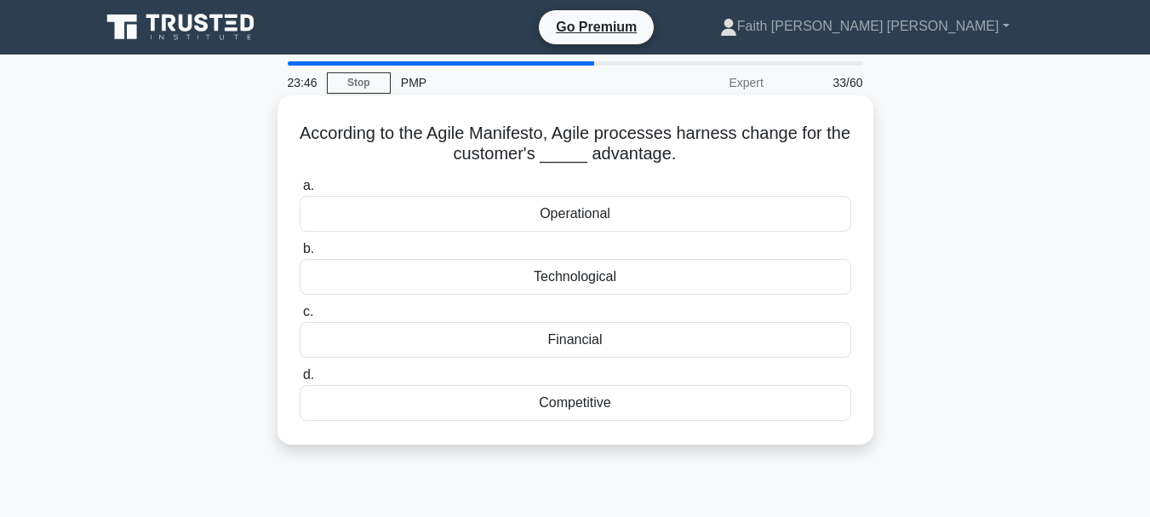
click at [600, 214] on div "Operational" at bounding box center [576, 214] width 552 height 36
click at [300, 192] on input "a. Operational" at bounding box center [300, 185] width 0 height 11
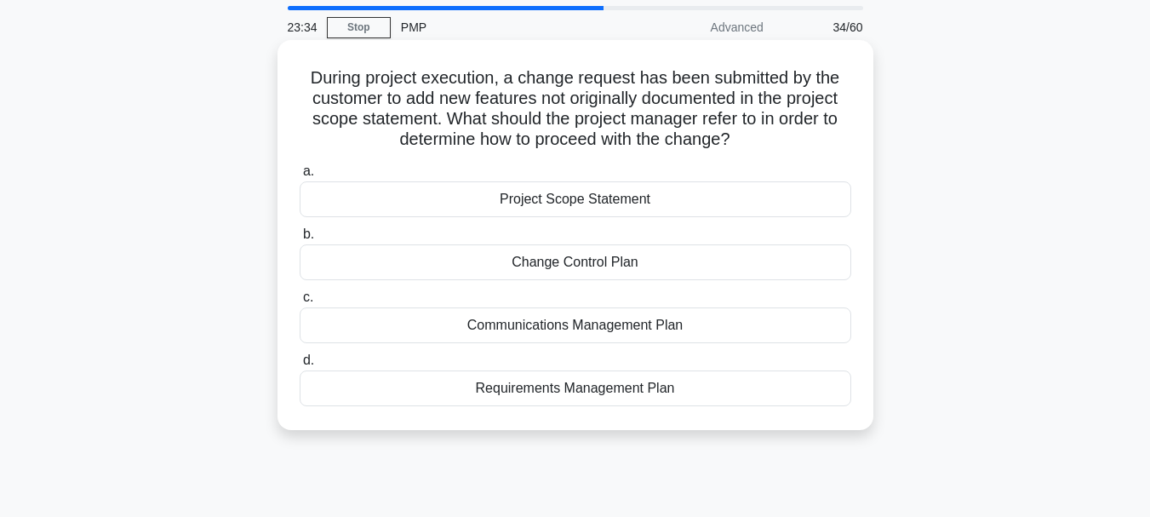
scroll to position [85, 0]
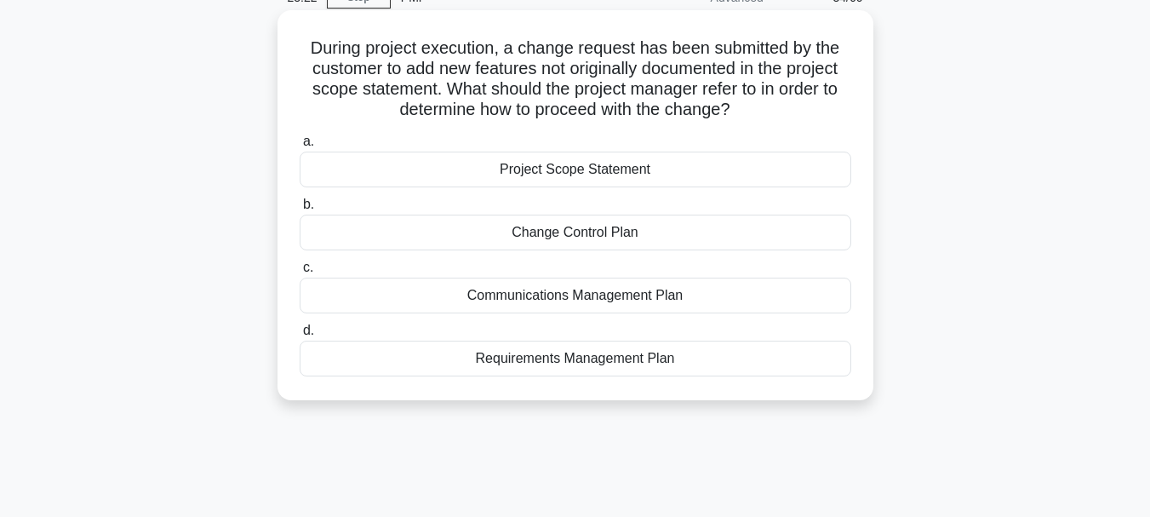
click at [546, 232] on div "Change Control Plan" at bounding box center [576, 232] width 552 height 36
click at [300, 210] on input "b. Change Control Plan" at bounding box center [300, 204] width 0 height 11
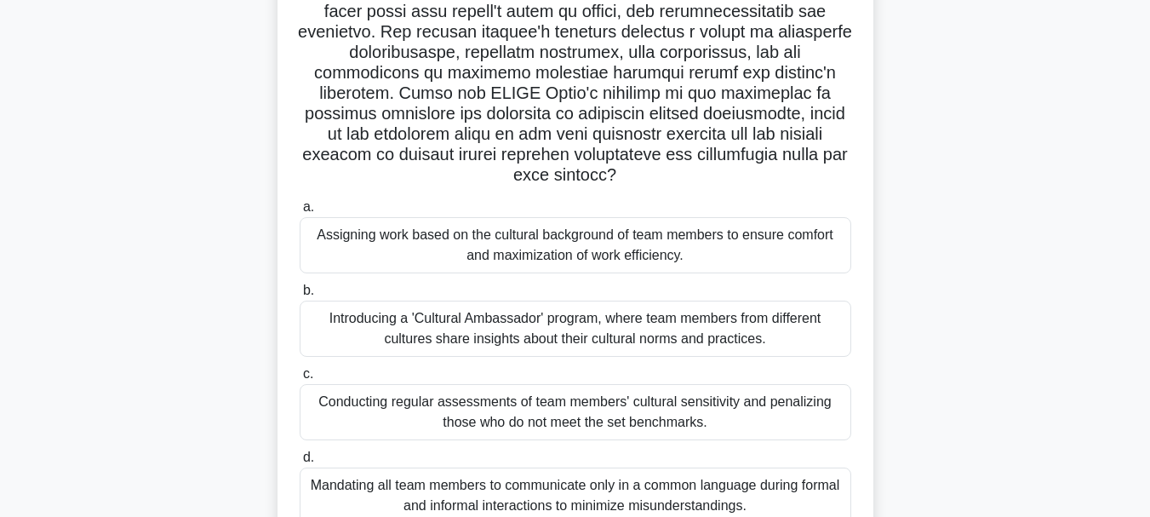
scroll to position [255, 0]
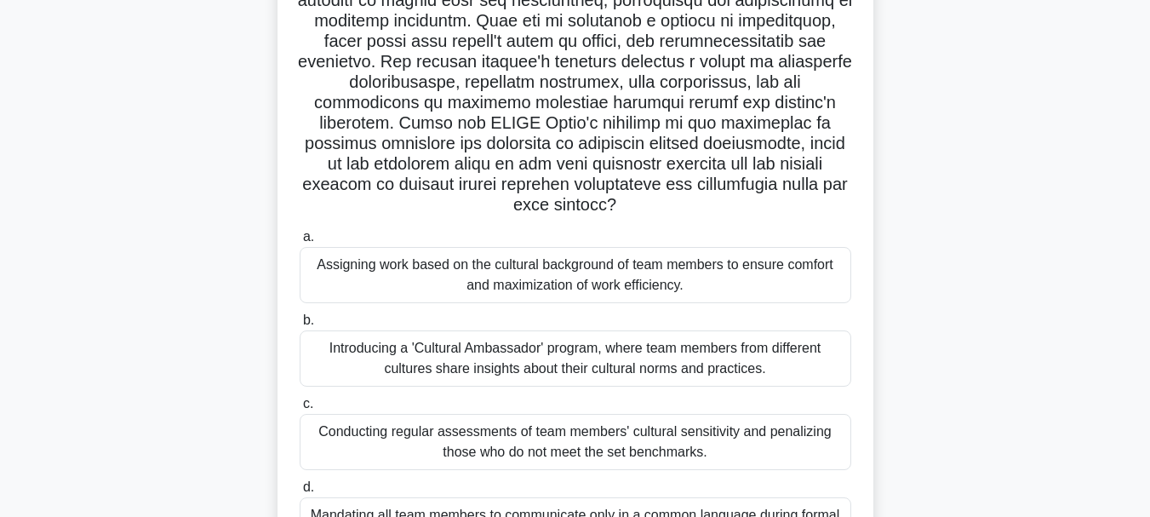
click at [500, 357] on div "Introducing a 'Cultural Ambassador' program, where team members from different …" at bounding box center [576, 358] width 552 height 56
click at [300, 326] on input "b. Introducing a 'Cultural Ambassador' program, where team members from differe…" at bounding box center [300, 320] width 0 height 11
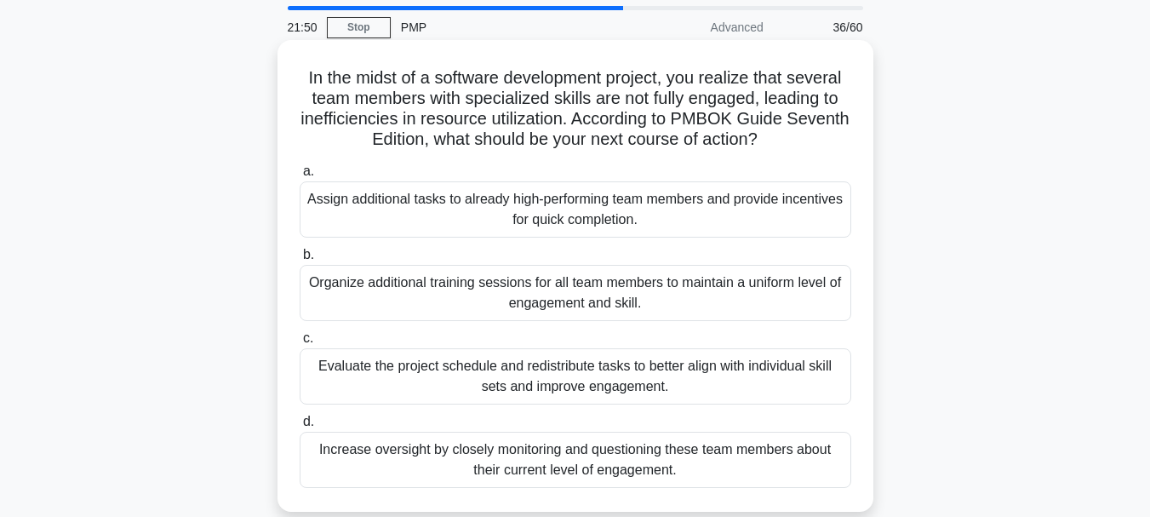
scroll to position [85, 0]
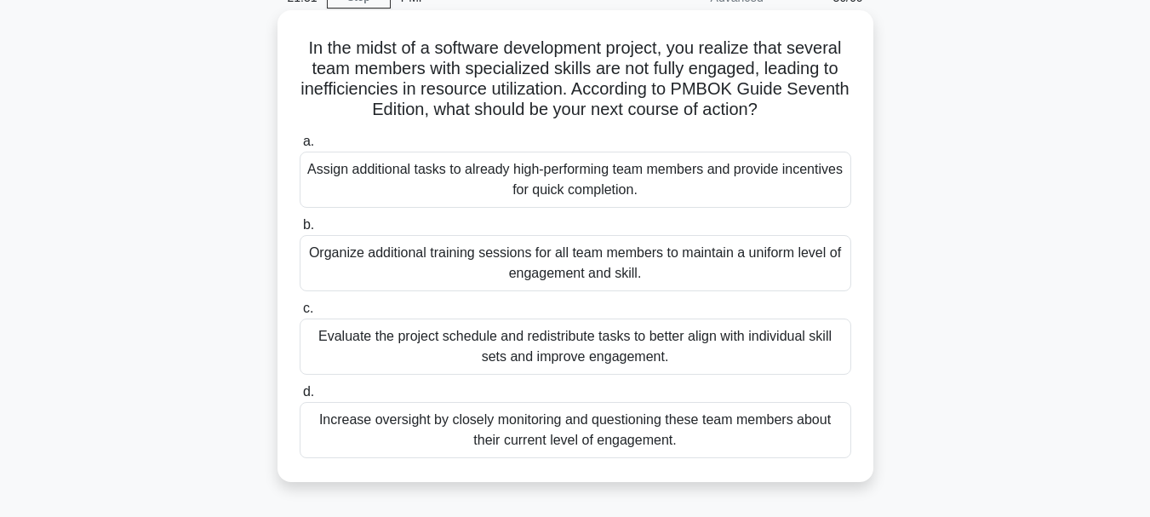
click at [655, 354] on div "Evaluate the project schedule and redistribute tasks to better align with indiv…" at bounding box center [576, 346] width 552 height 56
click at [300, 314] on input "c. Evaluate the project schedule and redistribute tasks to better align with in…" at bounding box center [300, 308] width 0 height 11
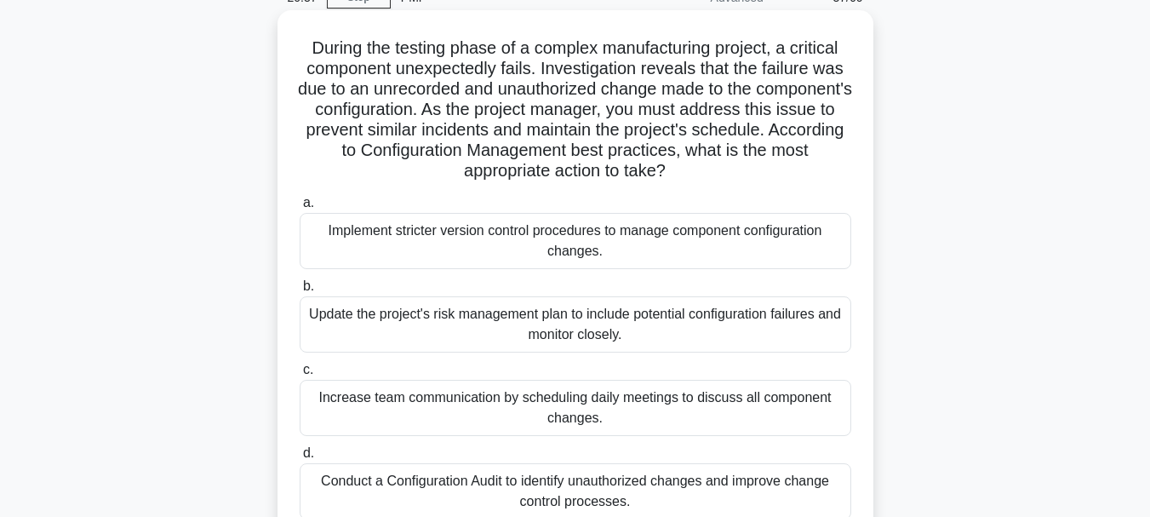
click at [596, 249] on div "Implement stricter version control procedures to manage component configuration…" at bounding box center [576, 241] width 552 height 56
click at [300, 209] on input "a. Implement stricter version control procedures to manage component configurat…" at bounding box center [300, 202] width 0 height 11
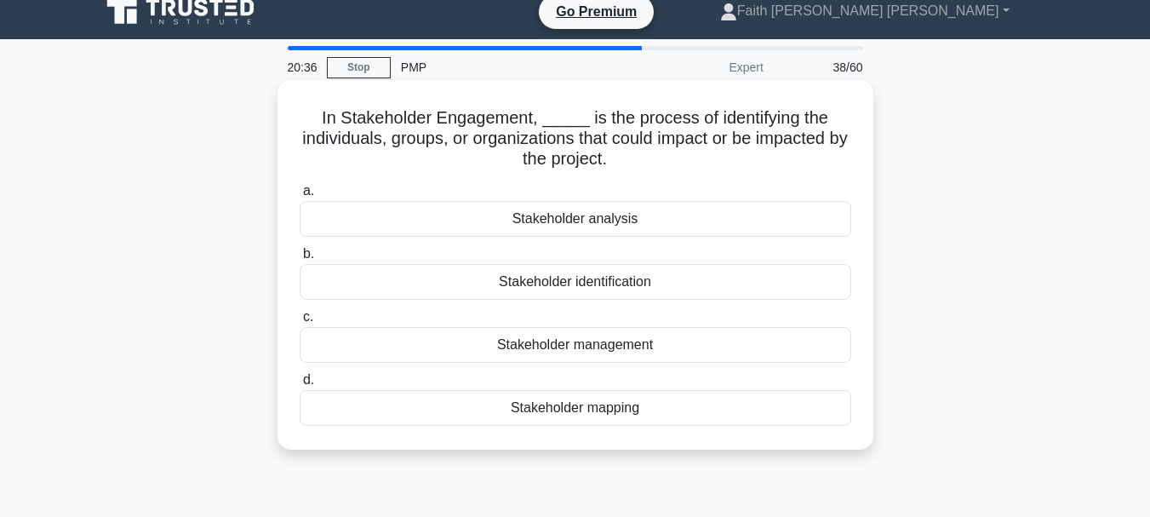
scroll to position [0, 0]
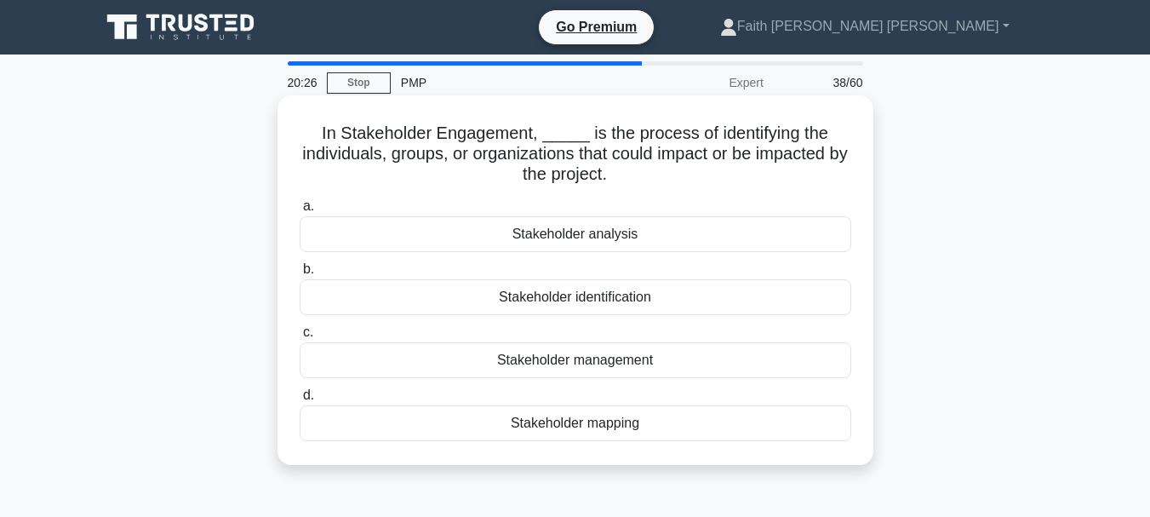
click at [601, 297] on div "Stakeholder identification" at bounding box center [576, 297] width 552 height 36
click at [300, 275] on input "b. Stakeholder identification" at bounding box center [300, 269] width 0 height 11
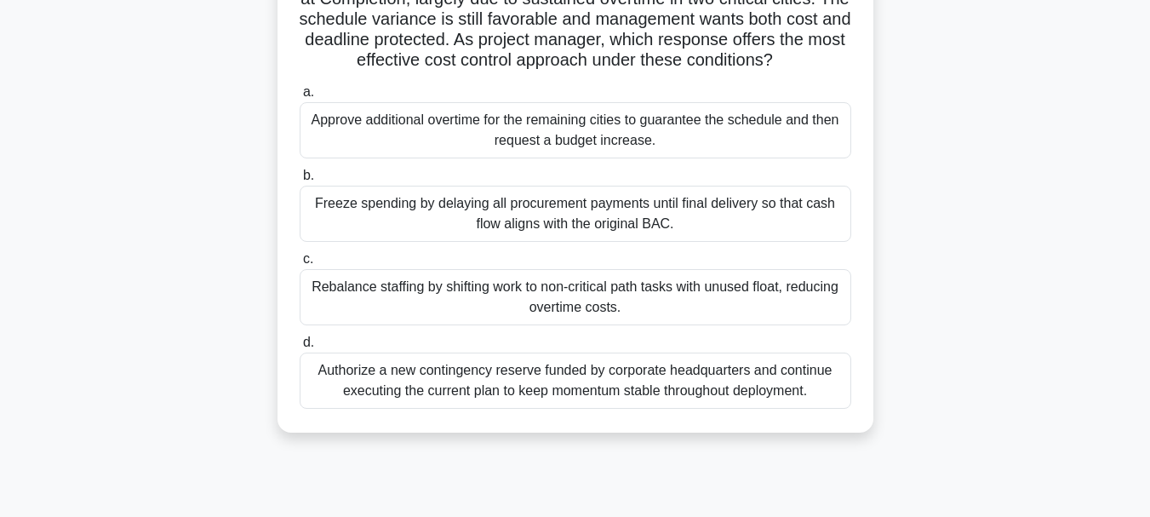
scroll to position [255, 0]
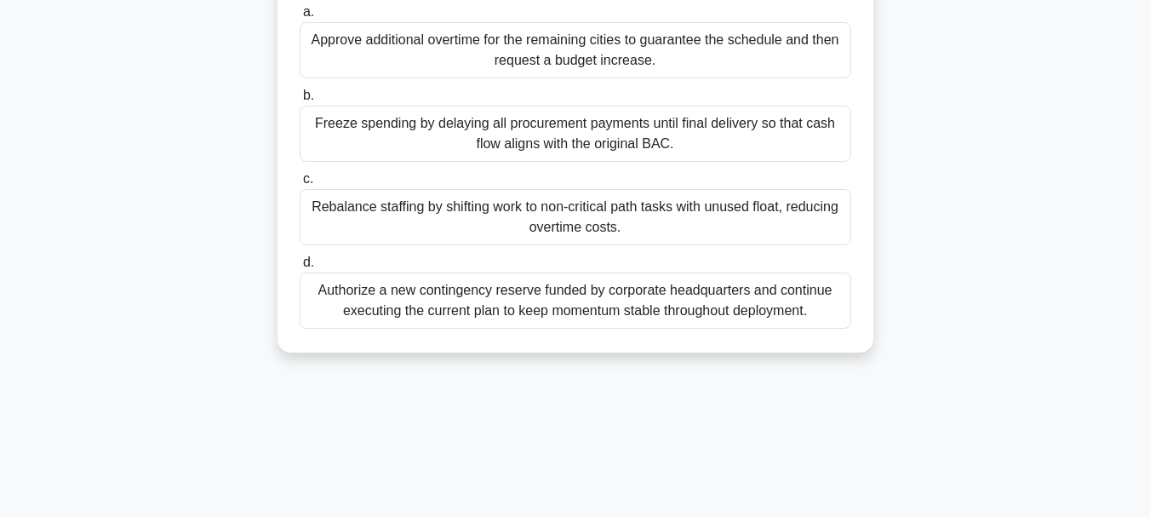
click at [512, 234] on div "Rebalance staffing by shifting work to non-critical path tasks with unused floa…" at bounding box center [576, 217] width 552 height 56
click at [300, 185] on input "c. Rebalance staffing by shifting work to non-critical path tasks with unused f…" at bounding box center [300, 179] width 0 height 11
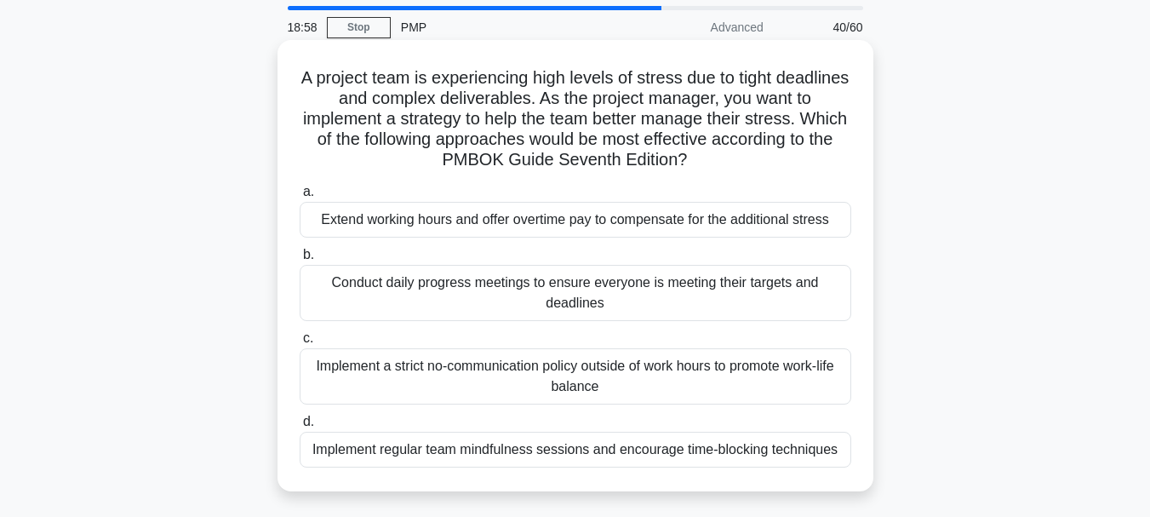
scroll to position [85, 0]
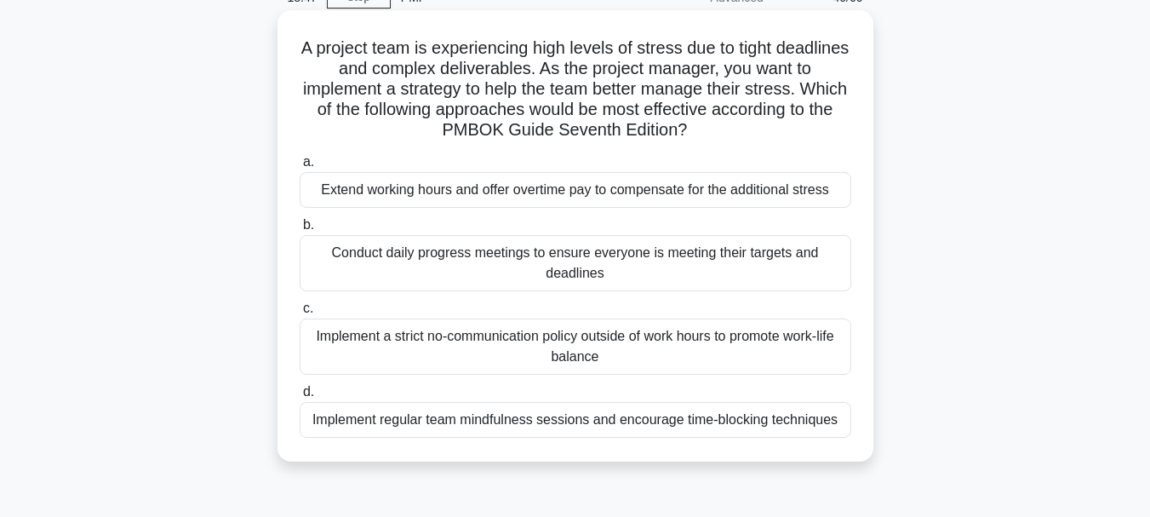
click at [579, 420] on div "Implement regular team mindfulness sessions and encourage time-blocking techniq…" at bounding box center [576, 420] width 552 height 36
click at [300, 397] on input "d. Implement regular team mindfulness sessions and encourage time-blocking tech…" at bounding box center [300, 391] width 0 height 11
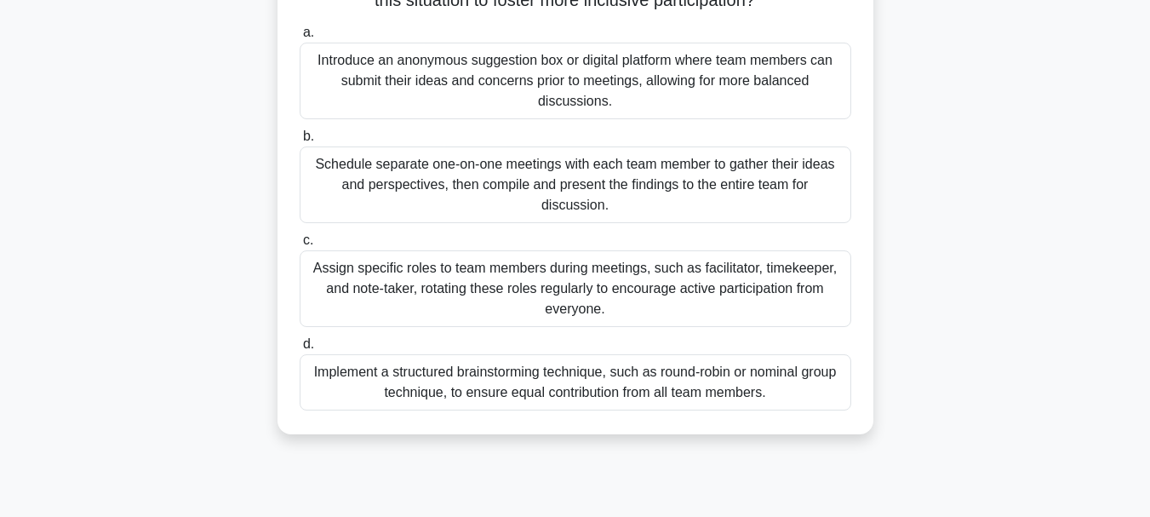
scroll to position [170, 0]
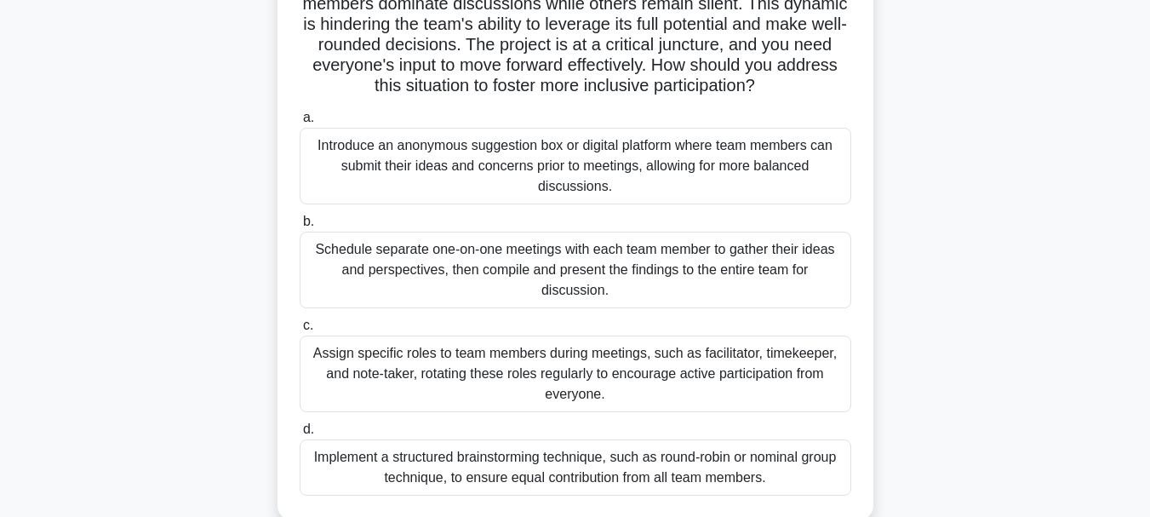
click at [552, 468] on div "Implement a structured brainstorming technique, such as round-robin or nominal …" at bounding box center [576, 467] width 552 height 56
click at [670, 482] on div "Implement a structured brainstorming technique, such as round-robin or nominal …" at bounding box center [576, 467] width 552 height 56
click at [300, 435] on input "d. Implement a structured brainstorming technique, such as round-robin or nomin…" at bounding box center [300, 429] width 0 height 11
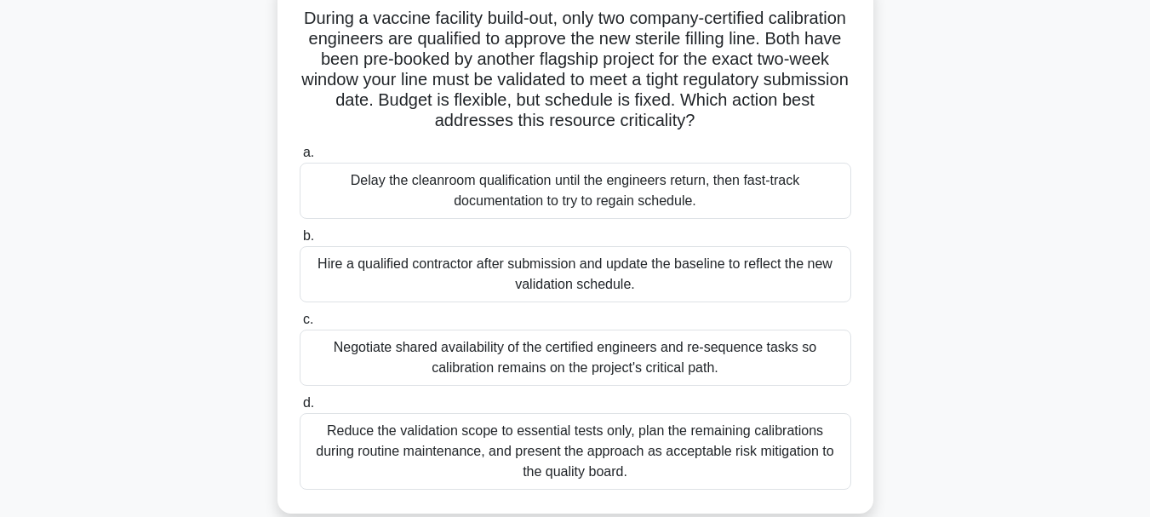
scroll to position [85, 0]
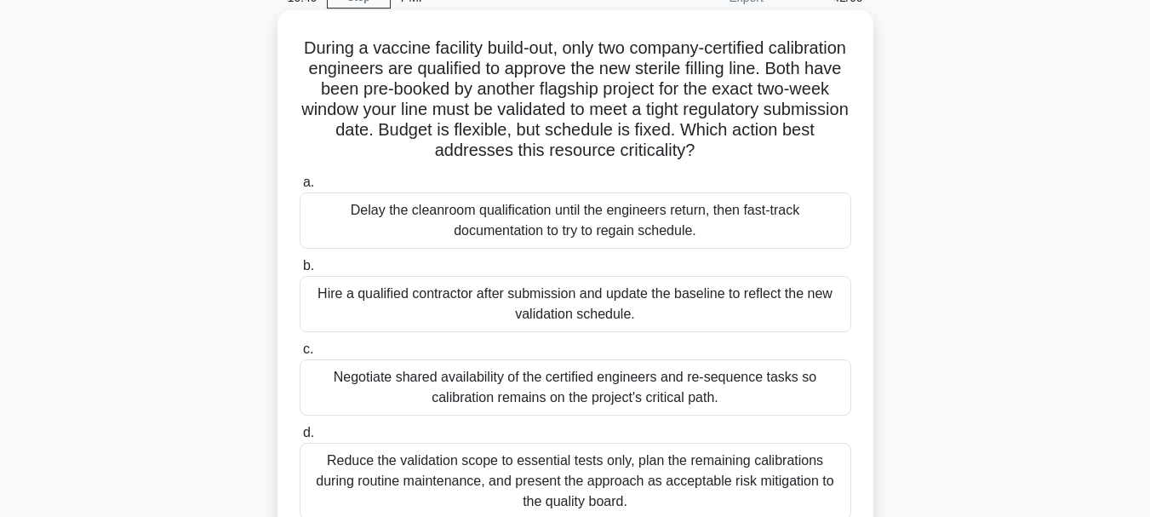
click at [469, 388] on div "Negotiate shared availability of the certified engineers and re-sequence tasks …" at bounding box center [576, 387] width 552 height 56
click at [300, 355] on input "c. Negotiate shared availability of the certified engineers and re-sequence tas…" at bounding box center [300, 349] width 0 height 11
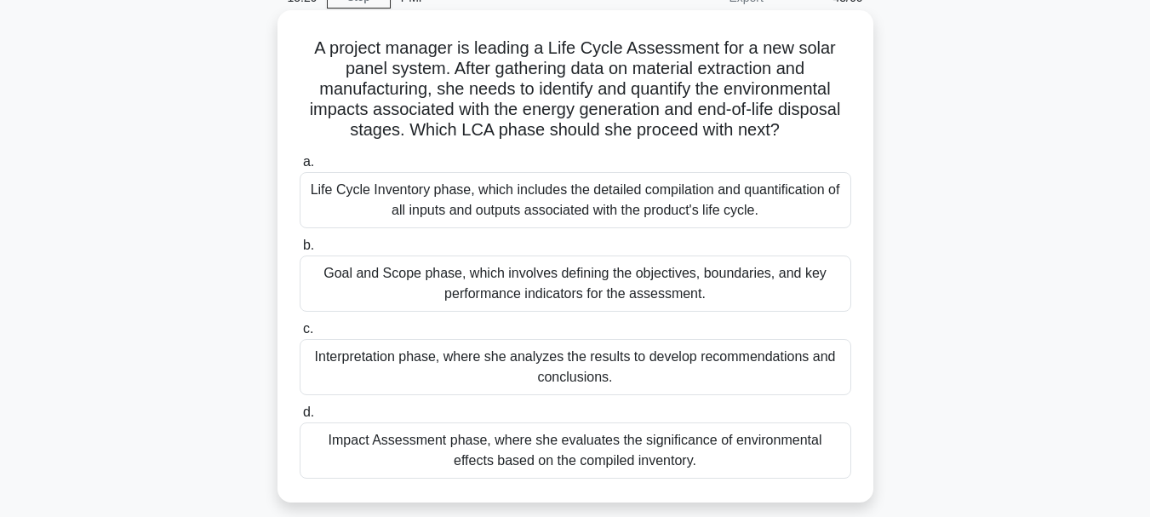
click at [559, 450] on div "Impact Assessment phase, where she evaluates the significance of environmental …" at bounding box center [576, 450] width 552 height 56
click at [300, 418] on input "d. Impact Assessment phase, where she evaluates the significance of environment…" at bounding box center [300, 412] width 0 height 11
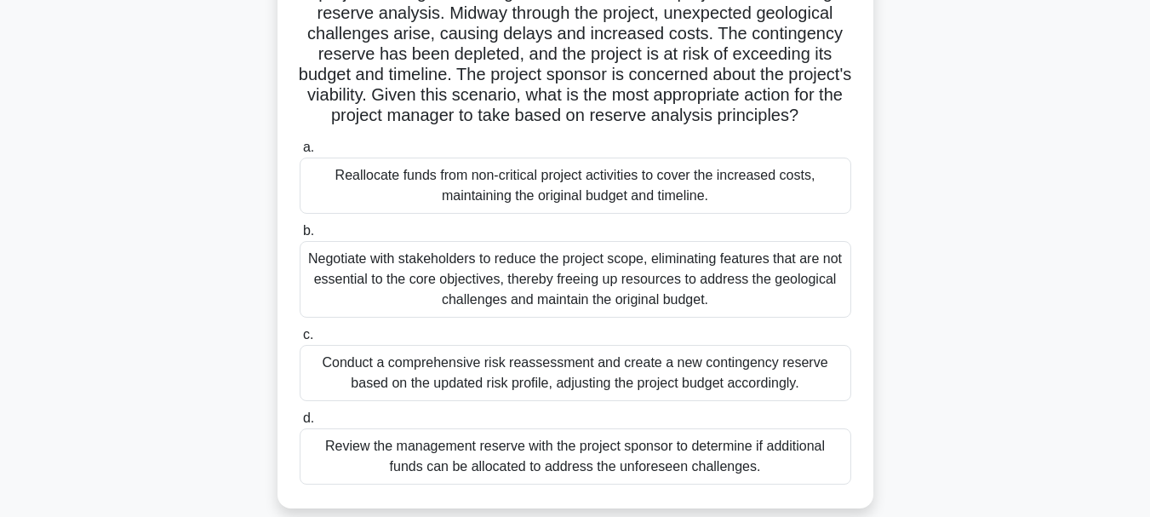
scroll to position [170, 0]
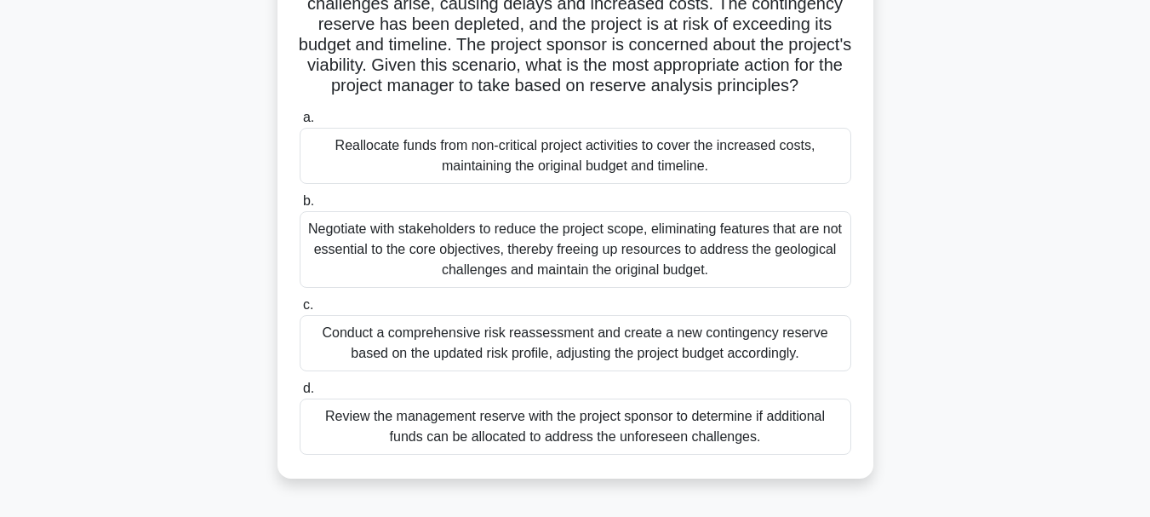
click at [486, 450] on div "Review the management reserve with the project sponsor to determine if addition…" at bounding box center [576, 426] width 552 height 56
click at [300, 394] on input "d. Review the management reserve with the project sponsor to determine if addit…" at bounding box center [300, 388] width 0 height 11
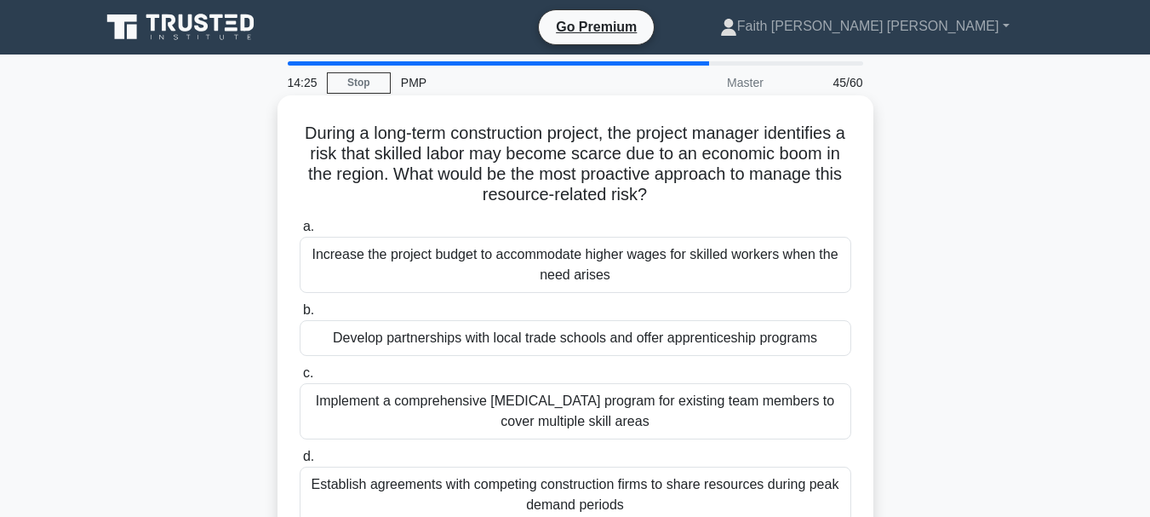
scroll to position [85, 0]
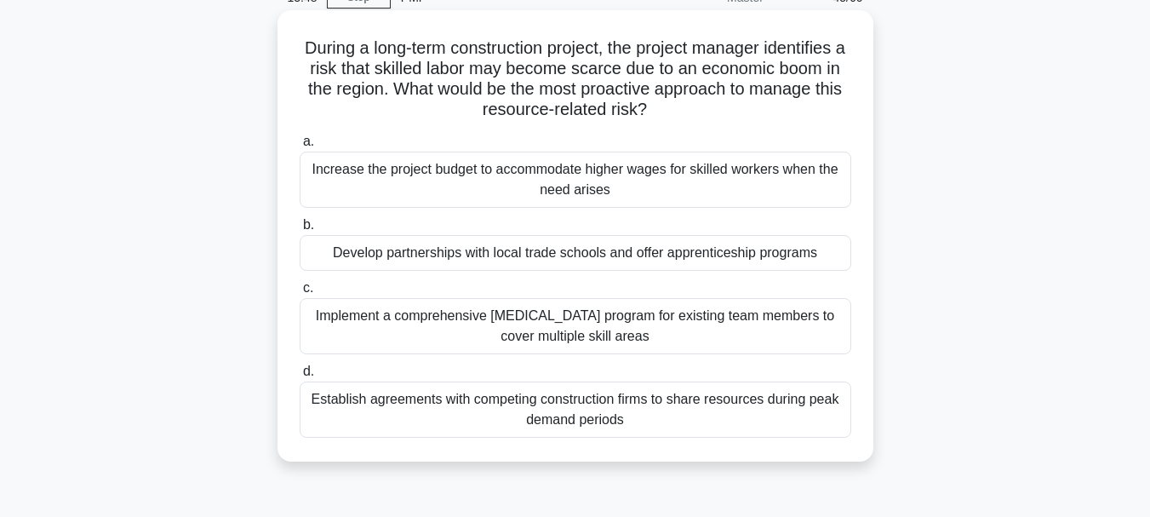
click at [586, 183] on div "Increase the project budget to accommodate higher wages for skilled workers whe…" at bounding box center [576, 179] width 552 height 56
click at [300, 147] on input "a. Increase the project budget to accommodate higher wages for skilled workers …" at bounding box center [300, 141] width 0 height 11
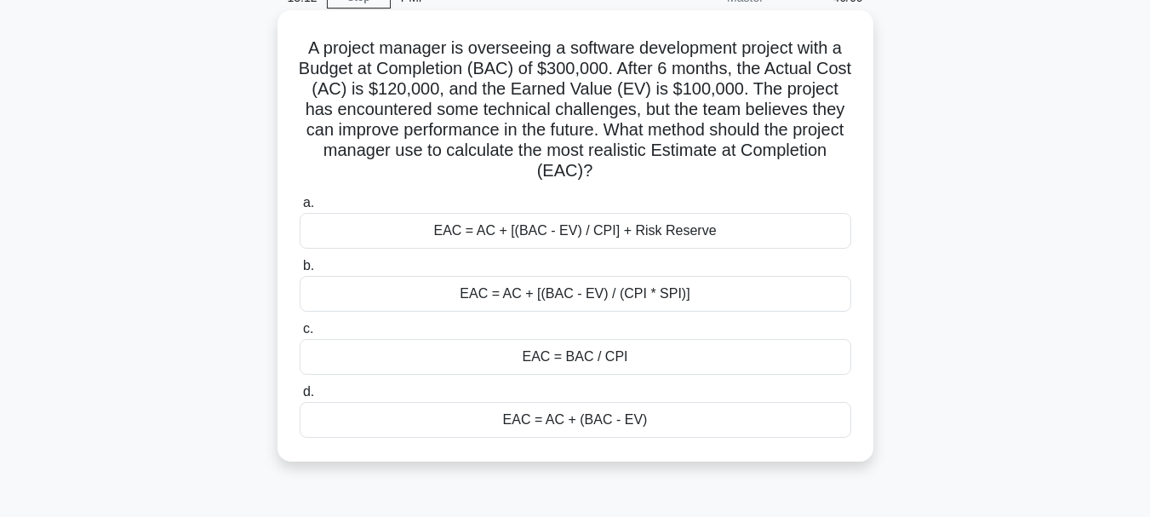
click at [634, 363] on div "EAC = BAC / CPI" at bounding box center [576, 357] width 552 height 36
click at [300, 334] on input "c. EAC = BAC / CPI" at bounding box center [300, 328] width 0 height 11
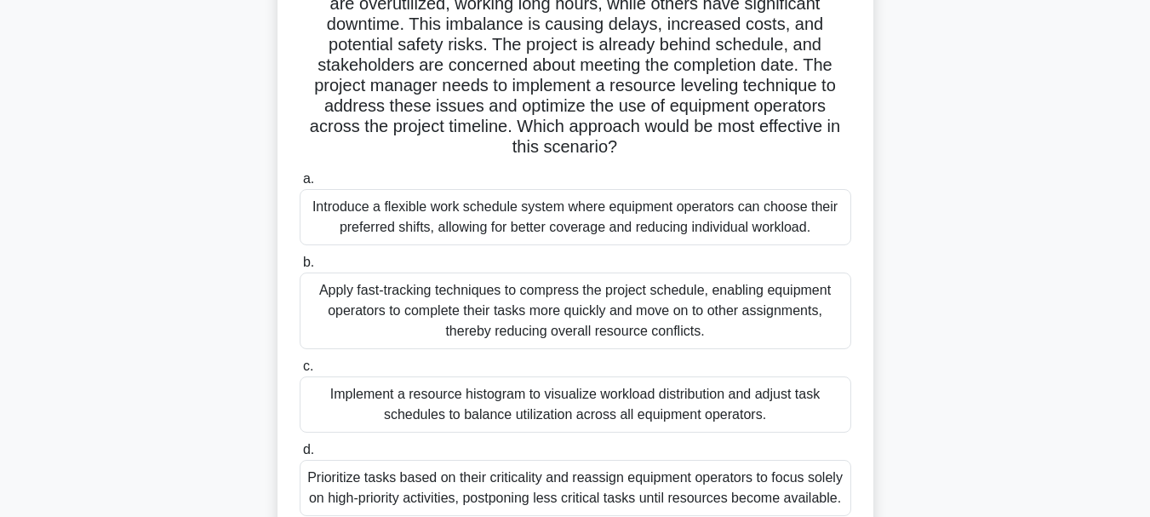
scroll to position [255, 0]
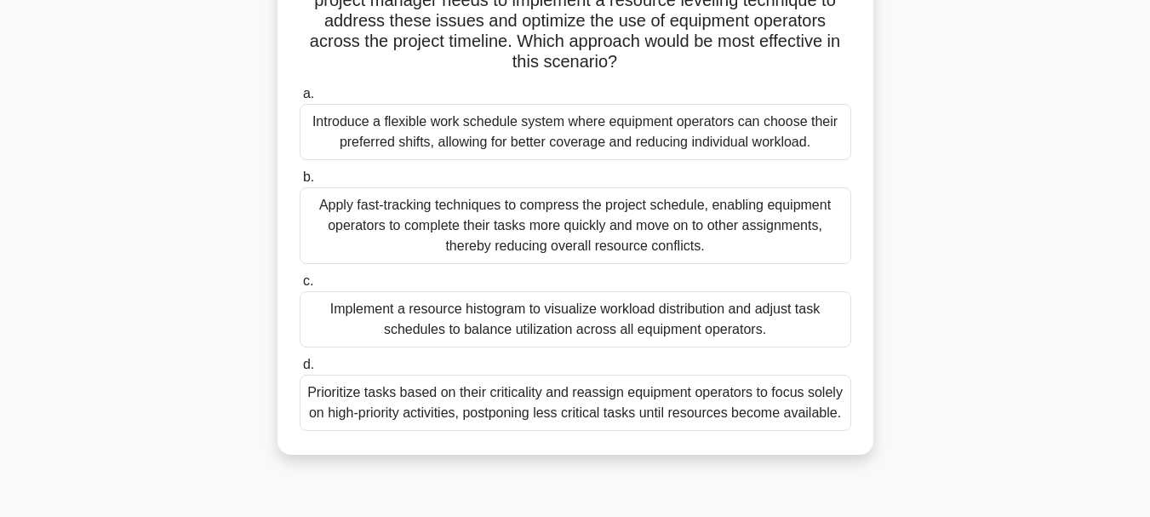
click at [529, 323] on div "Implement a resource histogram to visualize workload distribution and adjust ta…" at bounding box center [576, 319] width 552 height 56
click at [300, 287] on input "c. Implement a resource histogram to visualize workload distribution and adjust…" at bounding box center [300, 281] width 0 height 11
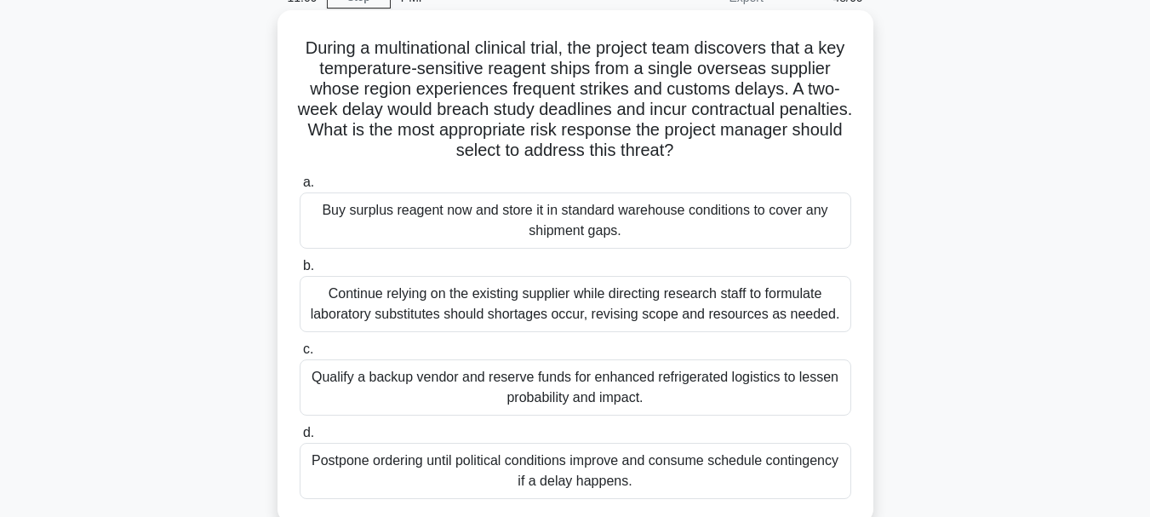
scroll to position [170, 0]
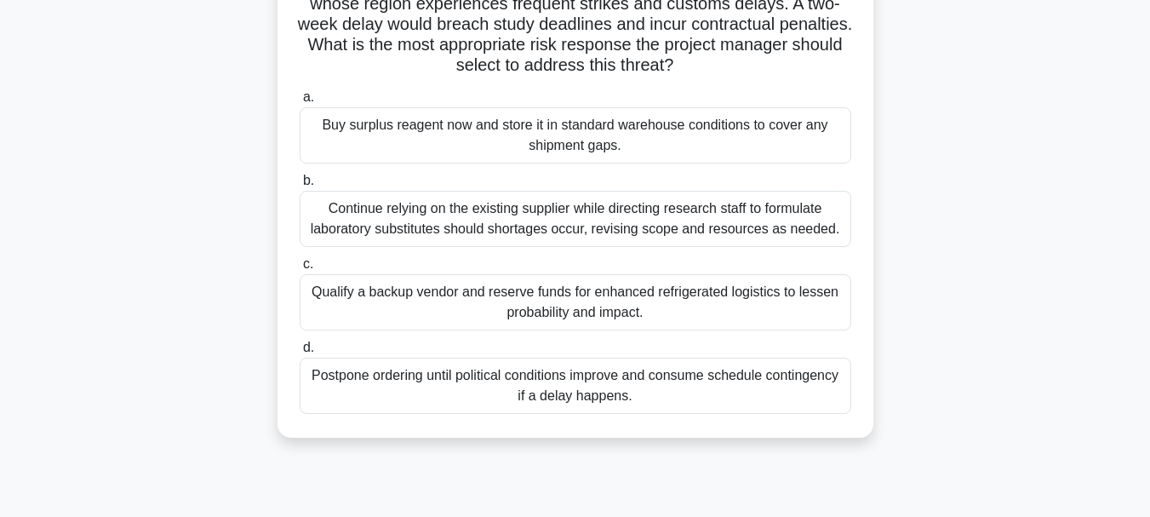
click at [506, 306] on div "Qualify a backup vendor and reserve funds for enhanced refrigerated logistics t…" at bounding box center [576, 302] width 552 height 56
click at [300, 270] on input "c. Qualify a backup vendor and reserve funds for enhanced refrigerated logistic…" at bounding box center [300, 264] width 0 height 11
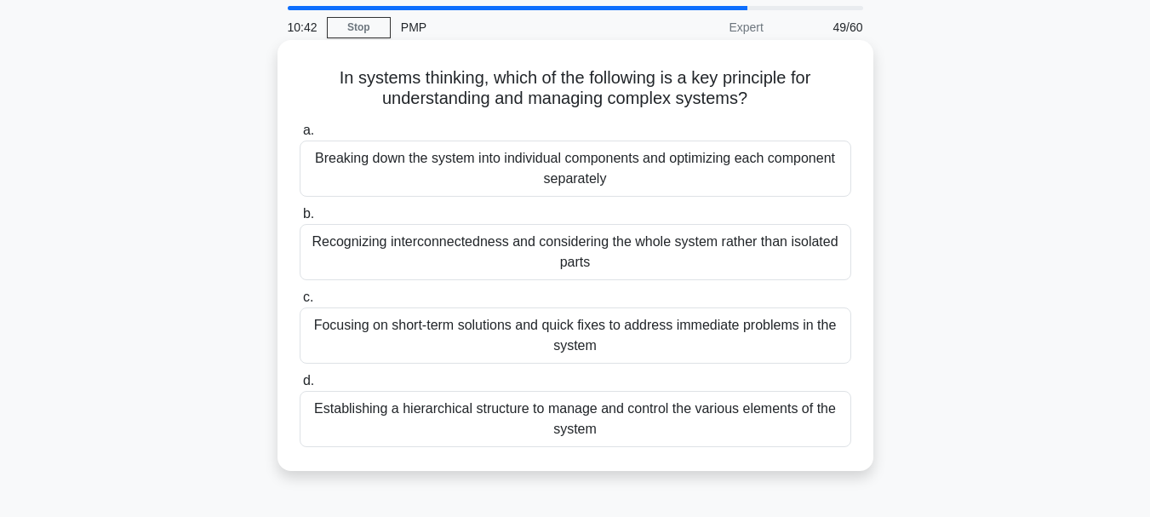
scroll to position [85, 0]
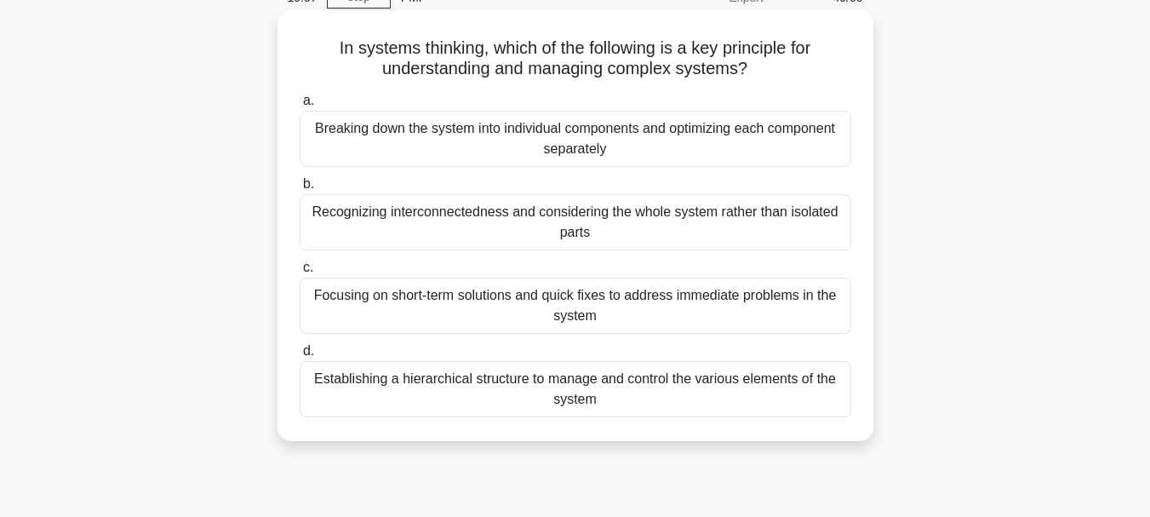
click at [562, 396] on div "Establishing a hierarchical structure to manage and control the various element…" at bounding box center [576, 389] width 552 height 56
click at [300, 357] on input "d. Establishing a hierarchical structure to manage and control the various elem…" at bounding box center [300, 351] width 0 height 11
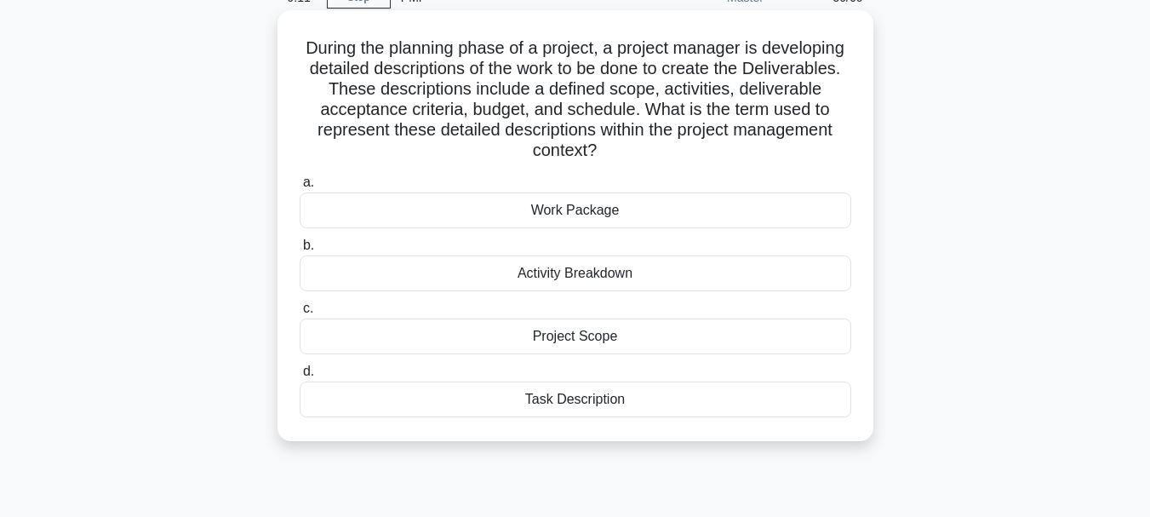
click at [583, 200] on div "Work Package" at bounding box center [576, 210] width 552 height 36
click at [300, 188] on input "a. Work Package" at bounding box center [300, 182] width 0 height 11
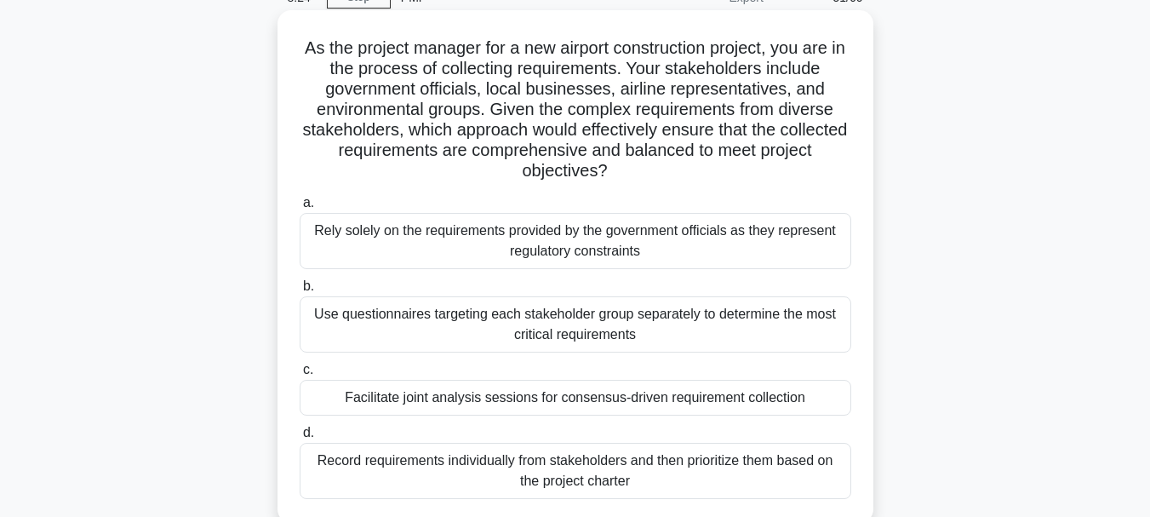
click at [588, 401] on div "Facilitate joint analysis sessions for consensus-driven requirement collection" at bounding box center [576, 398] width 552 height 36
click at [300, 375] on input "c. Facilitate joint analysis sessions for consensus-driven requirement collecti…" at bounding box center [300, 369] width 0 height 11
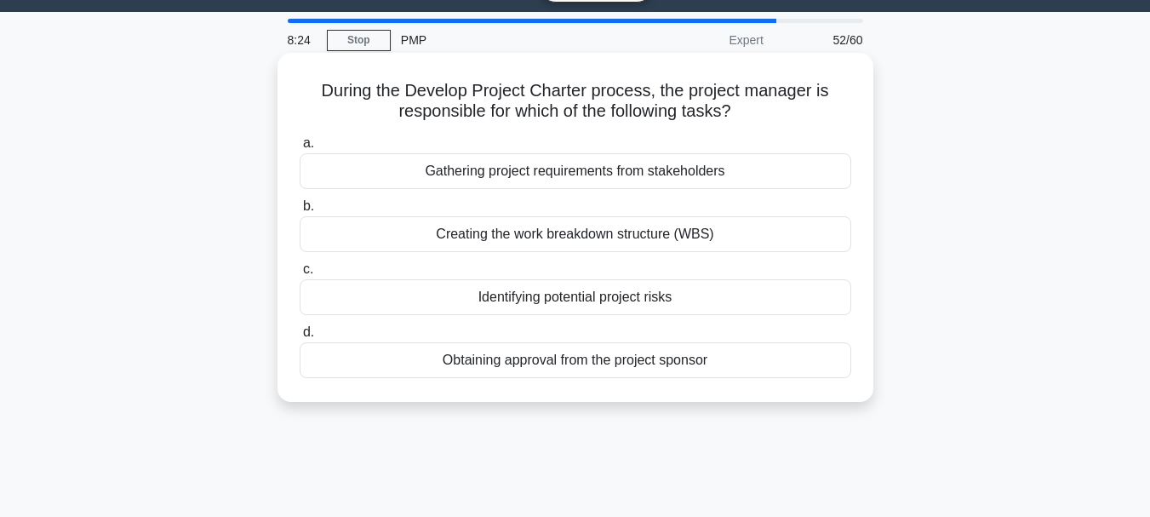
scroll to position [0, 0]
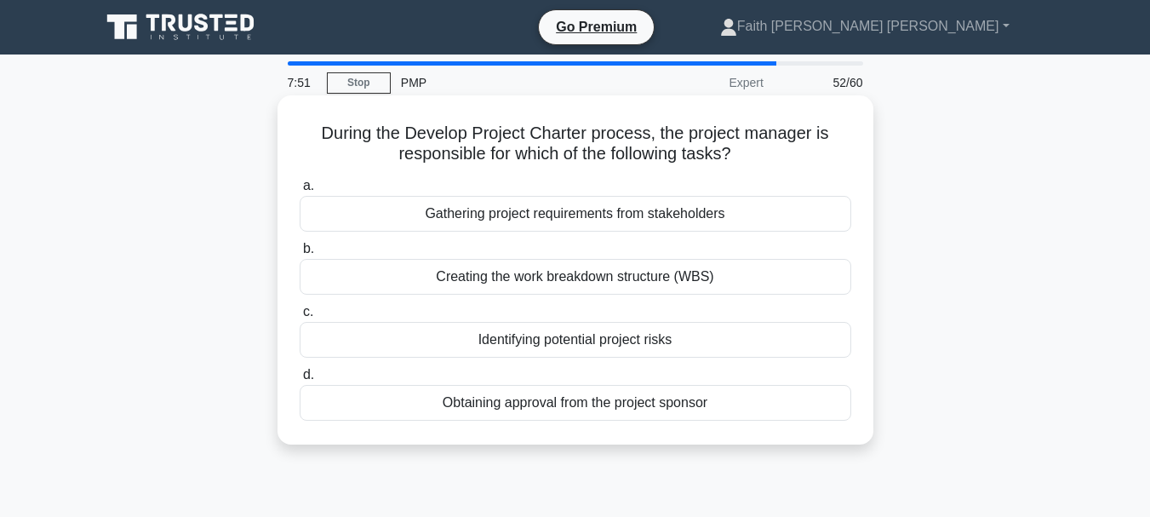
click at [582, 219] on div "Gathering project requirements from stakeholders" at bounding box center [576, 214] width 552 height 36
click at [300, 192] on input "a. Gathering project requirements from stakeholders" at bounding box center [300, 185] width 0 height 11
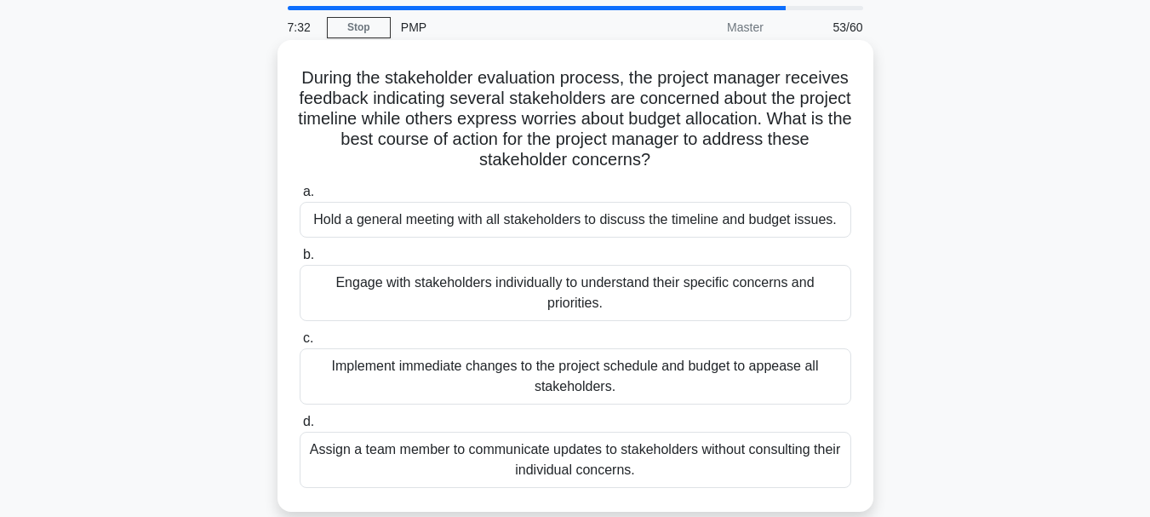
scroll to position [85, 0]
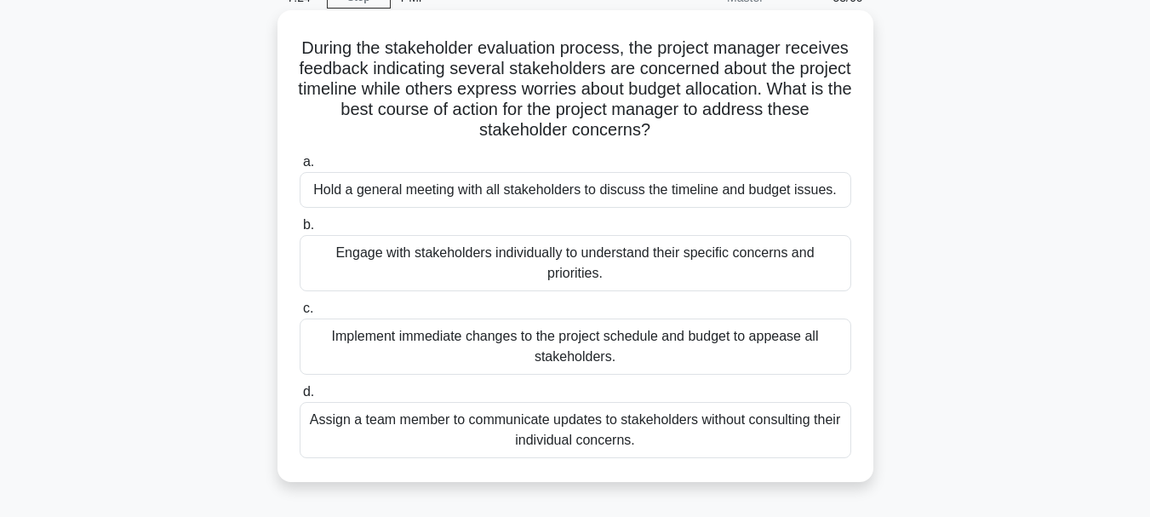
click at [523, 260] on div "Engage with stakeholders individually to understand their specific concerns and…" at bounding box center [576, 263] width 552 height 56
click at [300, 231] on input "b. Engage with stakeholders individually to understand their specific concerns …" at bounding box center [300, 225] width 0 height 11
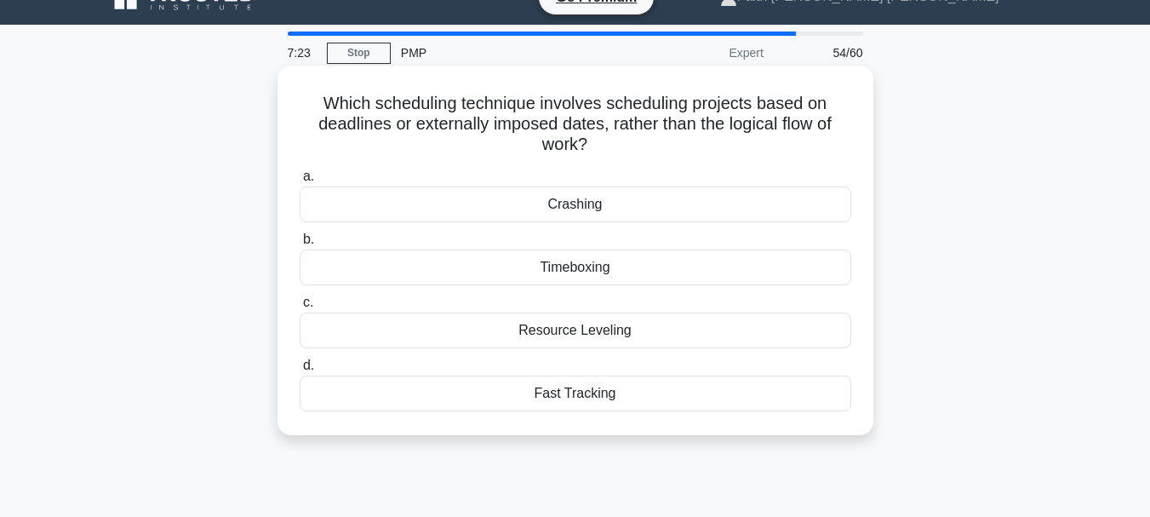
scroll to position [0, 0]
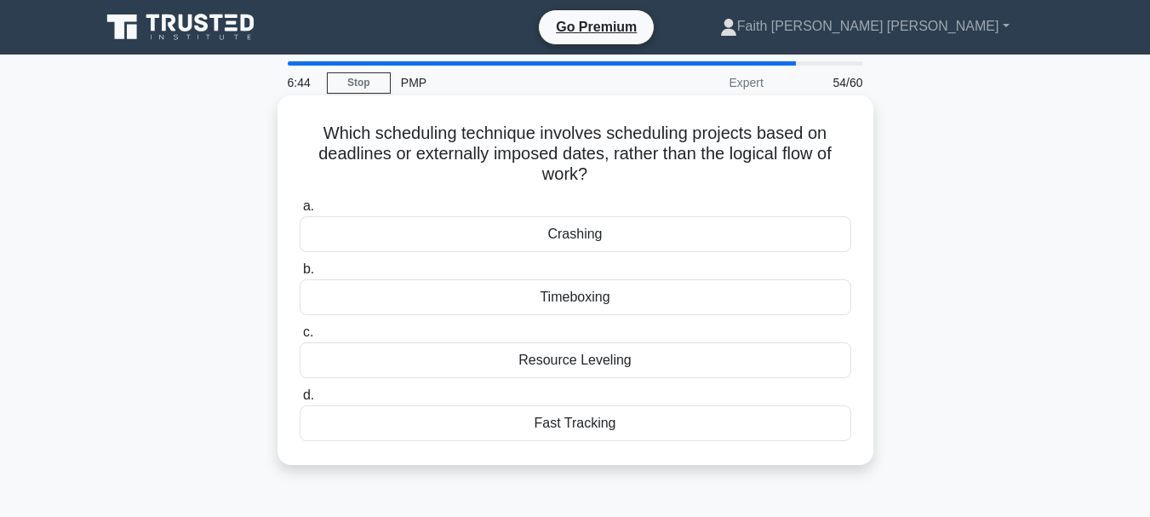
click at [595, 302] on div "Timeboxing" at bounding box center [576, 297] width 552 height 36
click at [300, 275] on input "b. Timeboxing" at bounding box center [300, 269] width 0 height 11
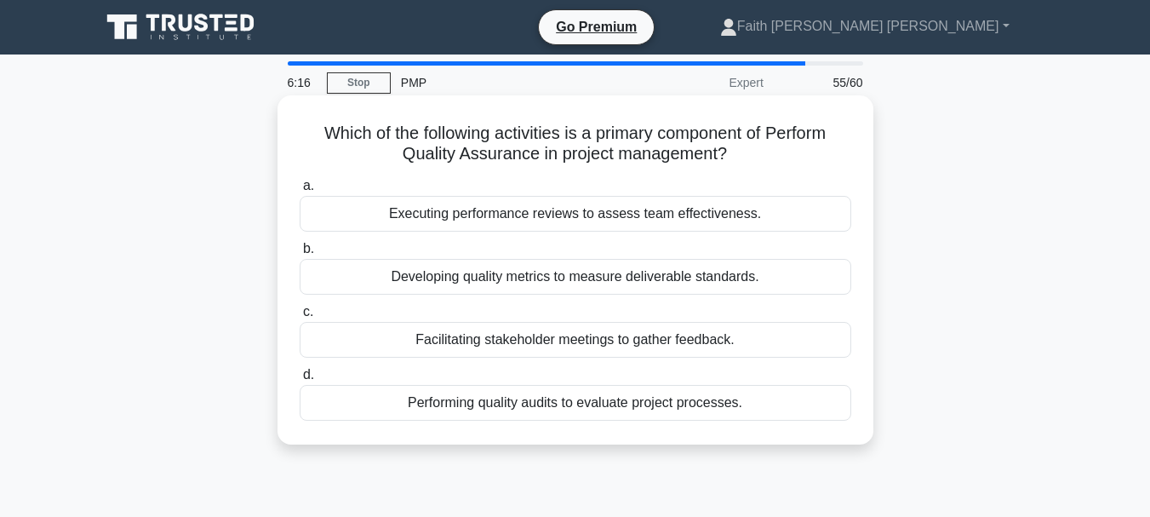
click at [532, 401] on div "Performing quality audits to evaluate project processes." at bounding box center [576, 403] width 552 height 36
click at [300, 380] on input "d. Performing quality audits to evaluate project processes." at bounding box center [300, 374] width 0 height 11
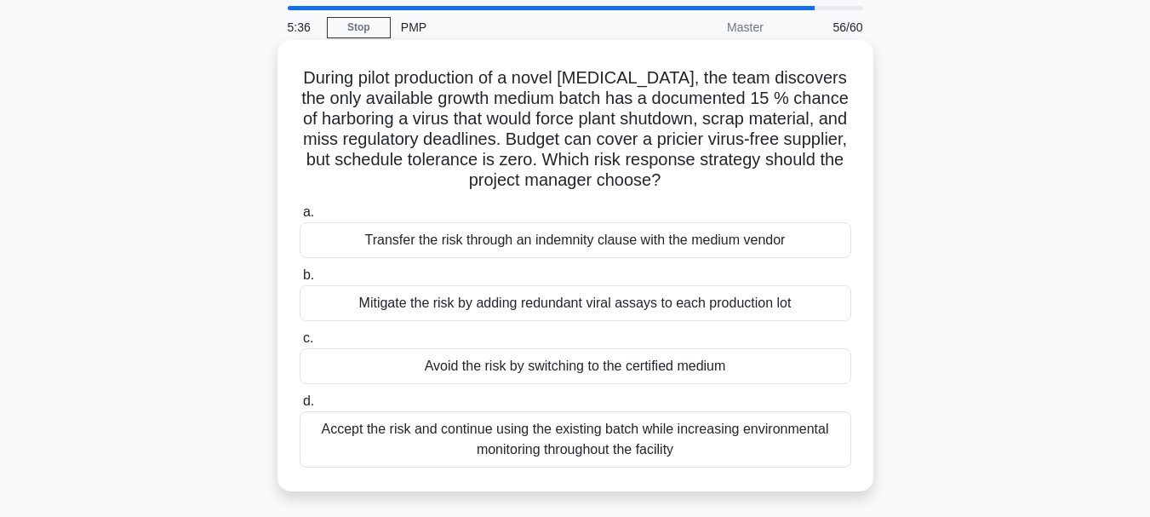
scroll to position [85, 0]
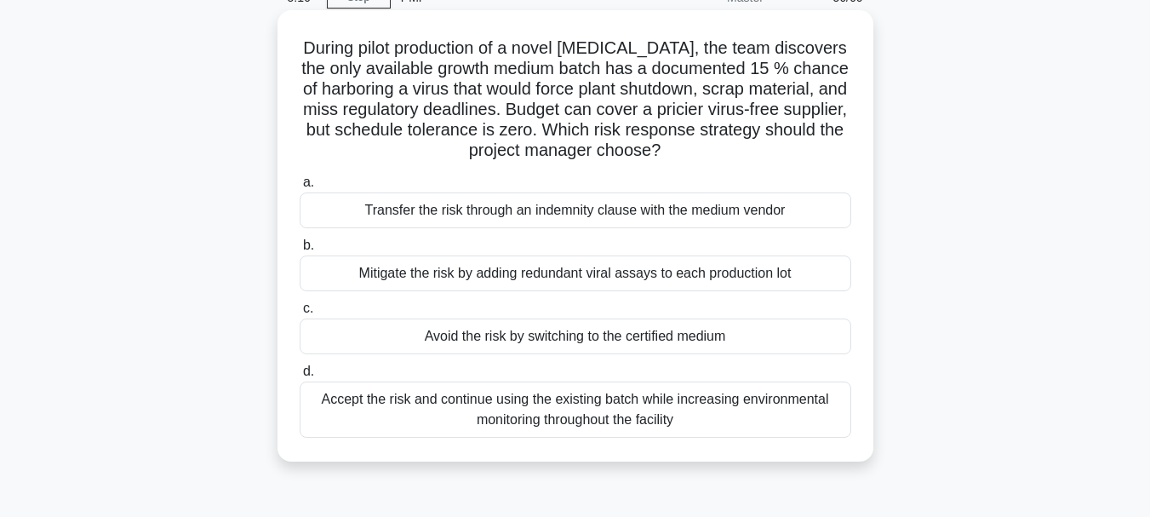
click at [593, 285] on div "Mitigate the risk by adding redundant viral assays to each production lot" at bounding box center [576, 273] width 552 height 36
click at [300, 251] on input "b. Mitigate the risk by adding redundant viral assays to each production lot" at bounding box center [300, 245] width 0 height 11
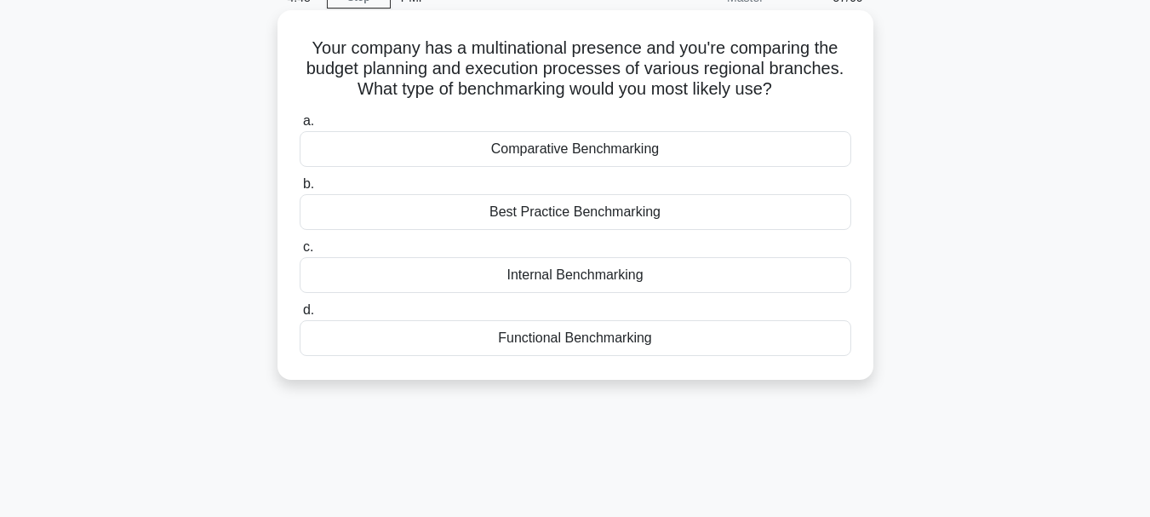
click at [552, 149] on div "Comparative Benchmarking" at bounding box center [576, 149] width 552 height 36
click at [300, 127] on input "a. Comparative Benchmarking" at bounding box center [300, 121] width 0 height 11
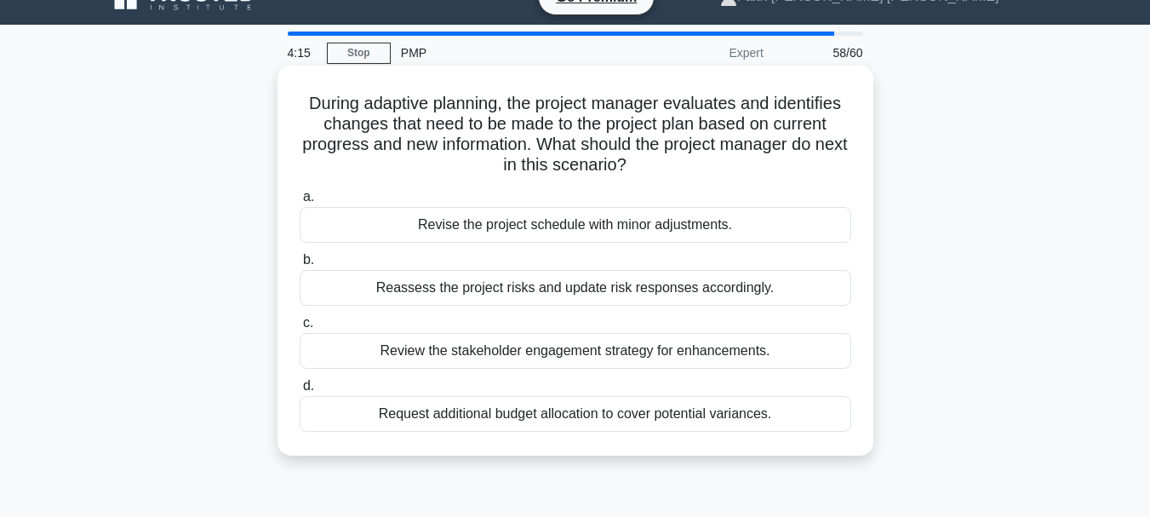
scroll to position [0, 0]
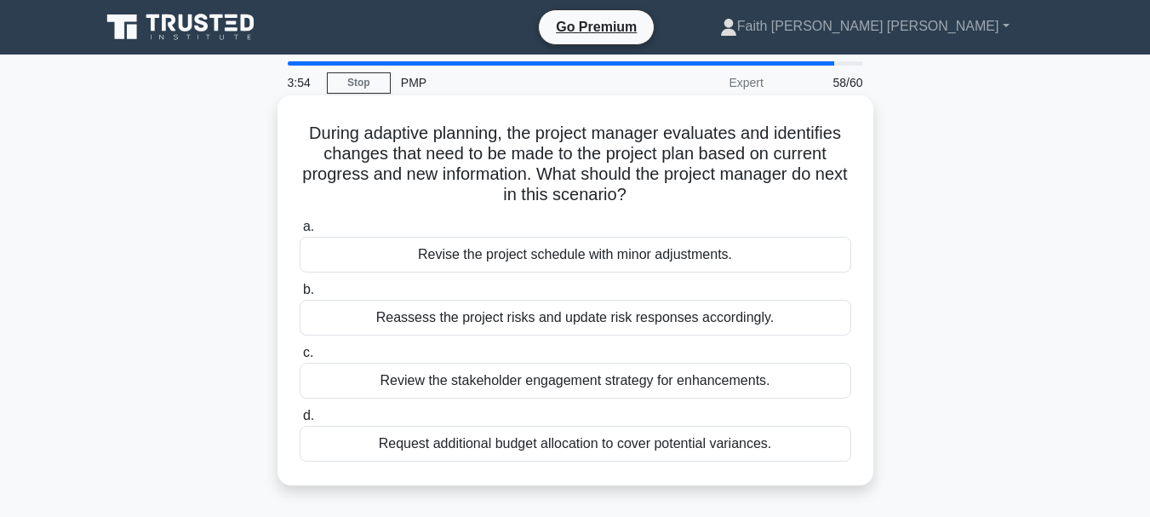
click at [587, 323] on div "Reassess the project risks and update risk responses accordingly." at bounding box center [576, 318] width 552 height 36
click at [300, 295] on input "b. Reassess the project risks and update risk responses accordingly." at bounding box center [300, 289] width 0 height 11
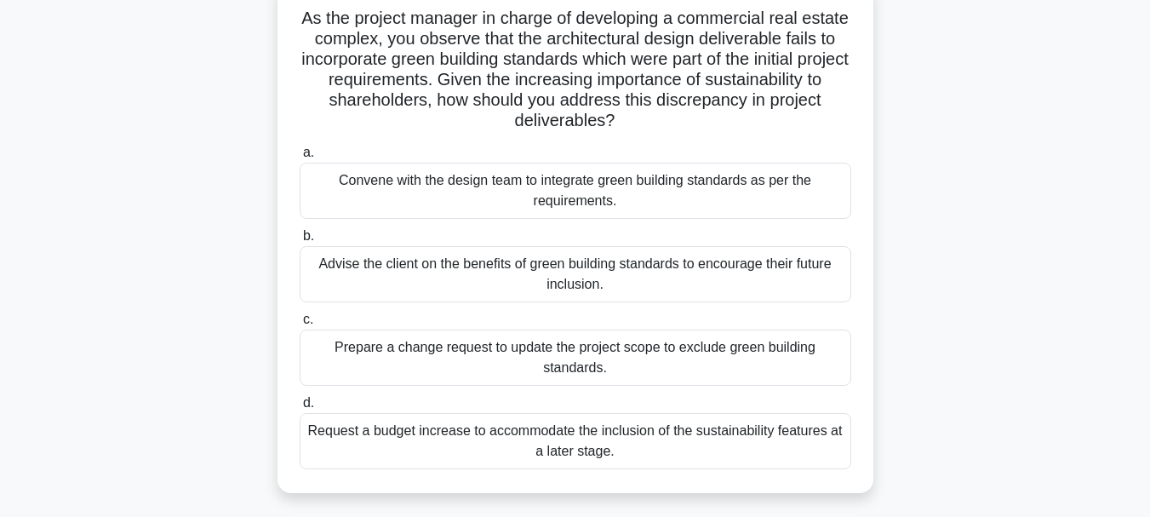
scroll to position [85, 0]
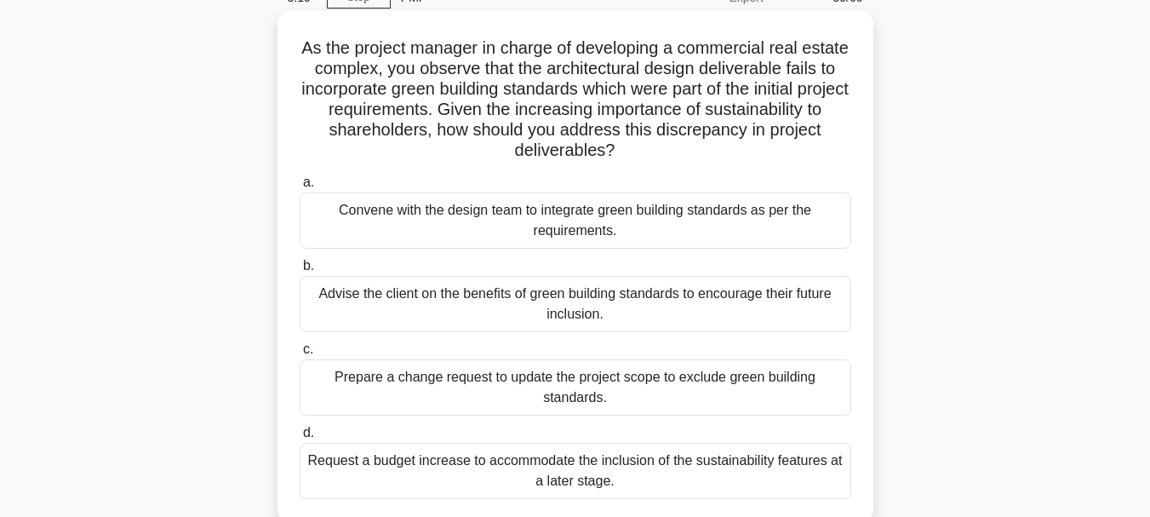
click at [577, 243] on div "Convene with the design team to integrate green building standards as per the r…" at bounding box center [576, 220] width 552 height 56
click at [300, 188] on input "a. Convene with the design team to integrate green building standards as per th…" at bounding box center [300, 182] width 0 height 11
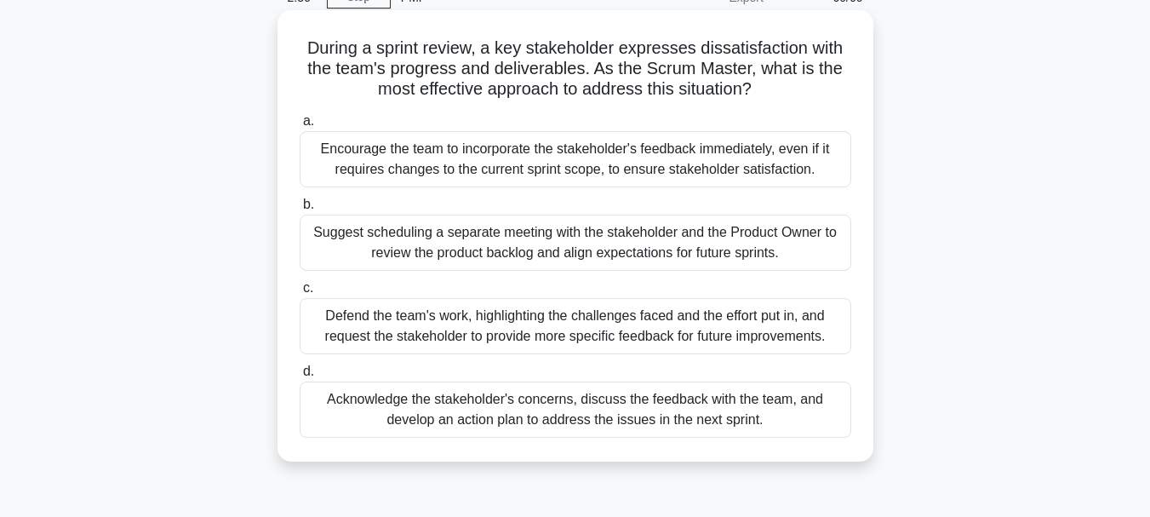
click at [607, 412] on div "Acknowledge the stakeholder's concerns, discuss the feedback with the team, and…" at bounding box center [576, 409] width 552 height 56
click at [300, 377] on input "d. Acknowledge the stakeholder's concerns, discuss the feedback with the team, …" at bounding box center [300, 371] width 0 height 11
